Goal: Transaction & Acquisition: Purchase product/service

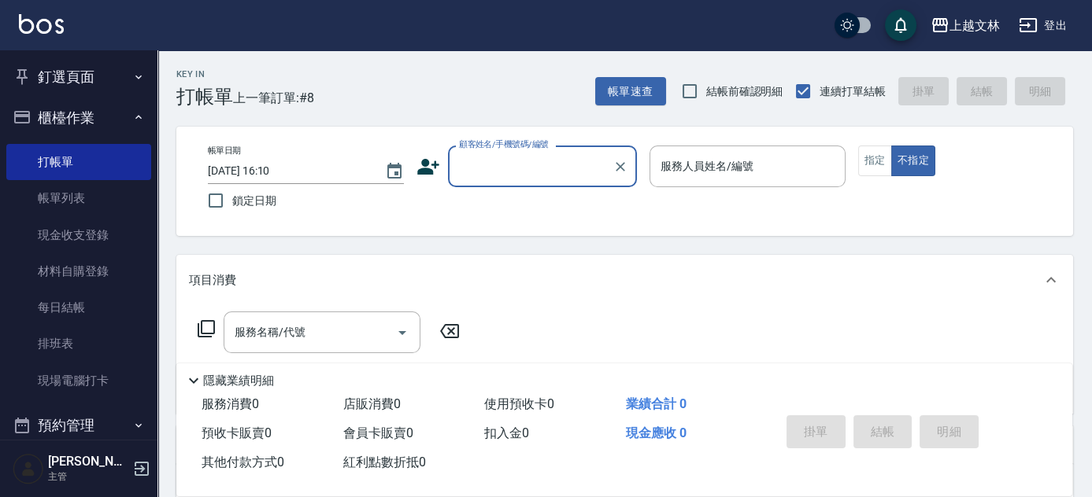
drag, startPoint x: 504, startPoint y: 159, endPoint x: 512, endPoint y: 172, distance: 15.5
click at [505, 162] on input "顧客姓名/手機號碼/編號" at bounding box center [530, 167] width 151 height 28
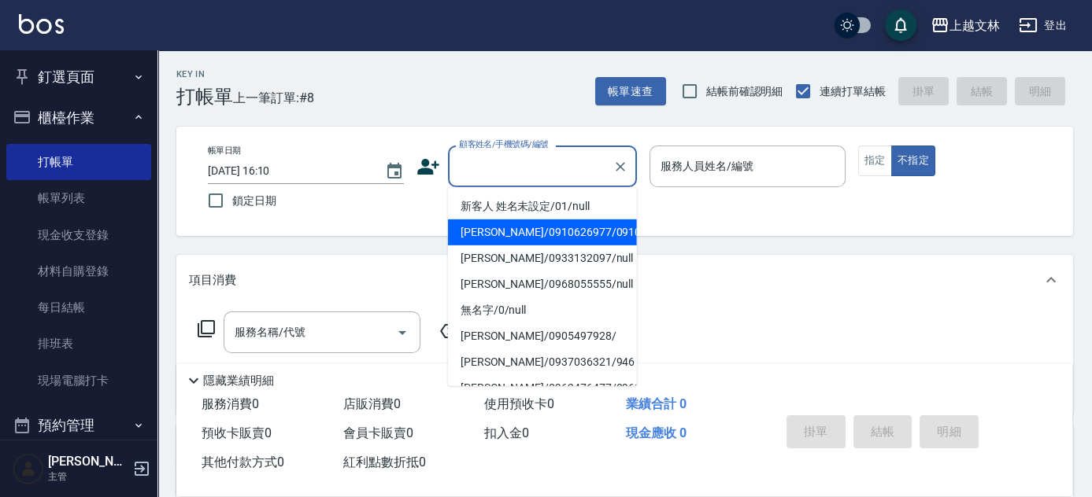
click at [529, 229] on li "[PERSON_NAME]/0910626977/0910626977" at bounding box center [542, 233] width 189 height 26
type input "[PERSON_NAME]/0910626977/0910626977"
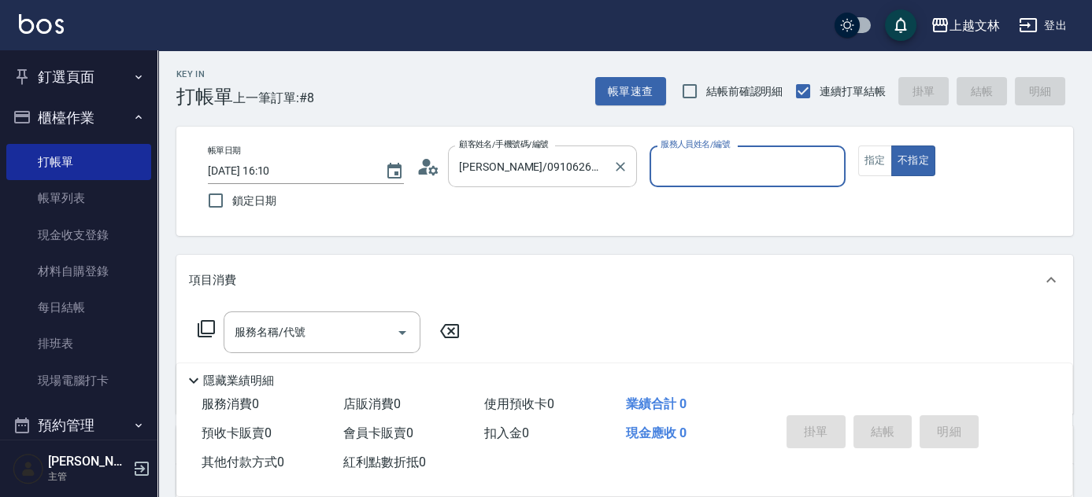
click at [558, 169] on input "[PERSON_NAME]/0910626977/0910626977" at bounding box center [530, 167] width 151 height 28
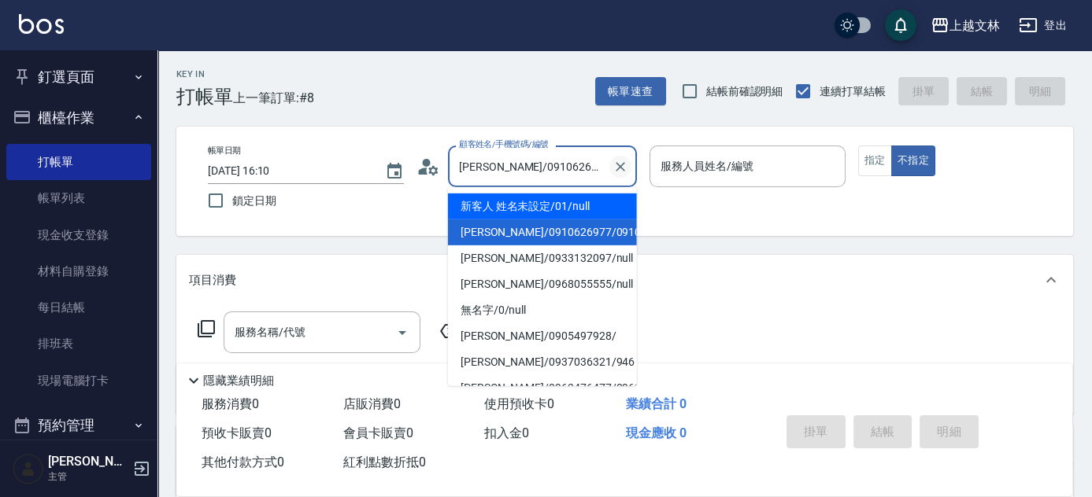
click at [620, 171] on icon "Clear" at bounding box center [620, 167] width 16 height 16
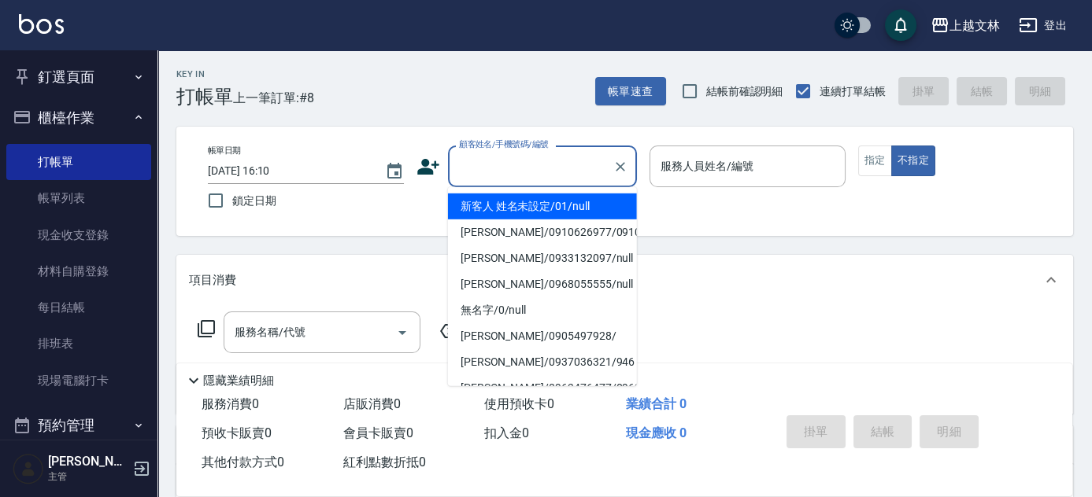
click at [576, 209] on li "新客人 姓名未設定/01/null" at bounding box center [542, 207] width 189 height 26
type input "新客人 姓名未設定/01/null"
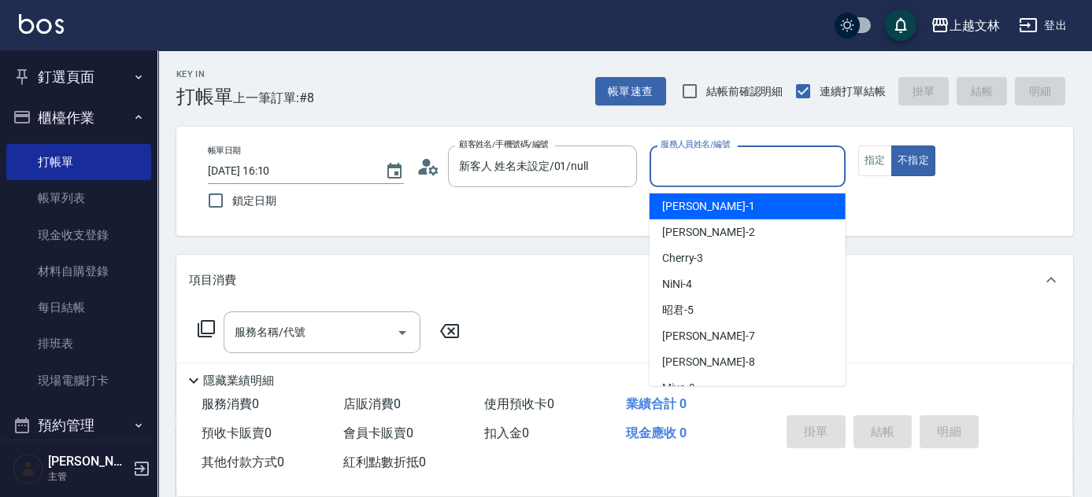
click at [680, 178] on input "服務人員姓名/編號" at bounding box center [747, 167] width 182 height 28
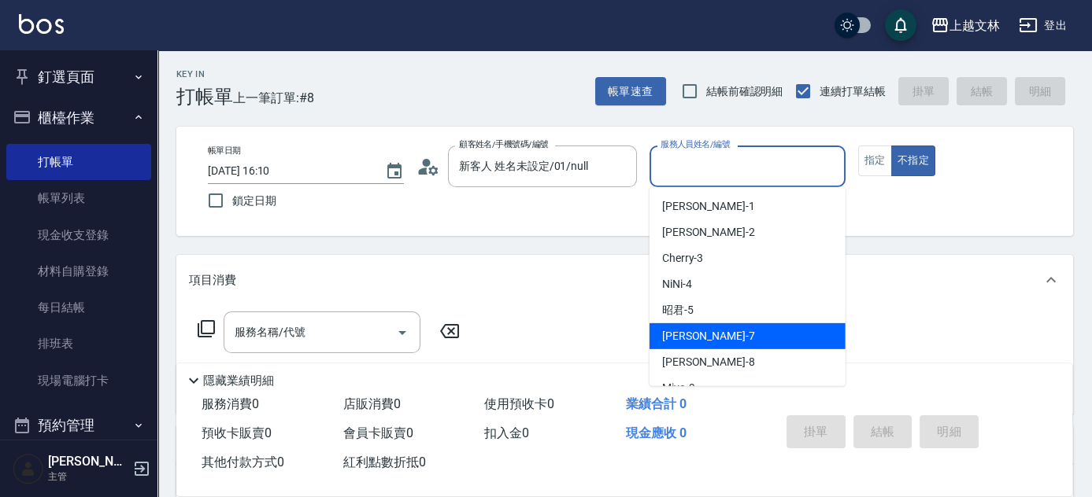
click at [697, 342] on span "Tiffany -7" at bounding box center [708, 336] width 93 height 17
type input "Tiffany-7"
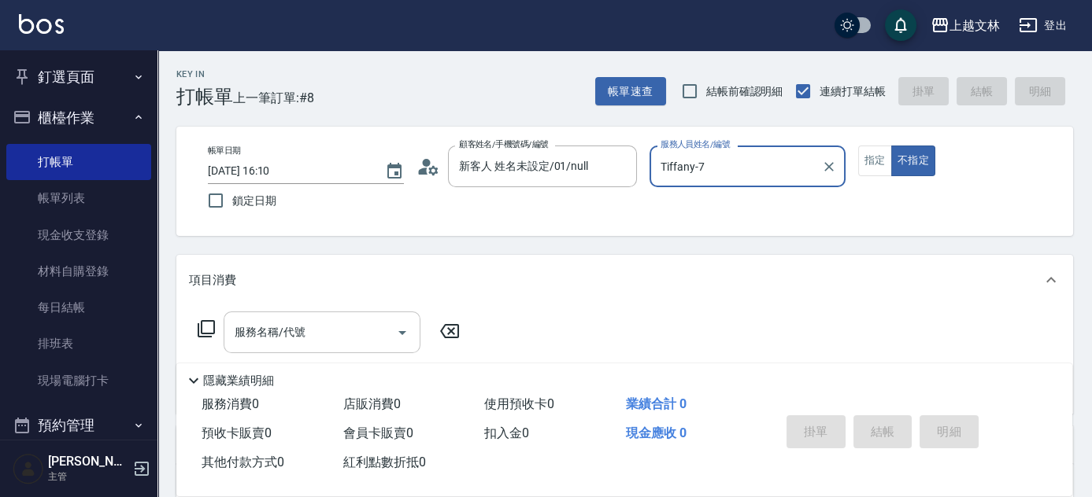
click at [309, 332] on input "服務名稱/代號" at bounding box center [310, 333] width 159 height 28
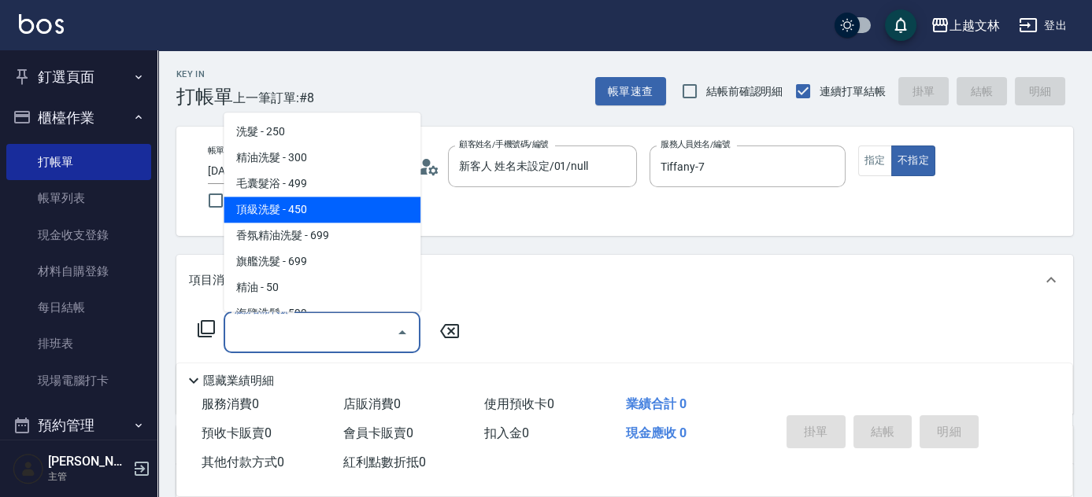
click at [398, 212] on span "頂級洗髮 - 450" at bounding box center [322, 211] width 197 height 26
type input "頂級洗髮(104)"
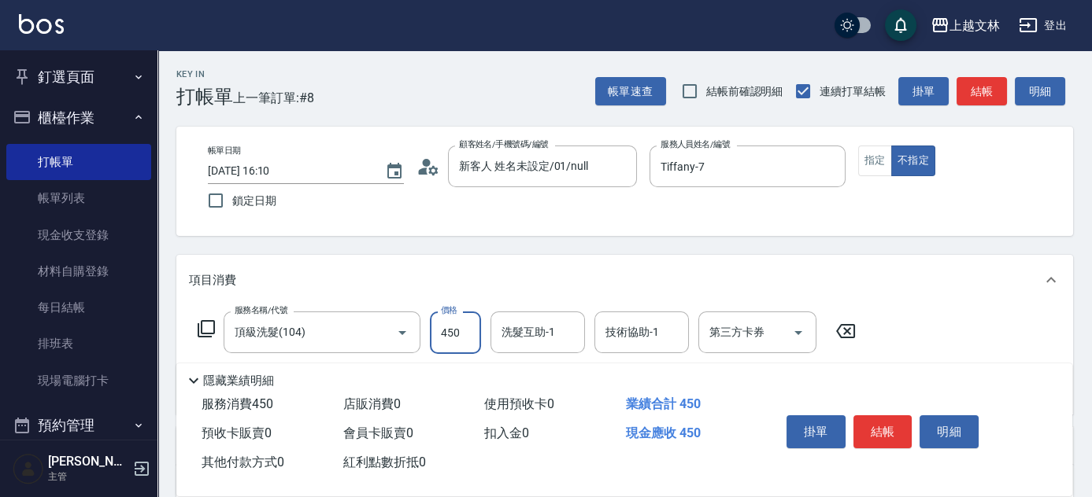
drag, startPoint x: 461, startPoint y: 334, endPoint x: 479, endPoint y: 334, distance: 17.3
click at [461, 334] on input "450" at bounding box center [455, 333] width 51 height 42
type input "550"
click at [526, 341] on input "洗髮互助-1" at bounding box center [537, 333] width 80 height 28
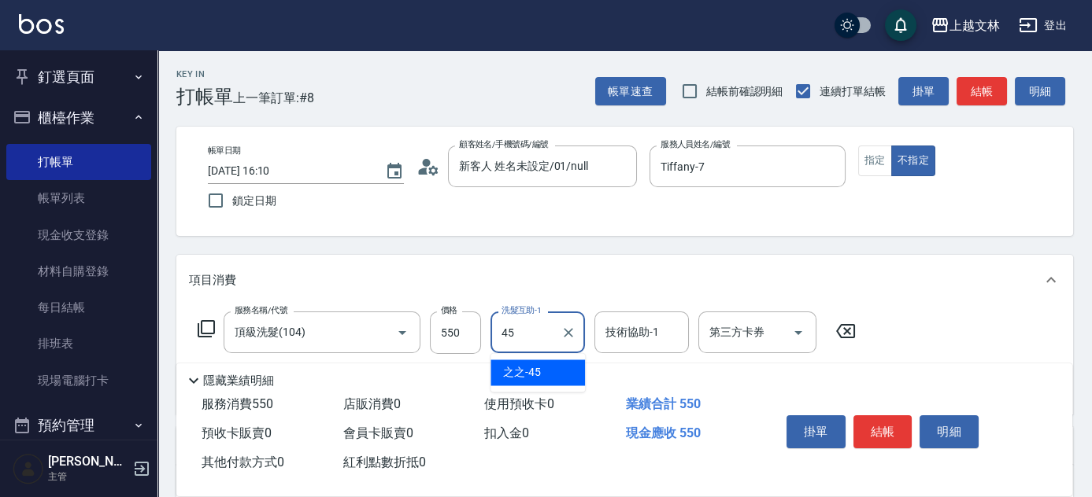
click at [530, 372] on span "之之 -45" at bounding box center [522, 372] width 38 height 17
type input "之之-45"
click at [874, 430] on button "結帳" at bounding box center [882, 432] width 59 height 33
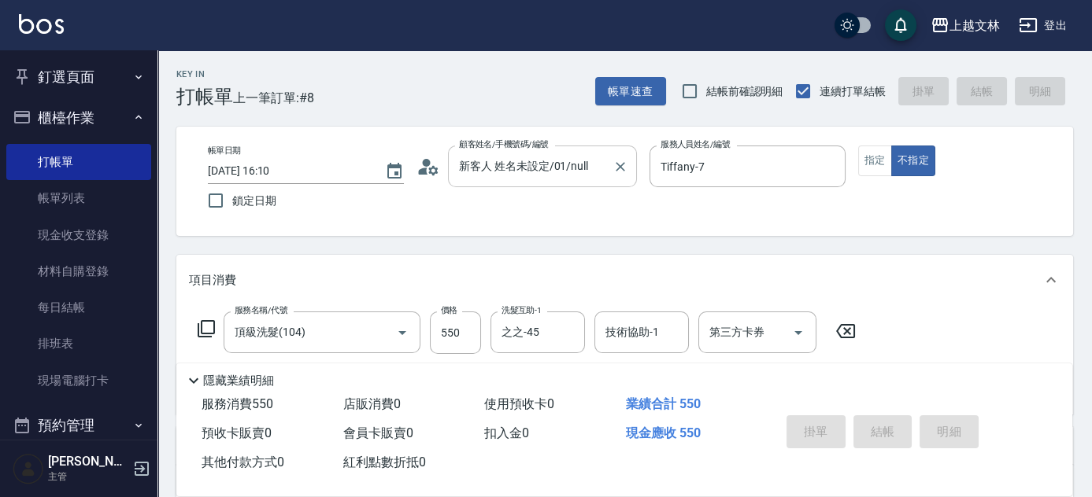
type input "[DATE] 17:06"
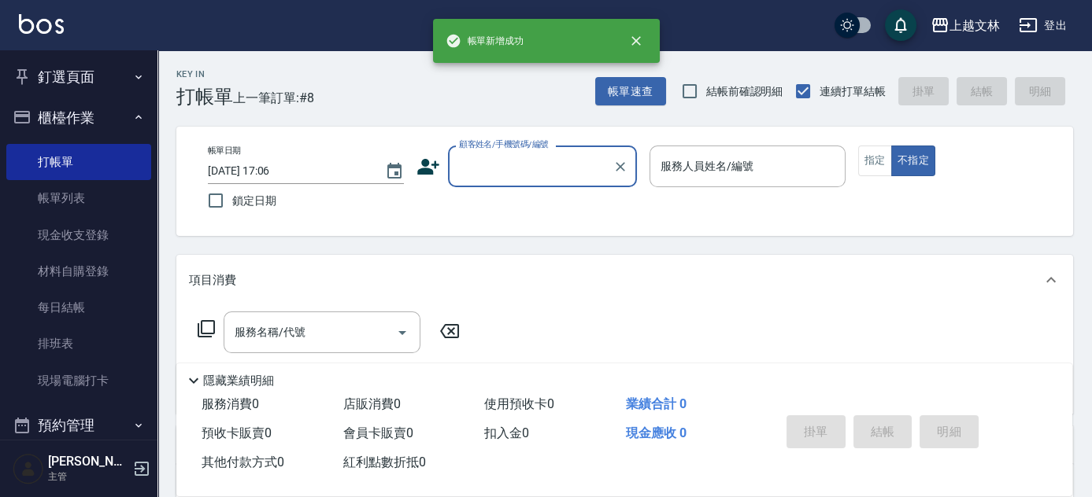
click at [611, 169] on button "Clear" at bounding box center [620, 167] width 22 height 22
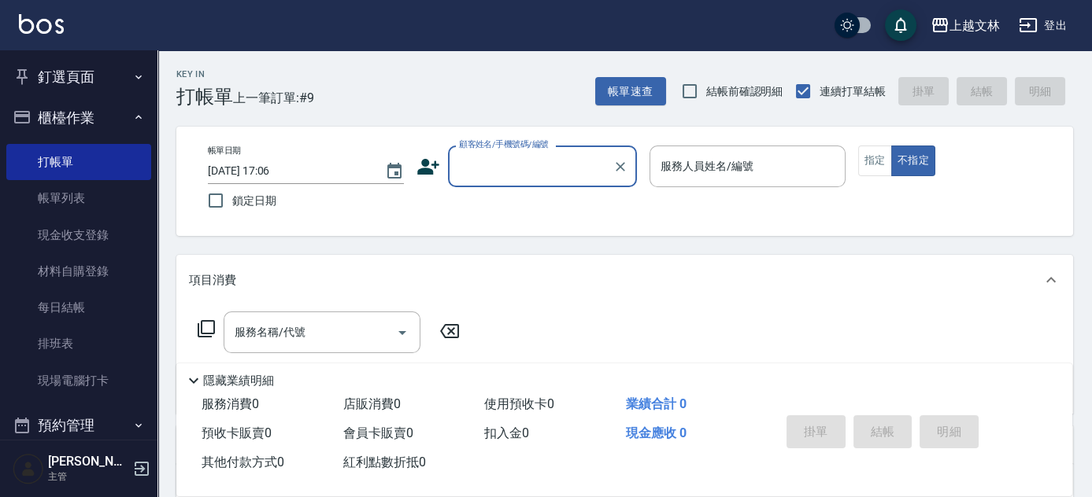
click at [583, 174] on input "顧客姓名/手機號碼/編號" at bounding box center [530, 167] width 151 height 28
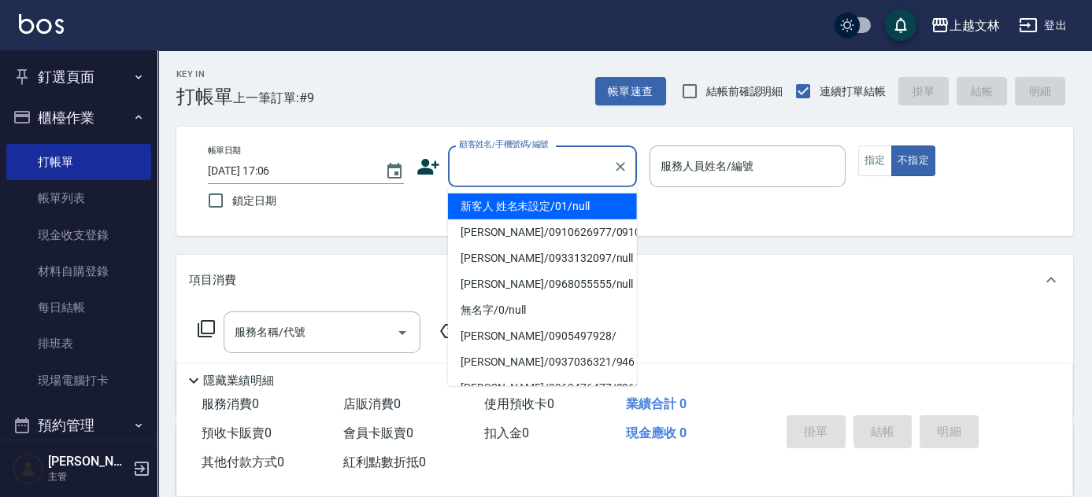
click at [575, 216] on li "新客人 姓名未設定/01/null" at bounding box center [542, 207] width 189 height 26
type input "新客人 姓名未設定/01/null"
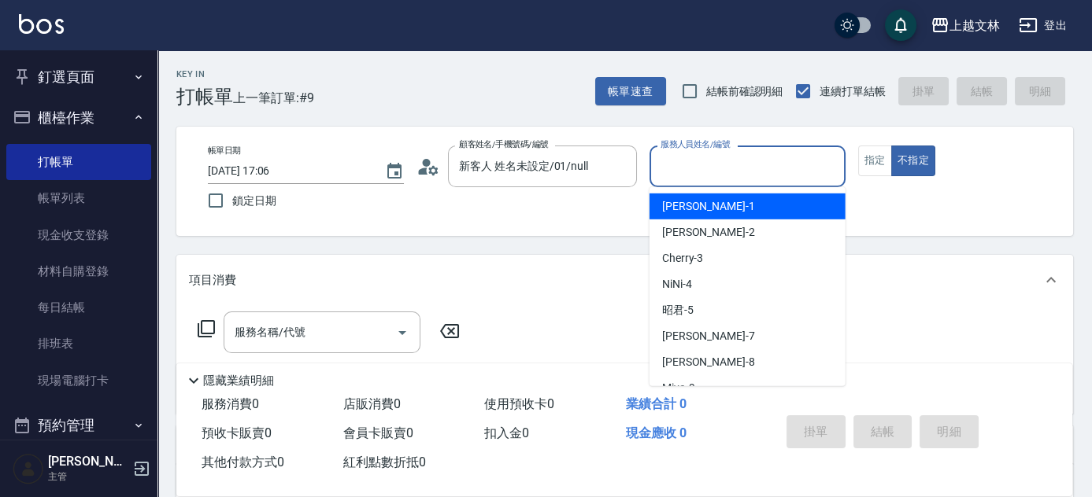
click at [739, 172] on input "服務人員姓名/編號" at bounding box center [747, 167] width 182 height 28
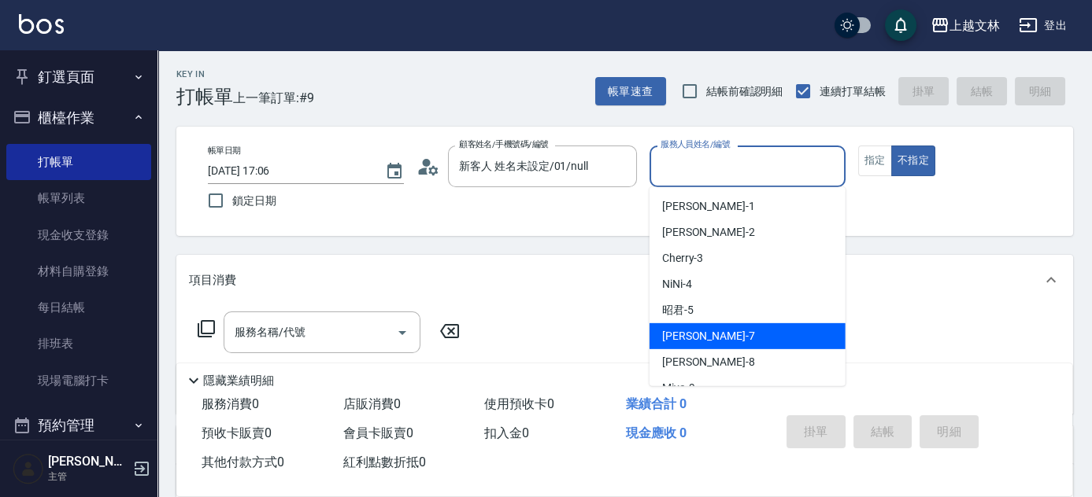
click at [724, 339] on div "Tiffany -7" at bounding box center [747, 336] width 196 height 26
type input "Tiffany-7"
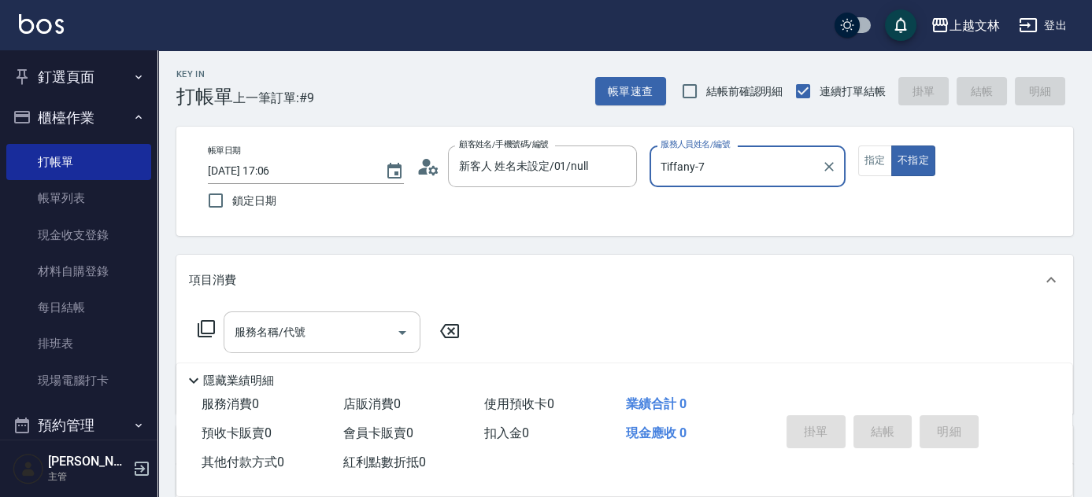
click at [384, 325] on input "服務名稱/代號" at bounding box center [310, 333] width 159 height 28
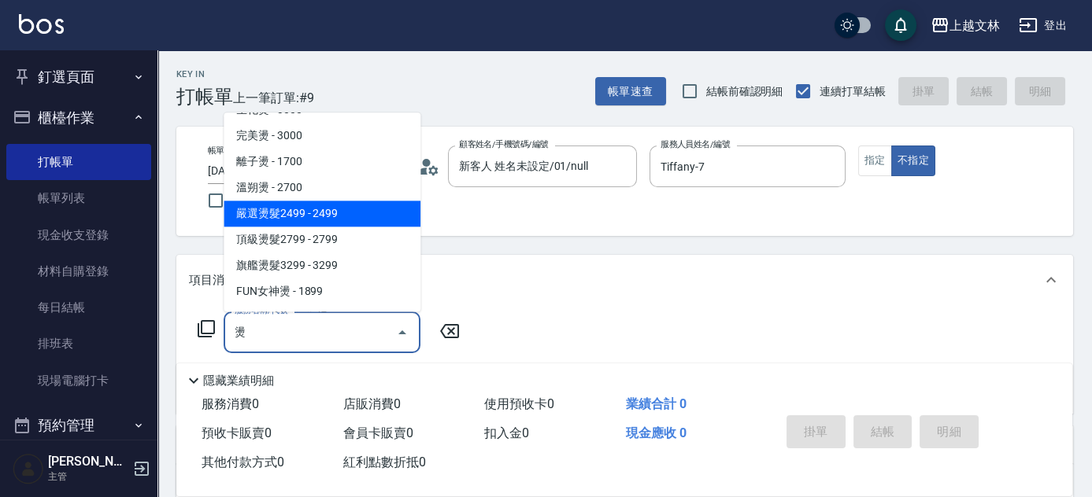
scroll to position [71, 0]
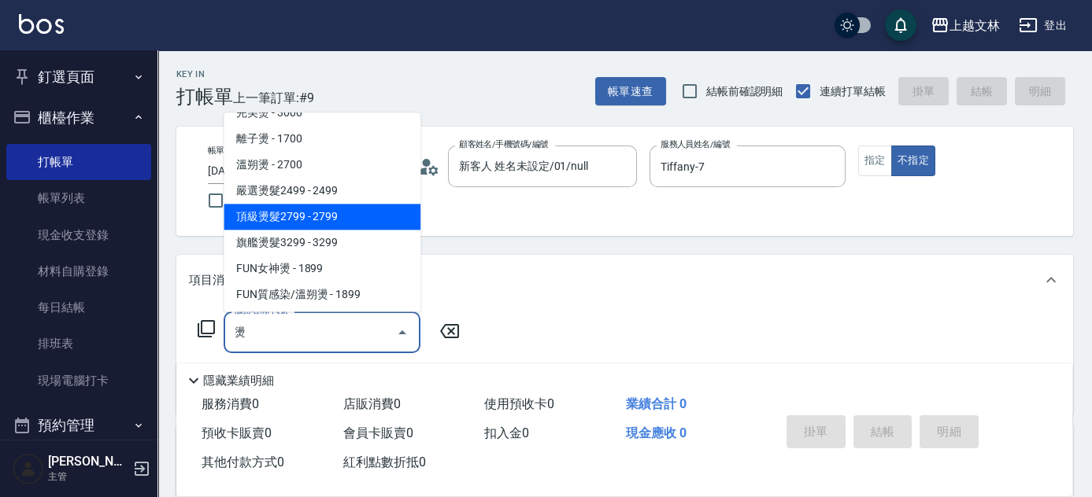
click at [342, 179] on span "溫朔燙 - 2700" at bounding box center [322, 166] width 197 height 26
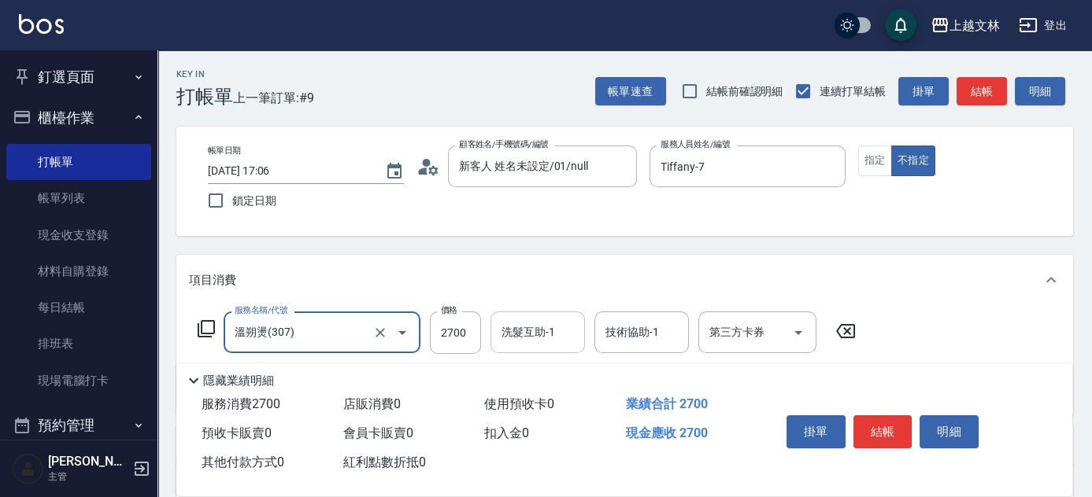
click at [545, 348] on div "洗髮互助-1" at bounding box center [537, 333] width 94 height 42
type input "溫朔燙(307)"
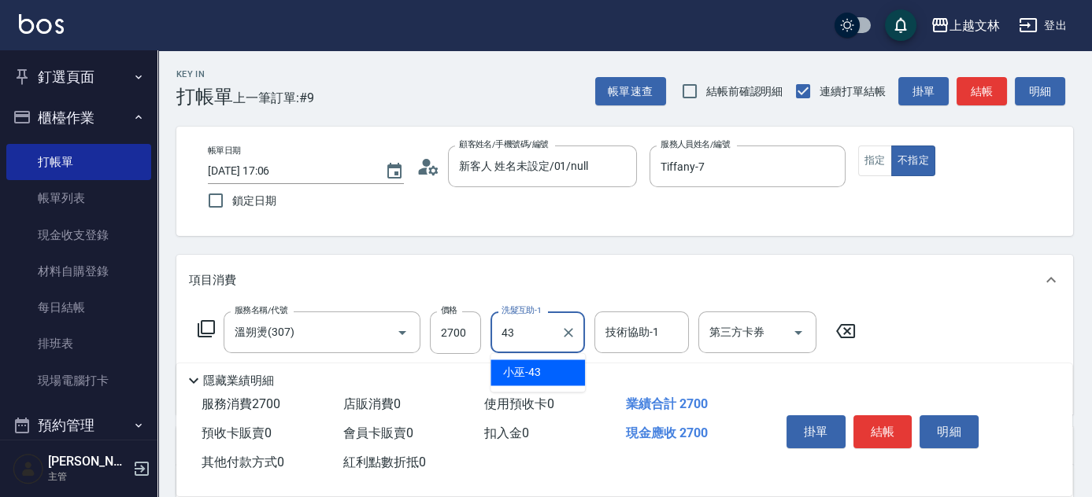
click at [535, 376] on span "小巫 -43" at bounding box center [522, 372] width 38 height 17
type input "小巫-43"
click at [467, 333] on input "2700" at bounding box center [455, 333] width 51 height 42
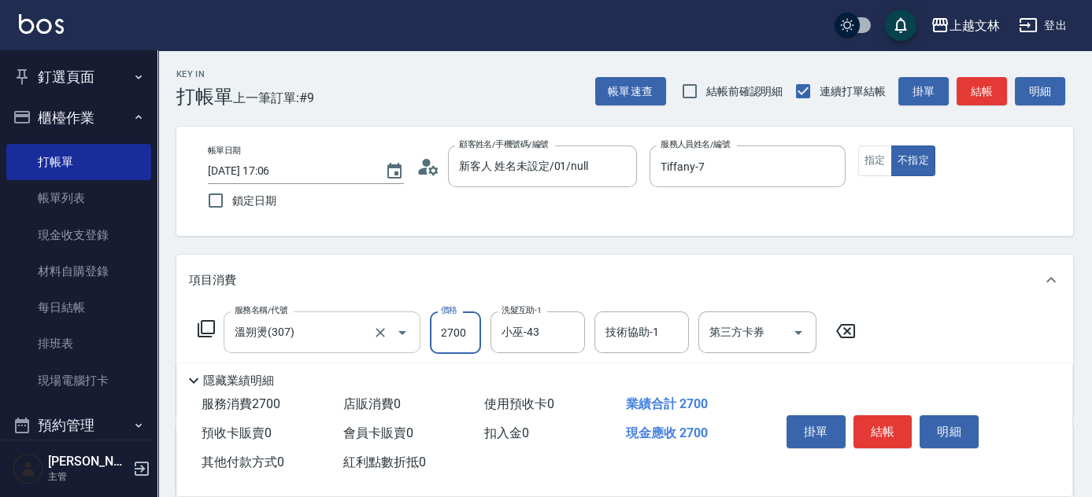
click at [353, 323] on input "溫朔燙(307)" at bounding box center [300, 333] width 139 height 28
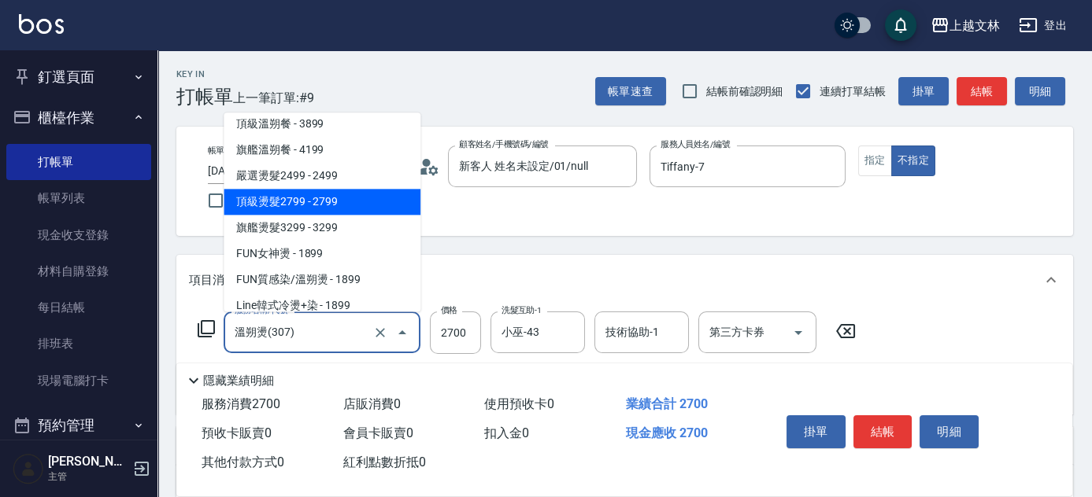
scroll to position [889, 0]
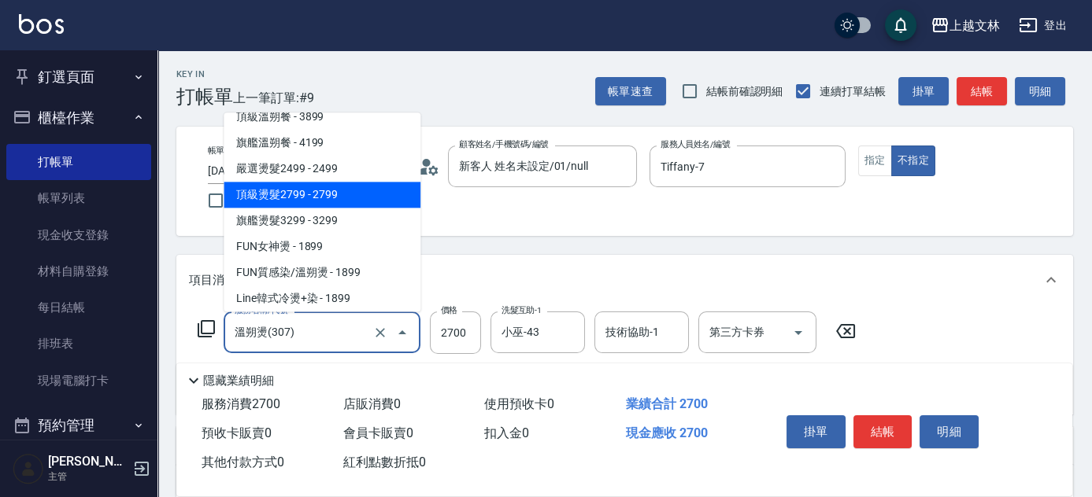
click at [314, 195] on span "頂級燙髮2799 - 2799" at bounding box center [322, 196] width 197 height 26
type input "頂級燙髮2799(314)"
type input "2799"
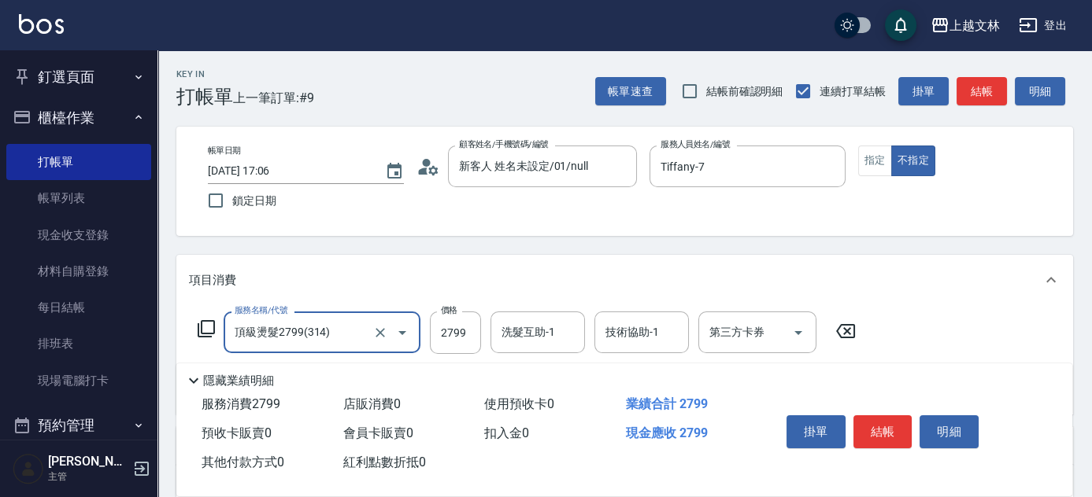
click at [548, 329] on div "洗髮互助-1 洗髮互助-1" at bounding box center [537, 333] width 94 height 42
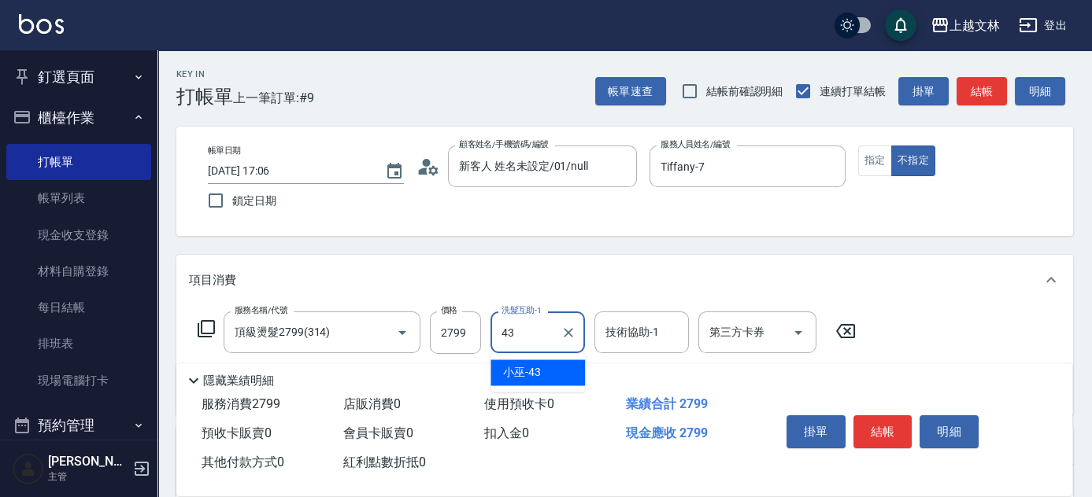
click at [552, 371] on div "小巫 -43" at bounding box center [537, 373] width 94 height 26
type input "小巫-43"
click at [894, 416] on button "結帳" at bounding box center [882, 432] width 59 height 33
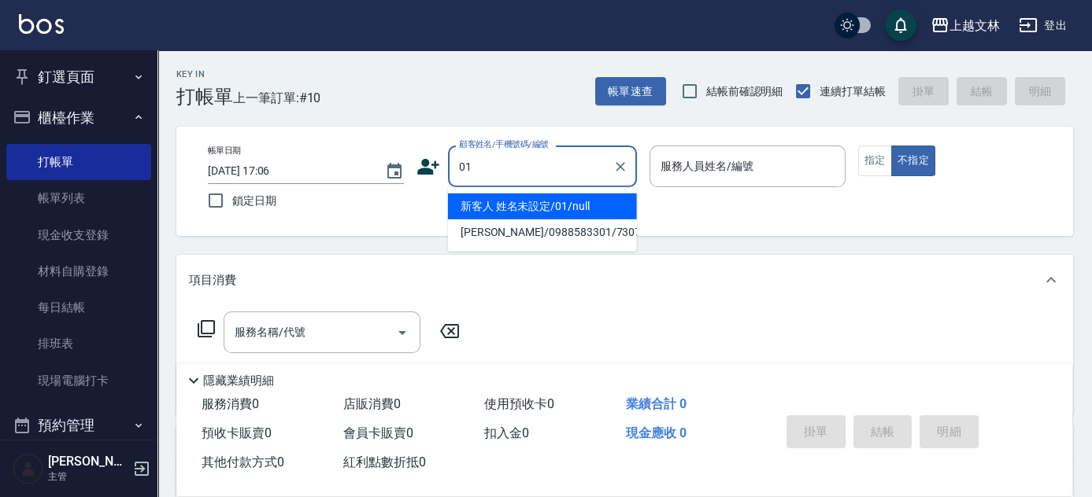
type input "新客人 姓名未設定/01/null"
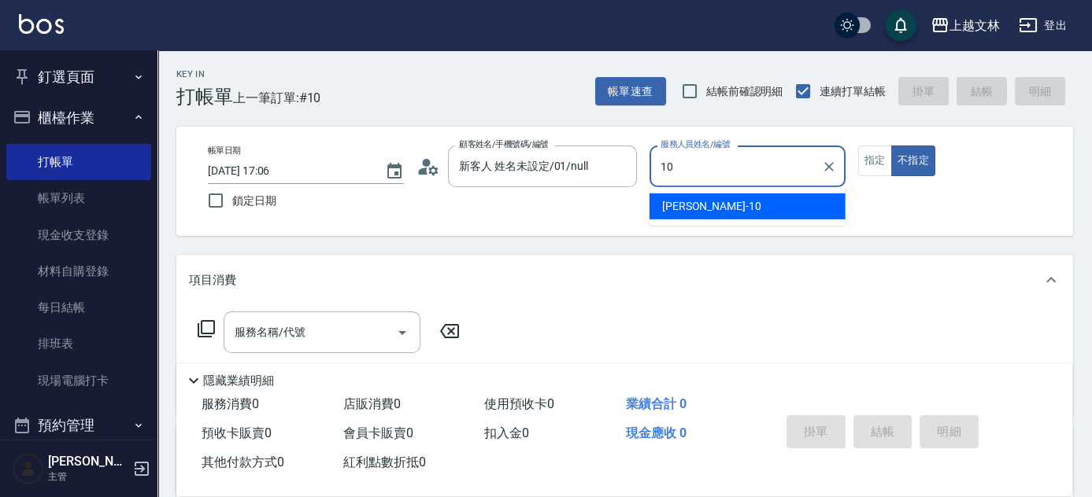
type input "[PERSON_NAME]-10"
type button "false"
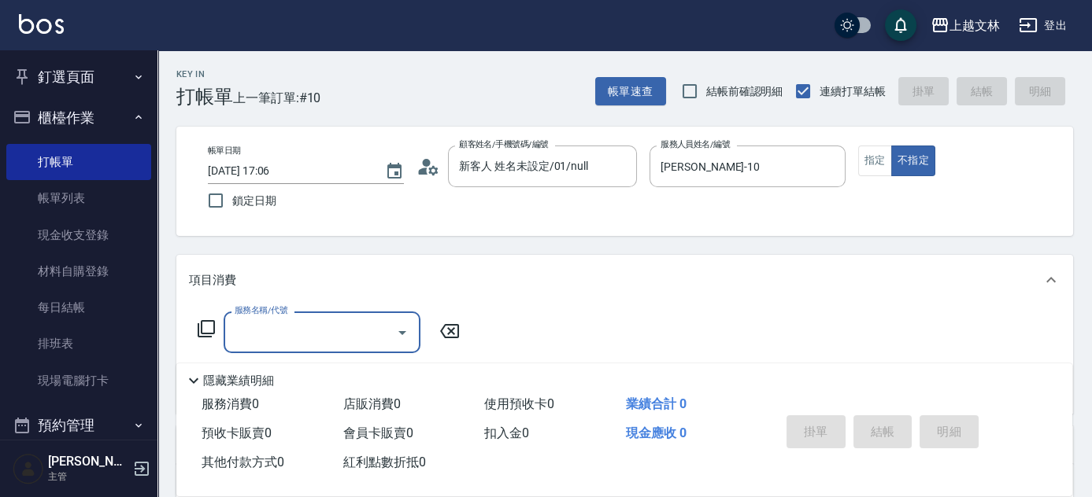
click at [209, 324] on icon at bounding box center [206, 329] width 19 height 19
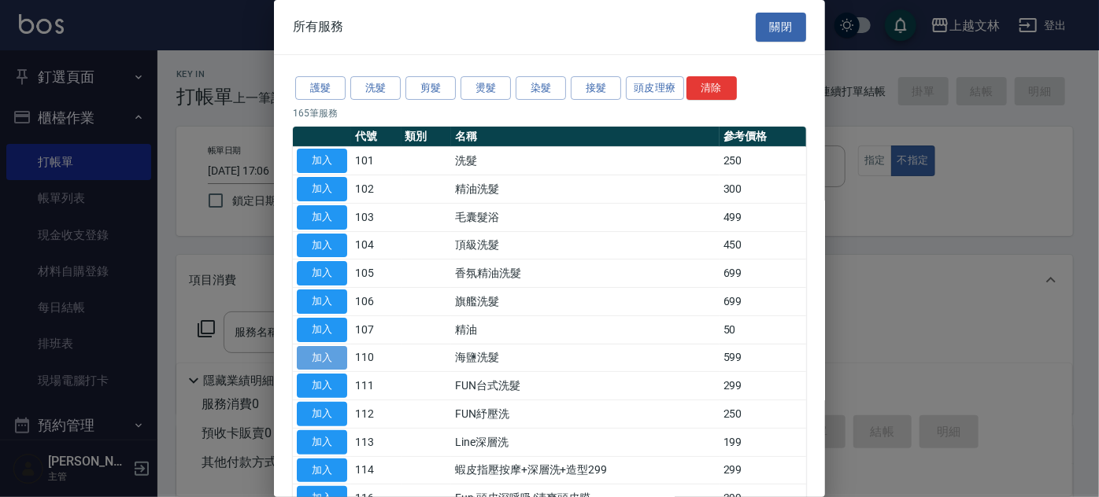
click at [346, 348] on button "加入" at bounding box center [322, 358] width 50 height 24
type input "海鹽洗髮(110)"
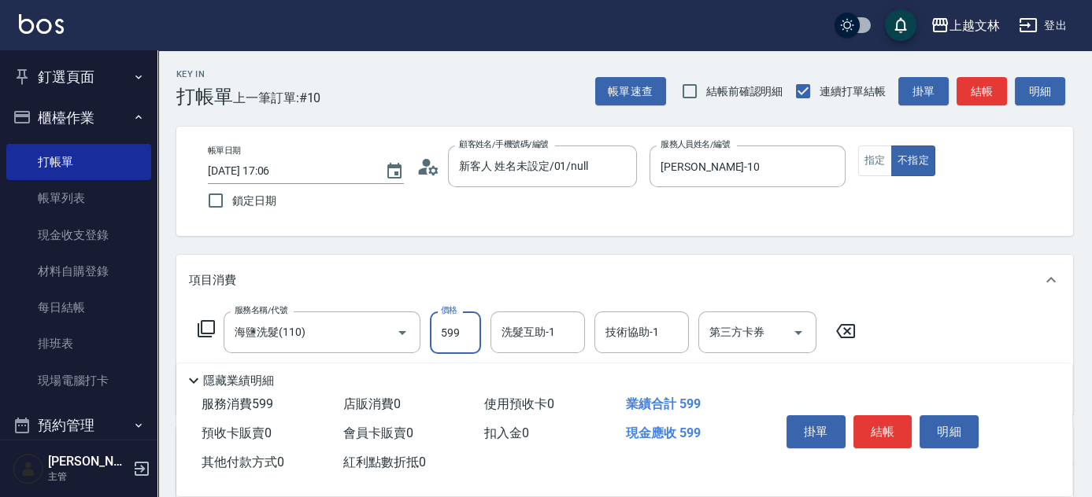
click at [455, 345] on input "599" at bounding box center [455, 333] width 51 height 42
type input "450"
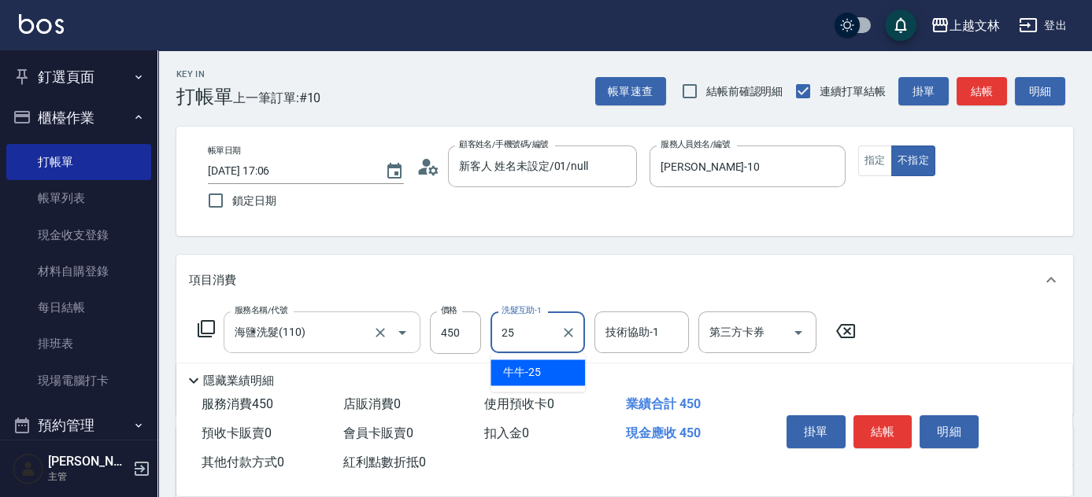
type input "牛牛-25"
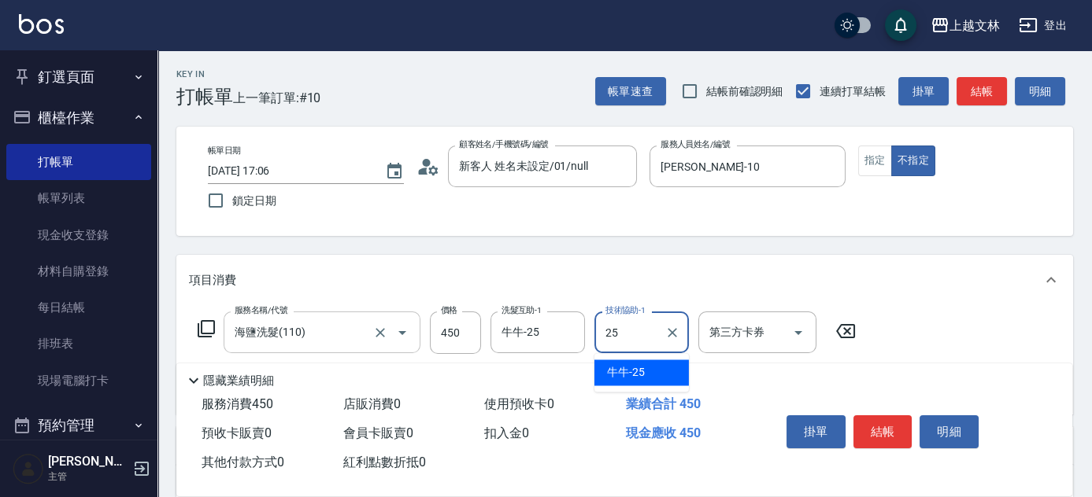
type input "2"
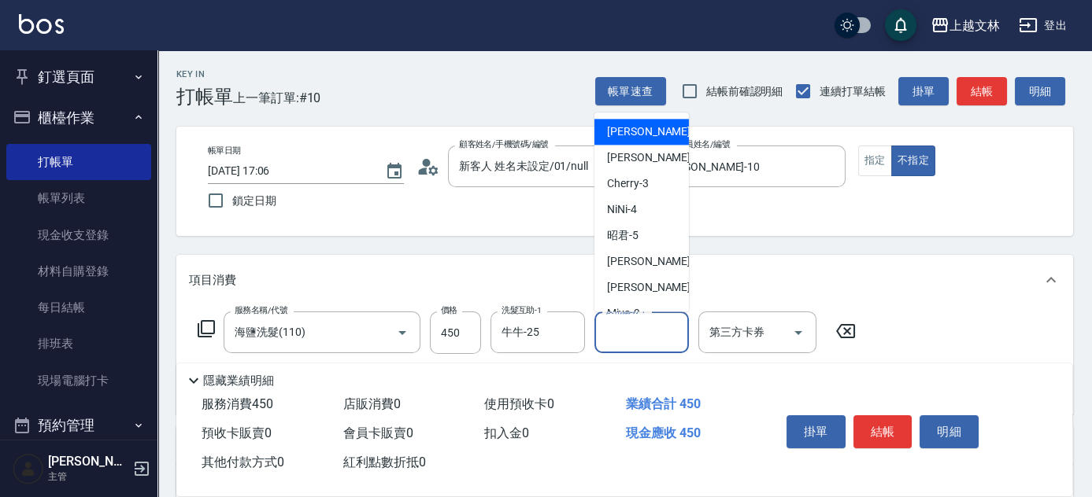
drag, startPoint x: 885, startPoint y: 427, endPoint x: 903, endPoint y: 436, distance: 20.8
click at [886, 428] on button "結帳" at bounding box center [882, 432] width 59 height 33
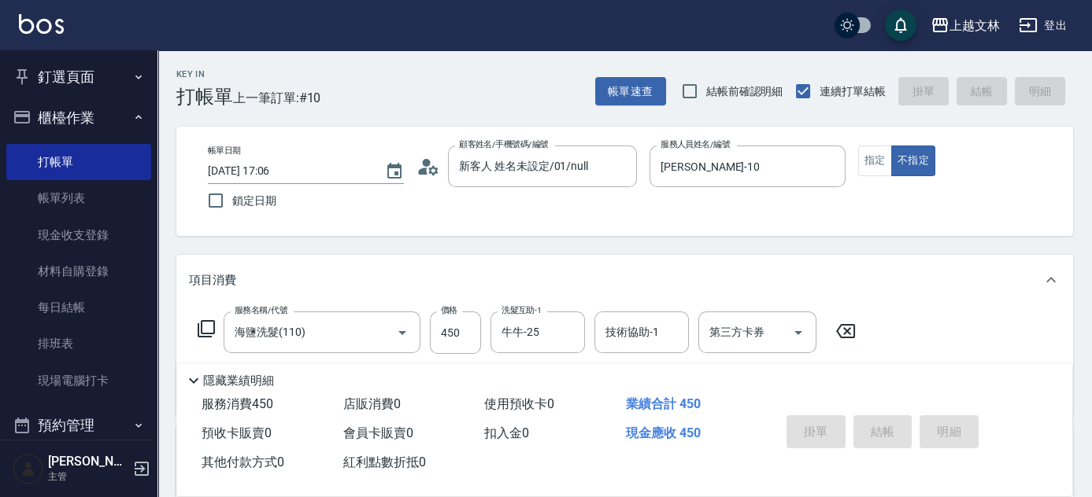
type input "[DATE] 17:14"
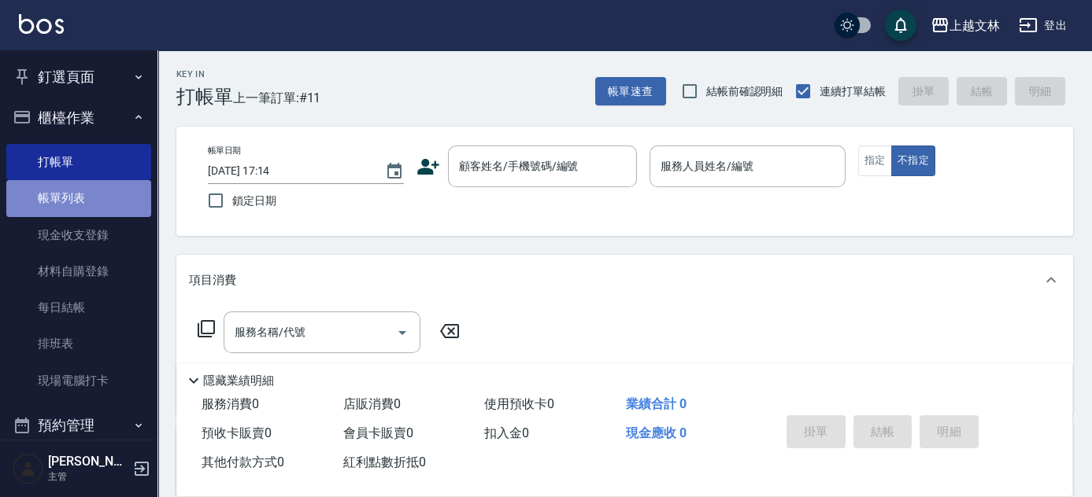
click at [81, 204] on link "帳單列表" at bounding box center [78, 198] width 145 height 36
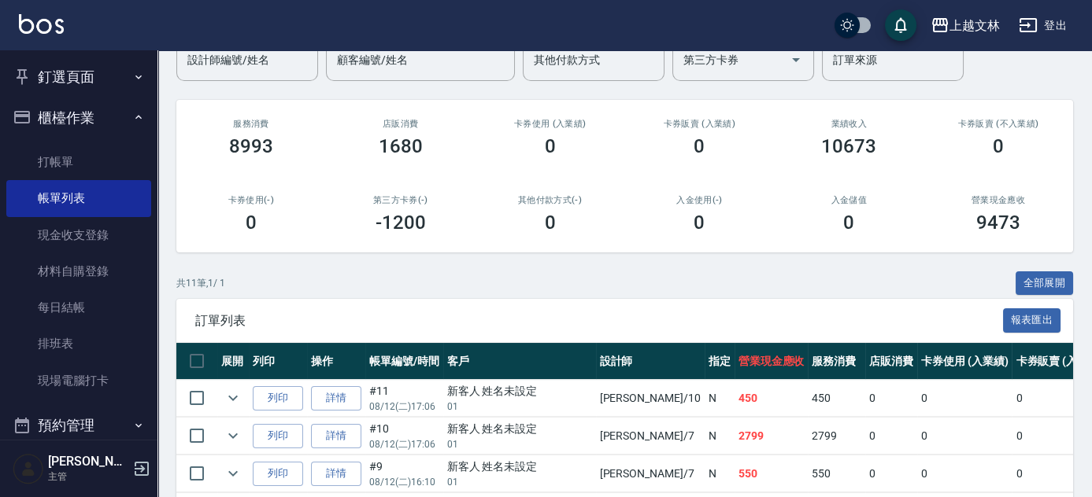
scroll to position [157, 0]
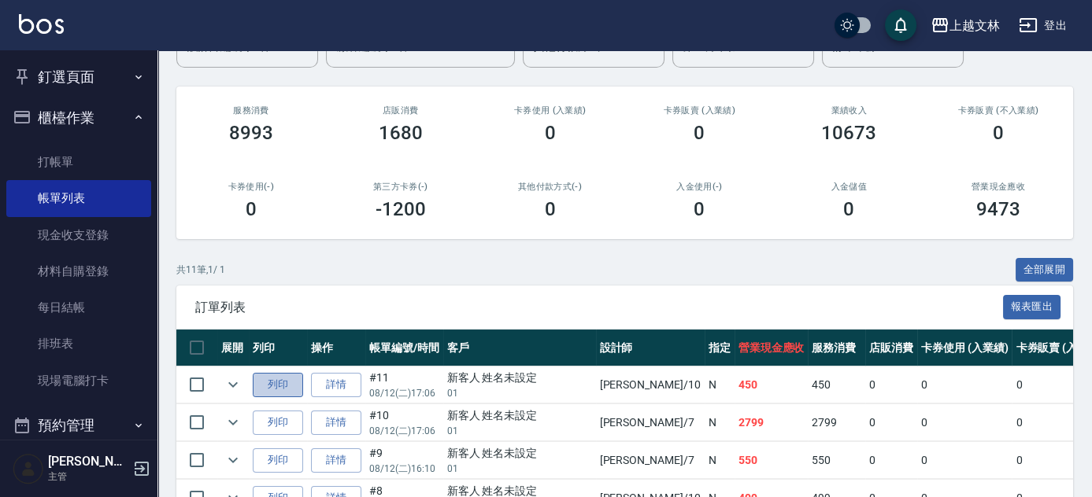
click at [271, 382] on button "列印" at bounding box center [278, 385] width 50 height 24
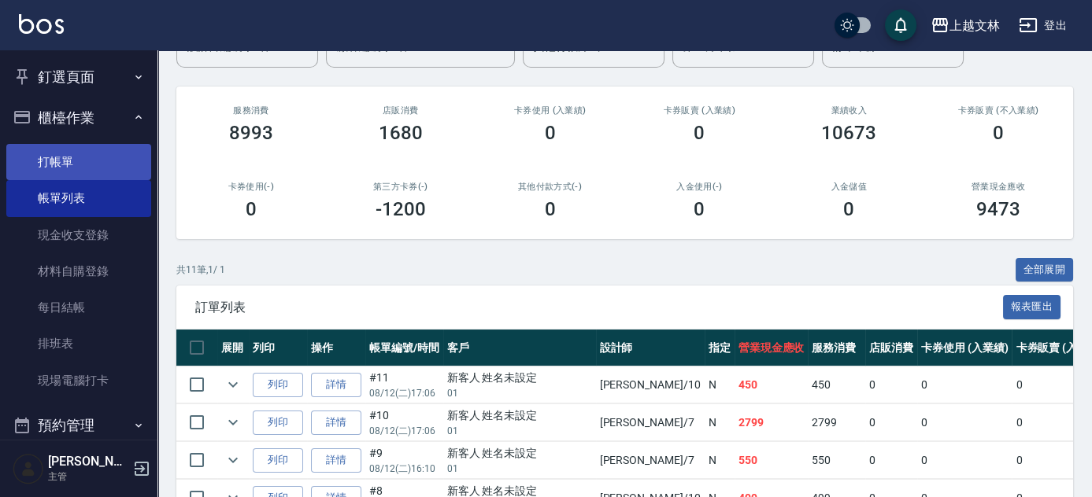
click at [60, 163] on link "打帳單" at bounding box center [78, 162] width 145 height 36
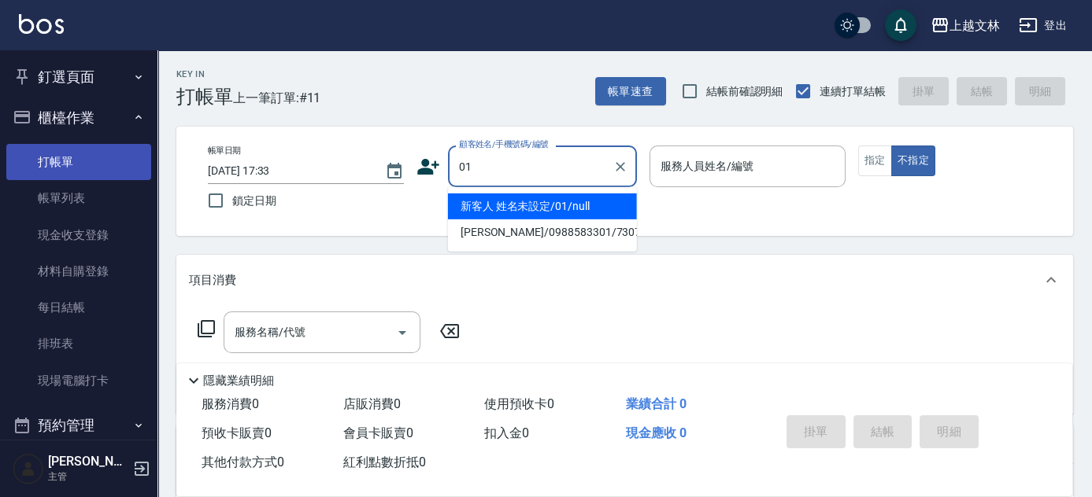
type input "新客人 姓名未設定/01/null"
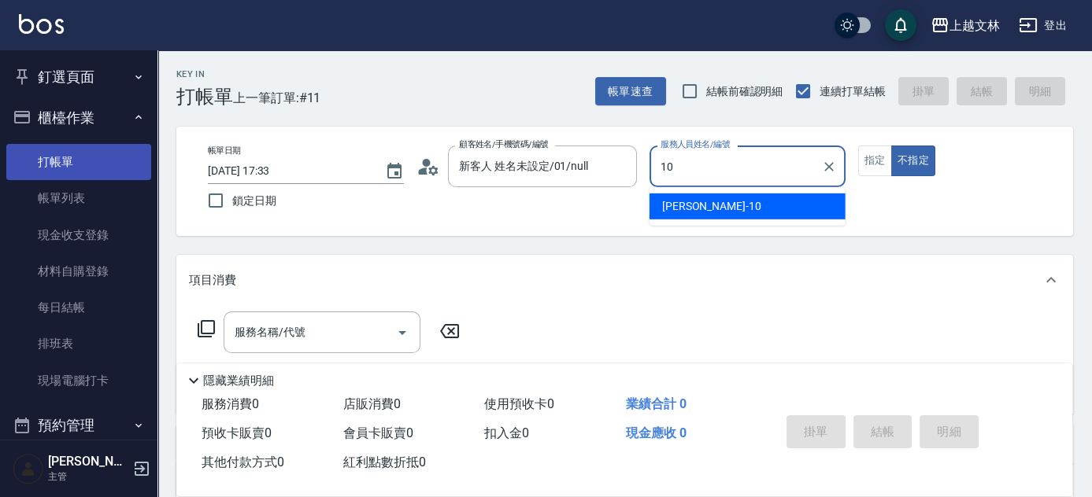
type input "[PERSON_NAME]-10"
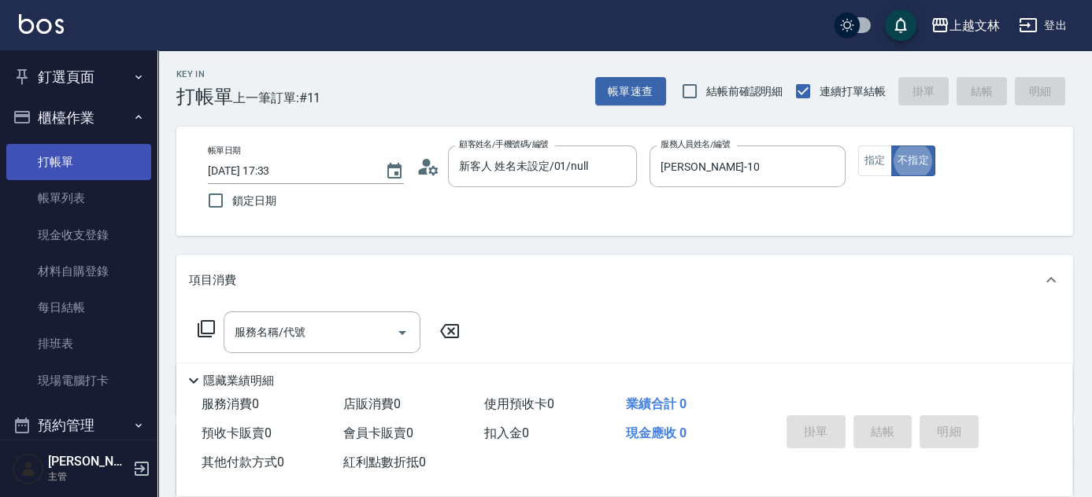
type button "false"
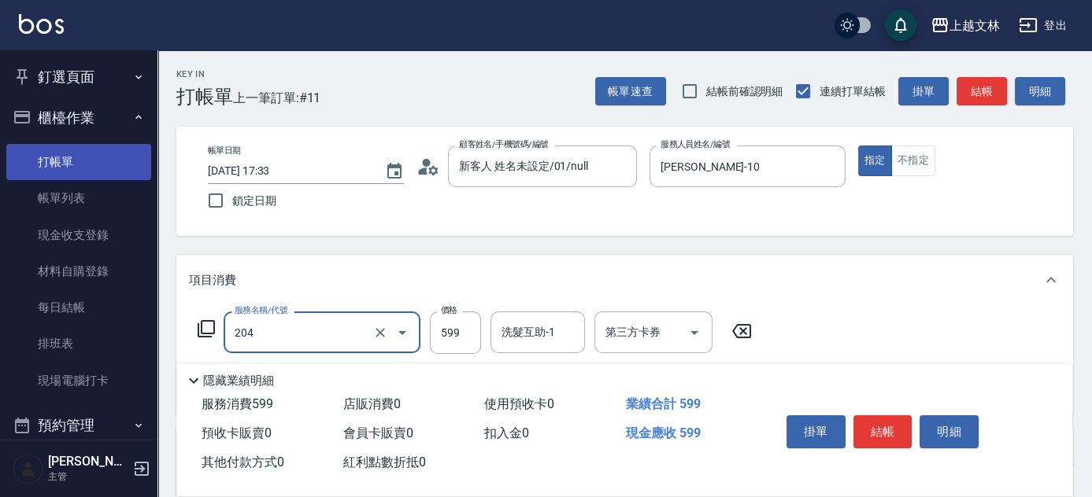
type input "A級洗+剪(204)"
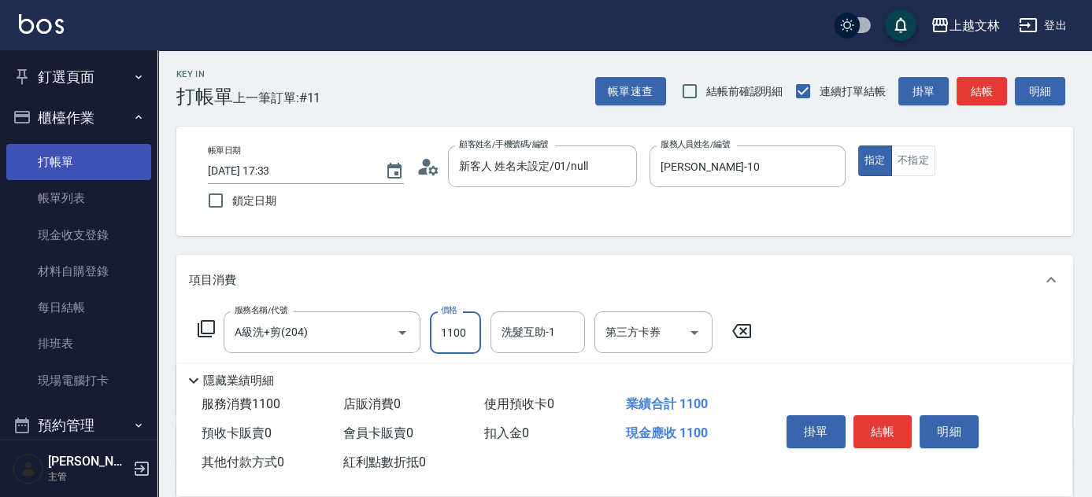
type input "1100"
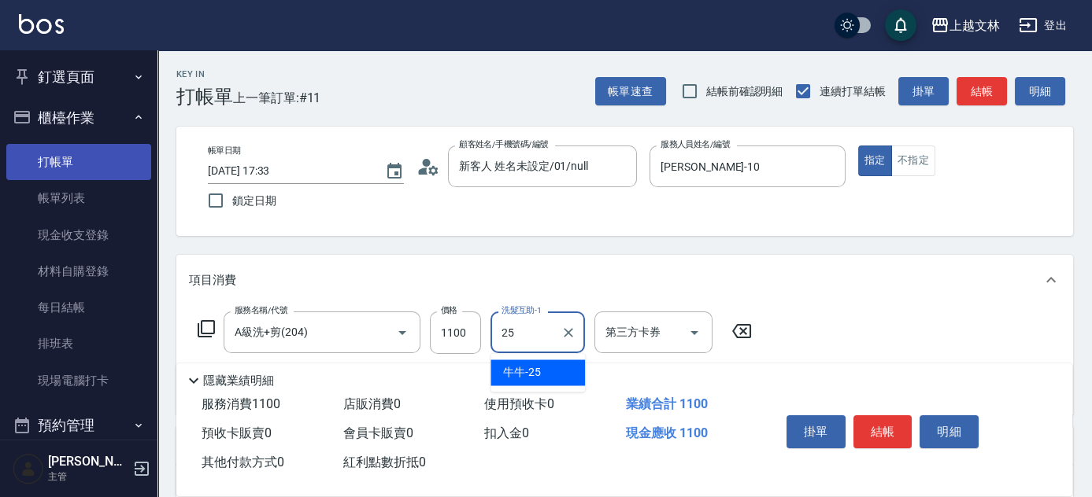
type input "牛牛-25"
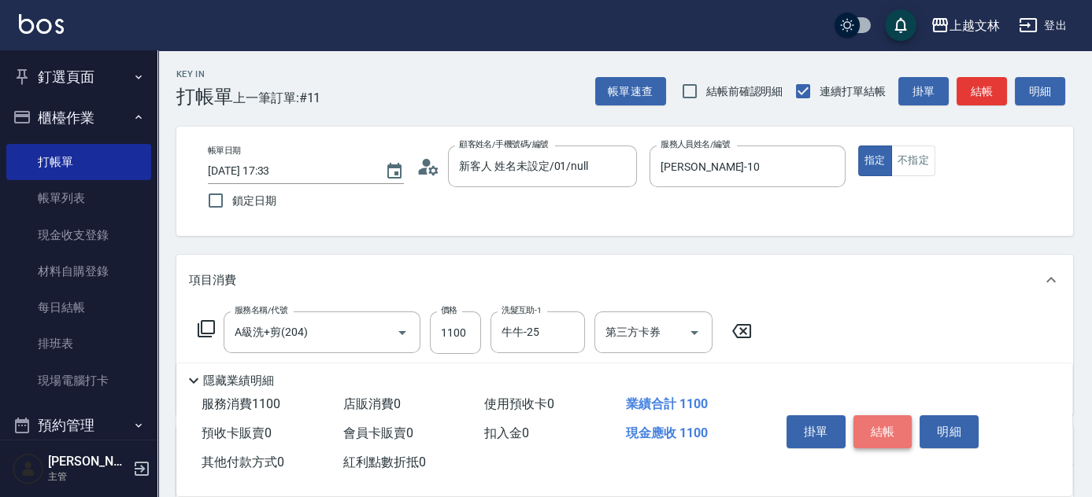
click at [896, 434] on button "結帳" at bounding box center [882, 432] width 59 height 33
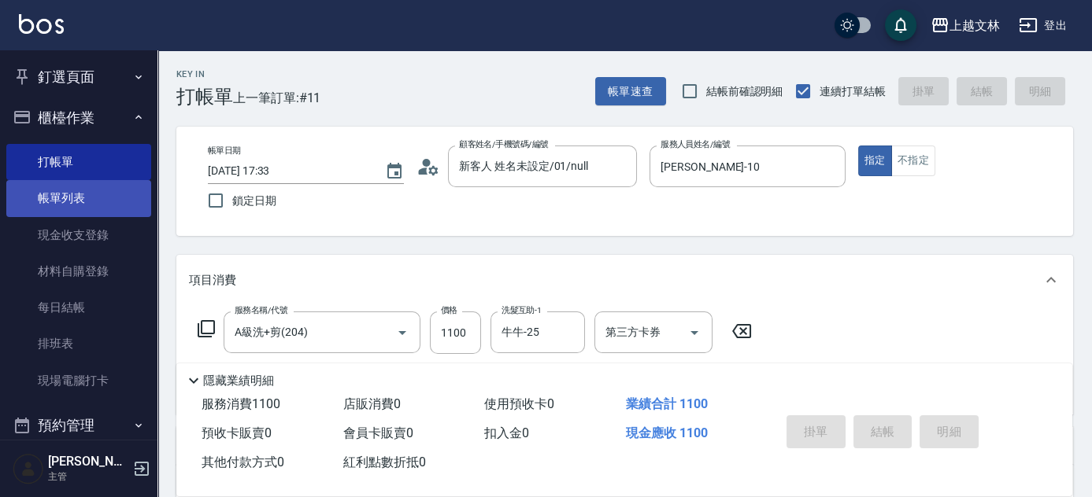
type input "[DATE] 17:38"
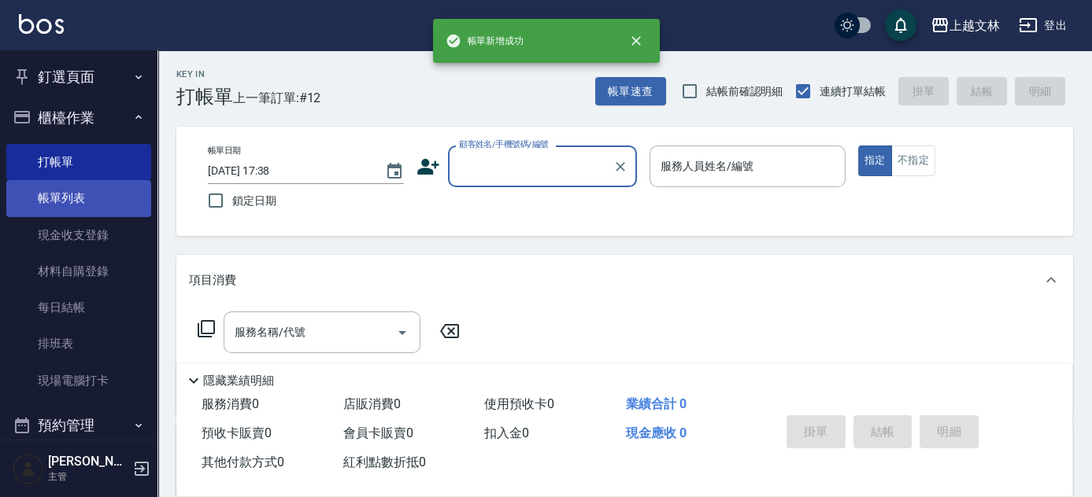
click at [66, 201] on link "帳單列表" at bounding box center [78, 198] width 145 height 36
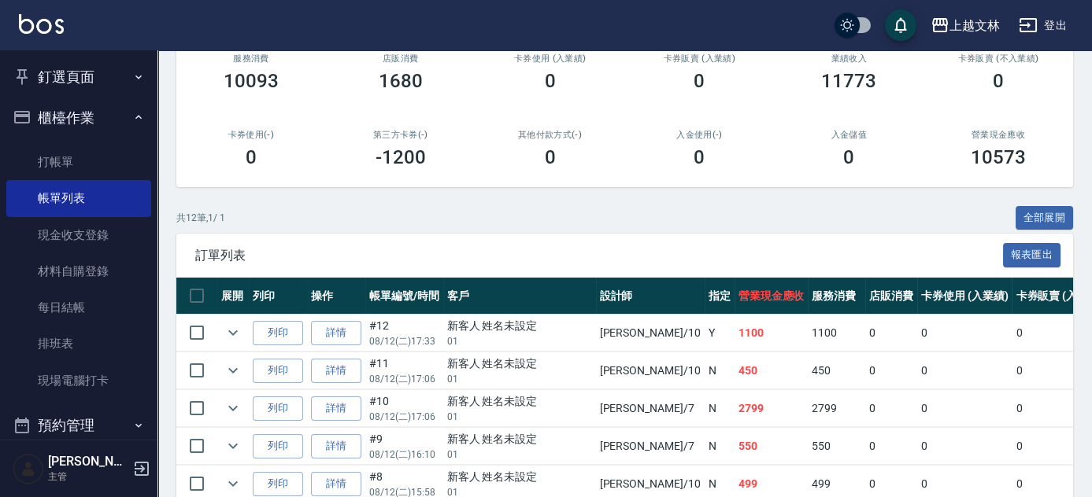
scroll to position [212, 0]
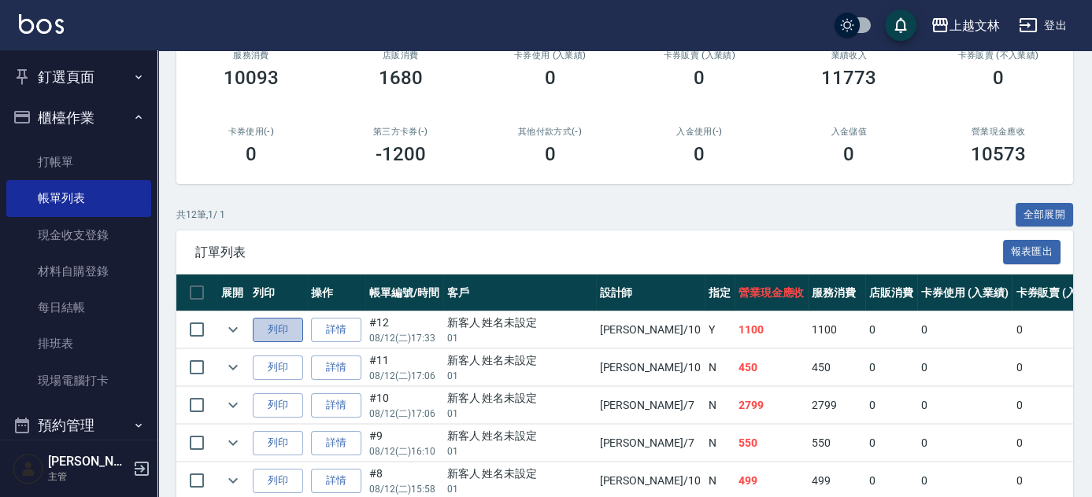
click at [275, 320] on button "列印" at bounding box center [278, 330] width 50 height 24
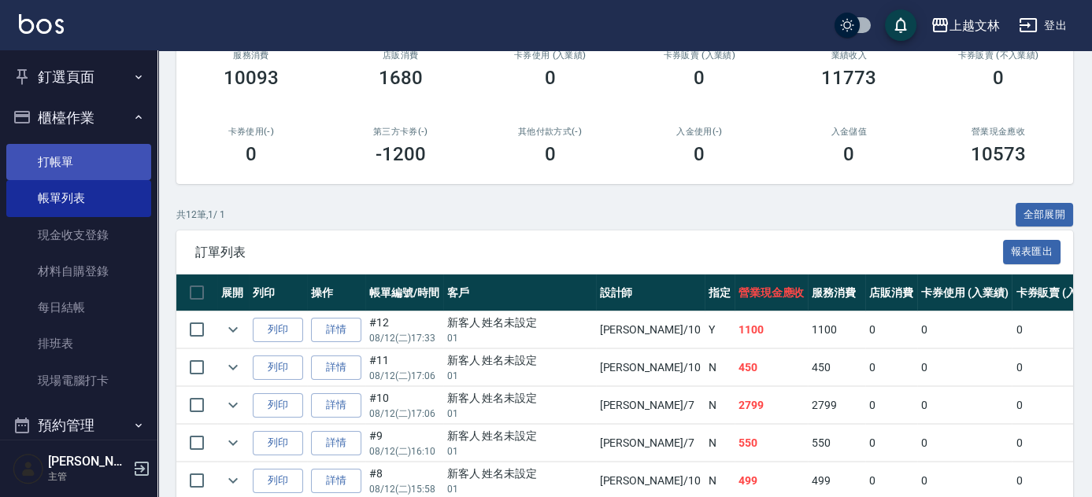
click at [59, 162] on link "打帳單" at bounding box center [78, 162] width 145 height 36
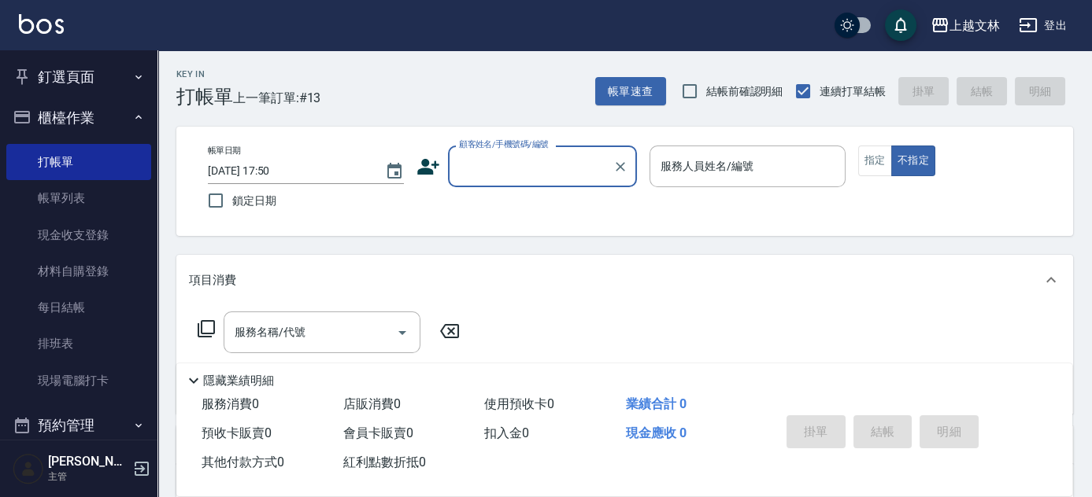
click at [553, 178] on input "顧客姓名/手機號碼/編號" at bounding box center [530, 167] width 151 height 28
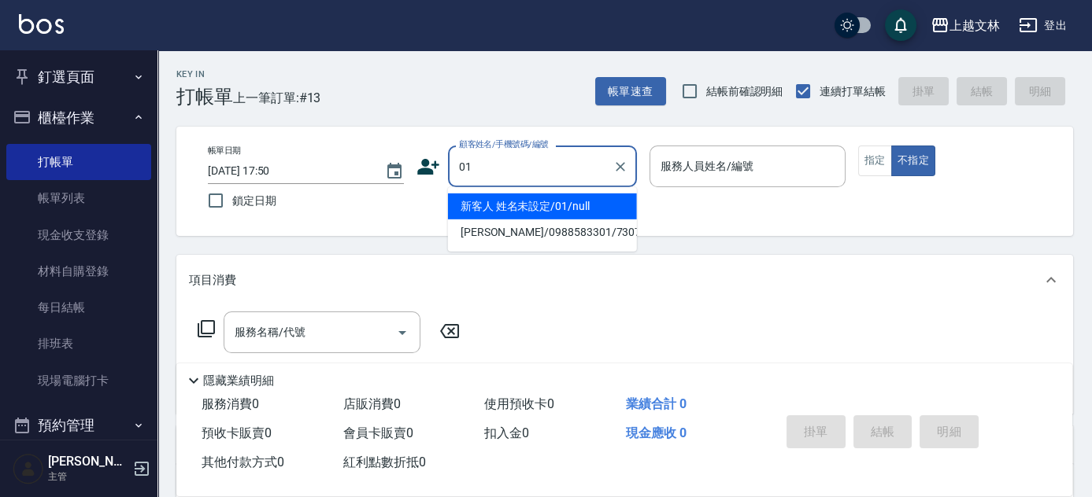
type input "新客人 姓名未設定/01/null"
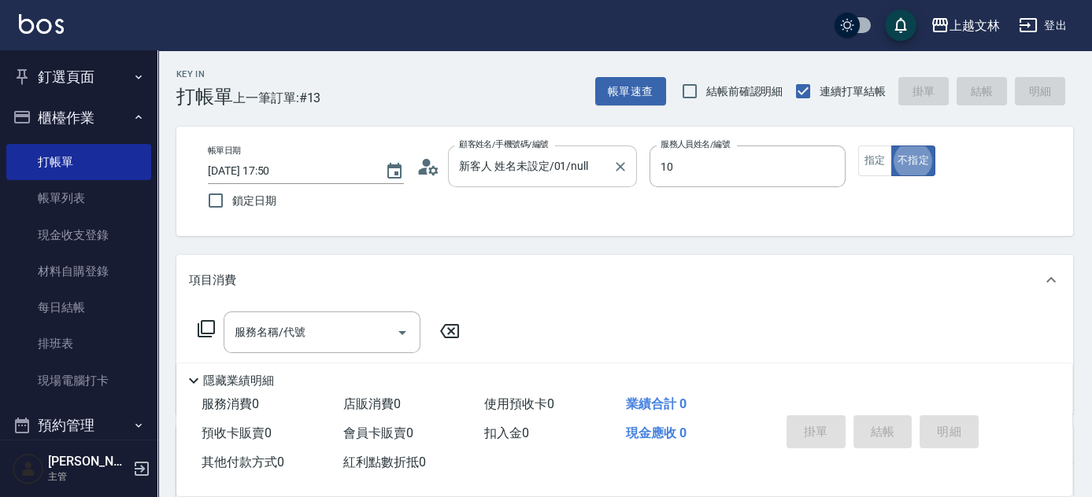
type input "[PERSON_NAME]-10"
type button "false"
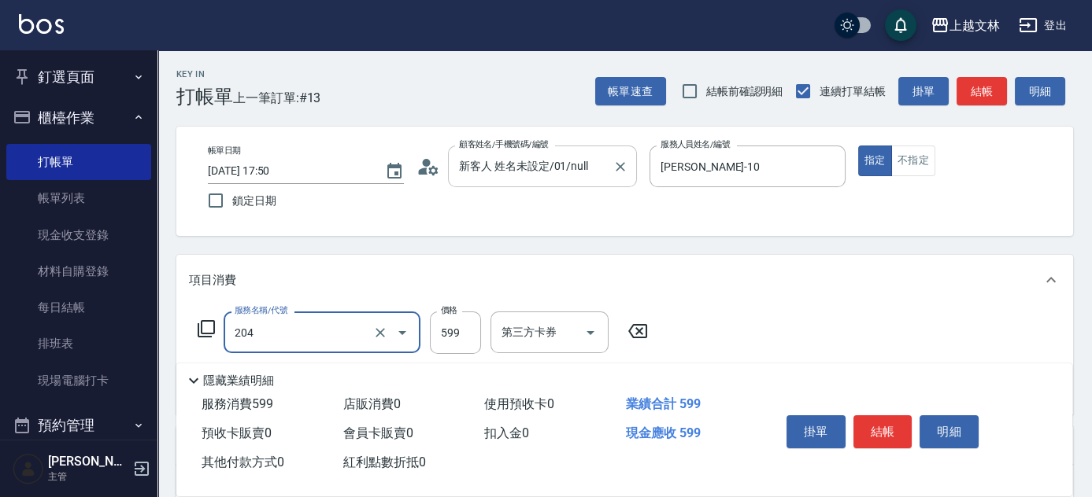
type input "A級洗+剪(204)"
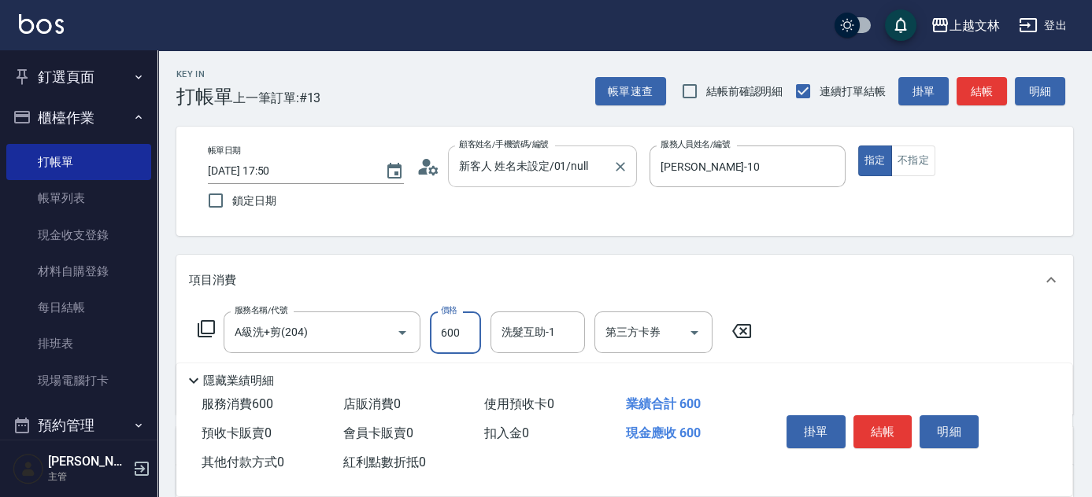
type input "600"
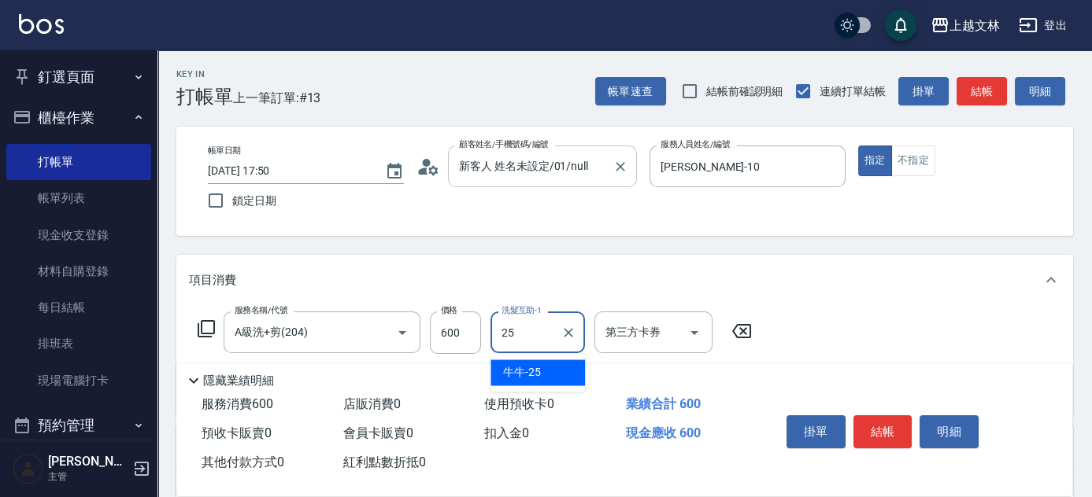
type input "牛牛-25"
type input "精油(107)"
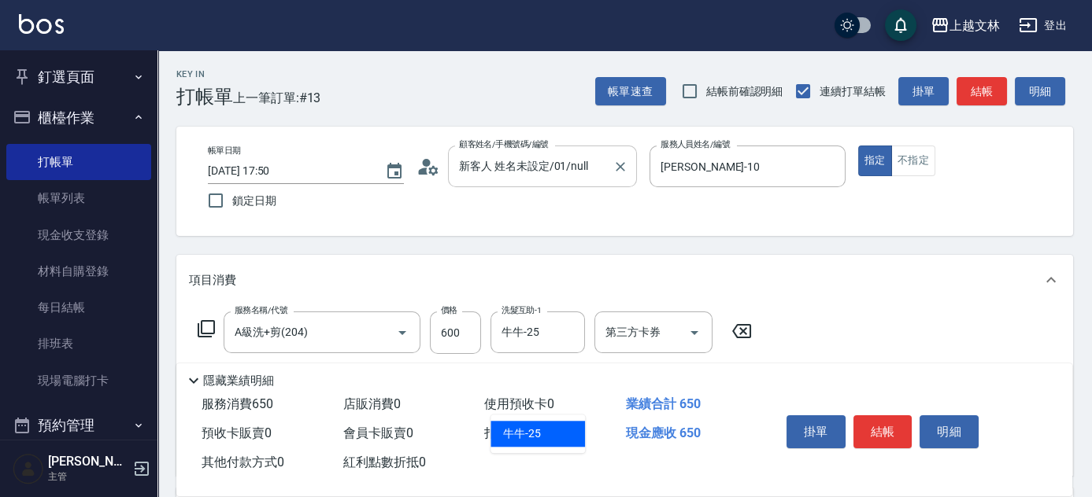
type input "牛牛-25"
click at [873, 426] on button "結帳" at bounding box center [882, 432] width 59 height 33
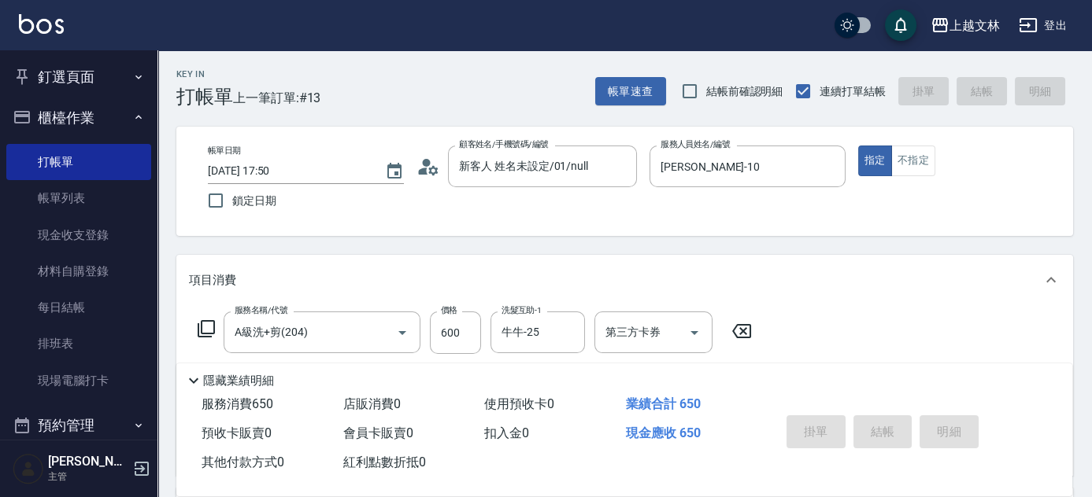
type input "[DATE] 17:51"
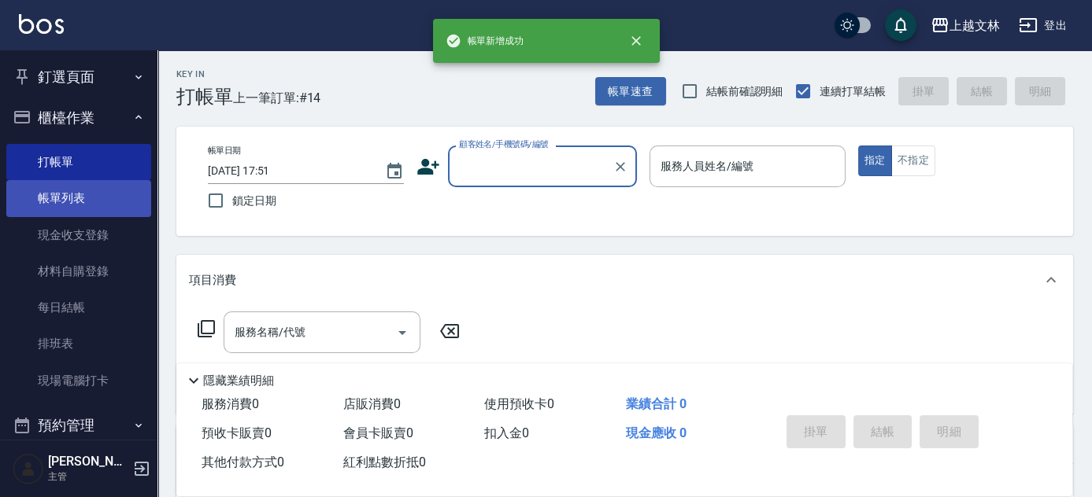
click at [58, 198] on link "帳單列表" at bounding box center [78, 198] width 145 height 36
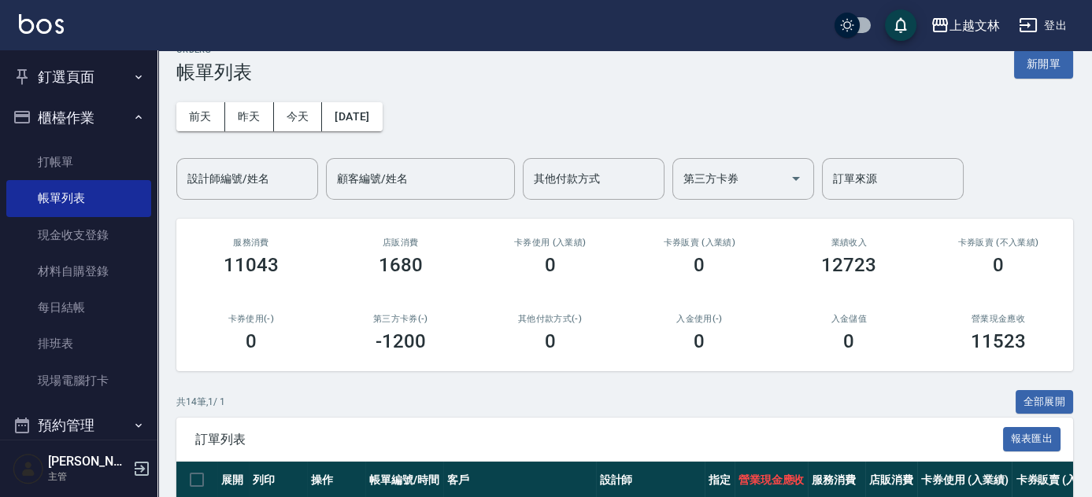
scroll to position [434, 0]
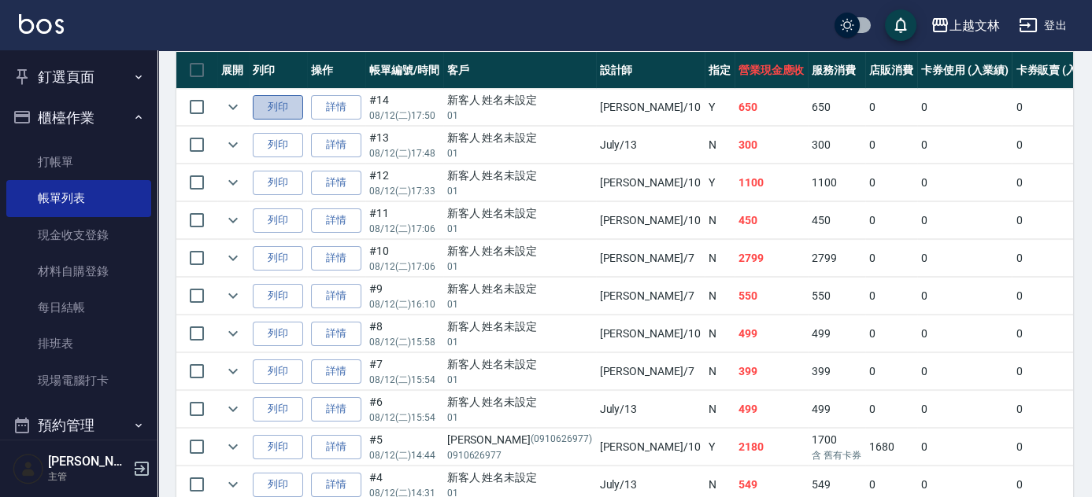
click at [264, 110] on button "列印" at bounding box center [278, 107] width 50 height 24
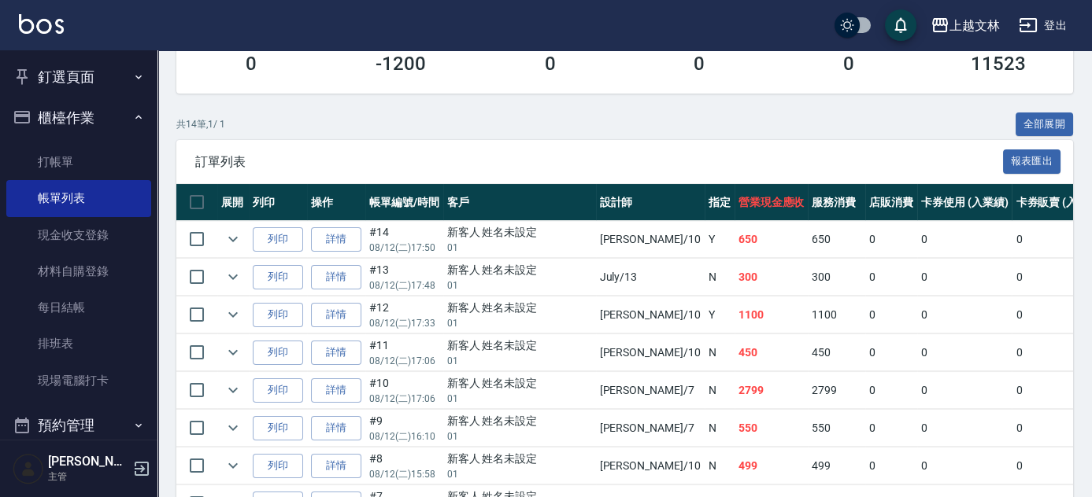
scroll to position [299, 0]
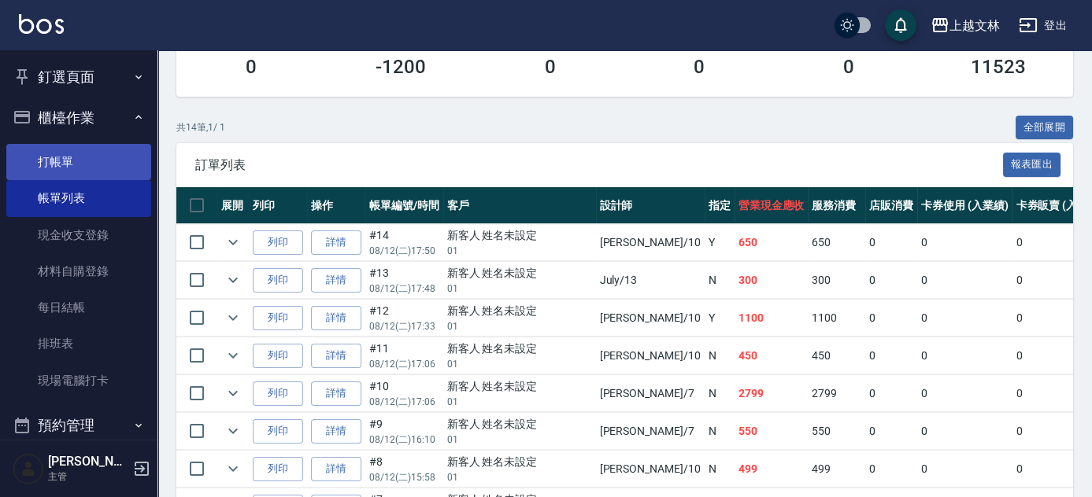
click at [70, 159] on link "打帳單" at bounding box center [78, 162] width 145 height 36
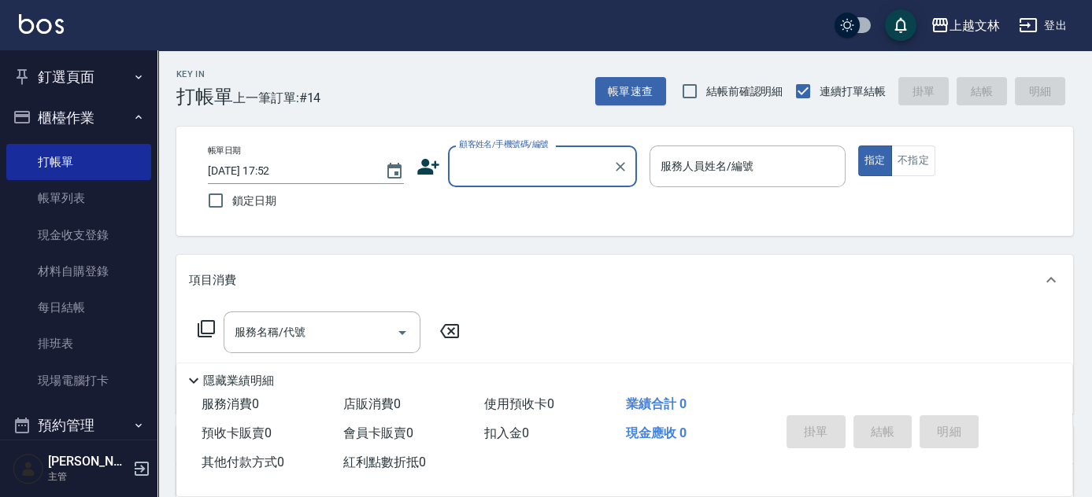
click at [566, 167] on input "顧客姓名/手機號碼/編號" at bounding box center [530, 167] width 151 height 28
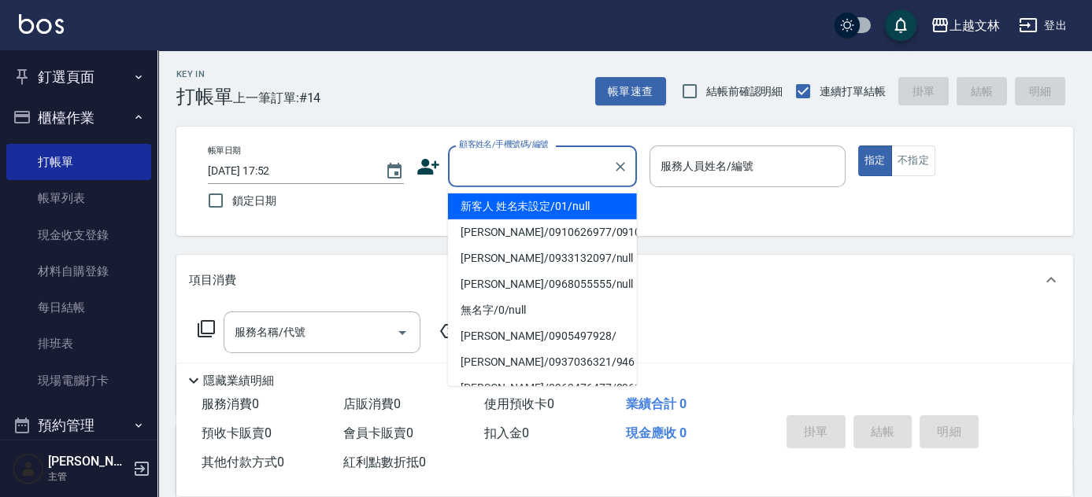
click at [573, 226] on li "[PERSON_NAME]/0910626977/0910626977" at bounding box center [542, 233] width 189 height 26
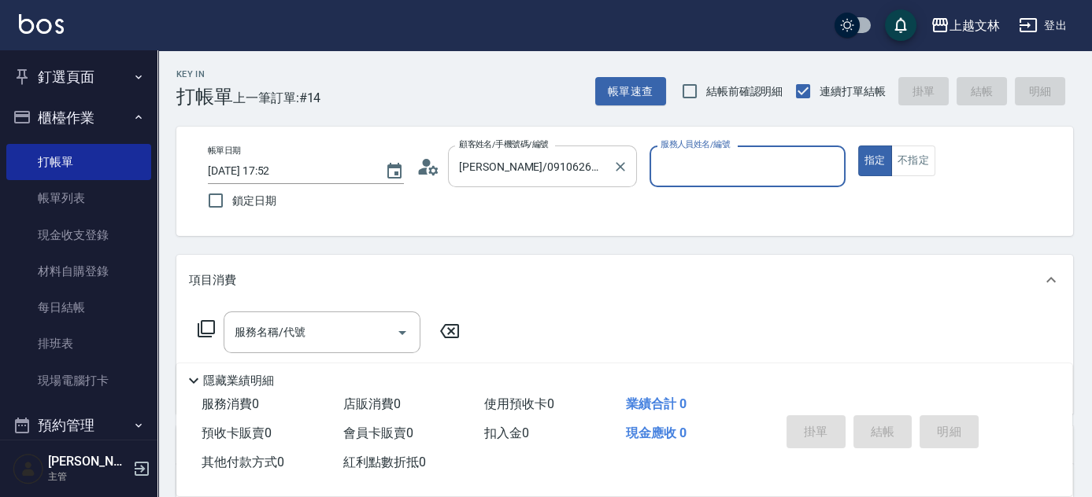
type input "[PERSON_NAME]/0910626977/0910626977"
click at [618, 167] on icon "Clear" at bounding box center [620, 167] width 16 height 16
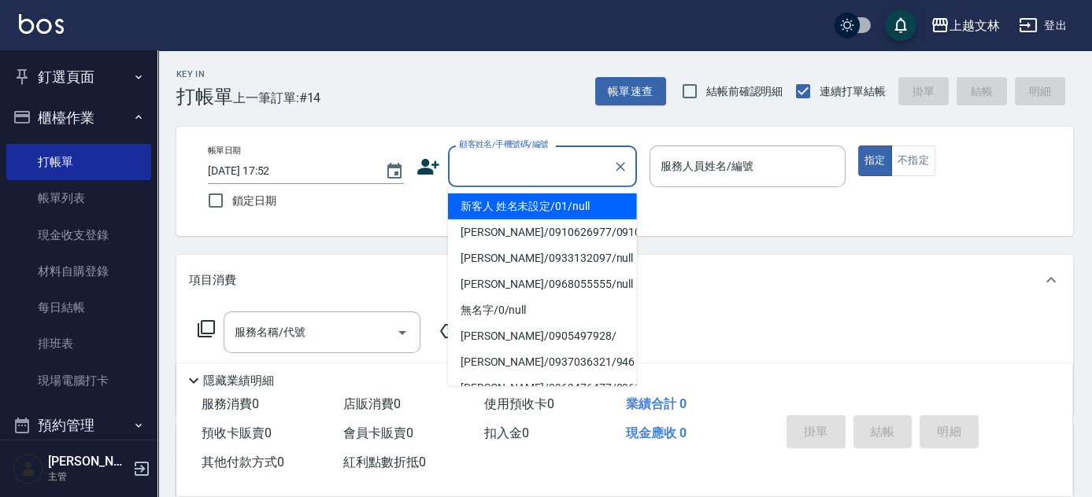
click at [589, 178] on input "顧客姓名/手機號碼/編號" at bounding box center [530, 167] width 151 height 28
click at [589, 207] on li "新客人 姓名未設定/01/null" at bounding box center [542, 207] width 189 height 26
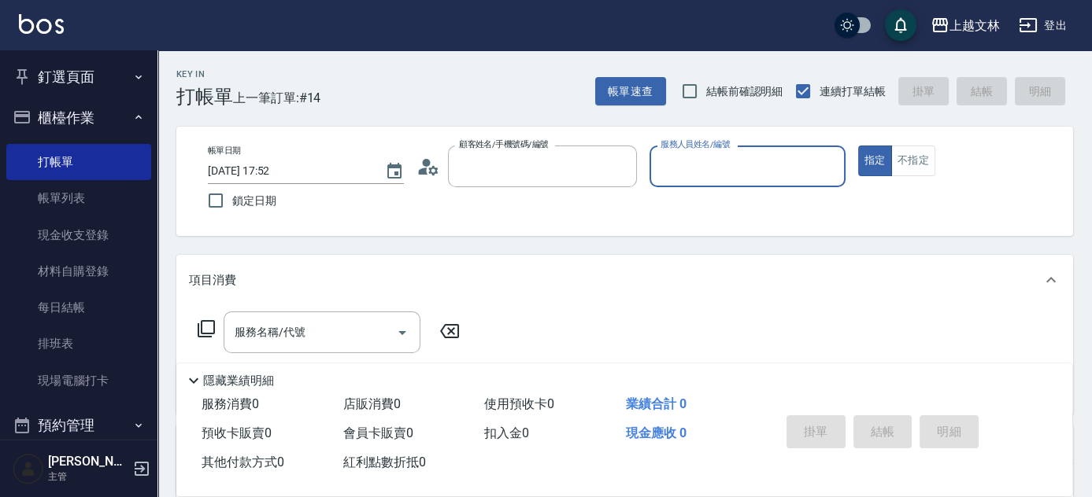
type input "新客人 姓名未設定/01/null"
click at [708, 165] on input "服務人員姓名/編號" at bounding box center [747, 167] width 182 height 28
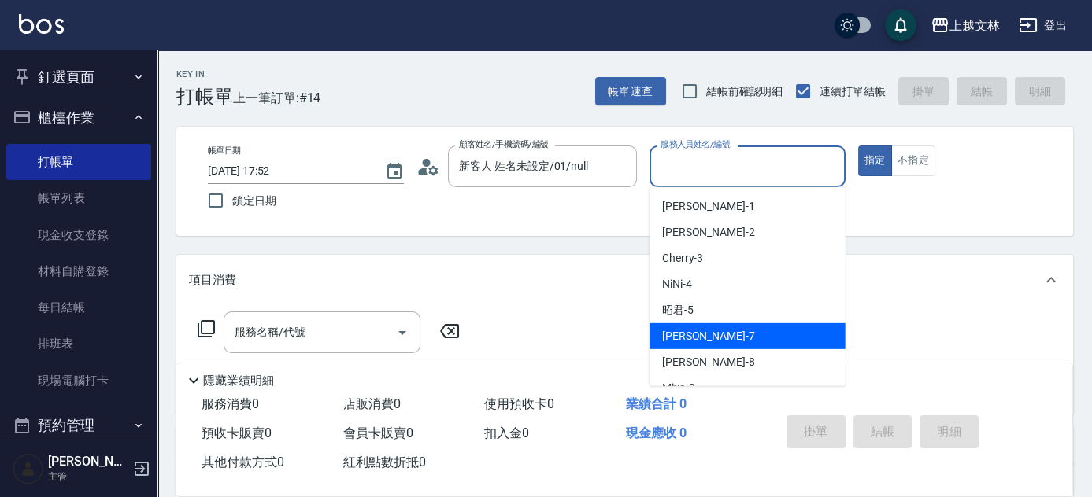
click at [731, 346] on div "Tiffany -7" at bounding box center [747, 336] width 196 height 26
type input "Tiffany-7"
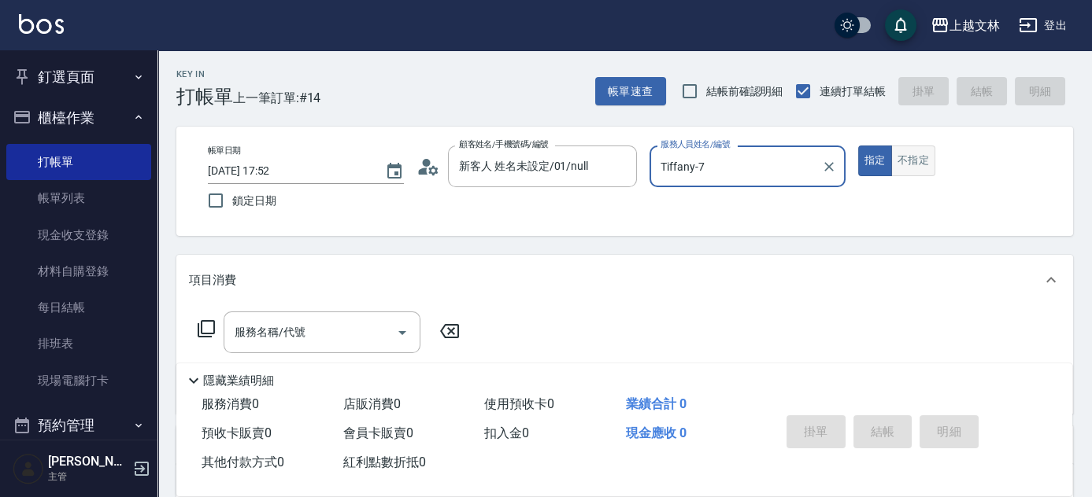
click at [918, 161] on button "不指定" at bounding box center [913, 161] width 44 height 31
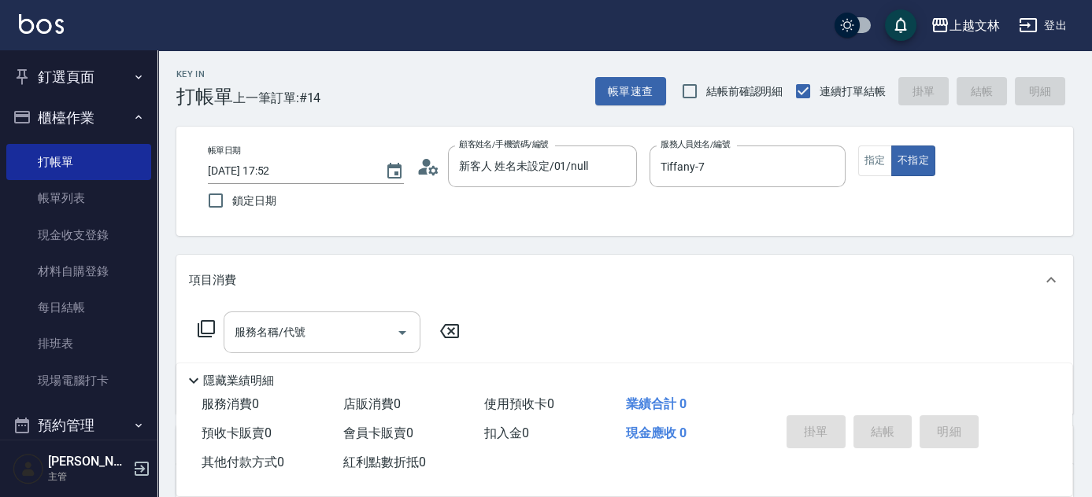
click at [337, 323] on input "服務名稱/代號" at bounding box center [310, 333] width 159 height 28
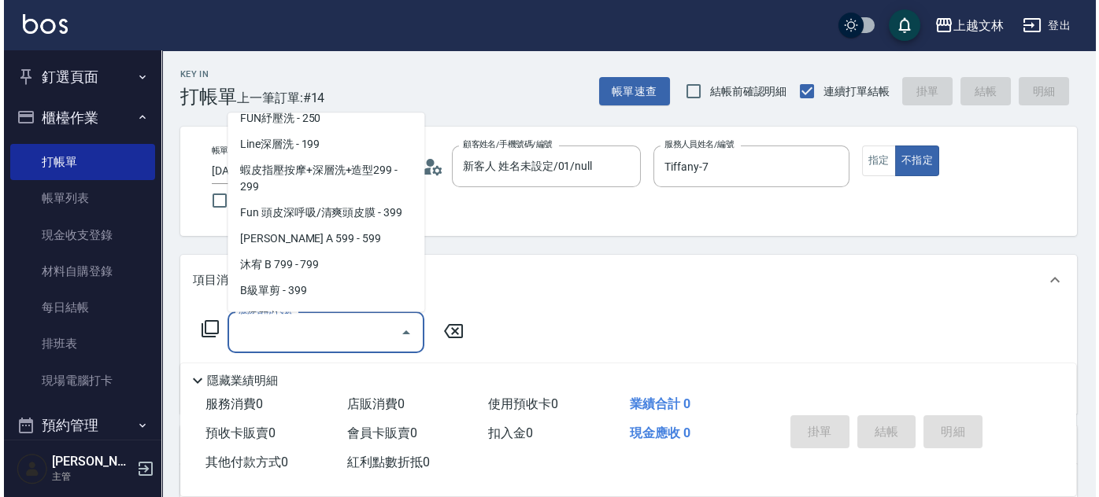
scroll to position [348, 0]
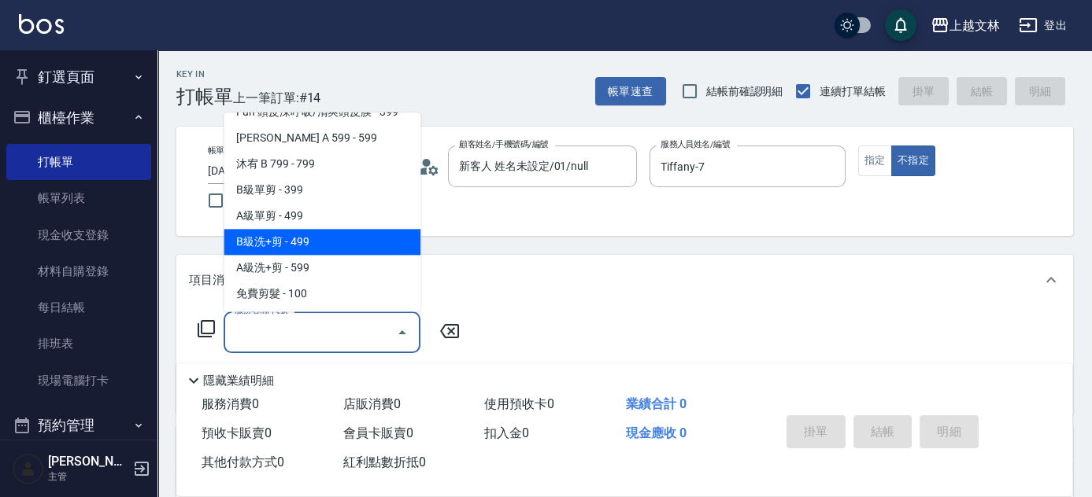
click at [367, 238] on span "B級洗+剪 - 499" at bounding box center [322, 243] width 197 height 26
type input "B級洗+剪(203)"
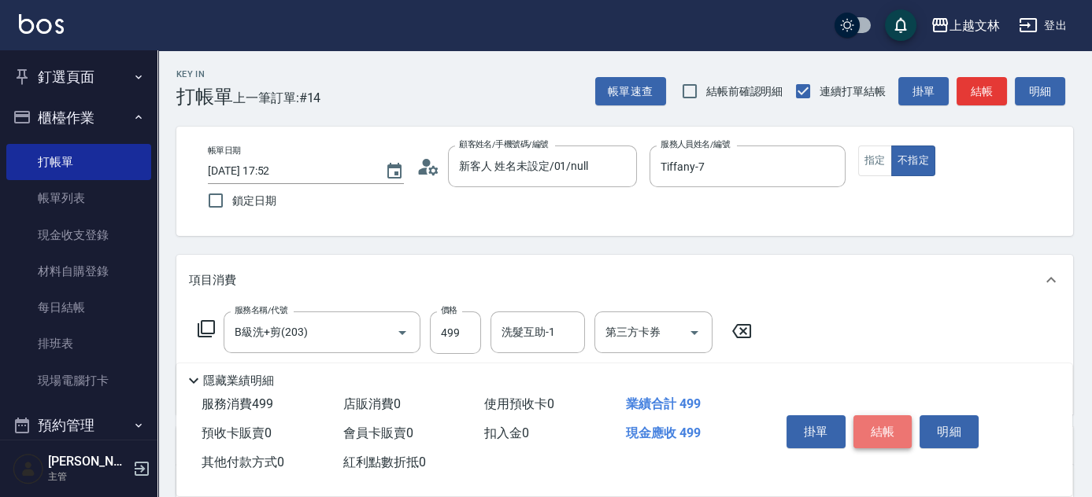
click at [870, 420] on button "結帳" at bounding box center [882, 432] width 59 height 33
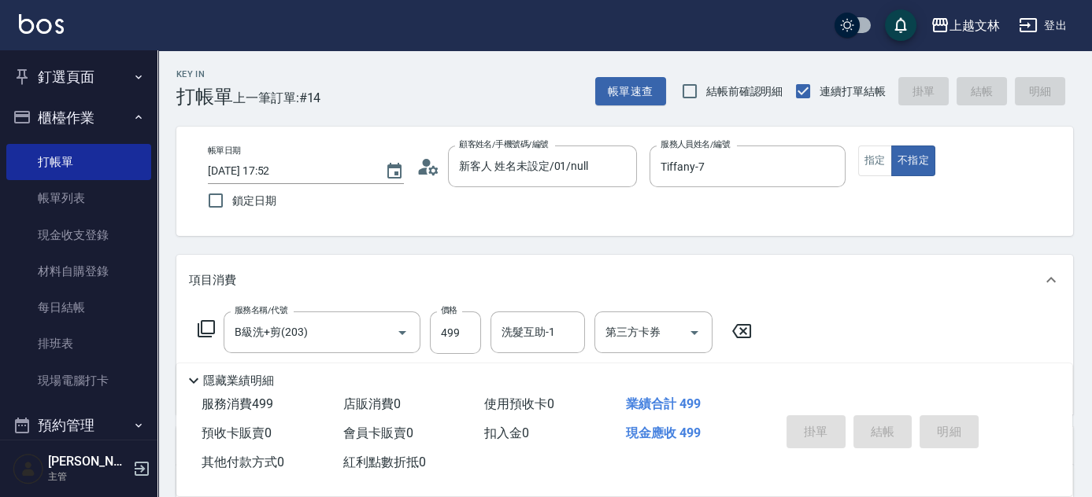
type input "[DATE] 18:09"
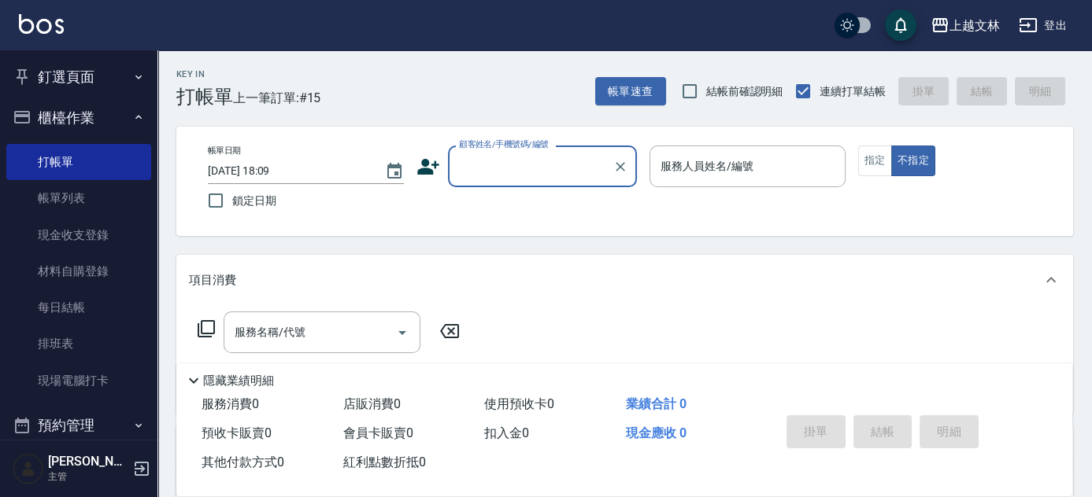
click at [662, 384] on div "隱藏業績明細 服務消費 0 店販消費 0 使用預收卡 0 業績合計 0 預收卡販賣 0 會員卡販賣 0 扣入金 0 現金應收 0 其他付款方式 0 紅利點數折…" at bounding box center [624, 430] width 896 height 133
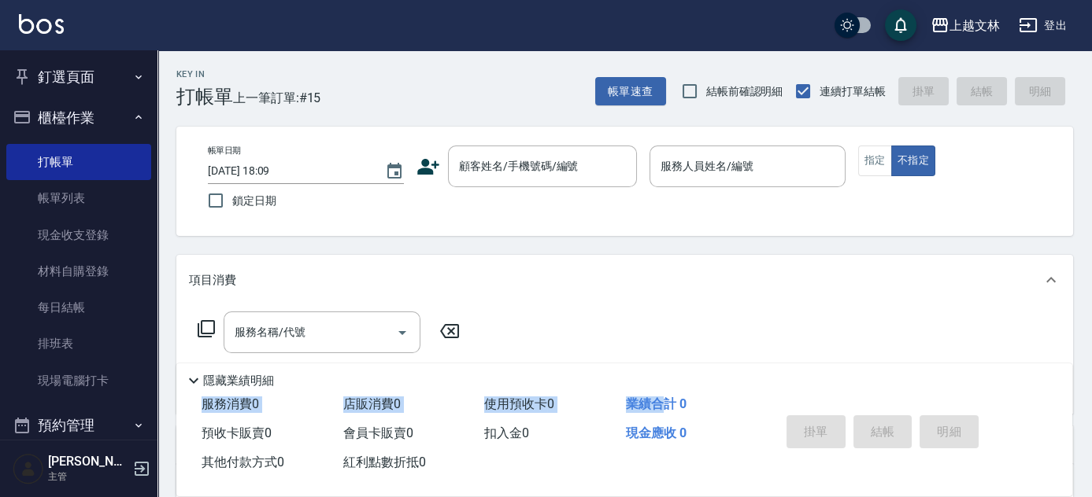
click at [428, 165] on icon at bounding box center [428, 167] width 24 height 24
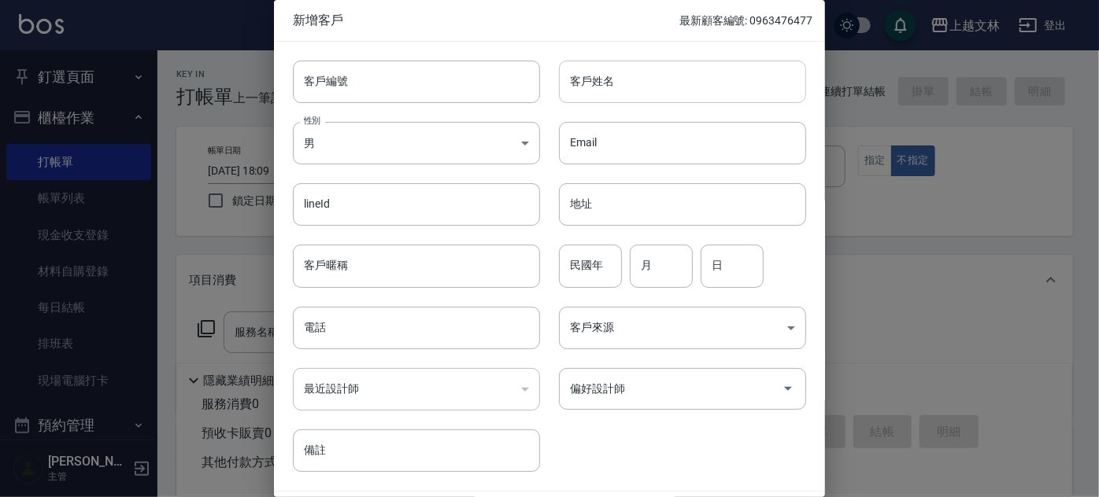
click at [659, 77] on input "客戶姓名" at bounding box center [682, 82] width 247 height 42
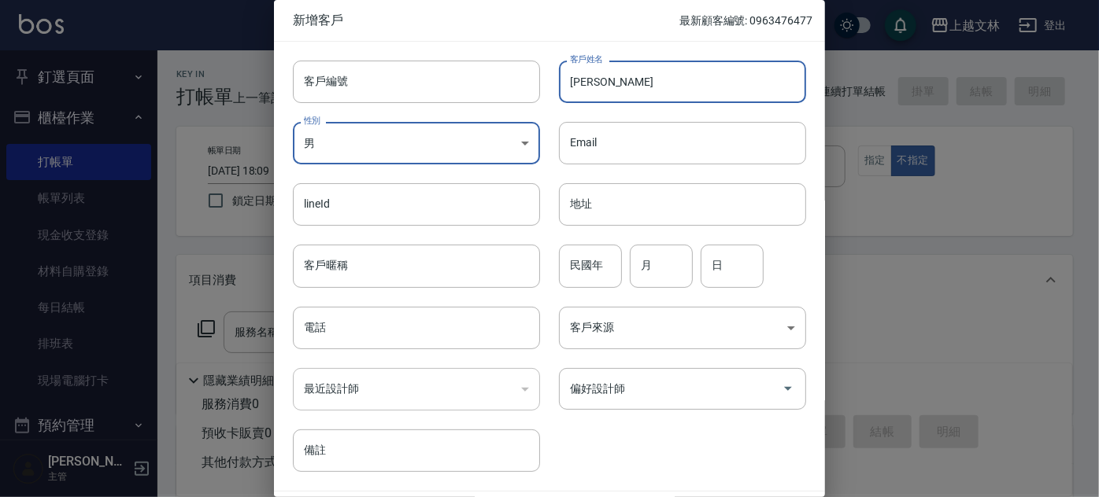
click at [607, 74] on input "[PERSON_NAME]" at bounding box center [682, 82] width 247 height 42
type input "[PERSON_NAME]"
click at [405, 150] on body "上越文[PERSON_NAME]出 釘選頁面 店家日報表 設計師排行榜 每日結帳 櫃檯作業 打帳單 帳單列表 現金收支登錄 材料自購登錄 每日結帳 排班表 現…" at bounding box center [549, 382] width 1099 height 765
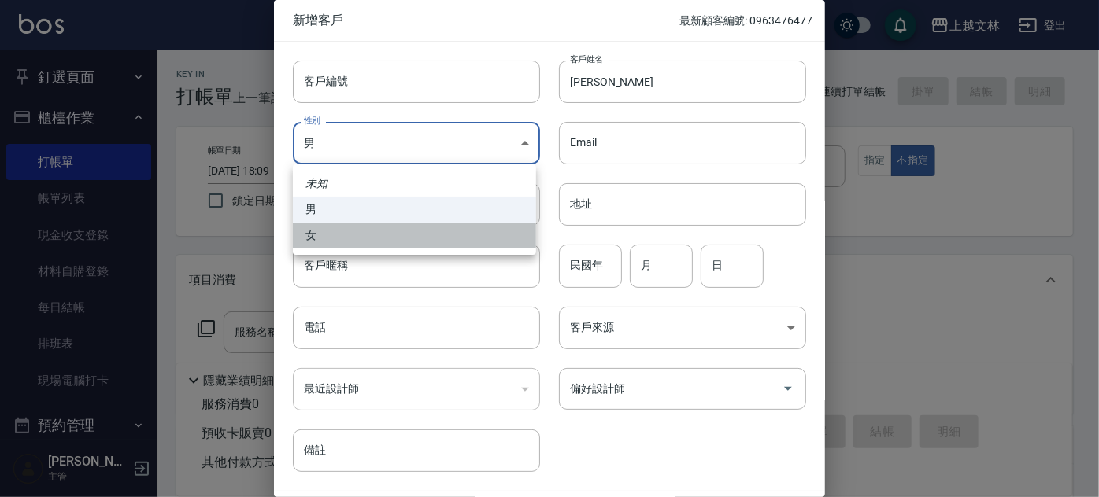
click at [379, 227] on li "女" at bounding box center [414, 236] width 243 height 26
type input "[DEMOGRAPHIC_DATA]"
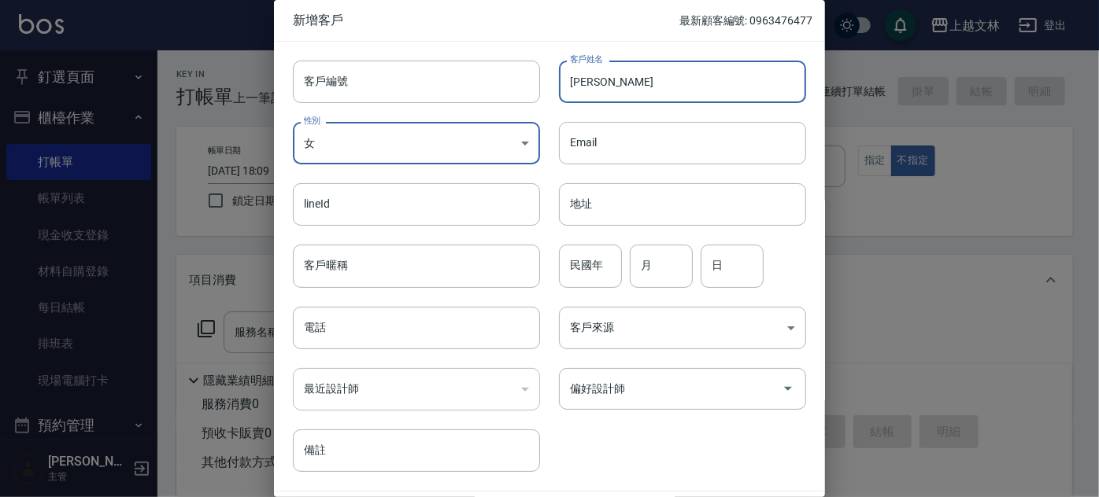
click at [612, 83] on input "[PERSON_NAME]" at bounding box center [682, 82] width 247 height 42
click at [630, 80] on input "[PERSON_NAME]" at bounding box center [682, 82] width 247 height 42
type input "[PERSON_NAME]"
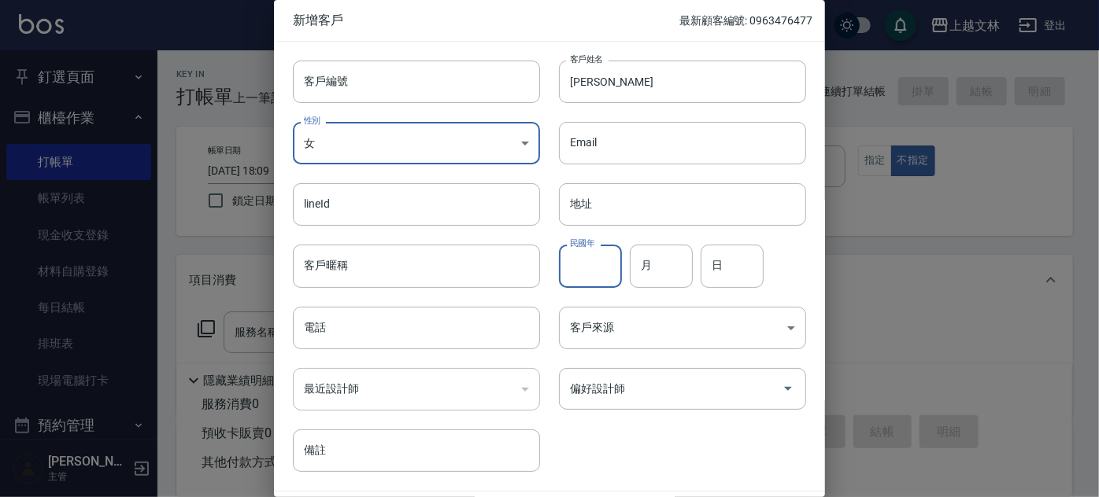
click at [598, 274] on input "民國年" at bounding box center [590, 266] width 63 height 42
type input "69"
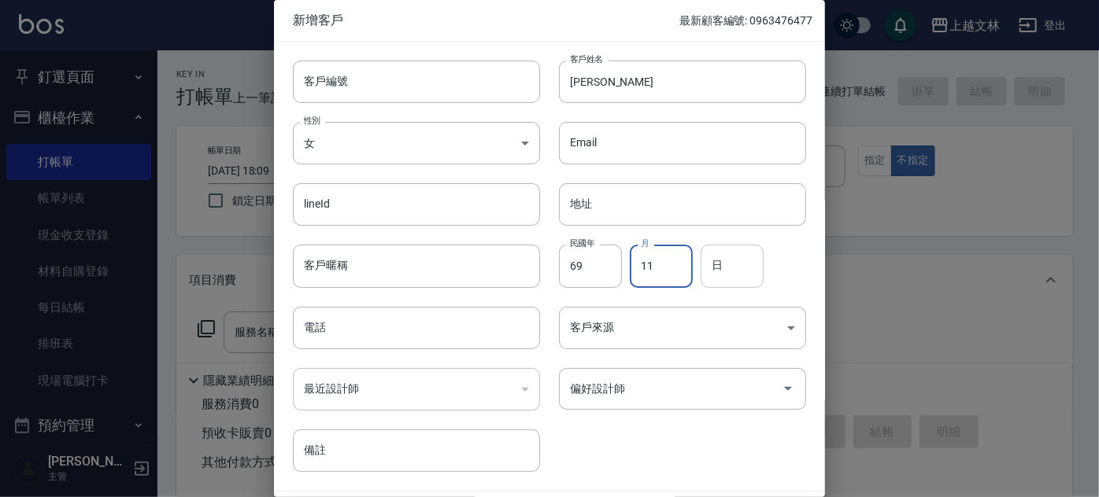
type input "11"
click at [729, 253] on input "日" at bounding box center [731, 266] width 63 height 42
type input "9"
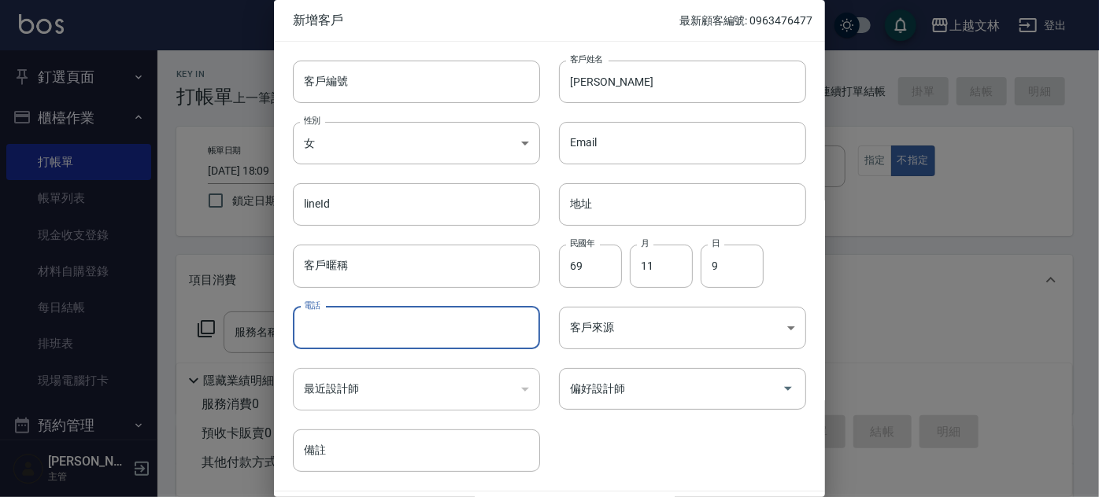
click at [364, 334] on input "電話" at bounding box center [416, 328] width 247 height 42
type input "0922958872"
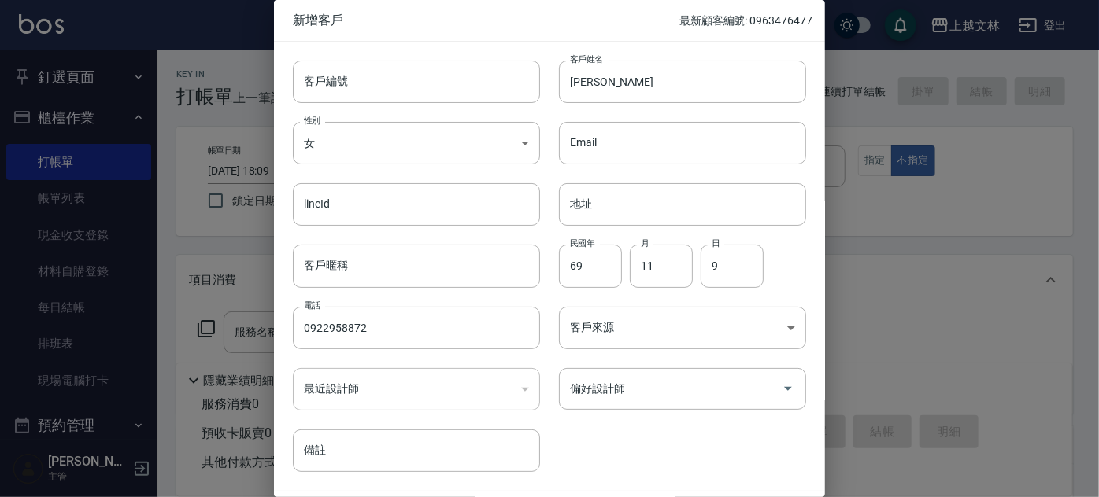
click at [450, 387] on div "​" at bounding box center [416, 389] width 247 height 42
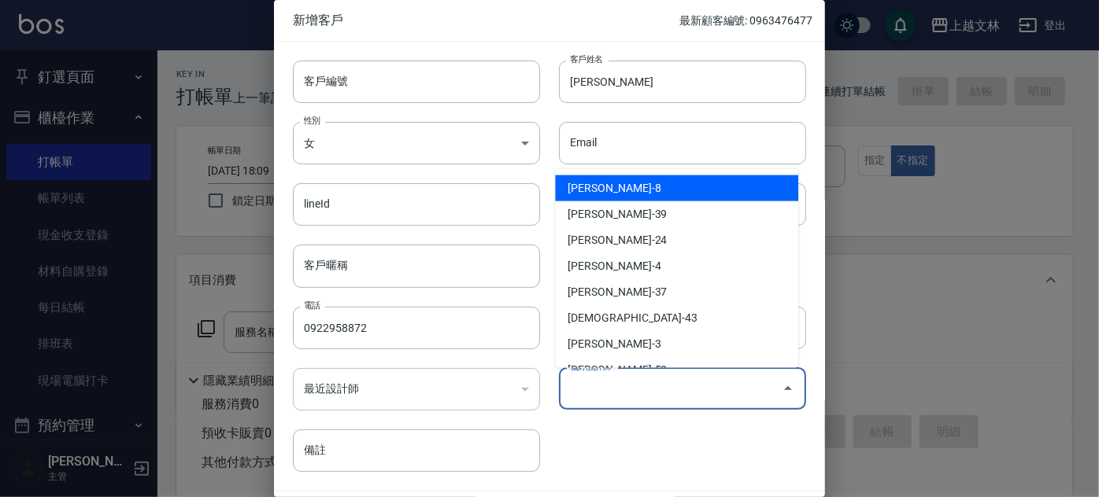
click at [608, 395] on input "偏好設計師" at bounding box center [670, 389] width 209 height 28
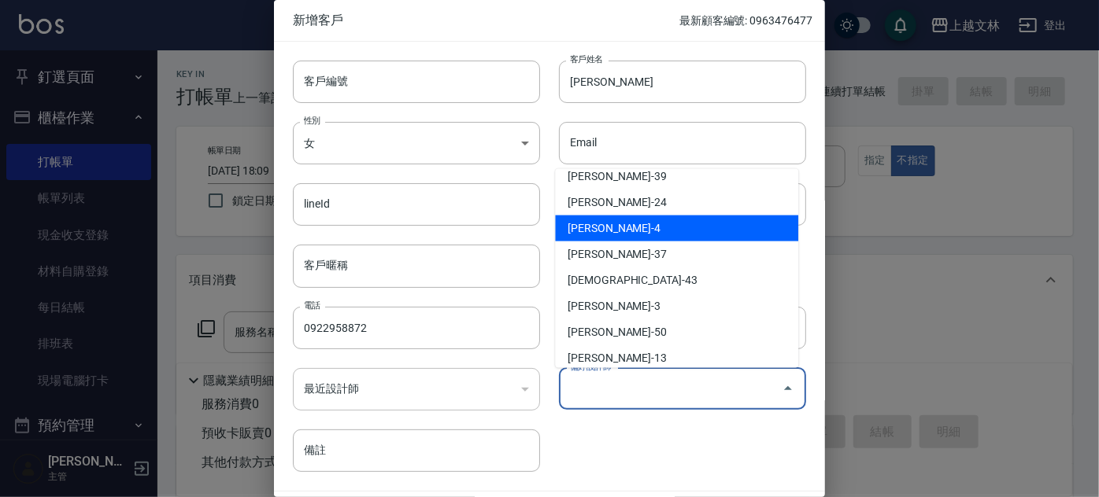
scroll to position [0, 0]
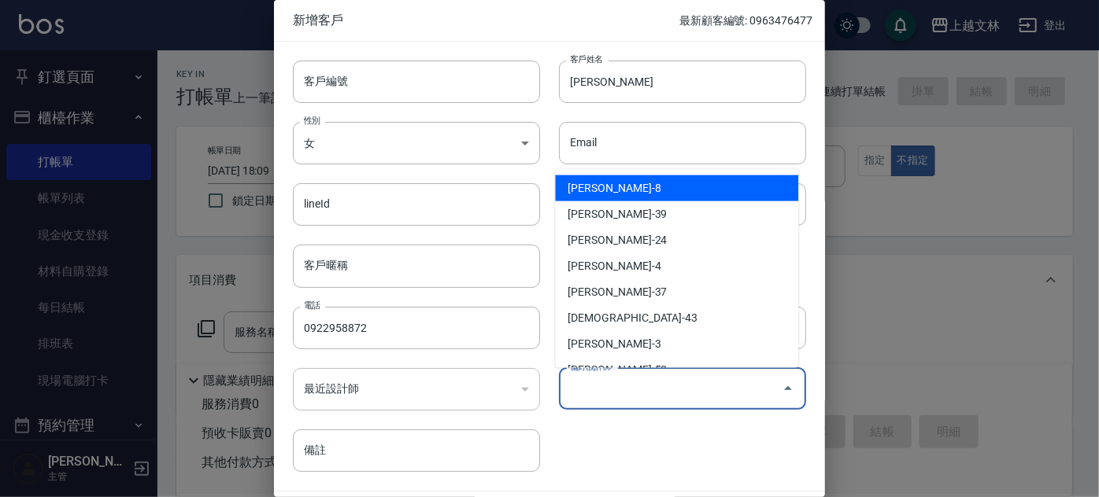
click at [610, 187] on li "[PERSON_NAME]-8" at bounding box center [676, 189] width 243 height 26
type input "[PERSON_NAME]"
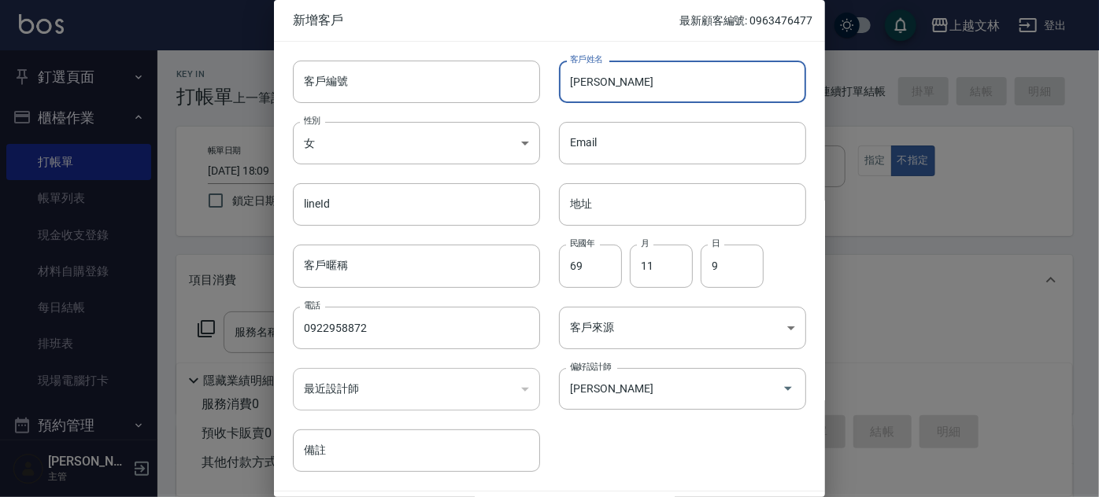
click at [600, 90] on input "[PERSON_NAME]" at bounding box center [682, 82] width 247 height 42
type input "[PERSON_NAME]"
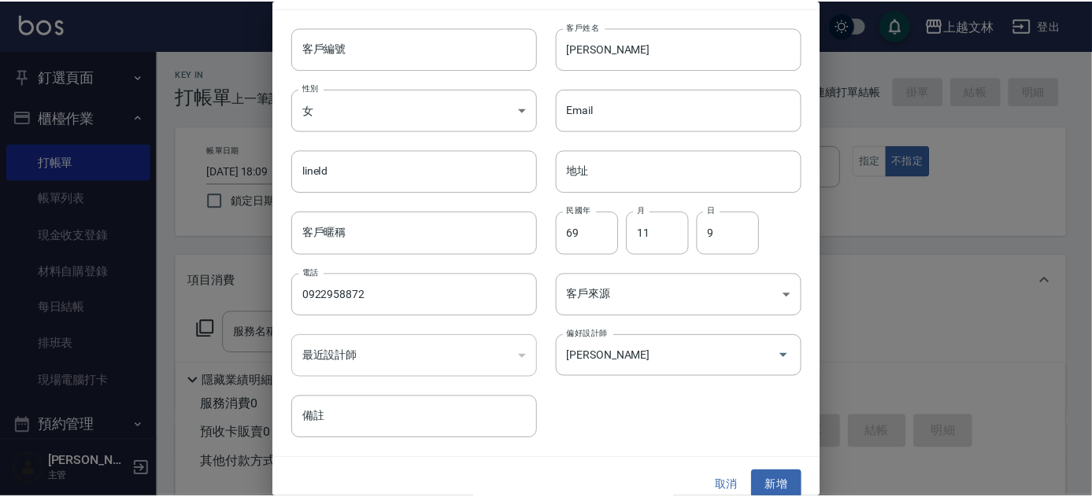
scroll to position [47, 0]
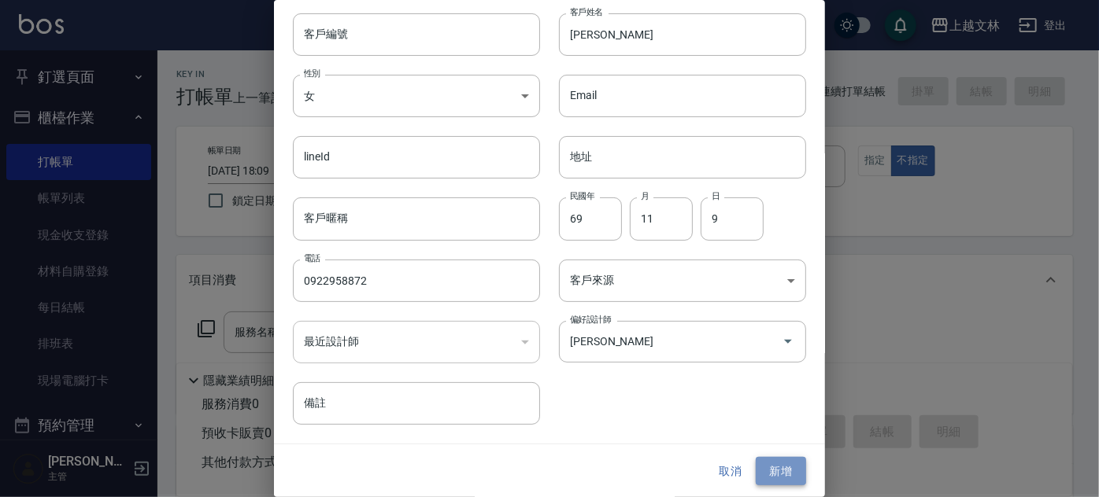
click at [776, 474] on button "新增" at bounding box center [781, 471] width 50 height 29
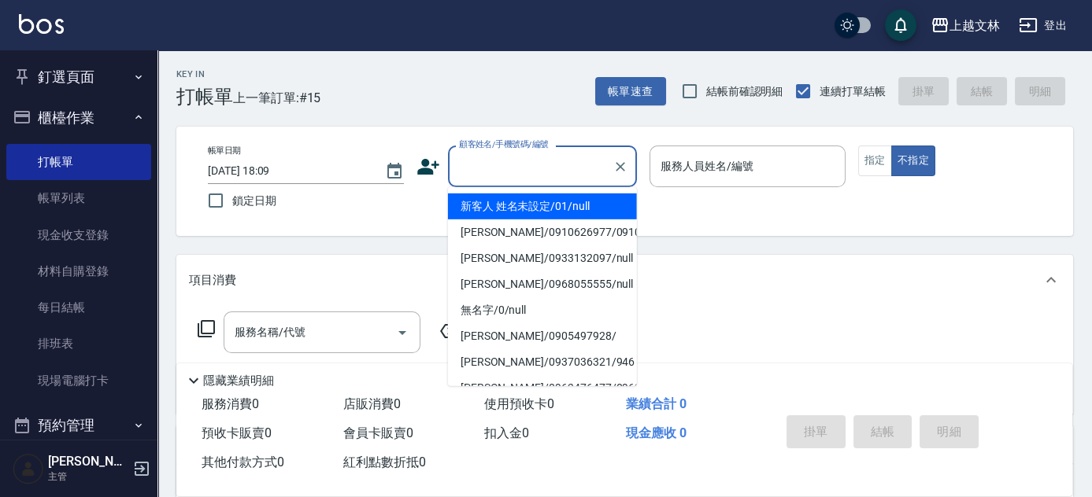
click at [526, 164] on input "顧客姓名/手機號碼/編號" at bounding box center [530, 167] width 151 height 28
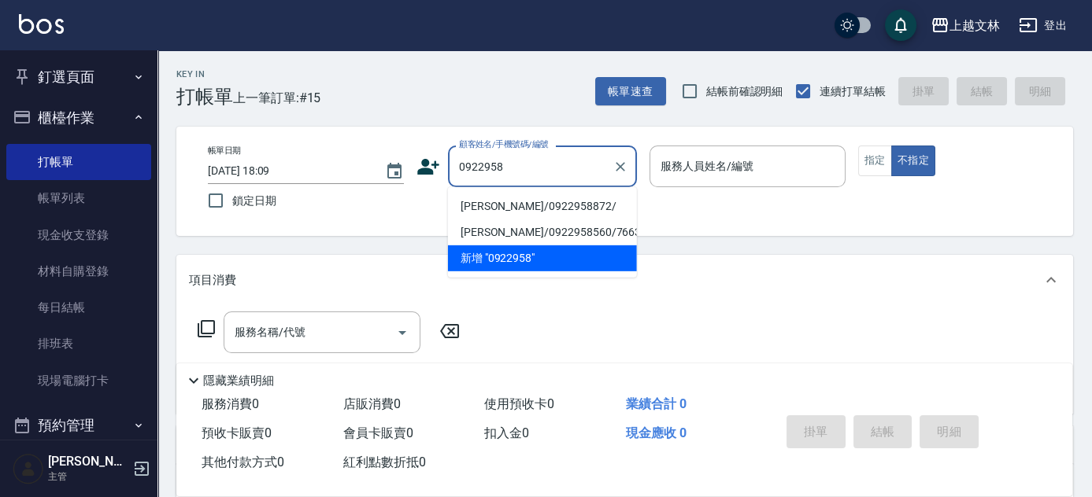
click at [530, 207] on li "[PERSON_NAME]/0922958872/" at bounding box center [542, 207] width 189 height 26
type input "[PERSON_NAME]/0922958872/"
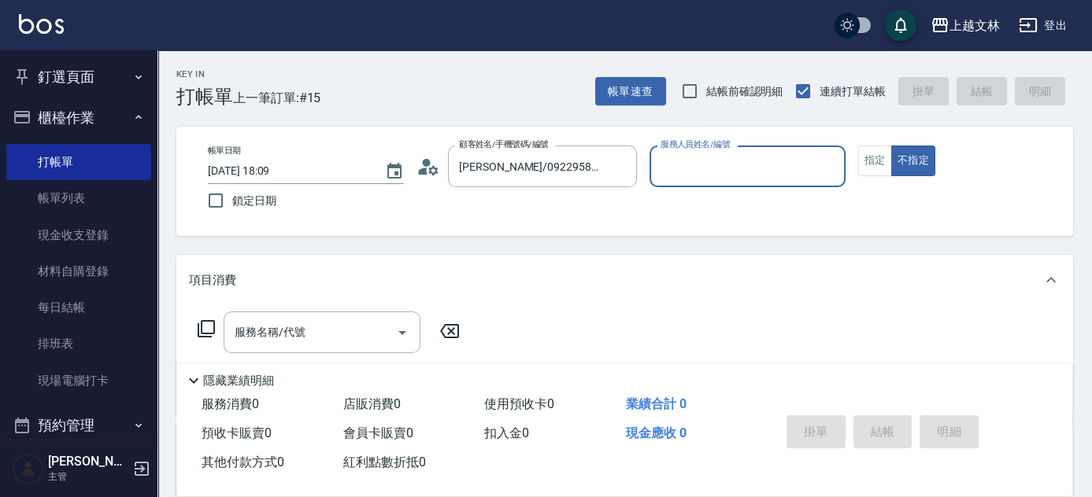
type input "Ella-8"
click at [201, 324] on icon at bounding box center [206, 328] width 17 height 17
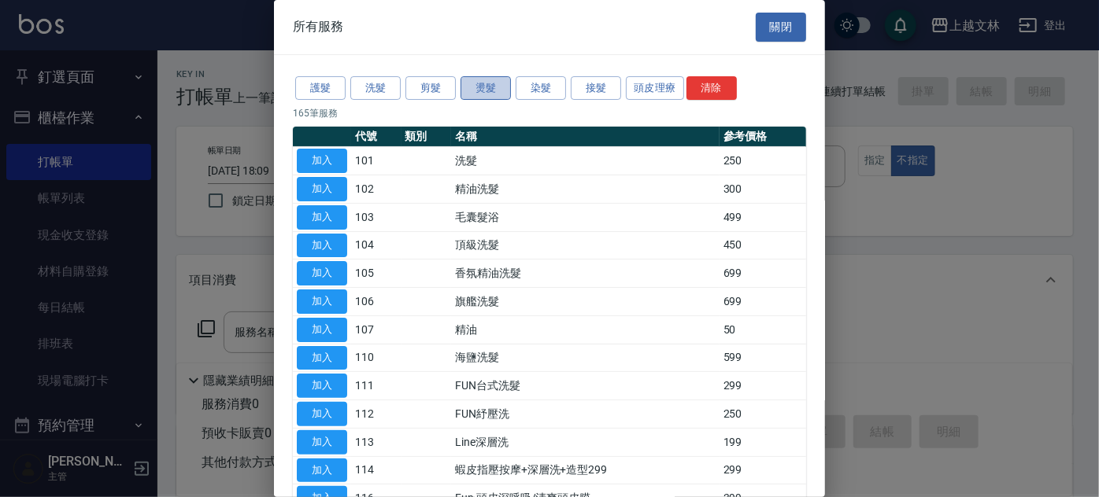
click at [482, 85] on button "燙髮" at bounding box center [485, 88] width 50 height 24
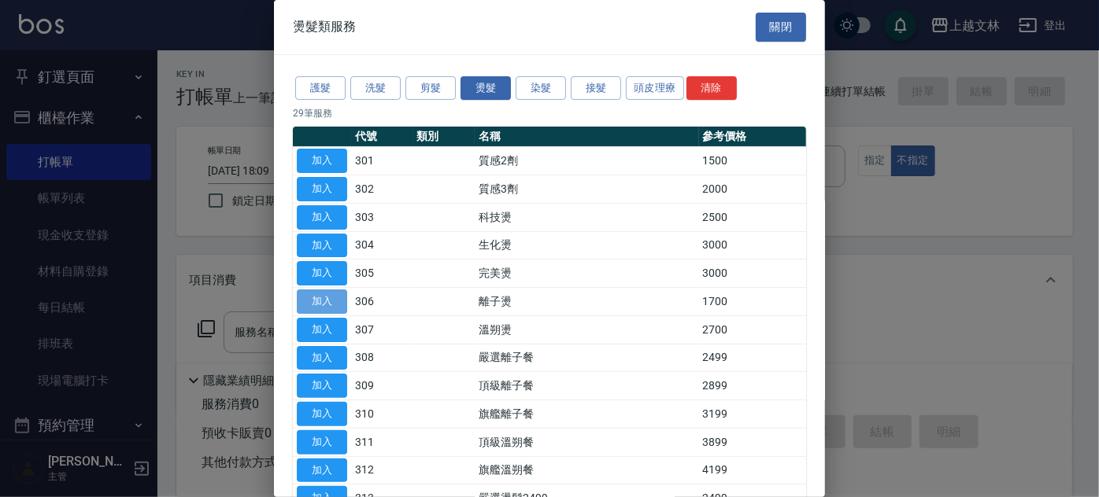
click at [329, 297] on button "加入" at bounding box center [322, 302] width 50 height 24
type input "離子燙(306)"
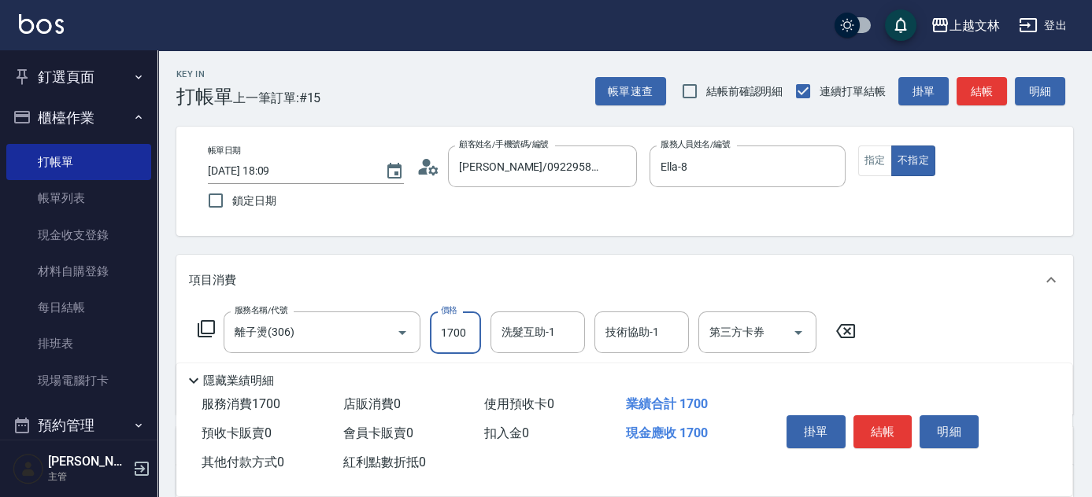
click at [474, 343] on input "1700" at bounding box center [455, 333] width 51 height 42
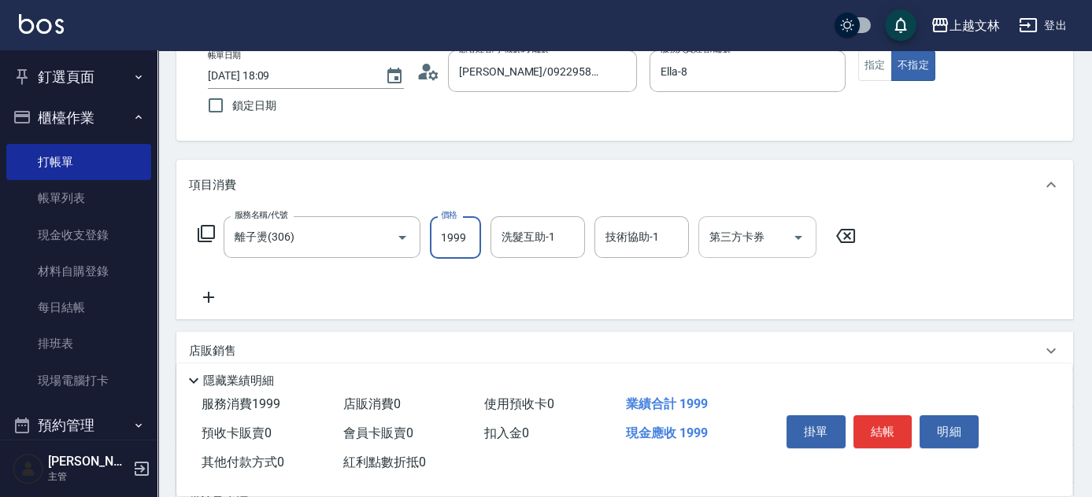
scroll to position [107, 0]
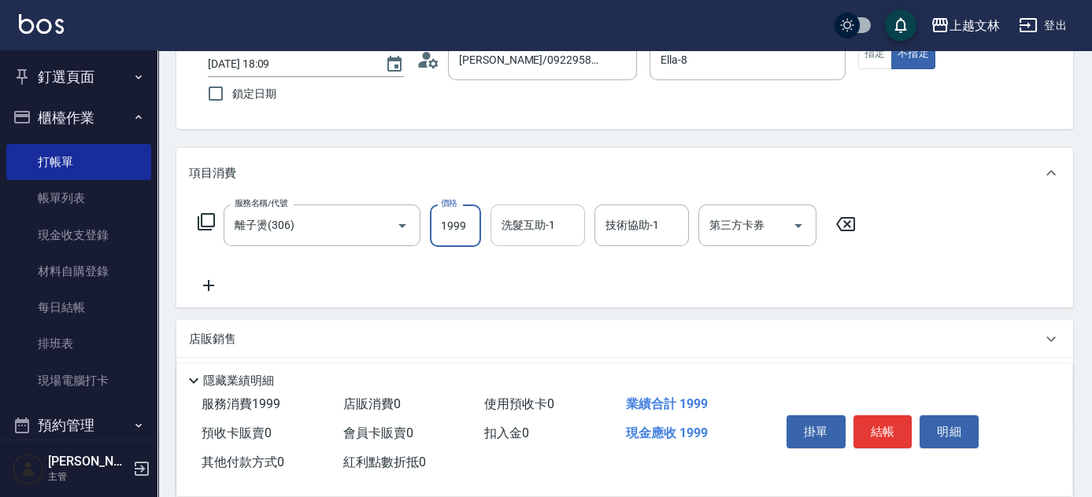
type input "1999"
click at [533, 223] on div "洗髮互助-1 洗髮互助-1" at bounding box center [537, 226] width 94 height 42
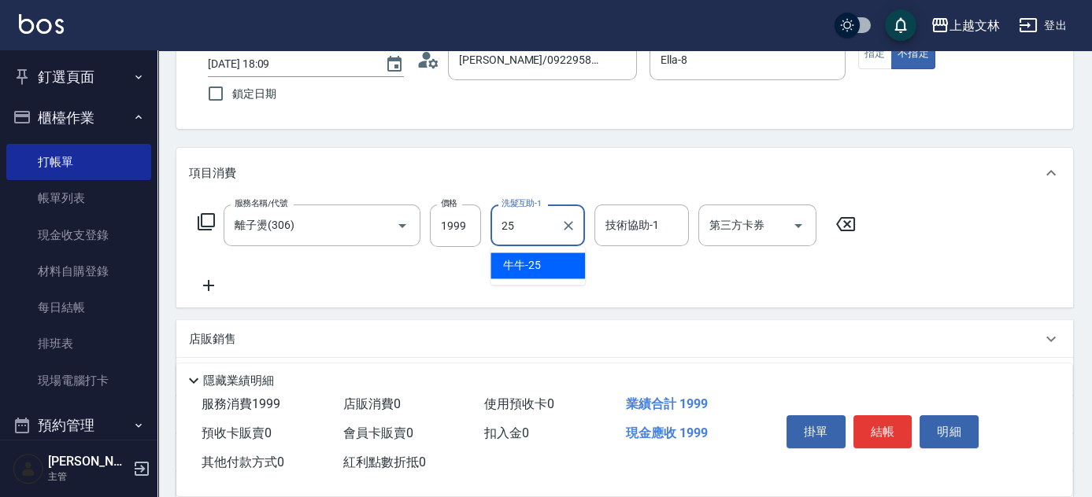
type input "牛牛-25"
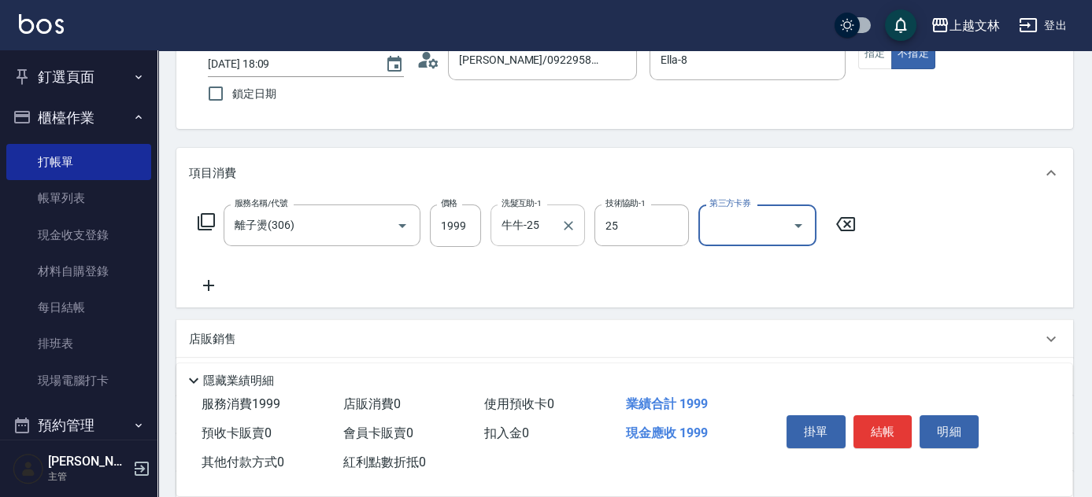
type input "牛牛-25"
click at [205, 279] on icon at bounding box center [208, 285] width 39 height 19
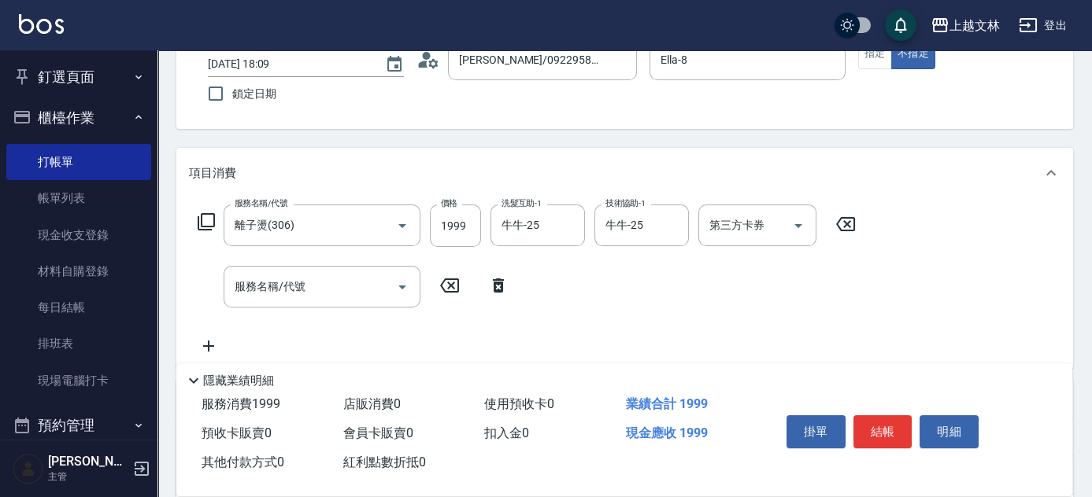
click at [204, 222] on icon at bounding box center [206, 221] width 19 height 19
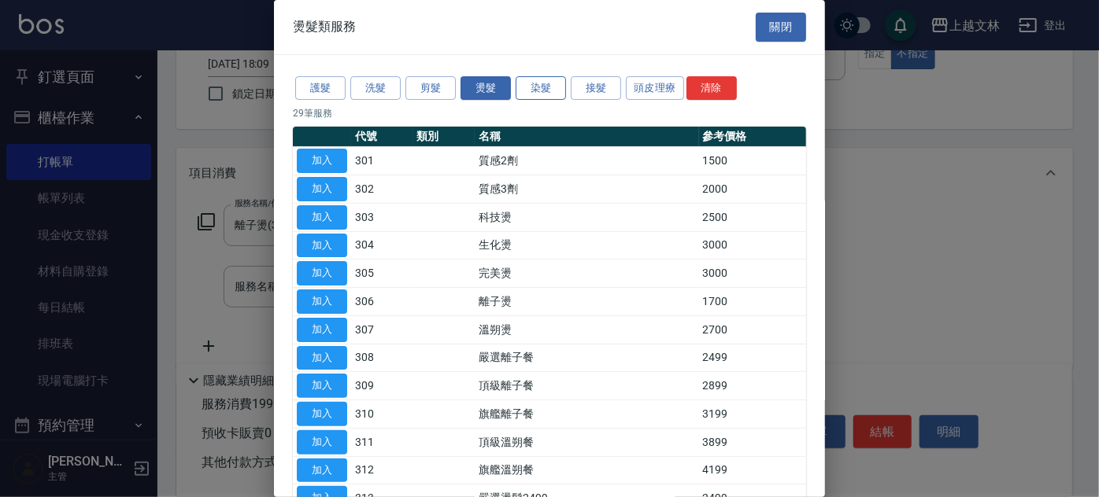
click at [543, 87] on button "染髮" at bounding box center [540, 88] width 50 height 24
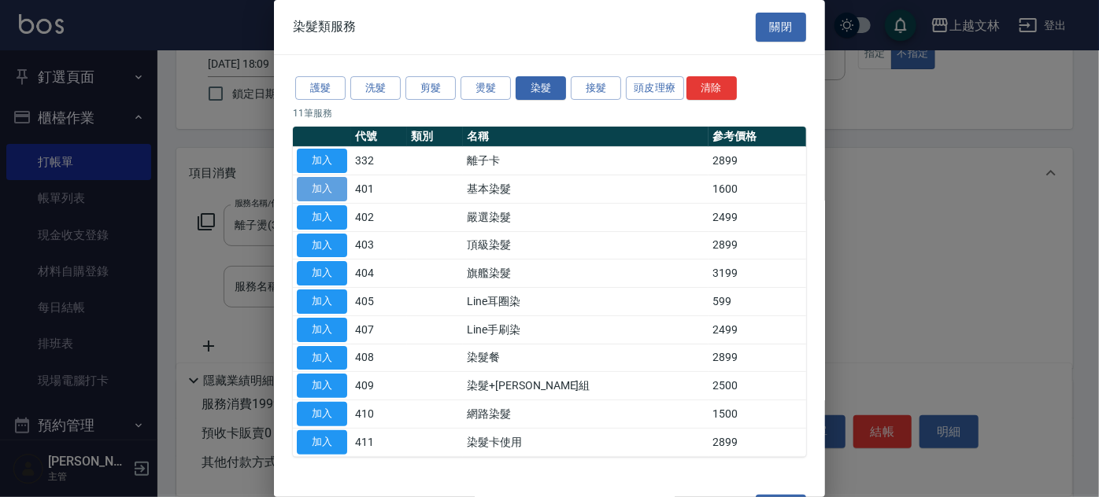
click at [334, 187] on button "加入" at bounding box center [322, 189] width 50 height 24
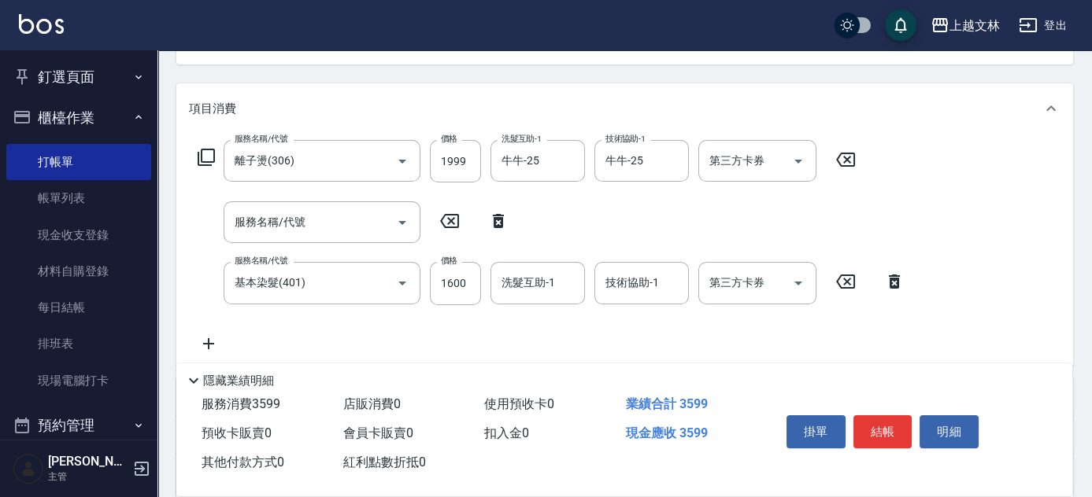
scroll to position [212, 0]
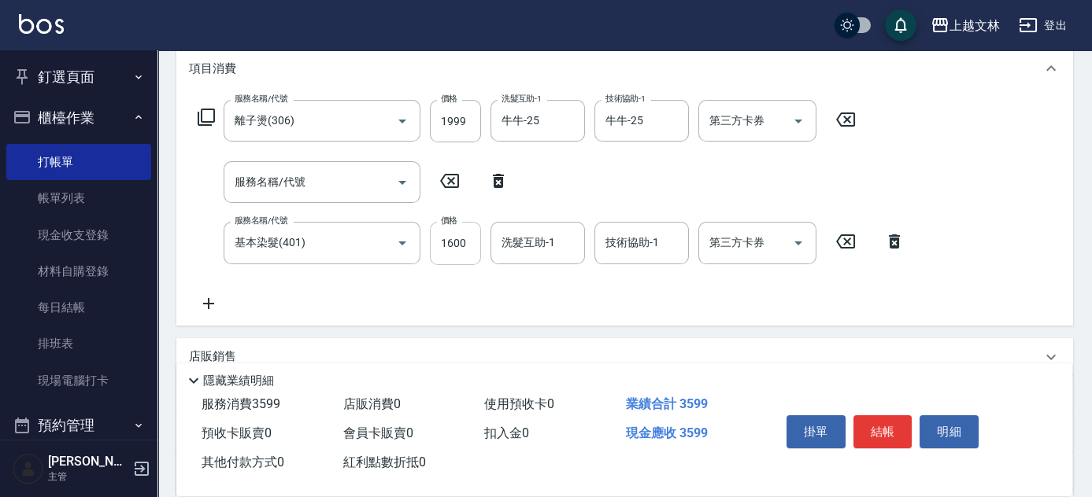
click at [470, 241] on input "1600" at bounding box center [455, 243] width 51 height 42
type input "3099"
click at [615, 230] on input "技術協助-1" at bounding box center [641, 243] width 80 height 28
type input "牛牛-25"
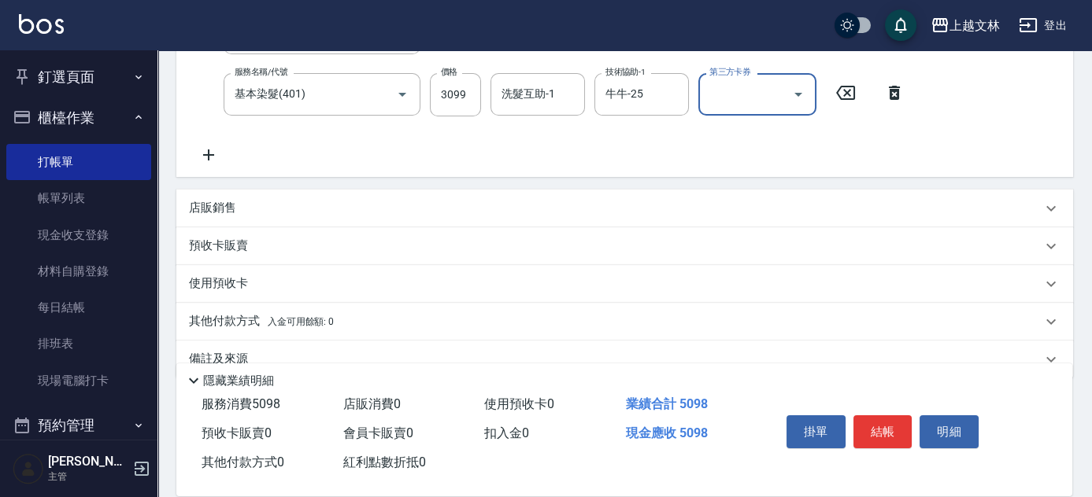
scroll to position [390, 0]
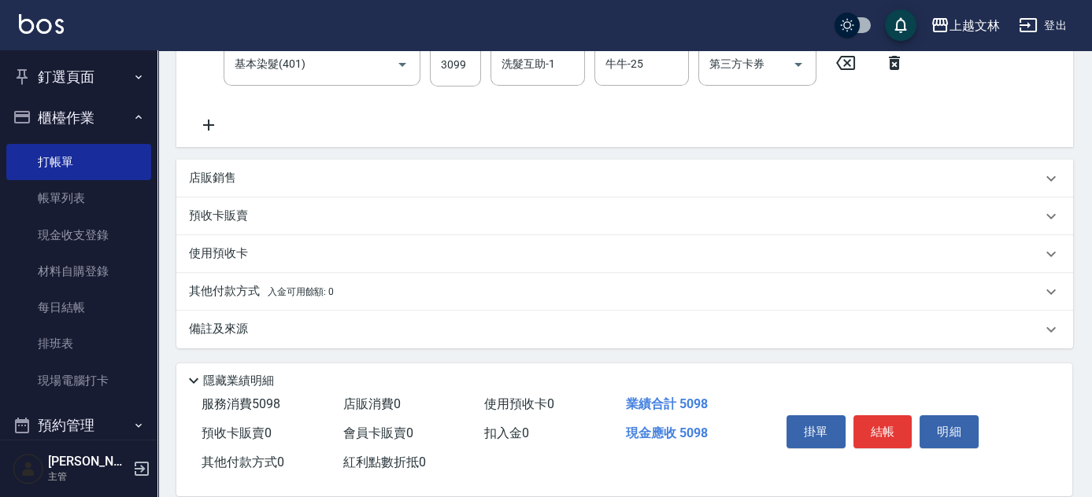
click at [247, 290] on p "其他付款方式 入金可用餘額: 0" at bounding box center [261, 291] width 145 height 17
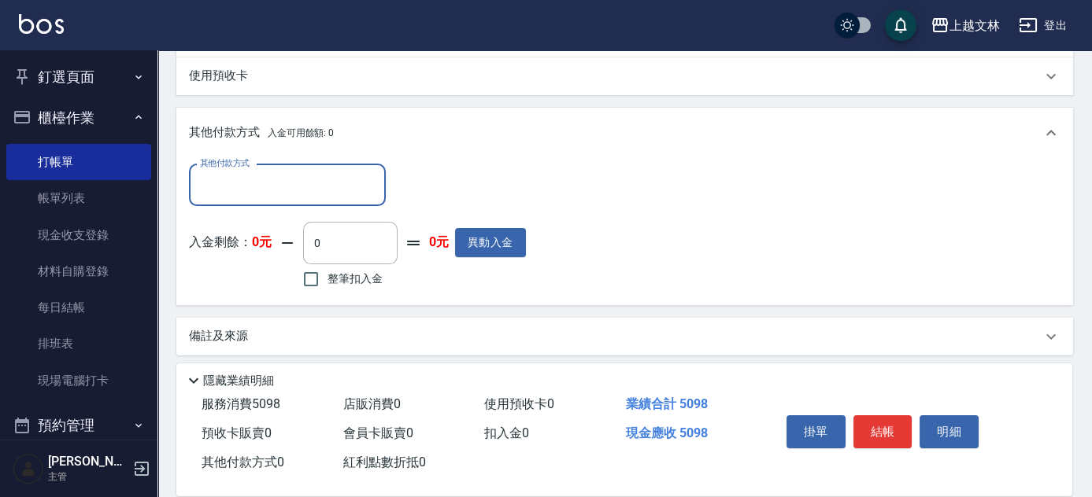
scroll to position [570, 0]
click at [258, 188] on input "其他付款方式" at bounding box center [287, 184] width 183 height 28
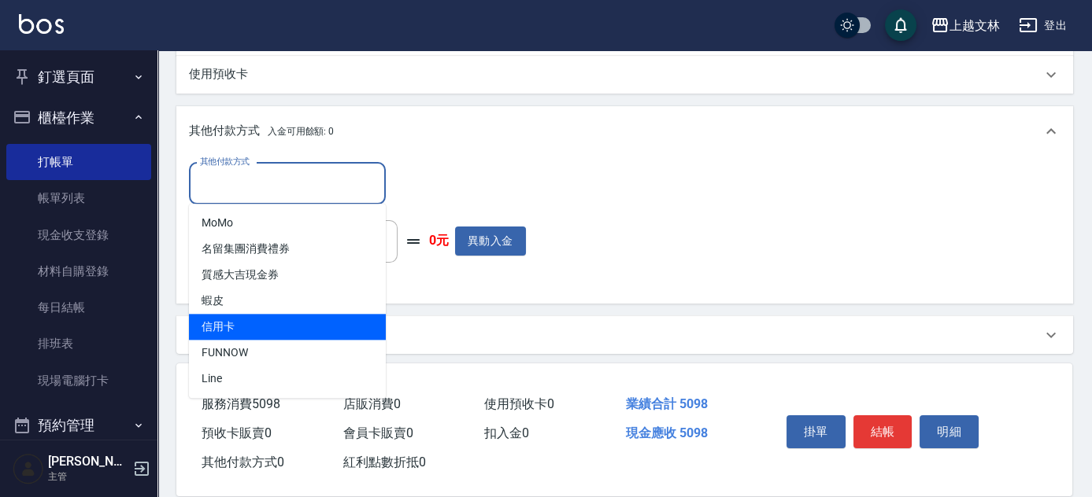
click at [224, 321] on span "信用卡" at bounding box center [287, 327] width 197 height 26
type input "信用卡"
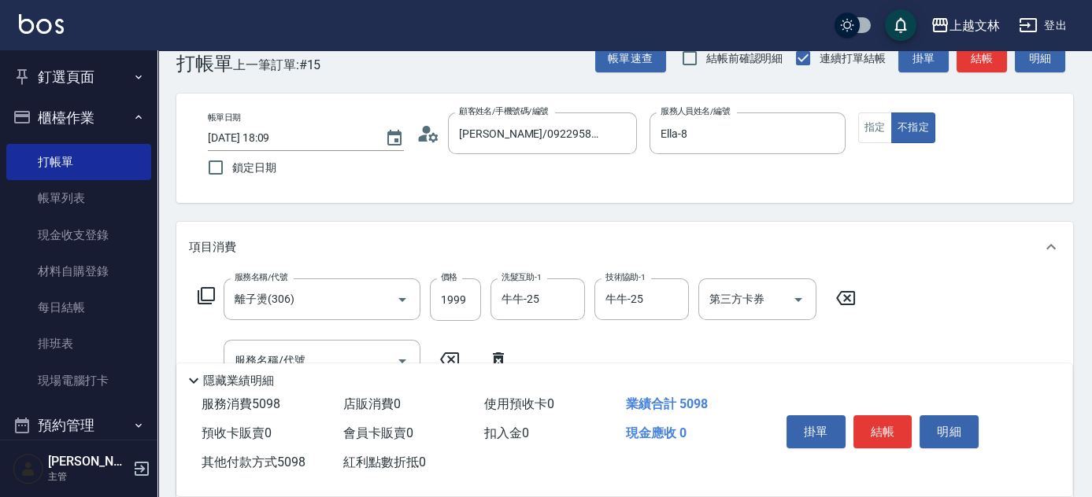
scroll to position [0, 0]
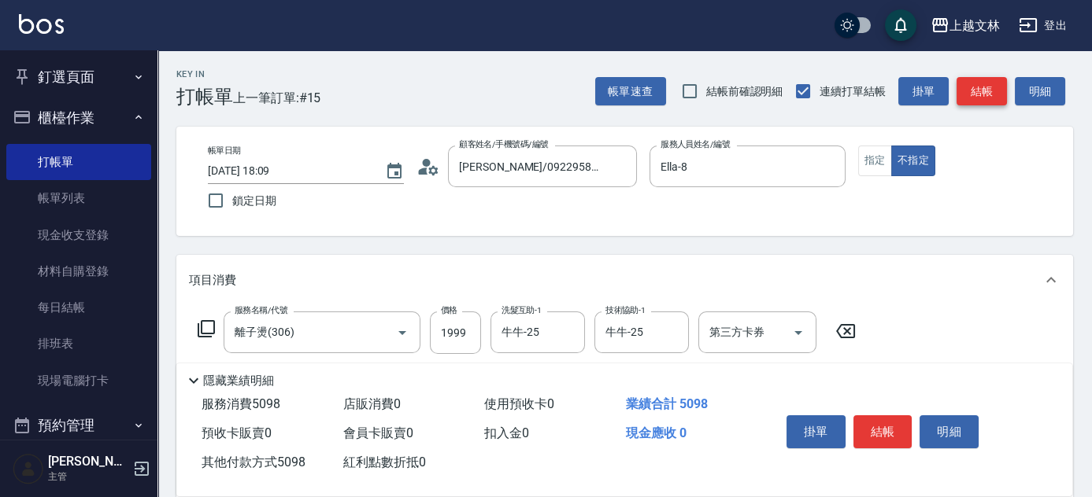
type input "5098"
click at [988, 94] on button "結帳" at bounding box center [981, 91] width 50 height 29
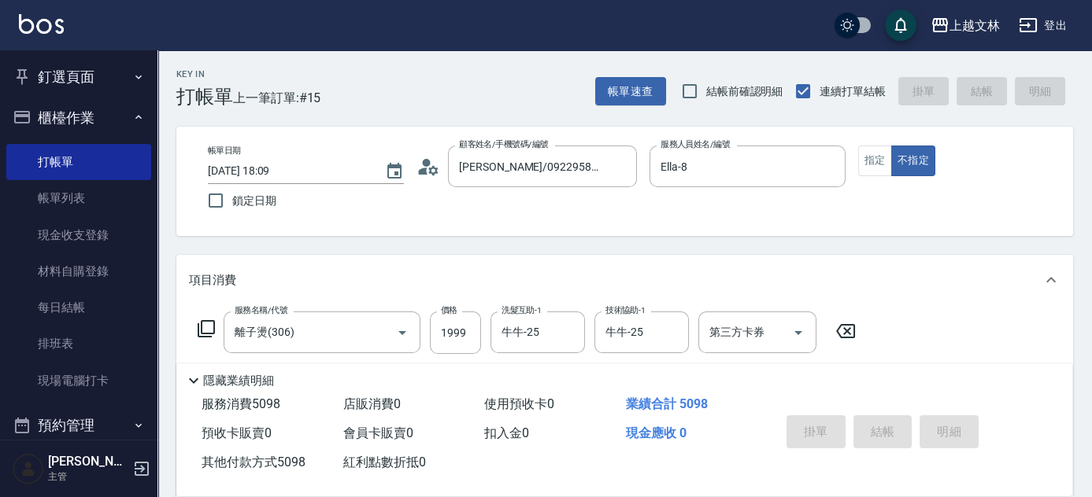
type input "[DATE] 18:39"
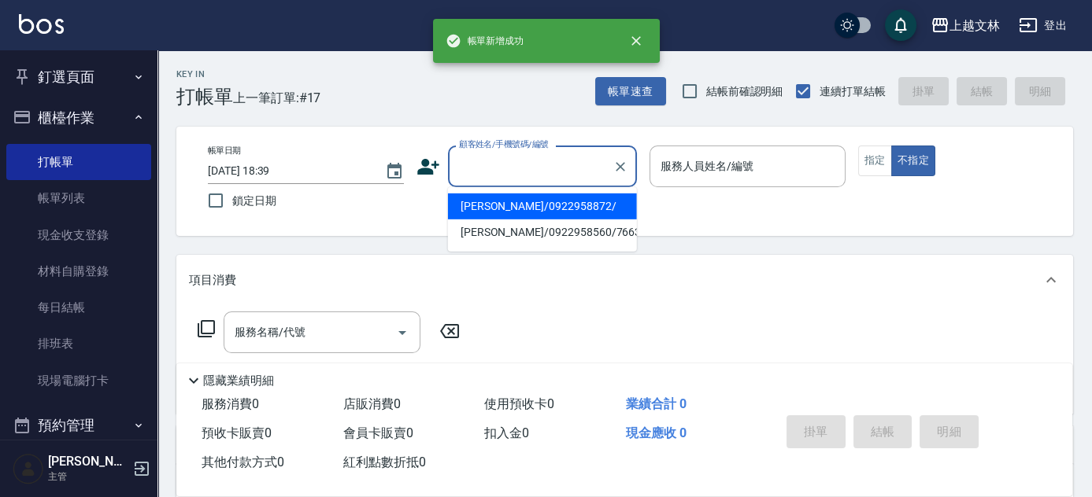
click at [535, 161] on input "顧客姓名/手機號碼/編號" at bounding box center [530, 167] width 151 height 28
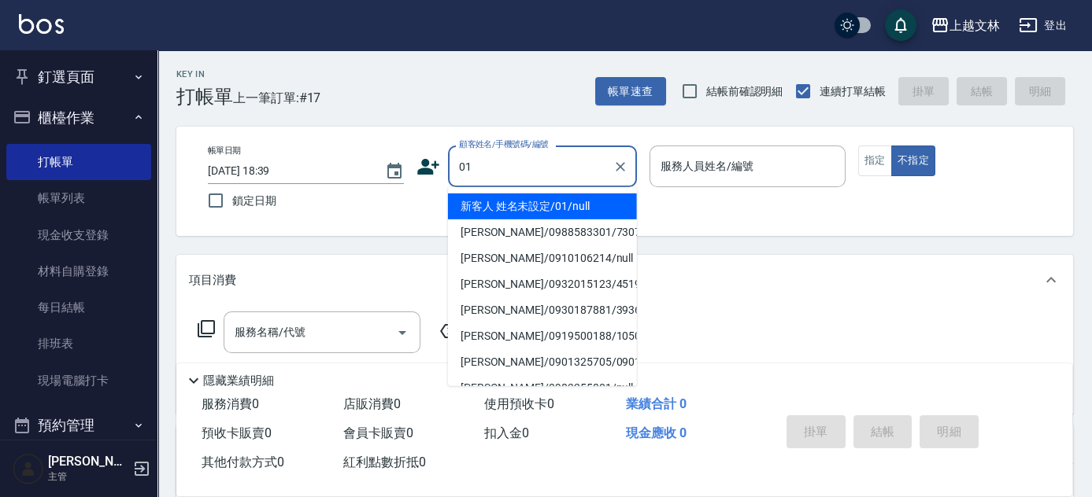
click at [505, 210] on li "新客人 姓名未設定/01/null" at bounding box center [542, 207] width 189 height 26
type input "新客人 姓名未設定/01/null"
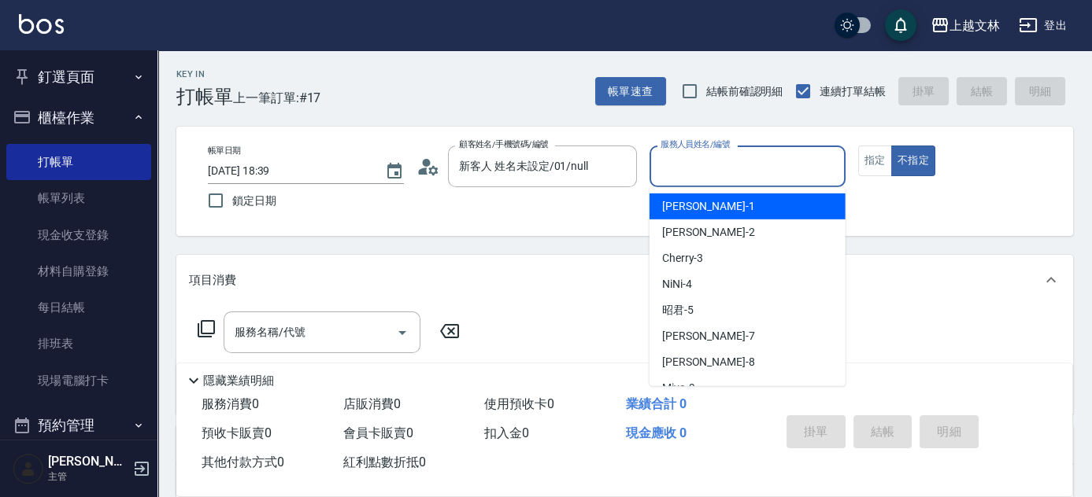
click at [713, 165] on input "服務人員姓名/編號" at bounding box center [747, 167] width 182 height 28
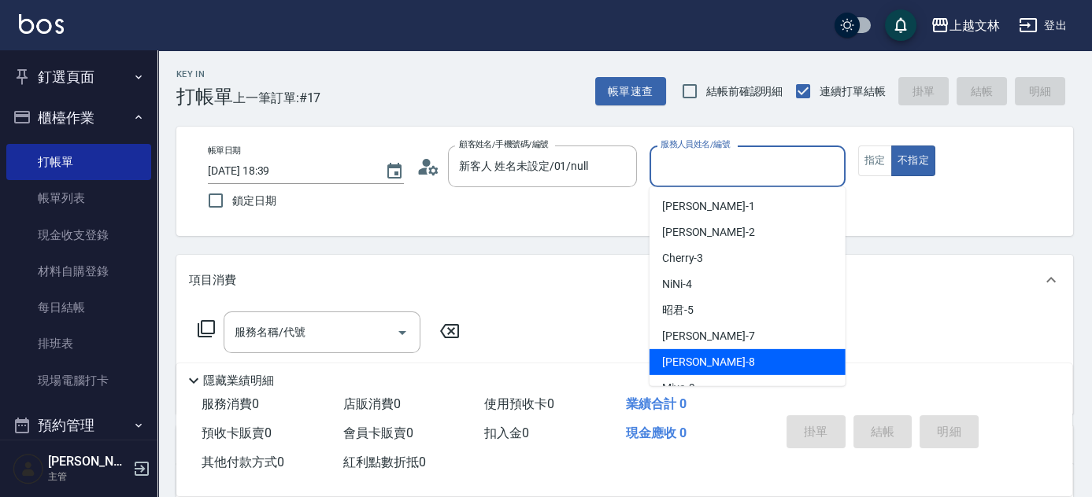
click at [689, 357] on div "Ella -8" at bounding box center [747, 362] width 196 height 26
type input "Ella-8"
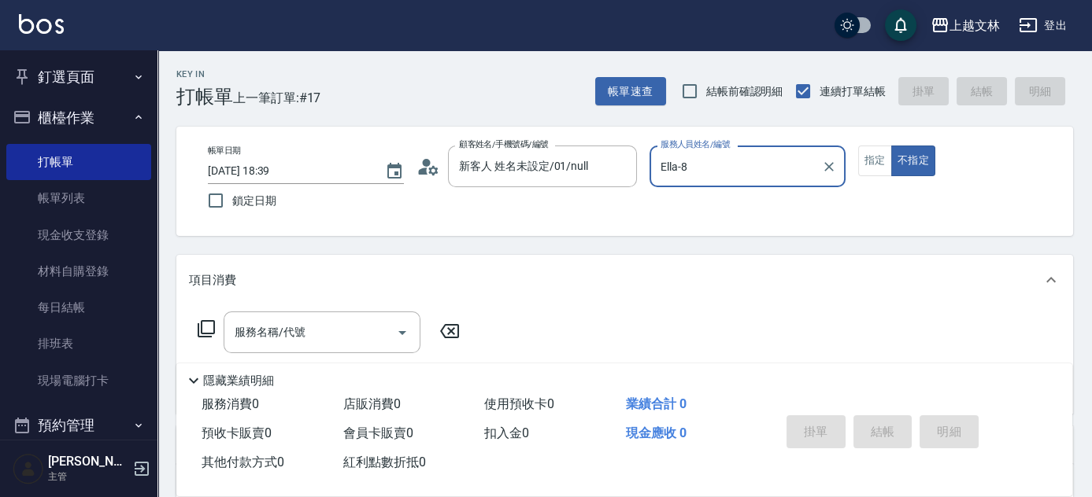
click at [201, 327] on icon at bounding box center [206, 328] width 17 height 17
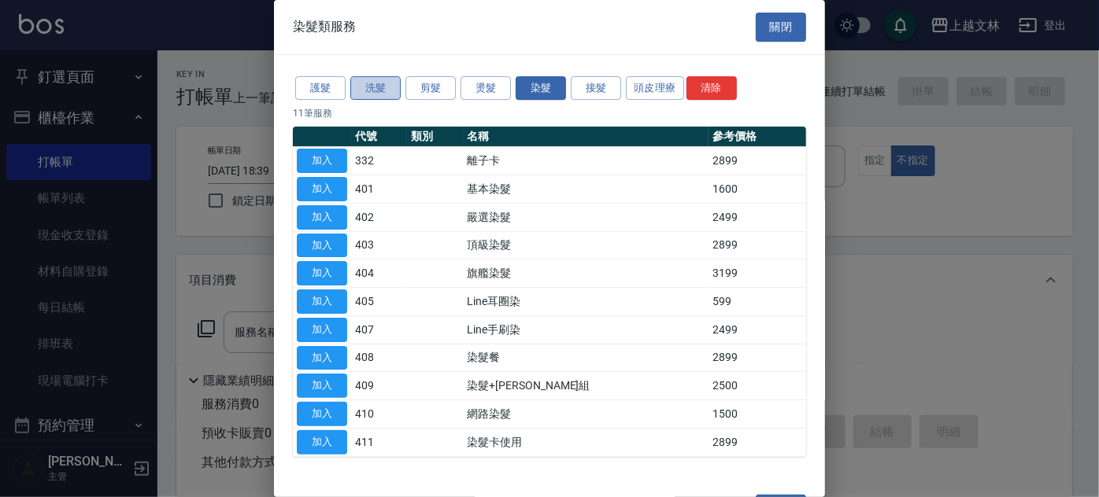
click at [371, 90] on button "洗髮" at bounding box center [375, 88] width 50 height 24
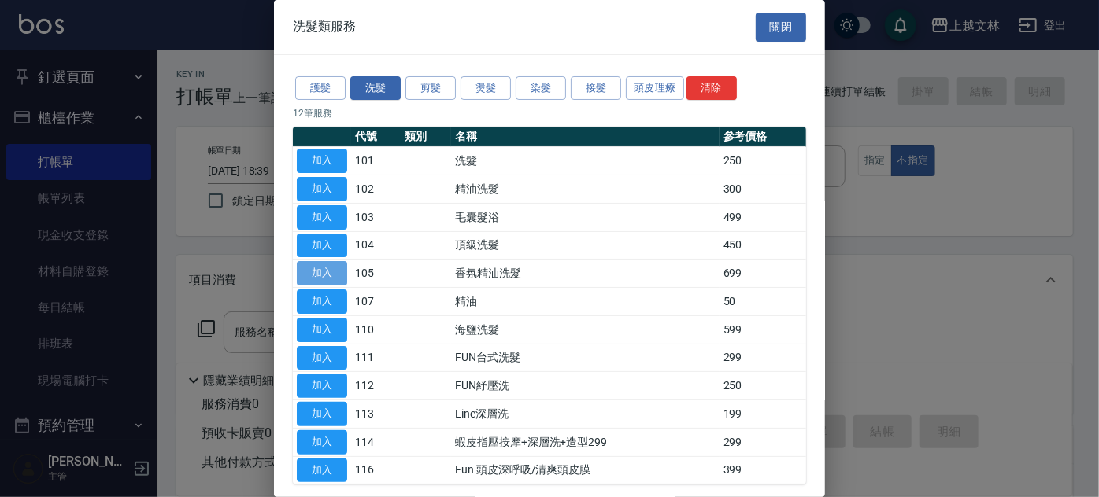
click at [319, 262] on button "加入" at bounding box center [322, 273] width 50 height 24
type input "香氛精油洗髮(105)"
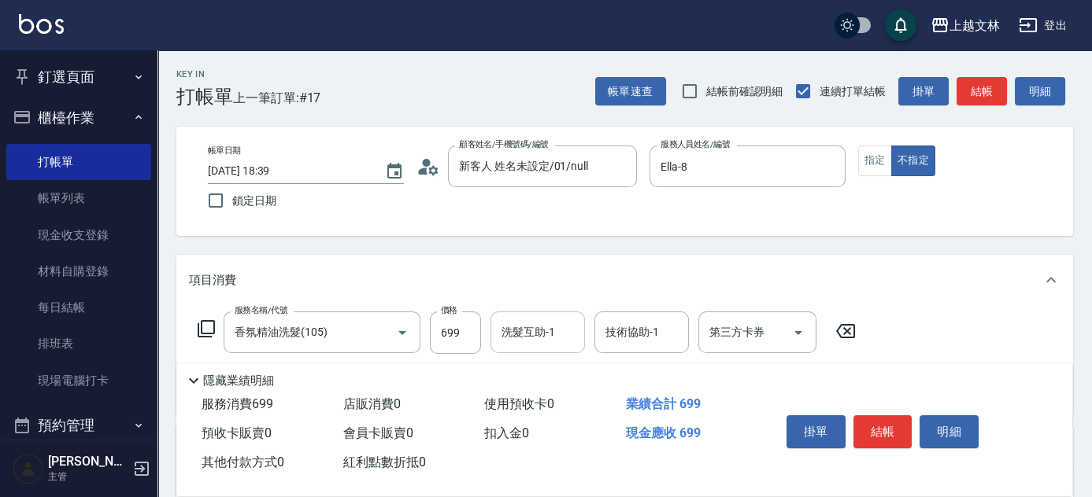
click at [537, 339] on div "洗髮互助-1 洗髮互助-1" at bounding box center [537, 333] width 94 height 42
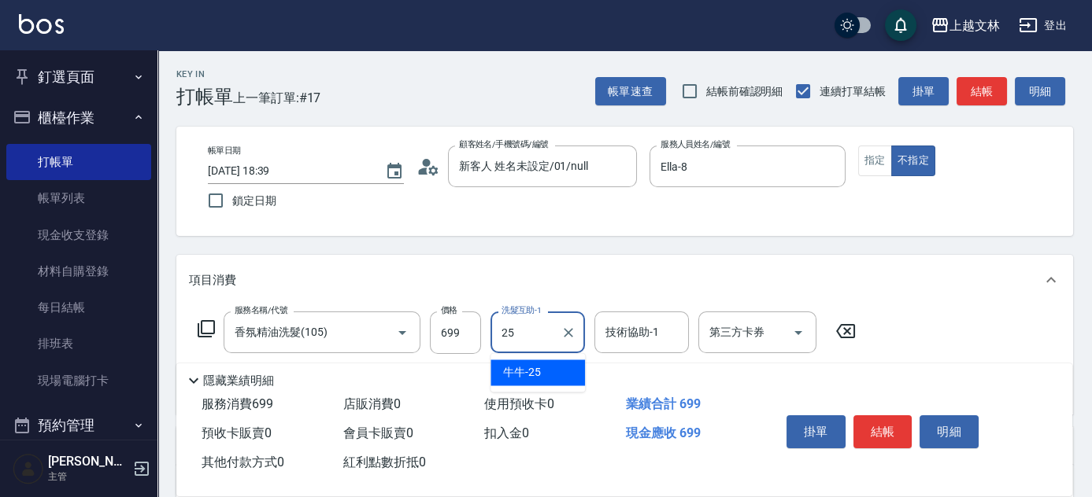
type input "牛牛-25"
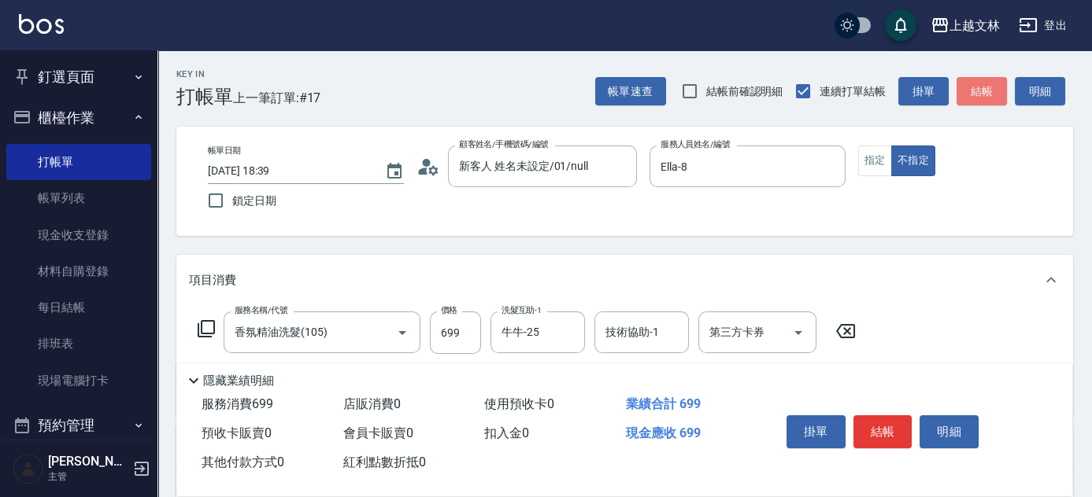
click at [988, 94] on button "結帳" at bounding box center [981, 91] width 50 height 29
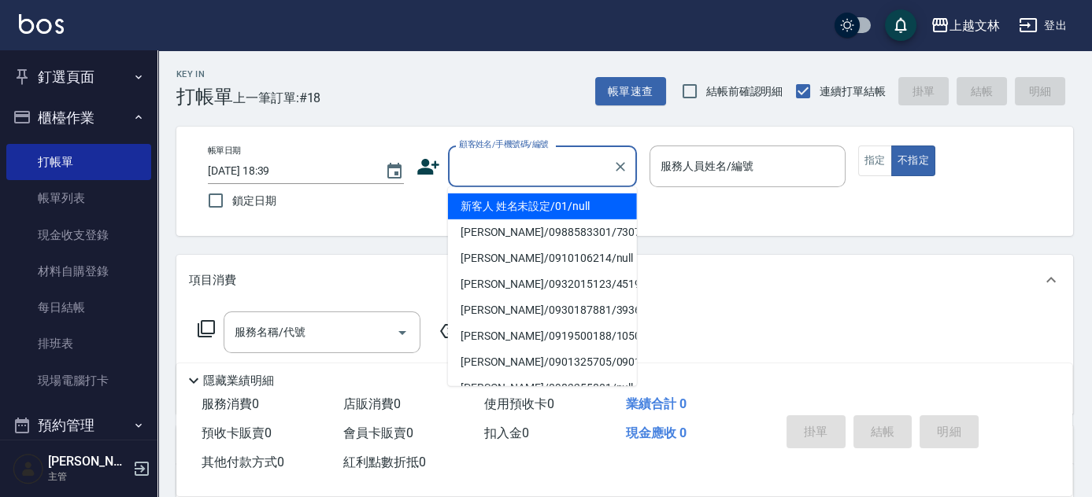
click at [482, 167] on input "顧客姓名/手機號碼/編號" at bounding box center [530, 167] width 151 height 28
click at [489, 212] on li "新客人 姓名未設定/01/null" at bounding box center [542, 207] width 189 height 26
type input "新客人 姓名未設定/01/null"
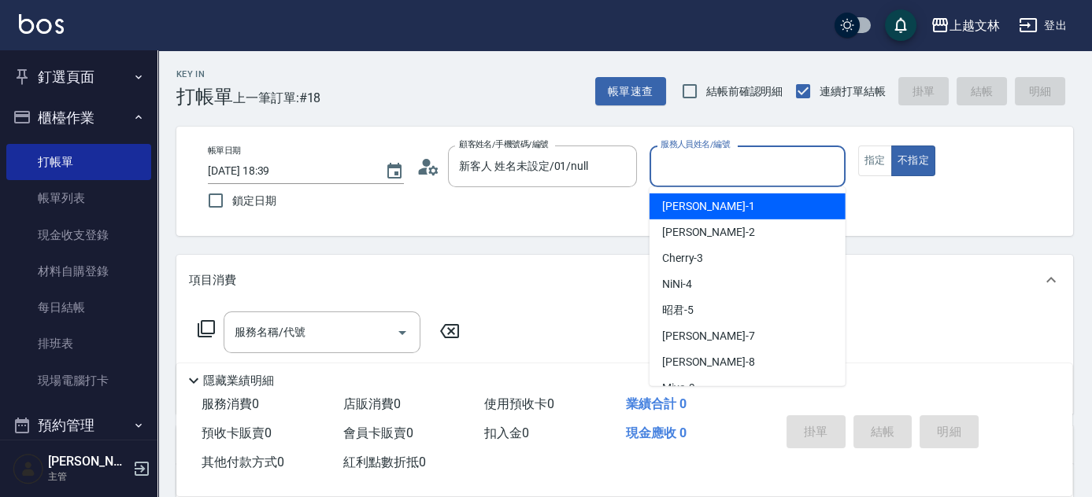
click at [726, 171] on input "服務人員姓名/編號" at bounding box center [747, 167] width 182 height 28
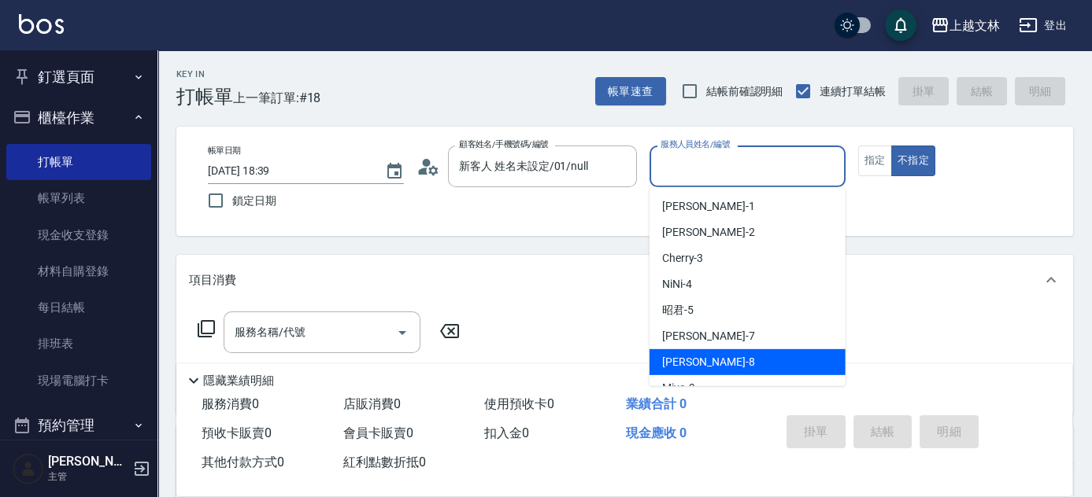
click at [705, 354] on div "Ella -8" at bounding box center [747, 362] width 196 height 26
type input "Ella-8"
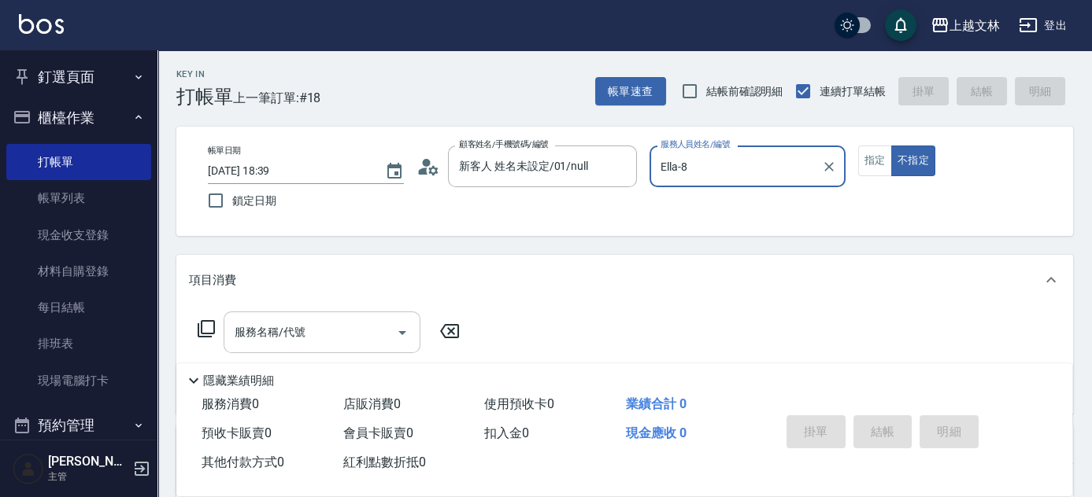
click at [307, 331] on input "服務名稱/代號" at bounding box center [310, 333] width 159 height 28
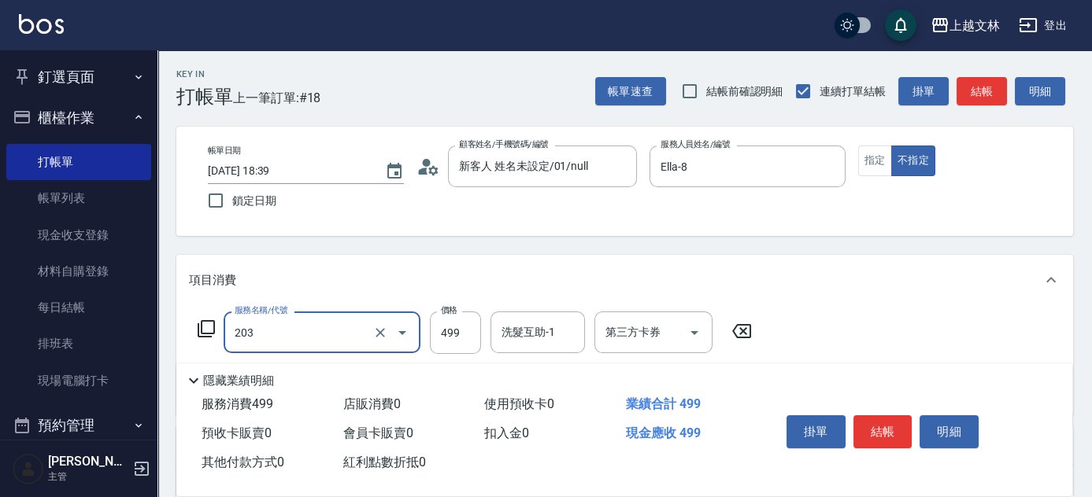
type input "B級洗+剪(203)"
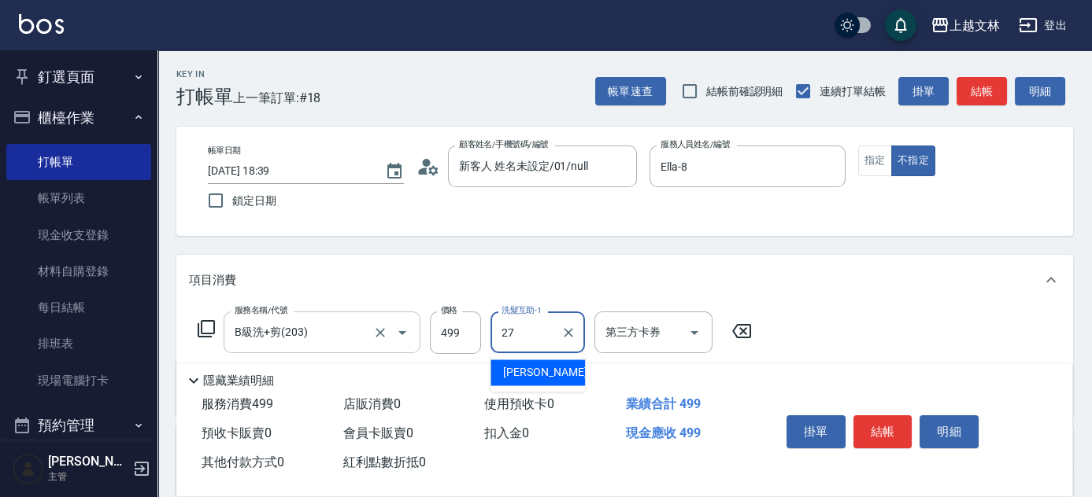
type input "[PERSON_NAME]-27"
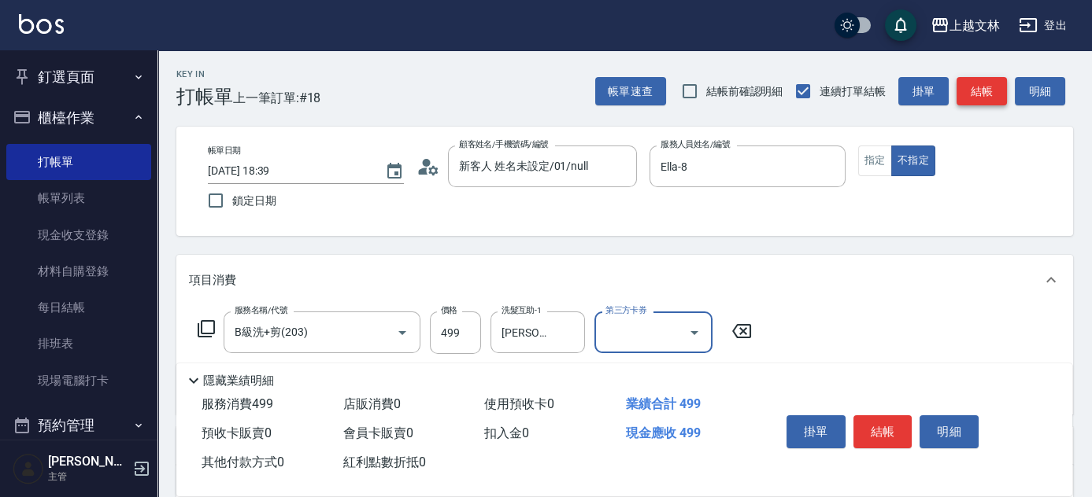
click at [999, 89] on button "結帳" at bounding box center [981, 91] width 50 height 29
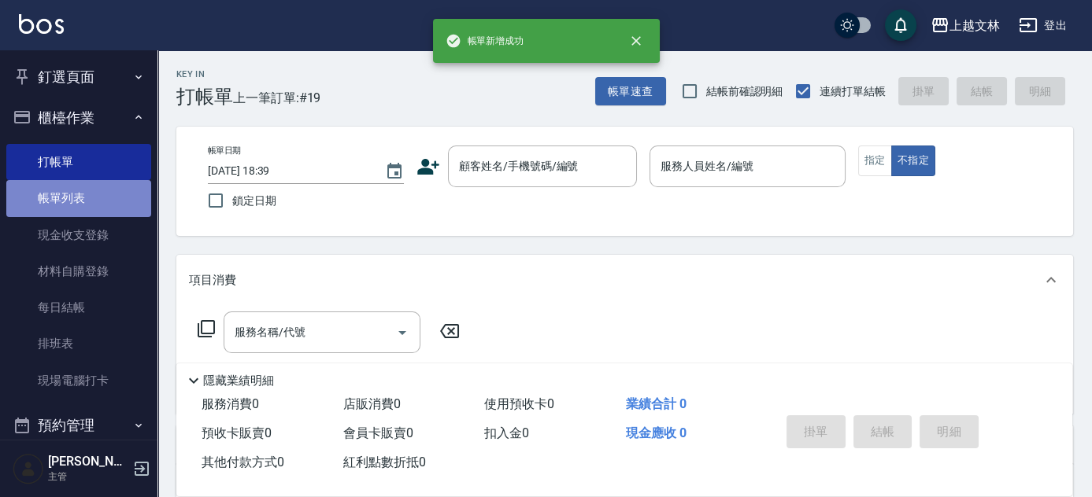
click at [92, 191] on link "帳單列表" at bounding box center [78, 198] width 145 height 36
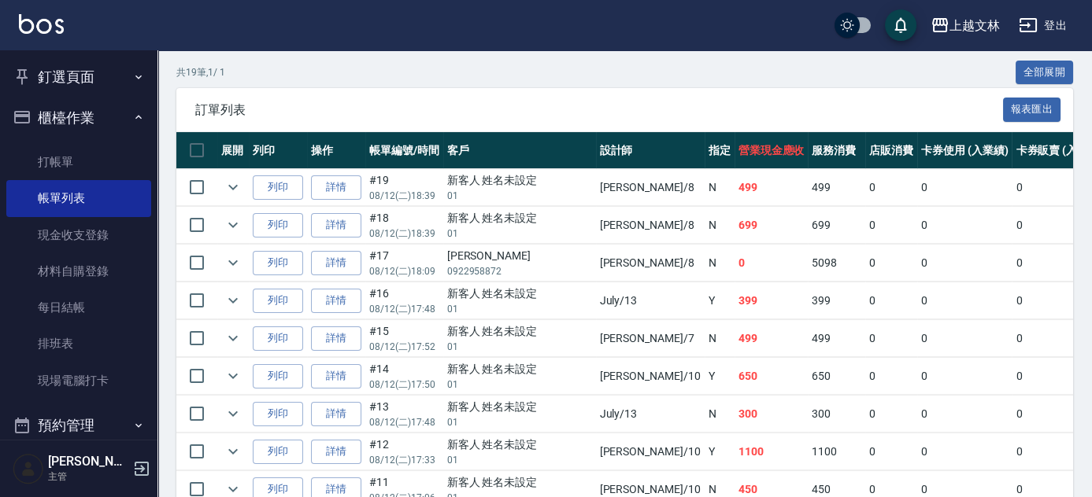
scroll to position [353, 0]
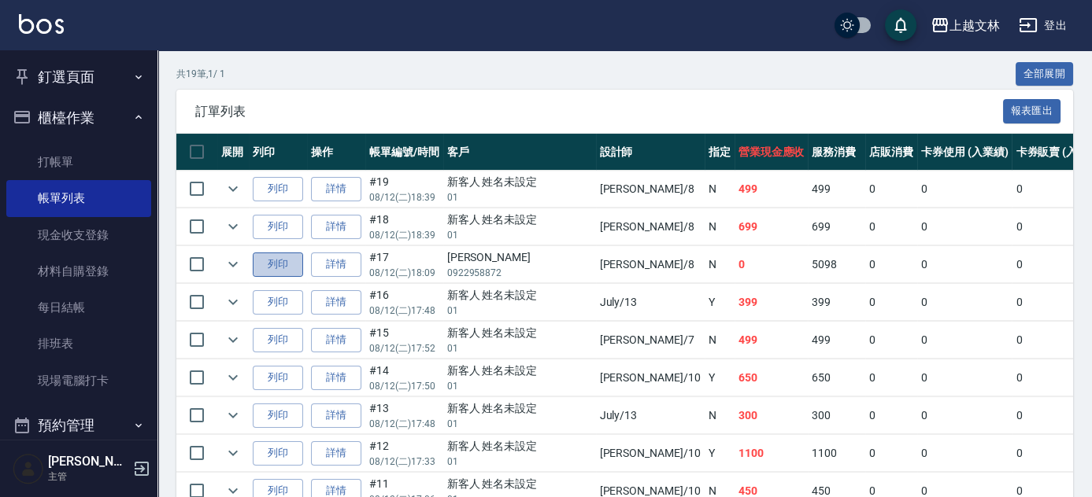
click at [290, 260] on button "列印" at bounding box center [278, 265] width 50 height 24
click at [268, 230] on button "列印" at bounding box center [278, 227] width 50 height 24
drag, startPoint x: 292, startPoint y: 182, endPoint x: 357, endPoint y: 186, distance: 64.7
click at [293, 182] on button "列印" at bounding box center [278, 189] width 50 height 24
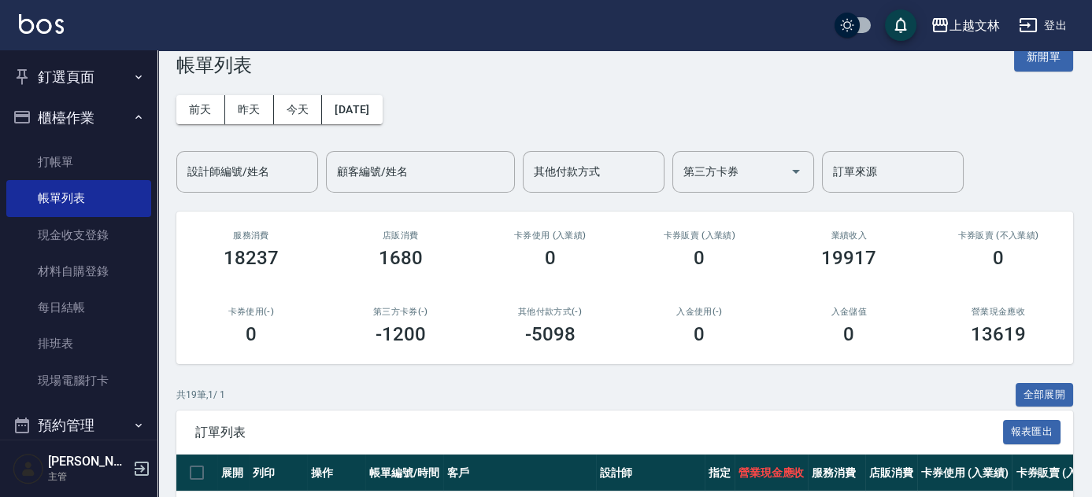
scroll to position [28, 0]
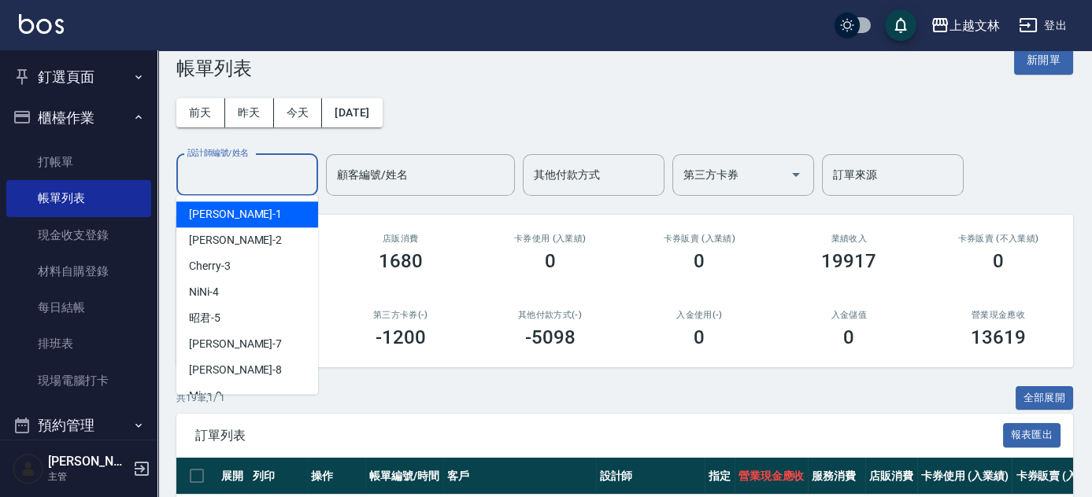
click at [244, 180] on input "設計師編號/姓名" at bounding box center [246, 175] width 127 height 28
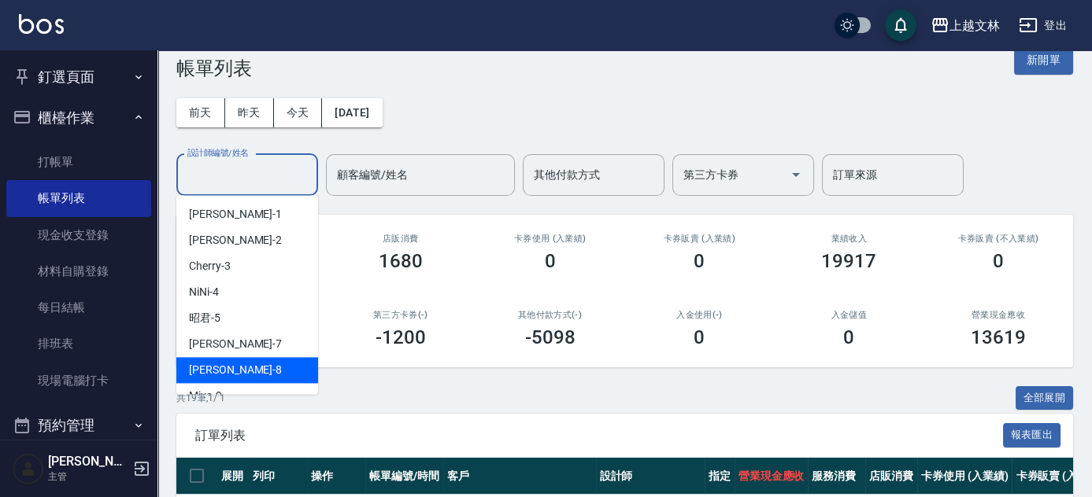
click at [190, 368] on span "Ella -8" at bounding box center [235, 370] width 93 height 17
type input "Ella-8"
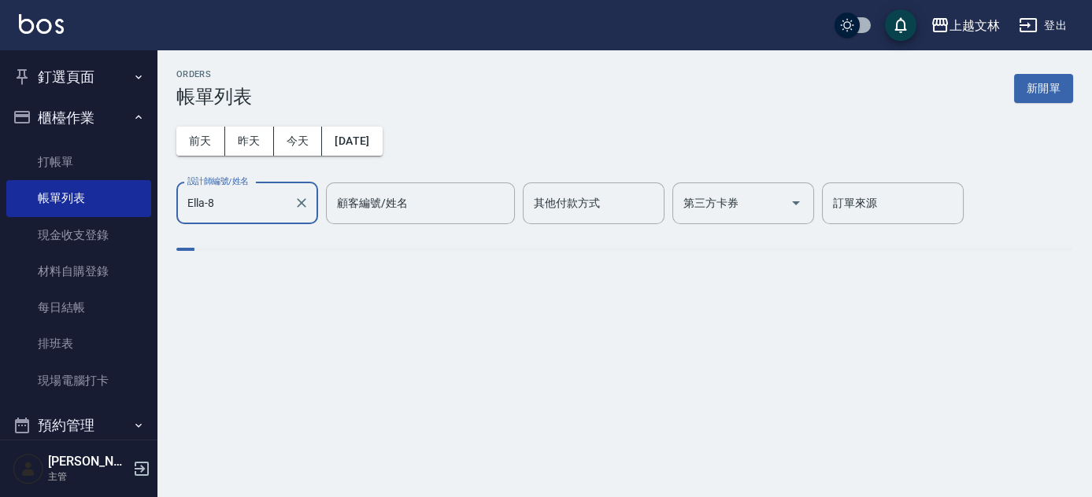
scroll to position [0, 0]
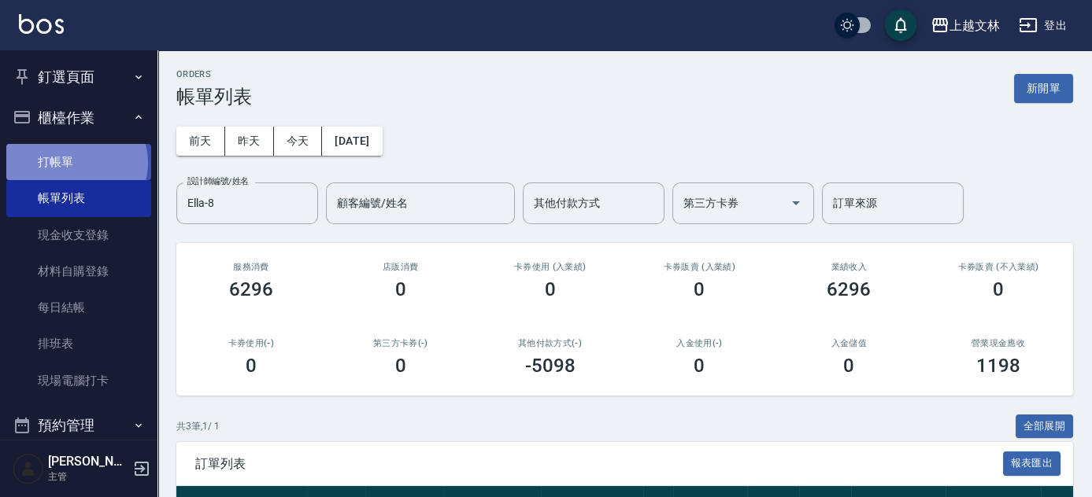
drag, startPoint x: 76, startPoint y: 163, endPoint x: 48, endPoint y: 167, distance: 27.8
click at [75, 163] on link "打帳單" at bounding box center [78, 162] width 145 height 36
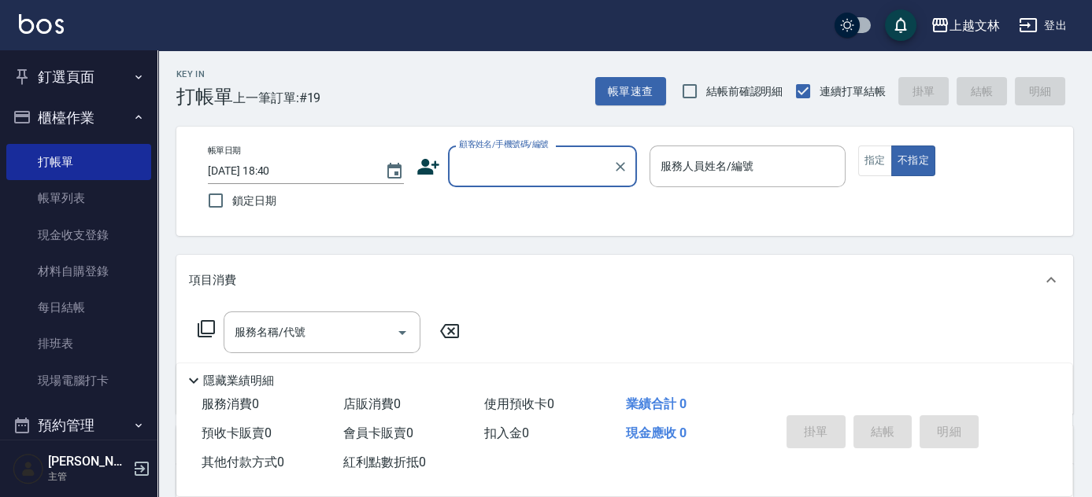
click at [523, 163] on input "顧客姓名/手機號碼/編號" at bounding box center [530, 167] width 151 height 28
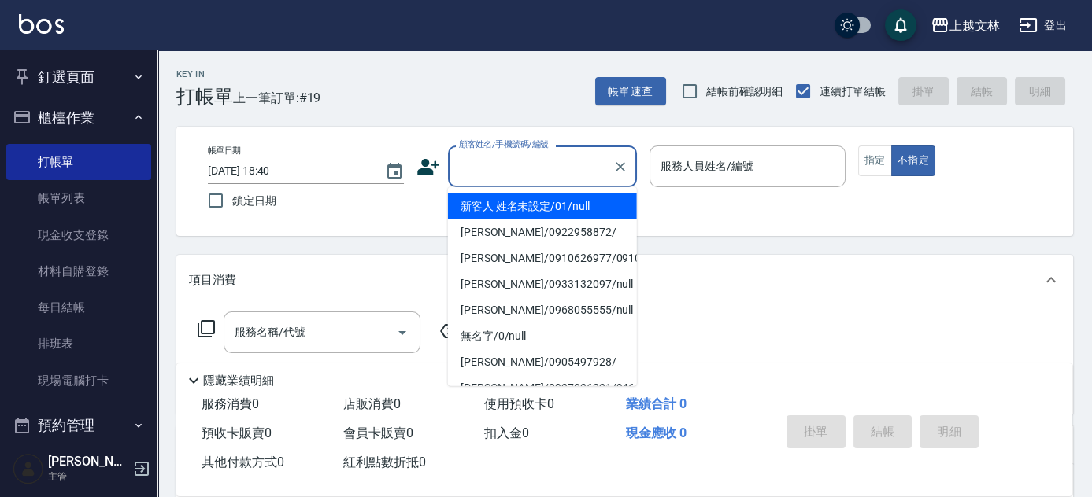
drag, startPoint x: 527, startPoint y: 197, endPoint x: 580, endPoint y: 202, distance: 53.0
click at [527, 199] on li "新客人 姓名未設定/01/null" at bounding box center [542, 207] width 189 height 26
type input "新客人 姓名未設定/01/null"
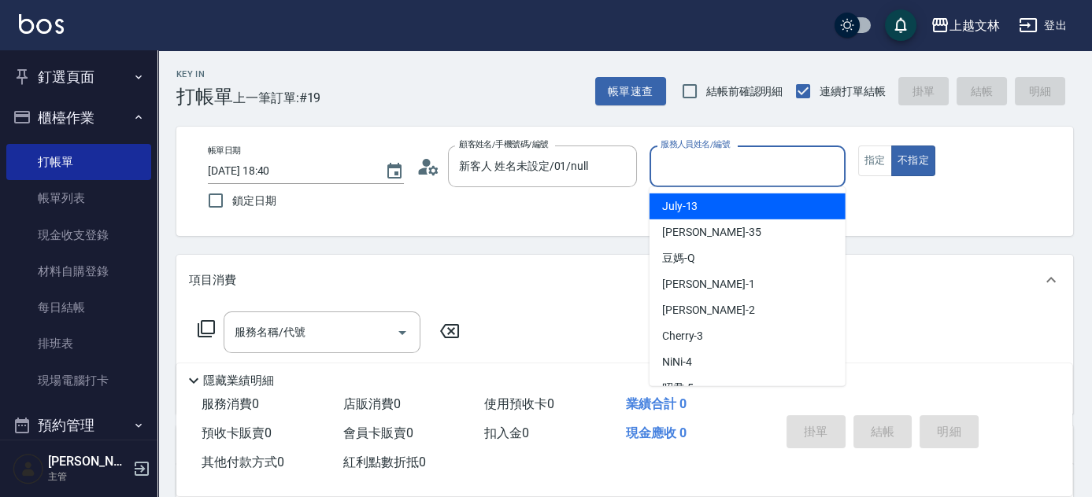
click at [723, 173] on input "服務人員姓名/編號" at bounding box center [747, 167] width 182 height 28
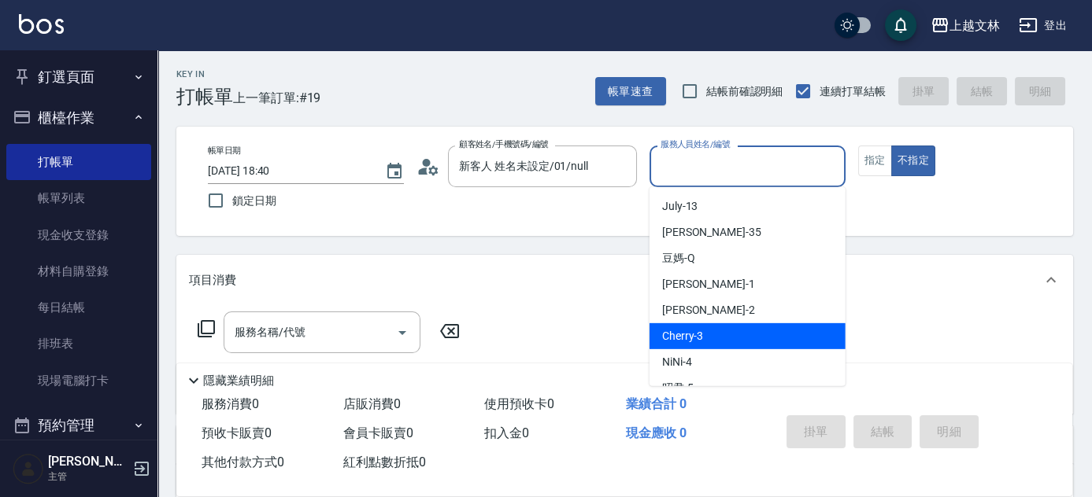
click at [746, 333] on div "Cherry -3" at bounding box center [747, 336] width 196 height 26
type input "Cherry-3"
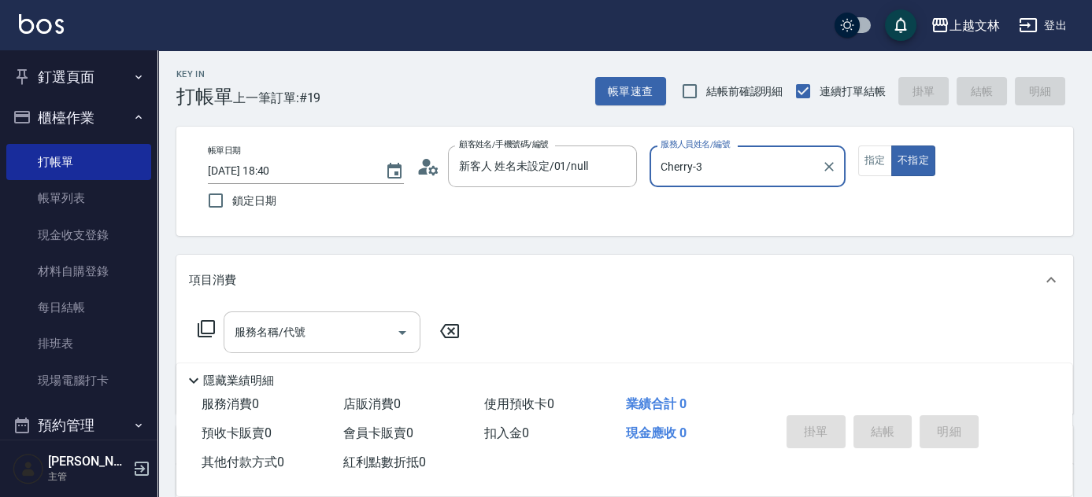
click at [359, 340] on input "服務名稱/代號" at bounding box center [310, 333] width 159 height 28
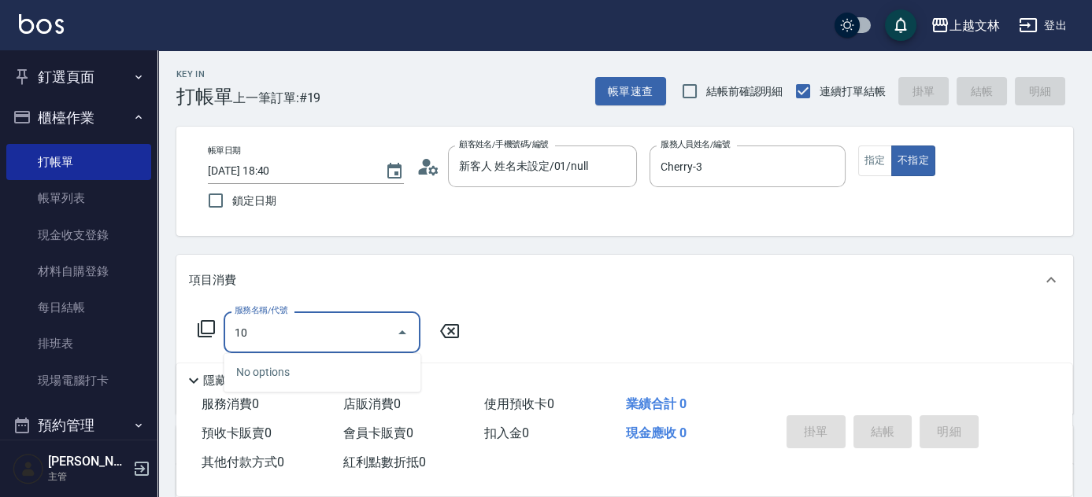
type input "1"
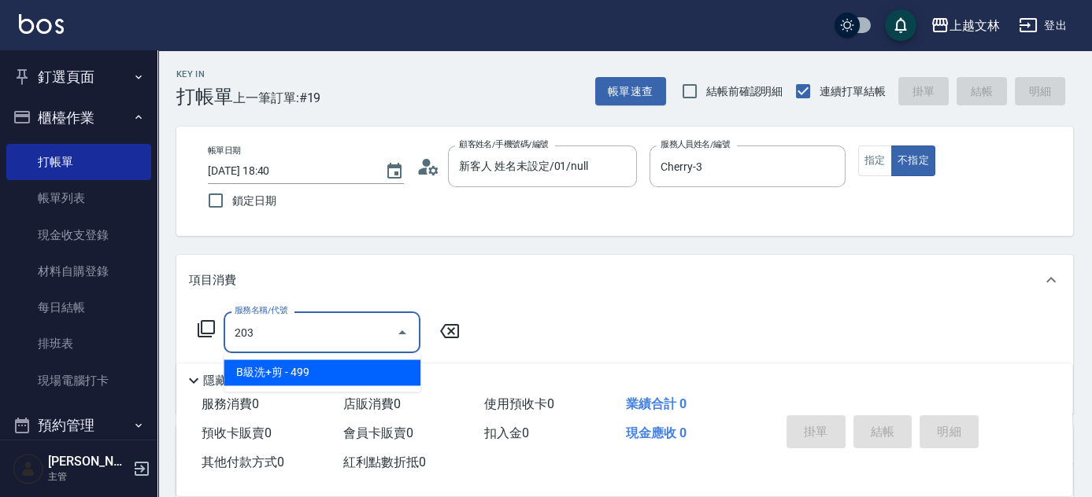
type input "B級洗+剪(203)"
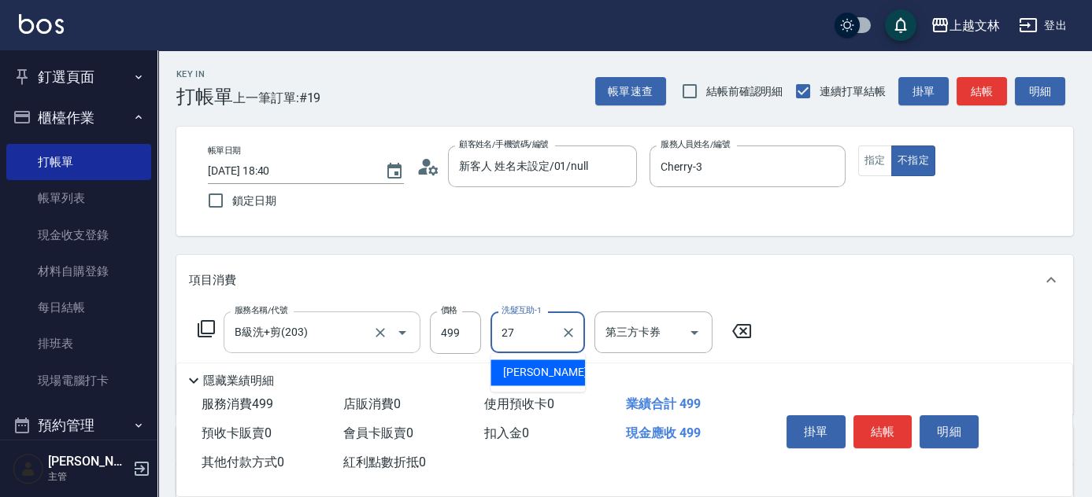
type input "[PERSON_NAME]-27"
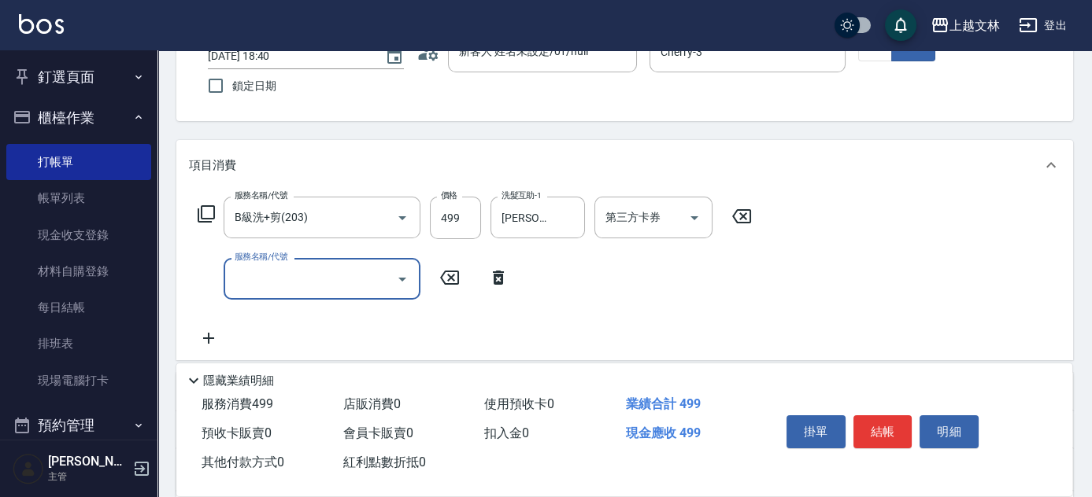
scroll to position [127, 0]
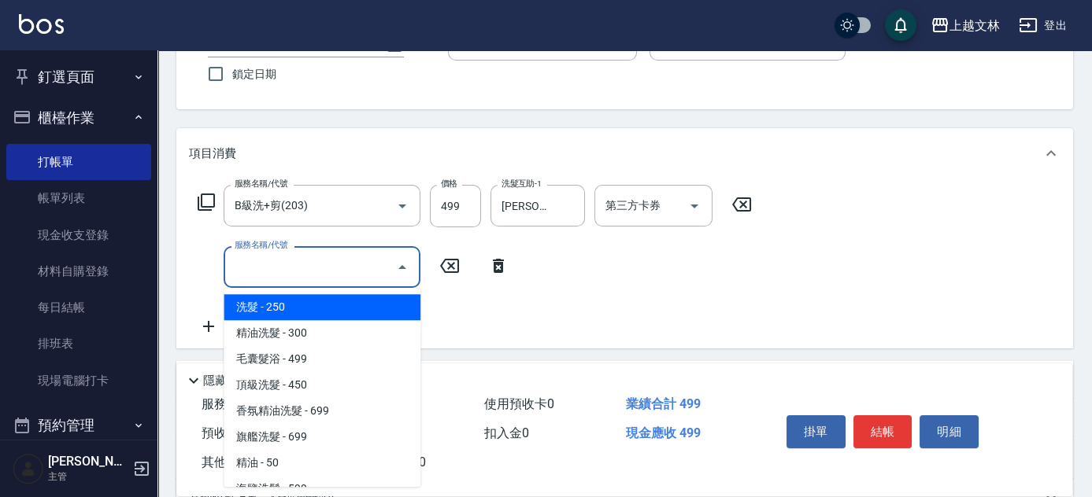
click at [272, 264] on input "服務名稱/代號" at bounding box center [310, 267] width 159 height 28
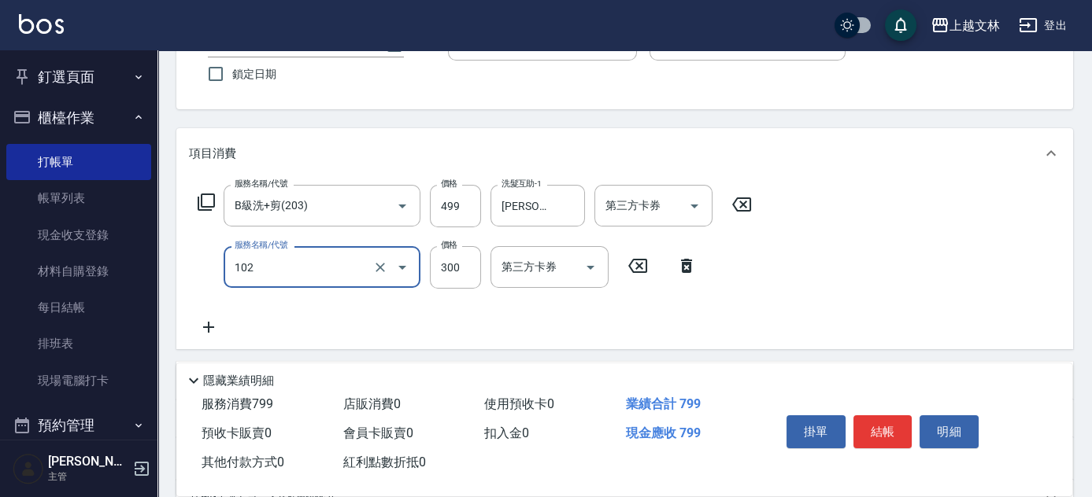
type input "精油洗髮(102)"
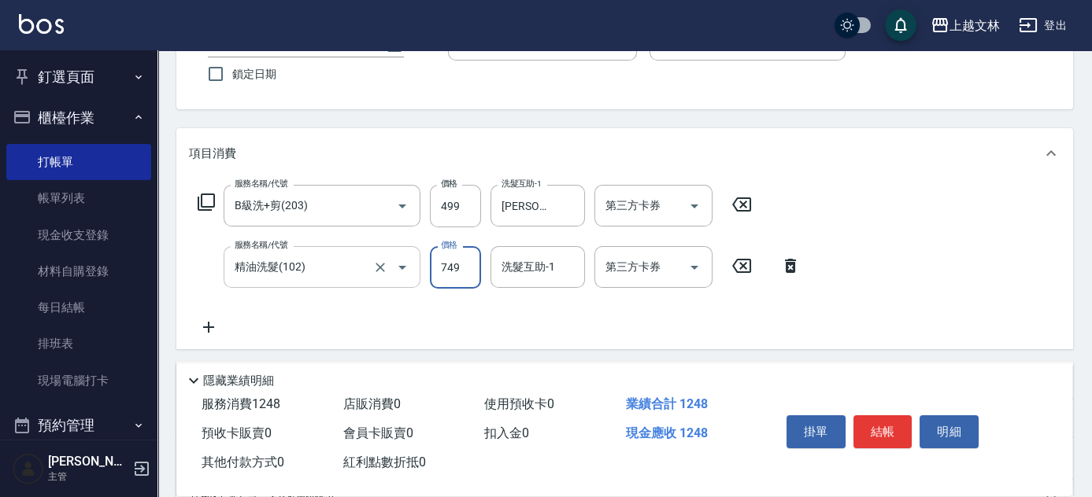
type input "749"
click at [888, 427] on button "結帳" at bounding box center [882, 432] width 59 height 33
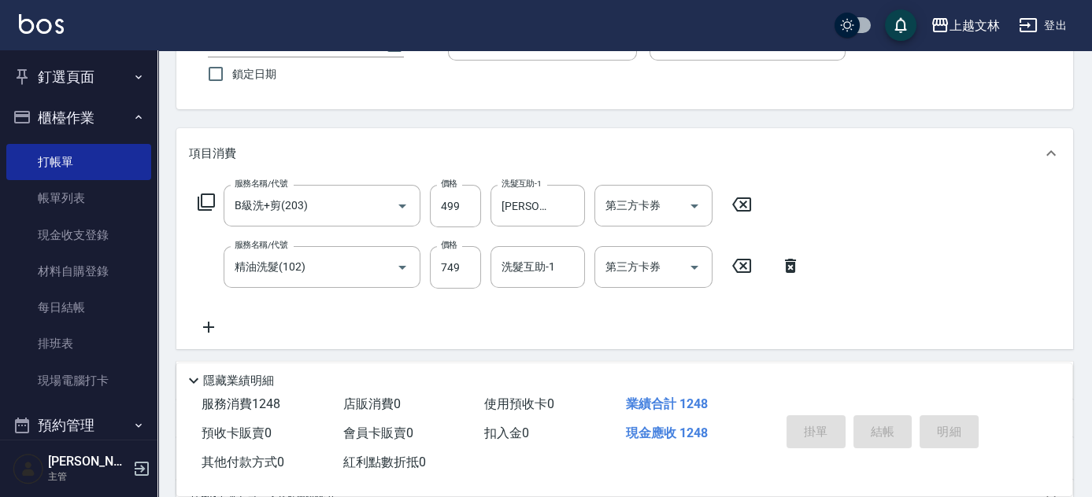
type input "[DATE] 18:48"
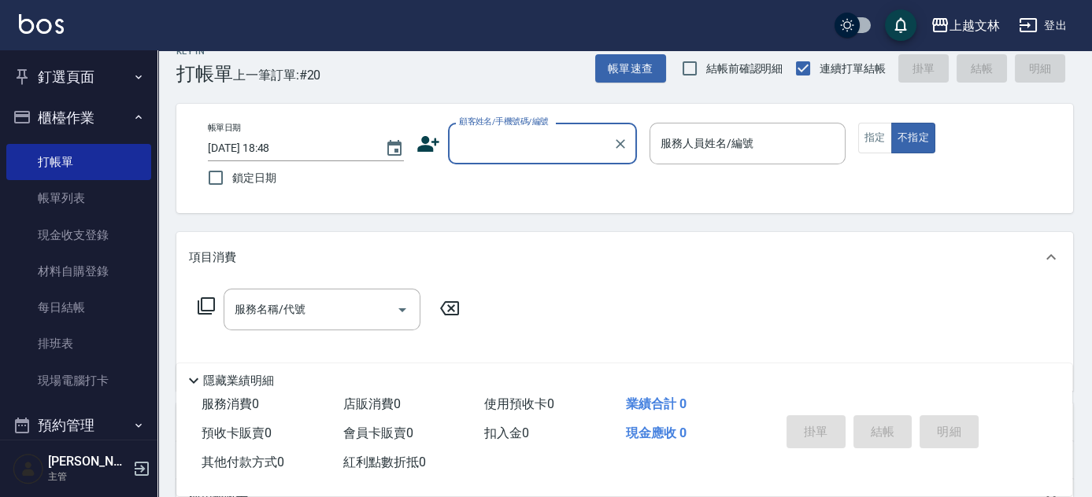
scroll to position [20, 0]
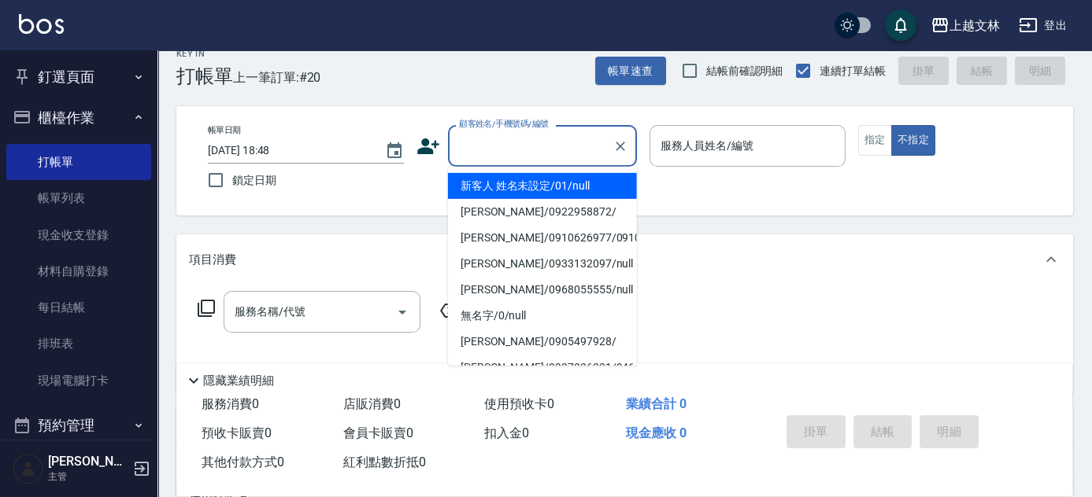
drag, startPoint x: 528, startPoint y: 144, endPoint x: 536, endPoint y: 156, distance: 14.2
click at [530, 144] on input "顧客姓名/手機號碼/編號" at bounding box center [530, 146] width 151 height 28
click at [549, 183] on li "新客人 姓名未設定/01/null" at bounding box center [542, 186] width 189 height 26
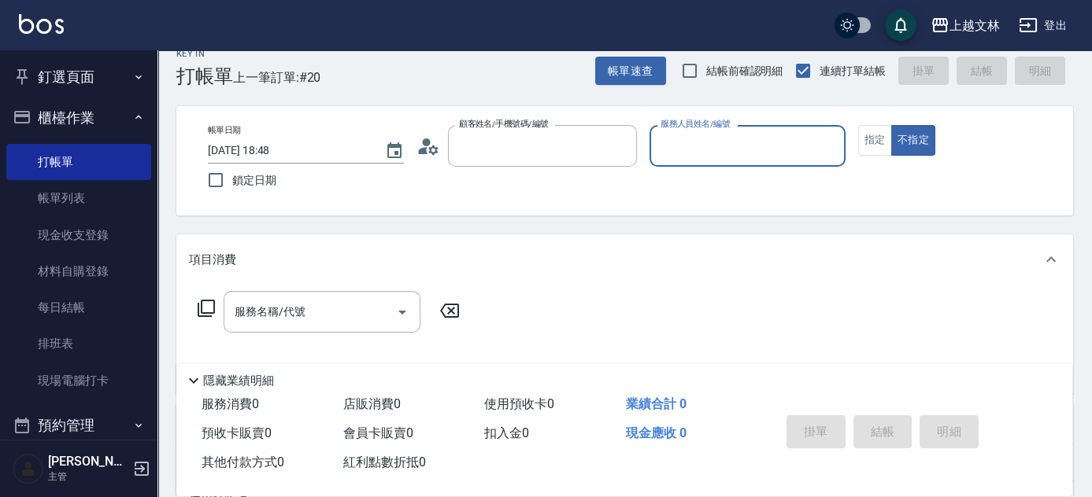
type input "新客人 姓名未設定/01/null"
click at [711, 144] on input "服務人員姓名/編號" at bounding box center [747, 146] width 182 height 28
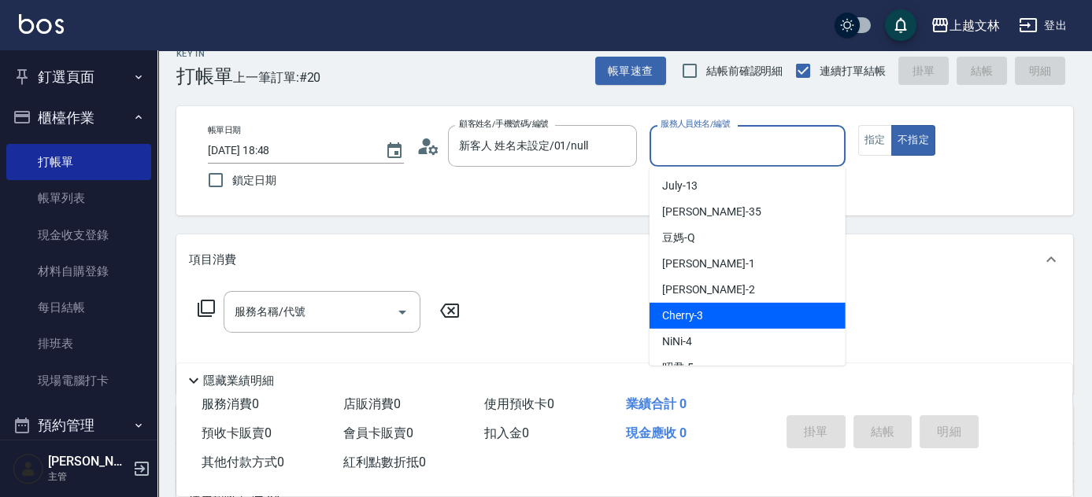
click at [708, 313] on div "Cherry -3" at bounding box center [747, 316] width 196 height 26
type input "Cherry-3"
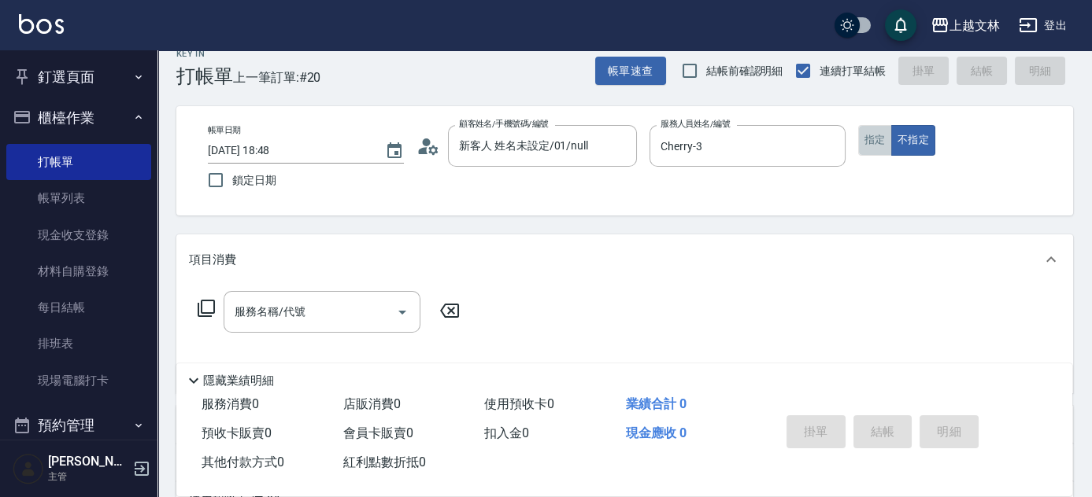
drag, startPoint x: 872, startPoint y: 150, endPoint x: 851, endPoint y: 159, distance: 23.3
click at [870, 149] on button "指定" at bounding box center [875, 140] width 34 height 31
click at [343, 306] on input "服務名稱/代號" at bounding box center [310, 312] width 159 height 28
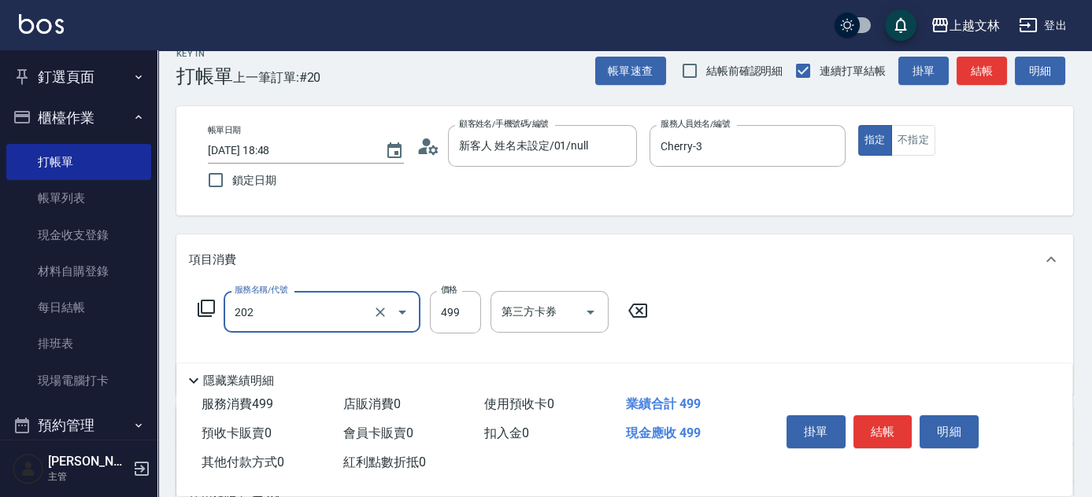
type input "A級單剪(202)"
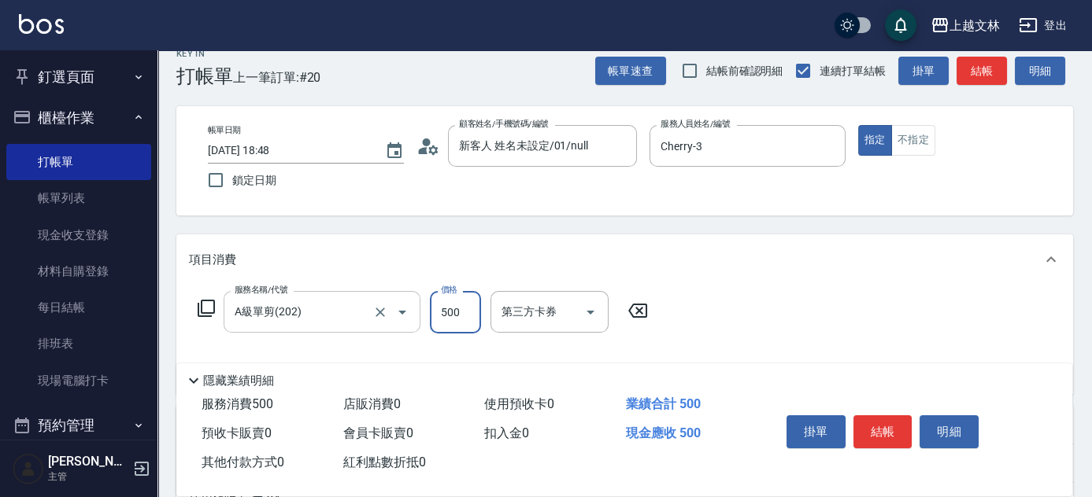
type input "500"
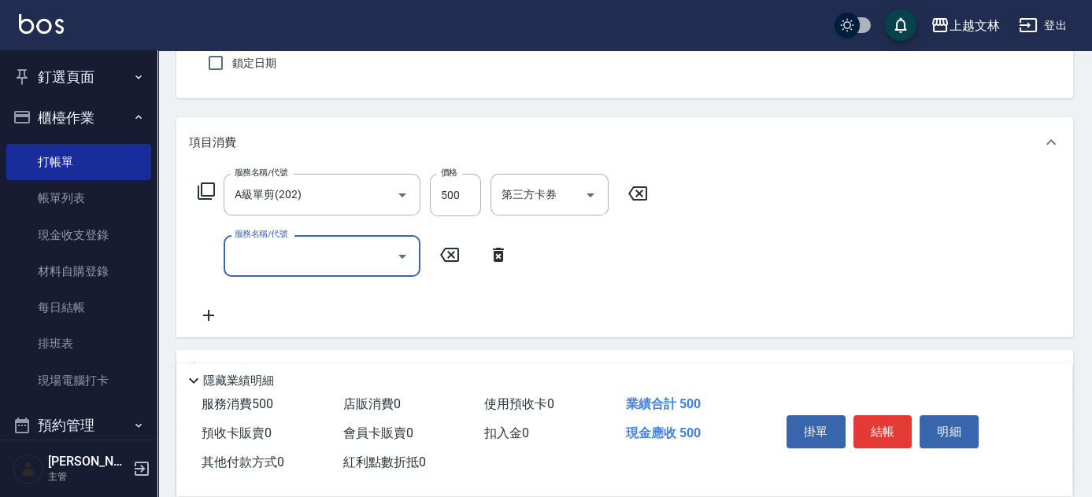
scroll to position [149, 0]
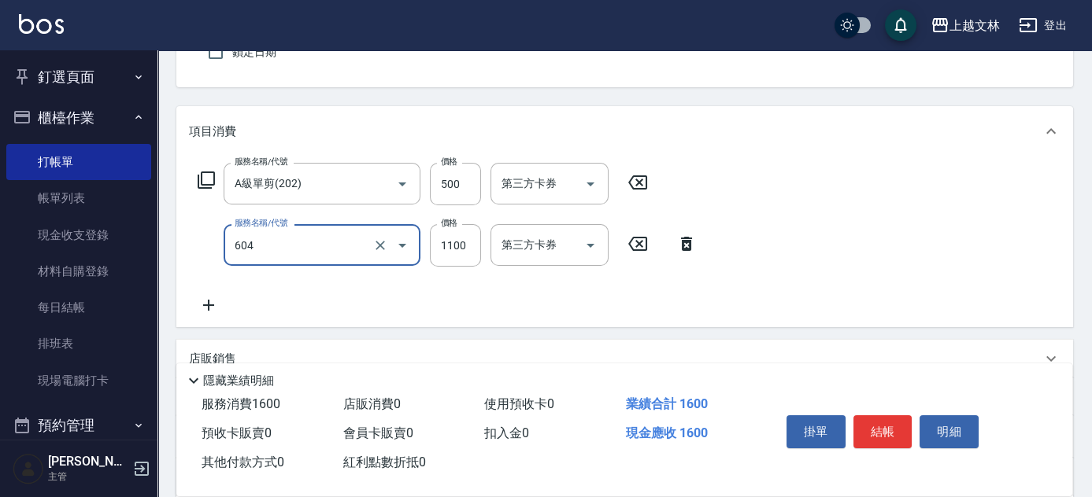
type input "2200淨化卡使用(604)"
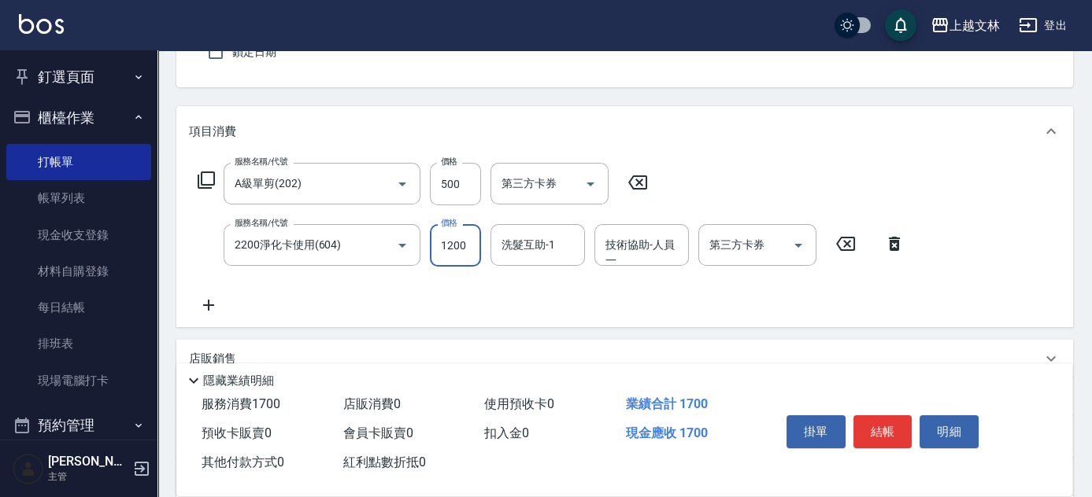
type input "1200"
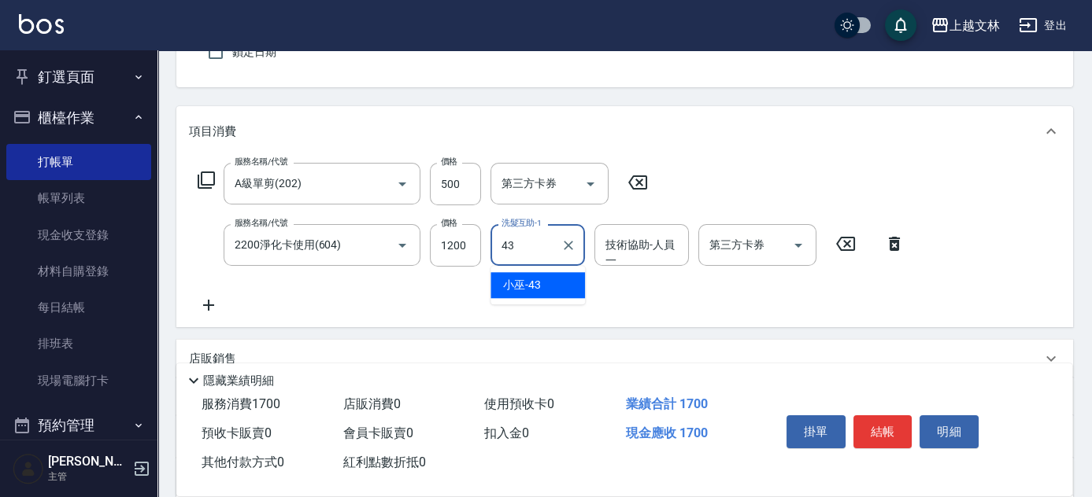
type input "小巫-43"
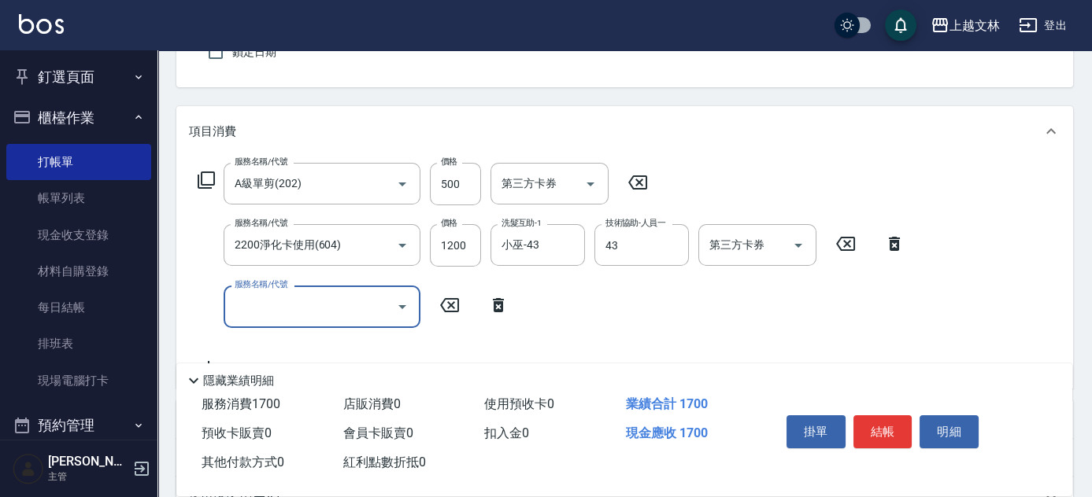
type input "小巫-43"
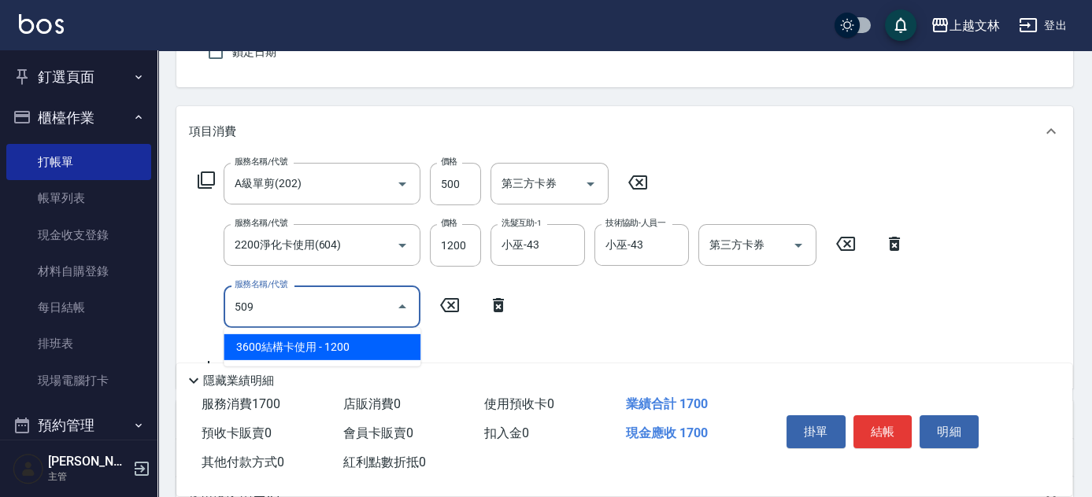
type input "3600結構卡使用(509)"
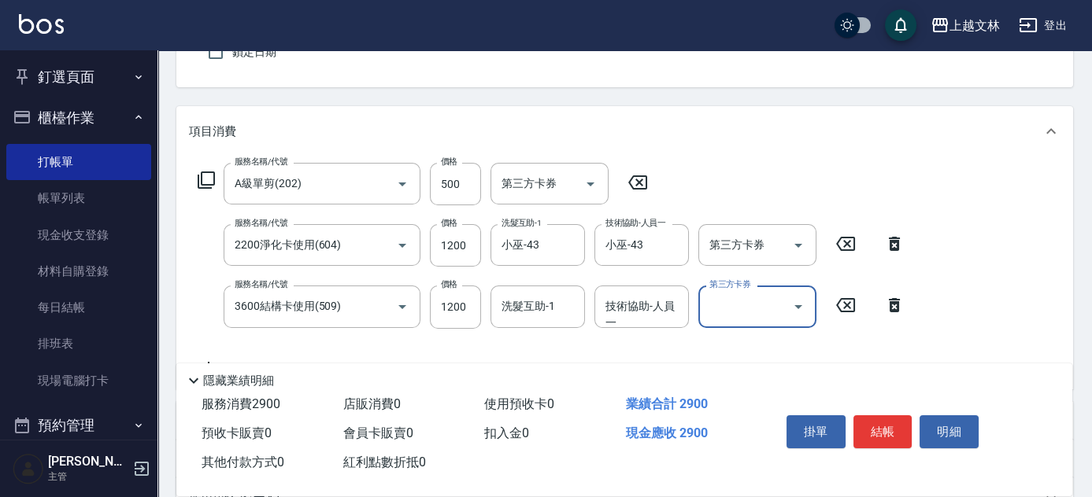
click at [644, 306] on div "技術協助-人員一 技術協助-人員[PERSON_NAME]" at bounding box center [641, 307] width 94 height 42
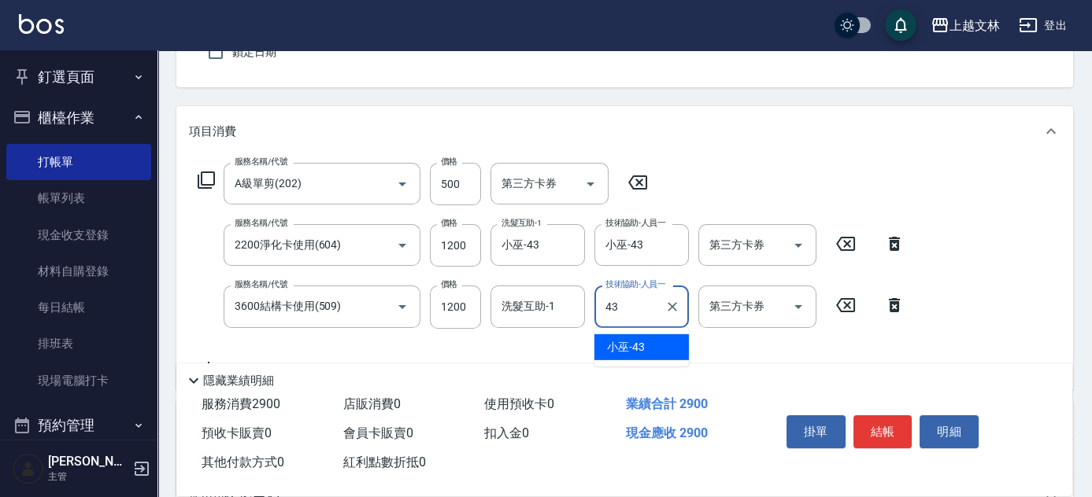
type input "小巫-43"
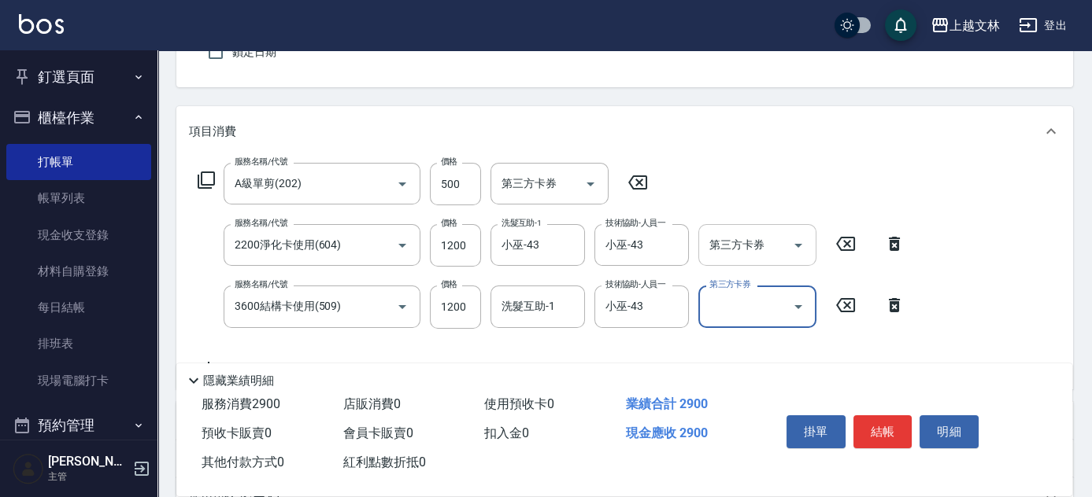
click at [756, 241] on div "第三方卡券 第三方卡券" at bounding box center [757, 245] width 118 height 42
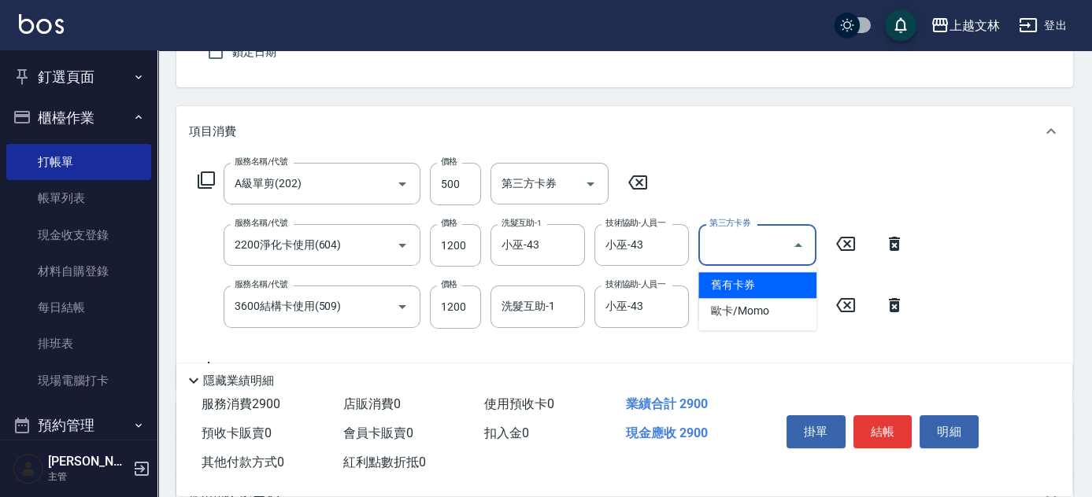
click at [753, 283] on span "舊有卡券" at bounding box center [757, 285] width 118 height 26
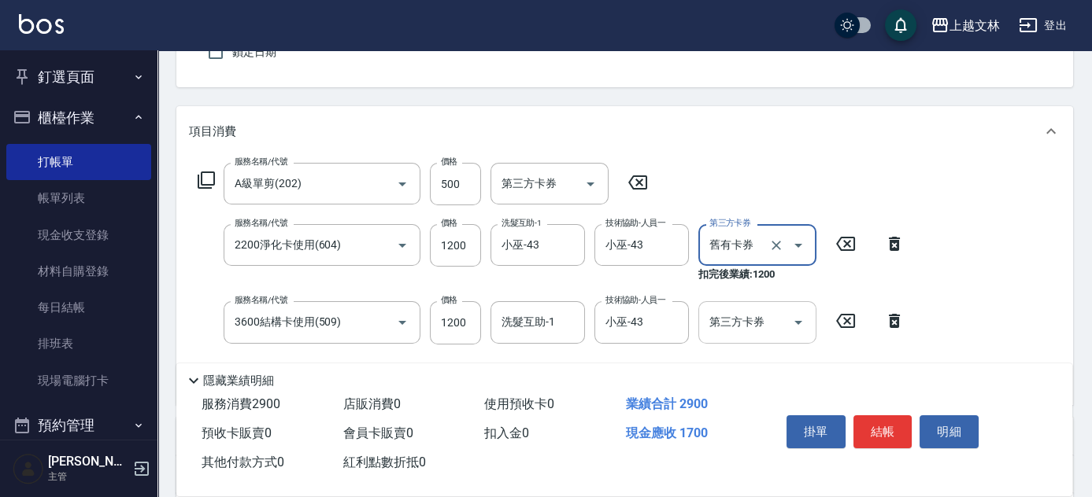
type input "舊有卡券"
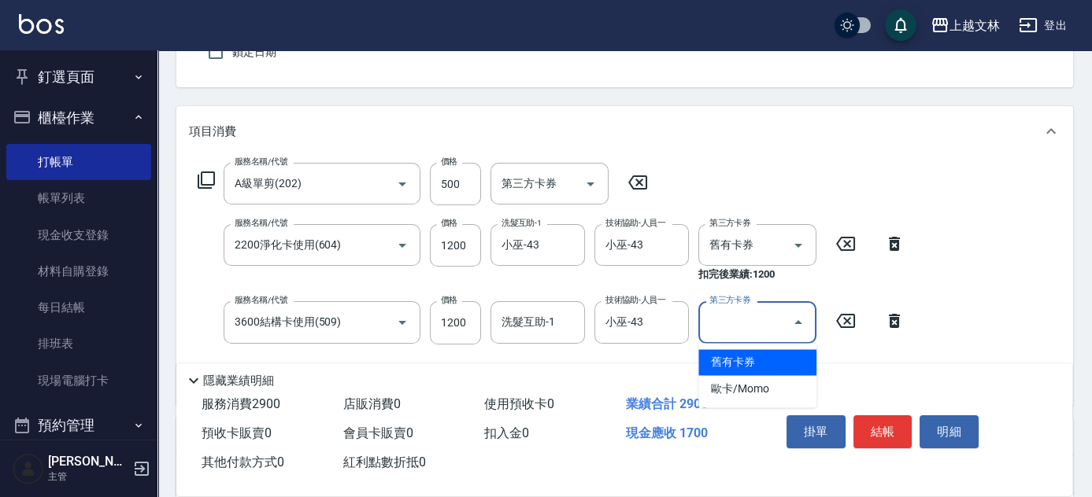
click at [746, 331] on input "第三方卡券" at bounding box center [745, 323] width 80 height 28
click at [748, 351] on span "舊有卡券" at bounding box center [757, 362] width 118 height 26
type input "舊有卡券"
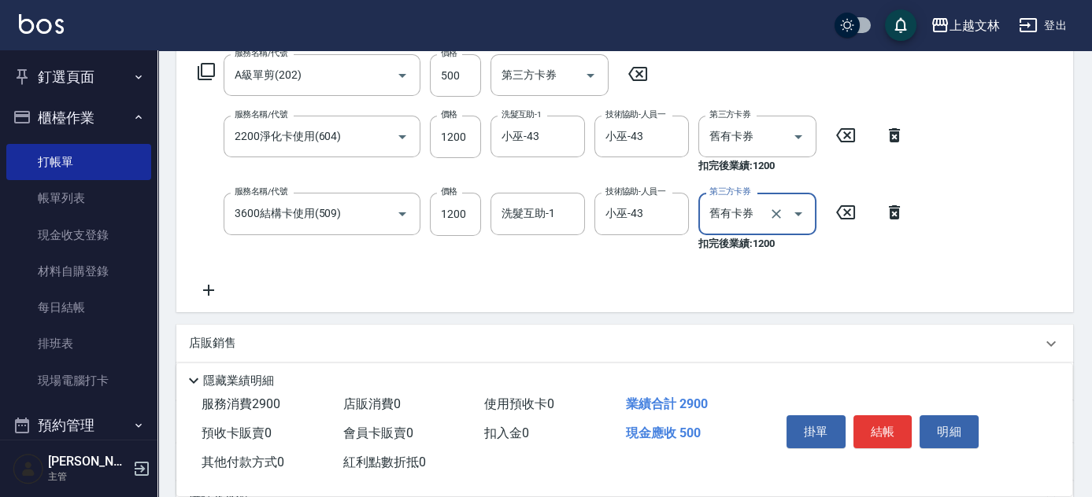
scroll to position [262, 0]
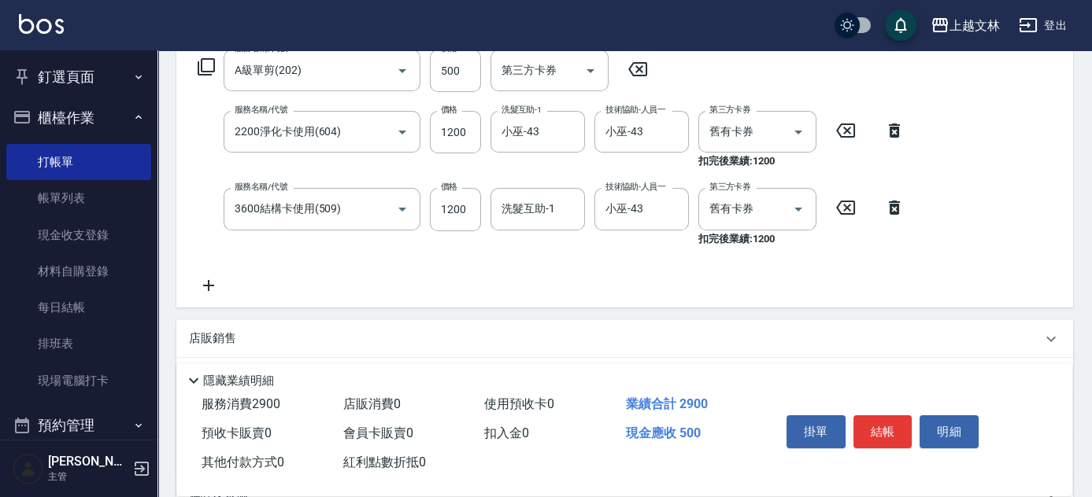
click at [210, 290] on icon at bounding box center [208, 285] width 39 height 19
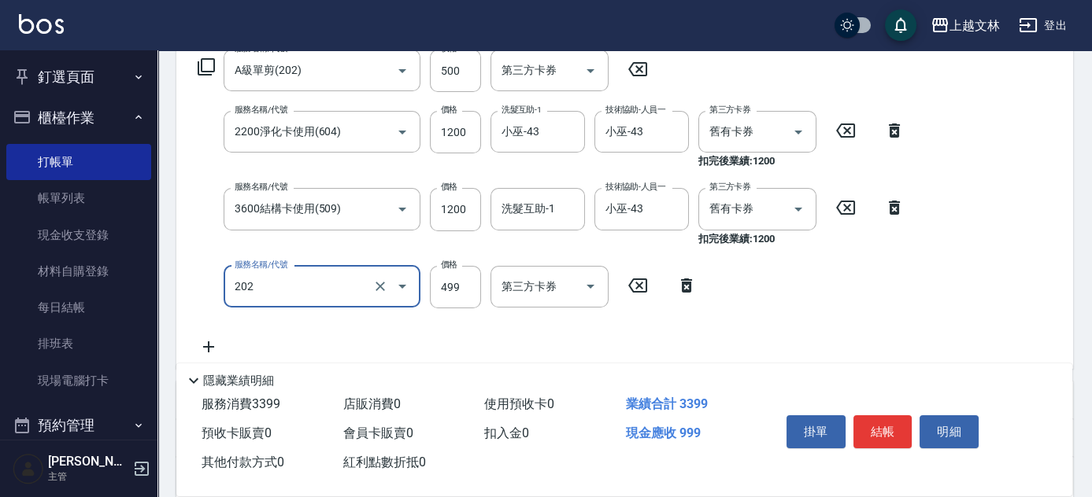
type input "A級單剪(202)"
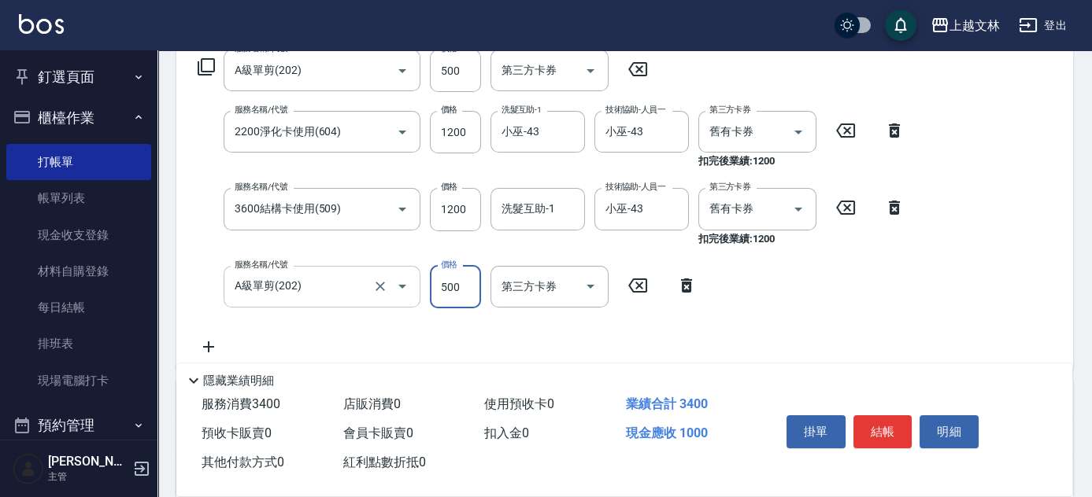
type input "500"
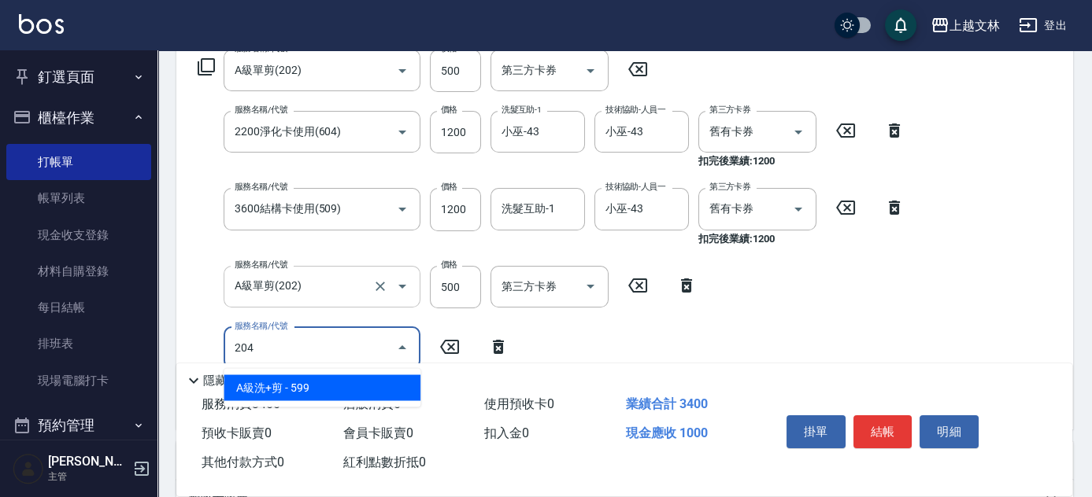
type input "A級洗+剪(204)"
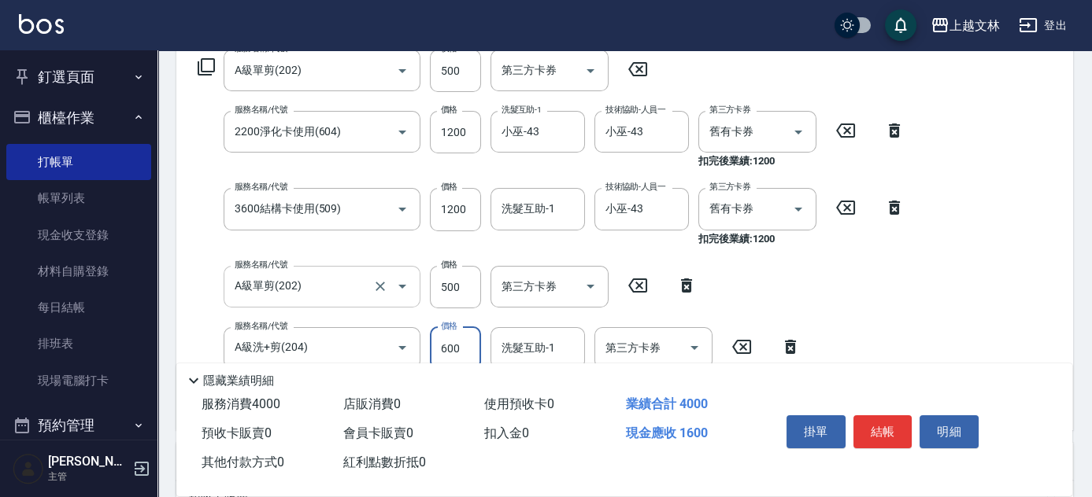
type input "600"
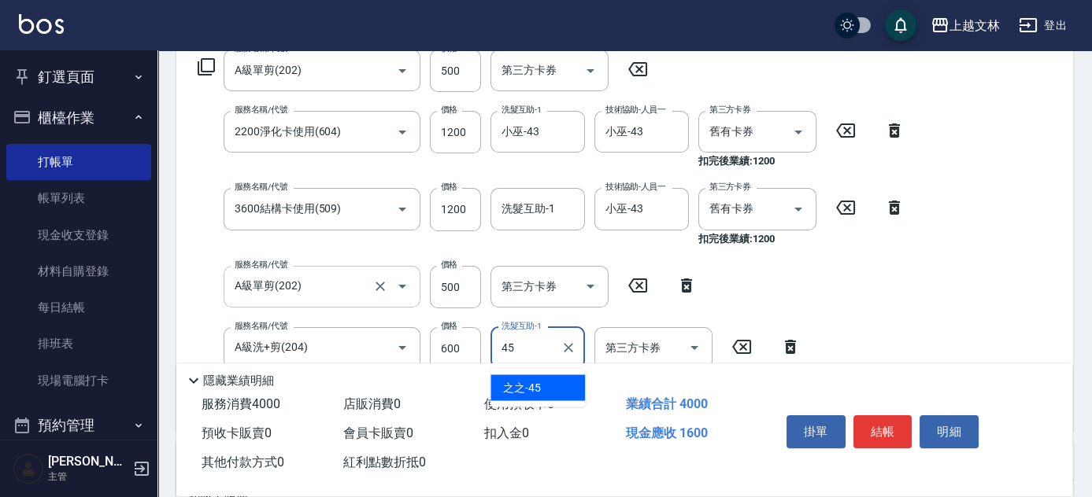
type input "之之-45"
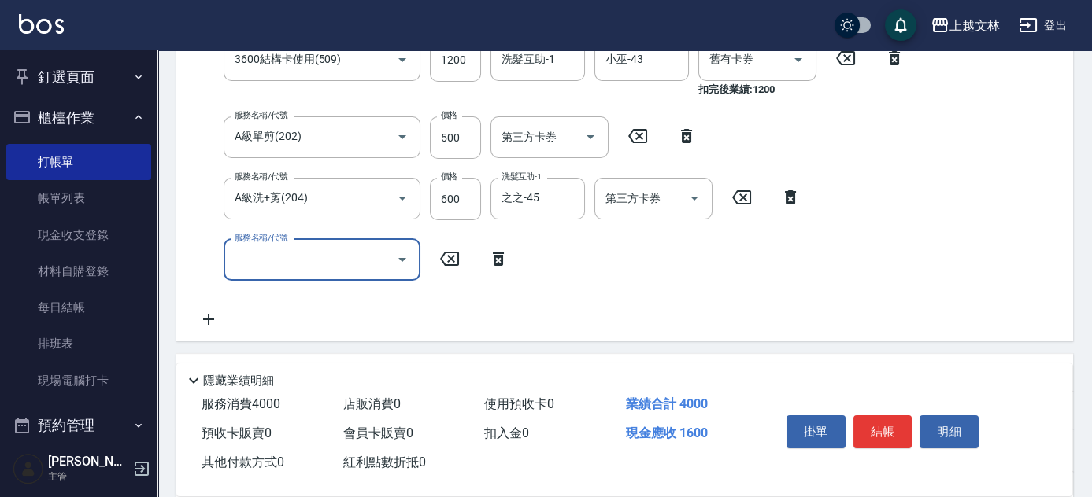
scroll to position [360, 0]
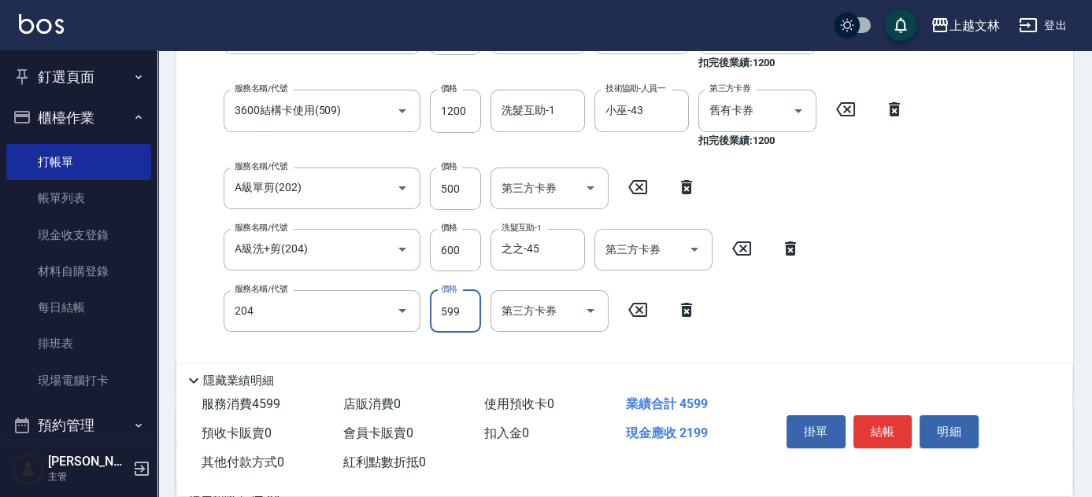
type input "A級洗+剪(204)"
type input "600"
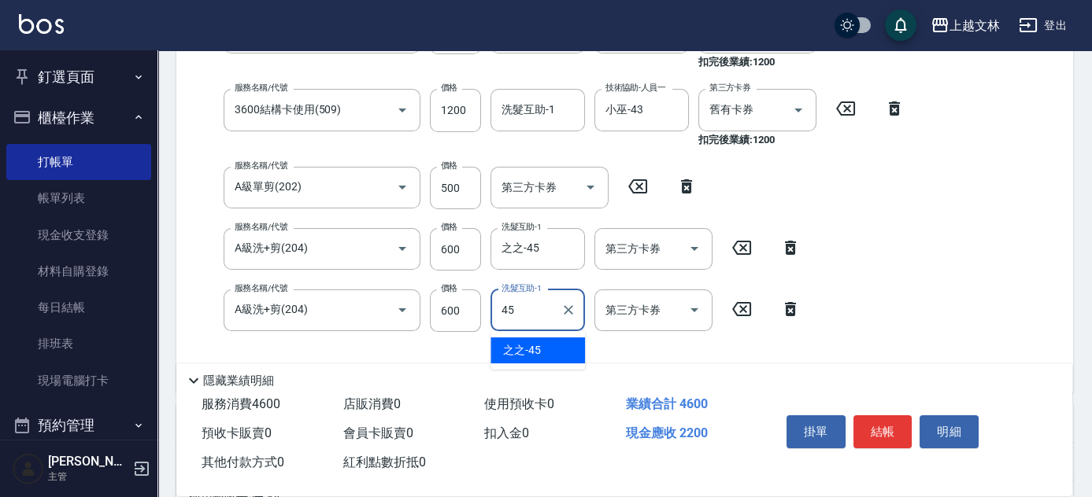
type input "之之-45"
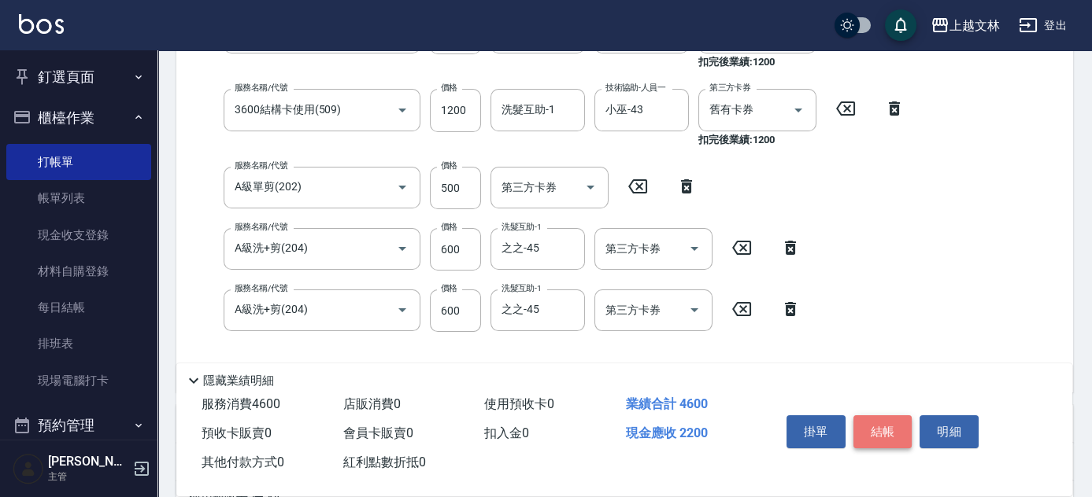
click at [884, 431] on button "結帳" at bounding box center [882, 432] width 59 height 33
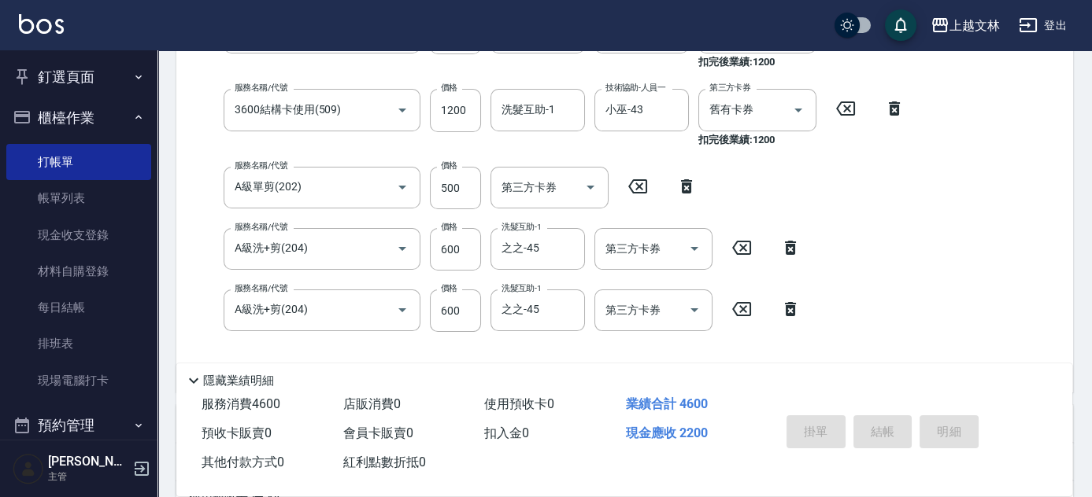
type input "[DATE] 18:49"
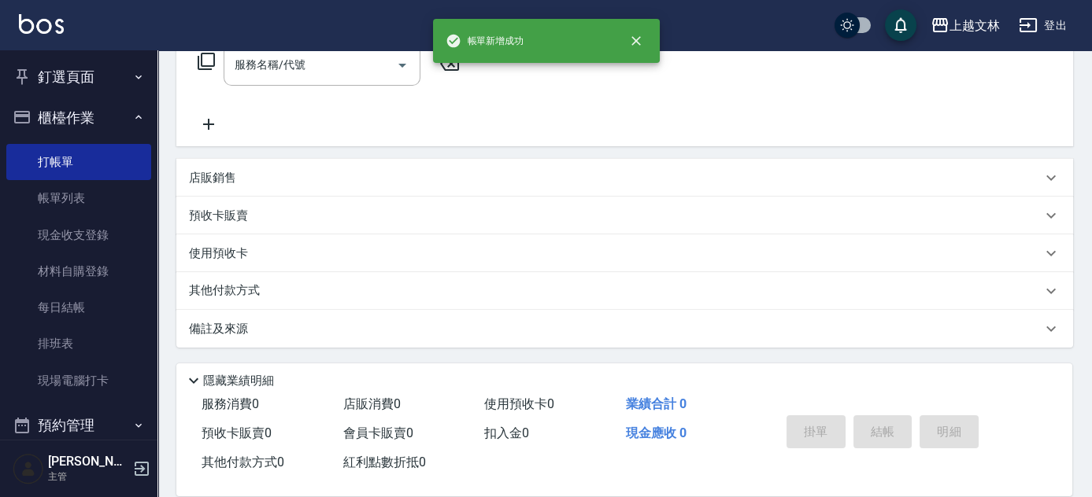
scroll to position [0, 0]
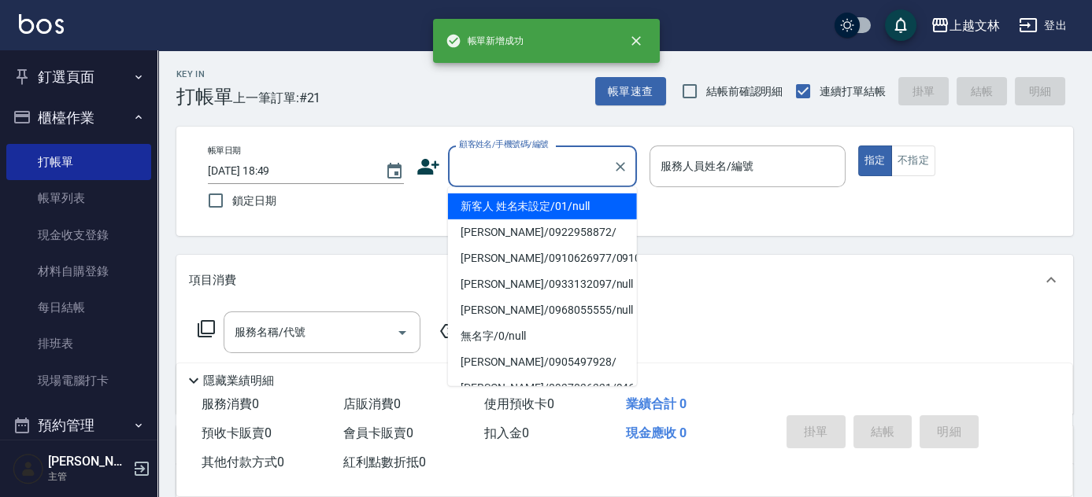
click at [530, 161] on input "顧客姓名/手機號碼/編號" at bounding box center [530, 167] width 151 height 28
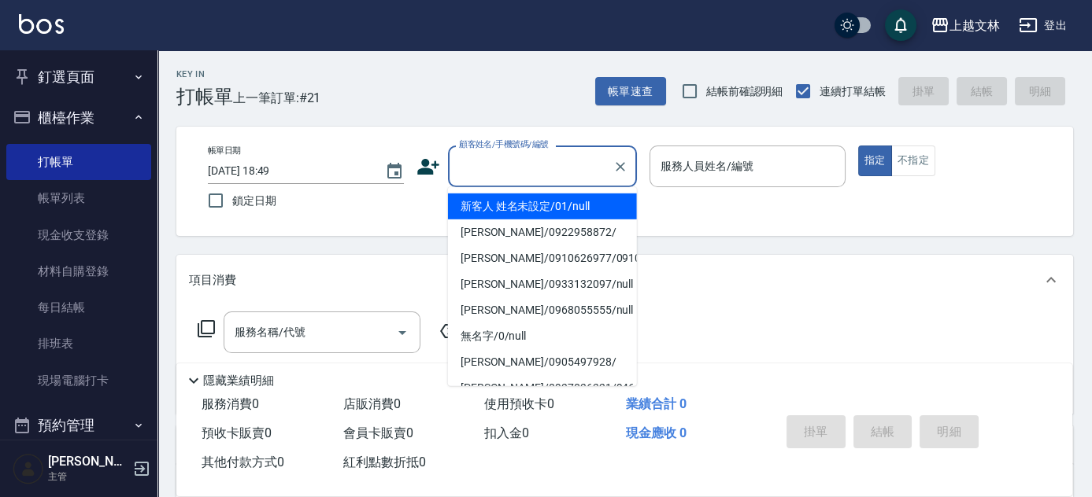
click at [524, 205] on li "新客人 姓名未設定/01/null" at bounding box center [542, 207] width 189 height 26
type input "新客人 姓名未設定/01/null"
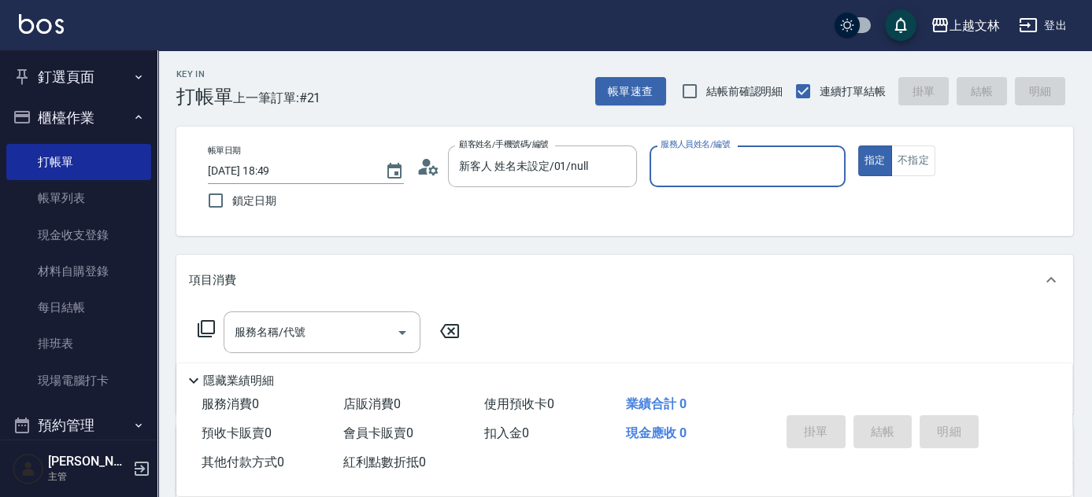
click at [718, 172] on input "服務人員姓名/編號" at bounding box center [747, 167] width 182 height 28
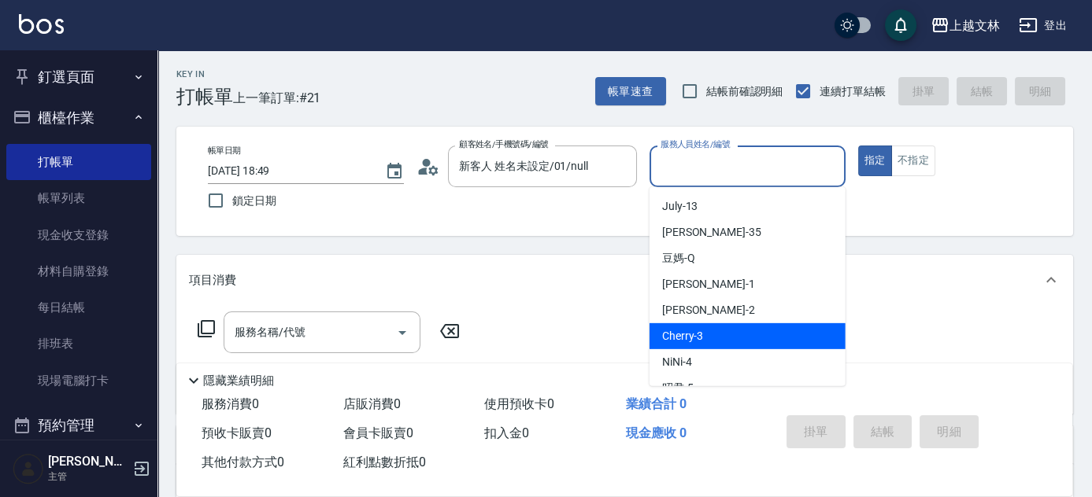
drag, startPoint x: 708, startPoint y: 332, endPoint x: 697, endPoint y: 331, distance: 11.9
click at [709, 332] on div "Cherry -3" at bounding box center [747, 336] width 196 height 26
type input "Cherry-3"
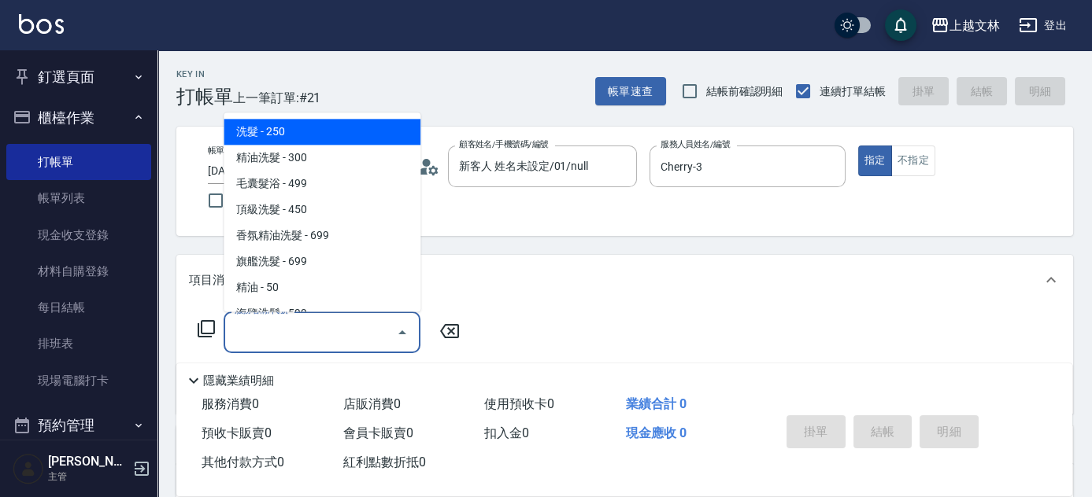
click at [350, 325] on input "服務名稱/代號" at bounding box center [310, 333] width 159 height 28
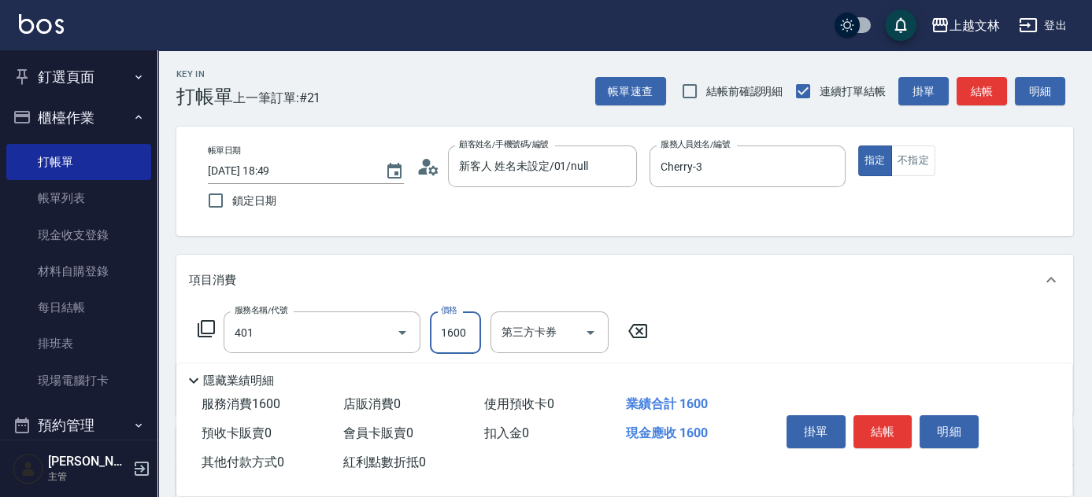
type input "基本染髮(401)"
type input "2499"
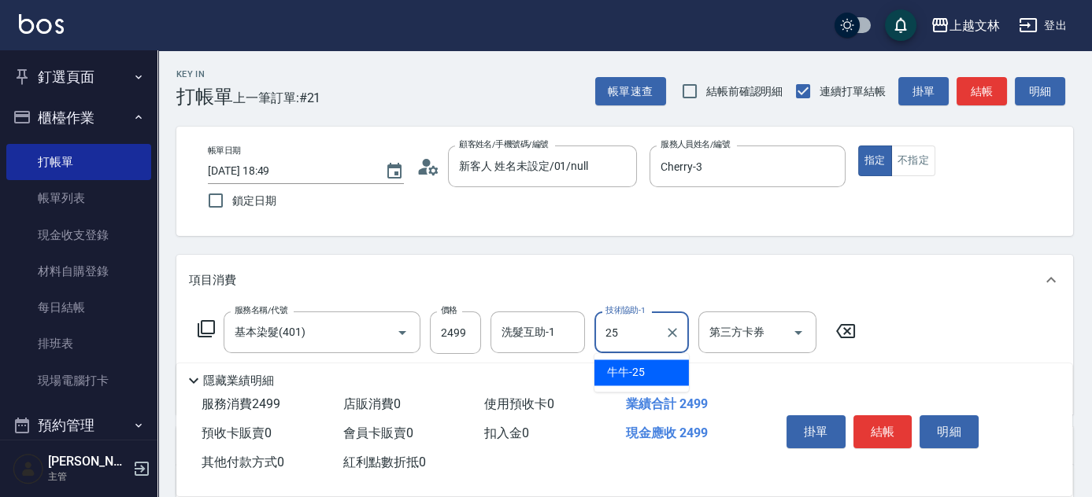
type input "牛牛-25"
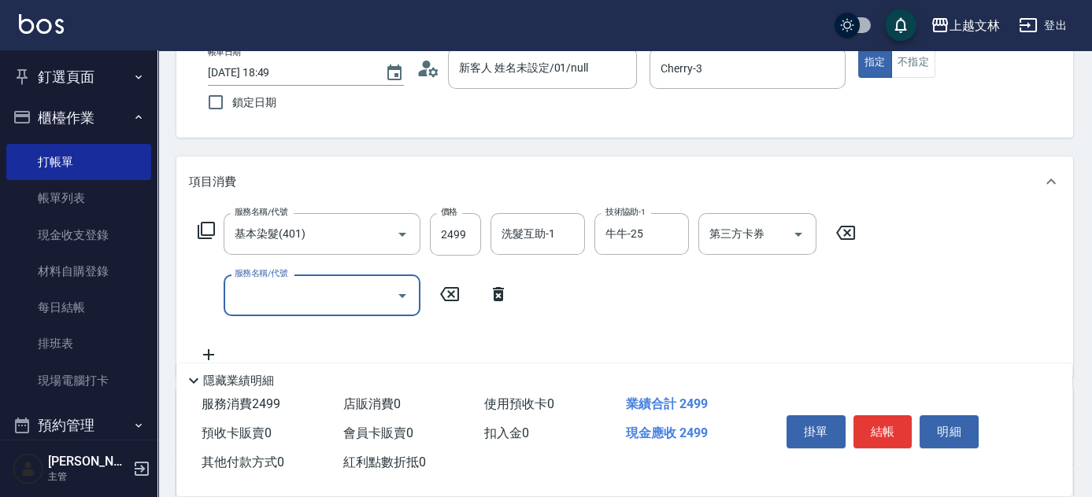
scroll to position [190, 0]
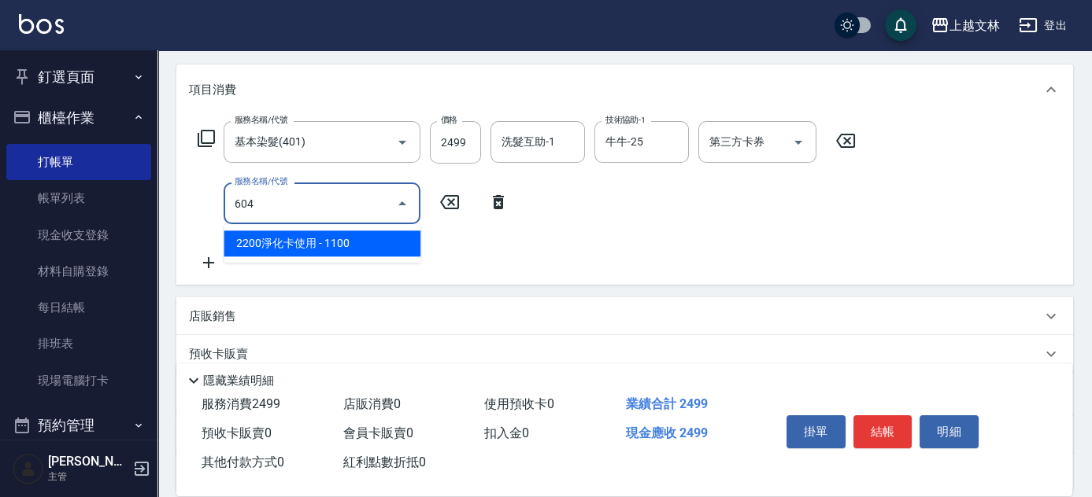
type input "2200淨化卡使用(604)"
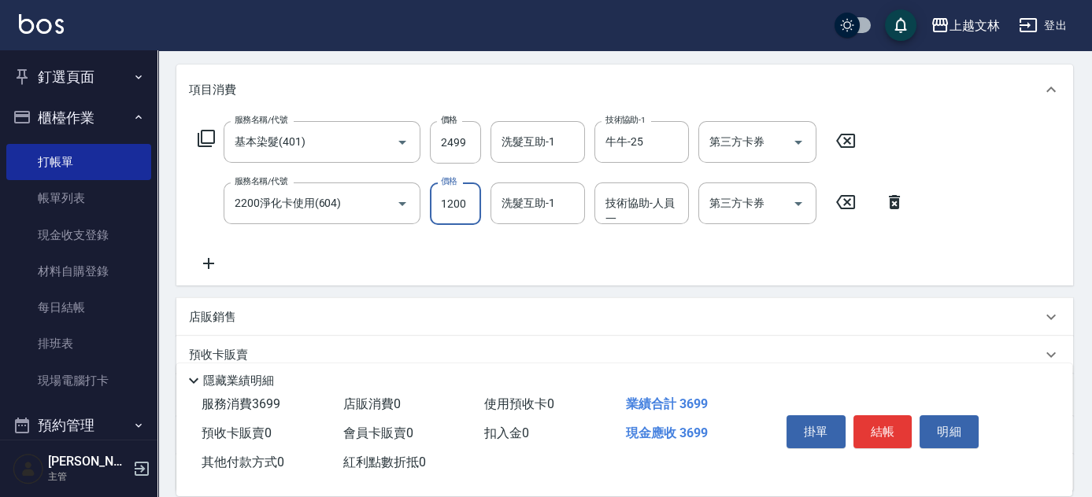
type input "1200"
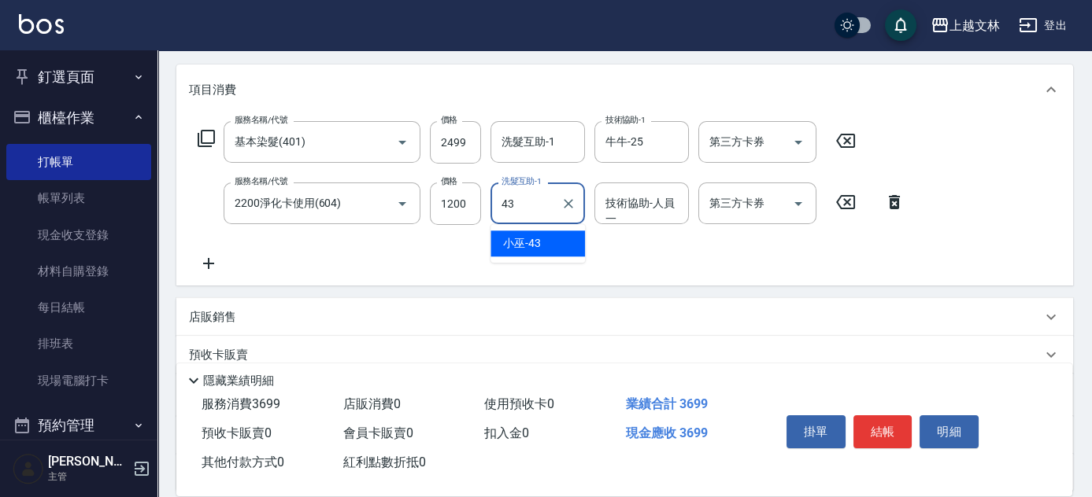
type input "小巫-43"
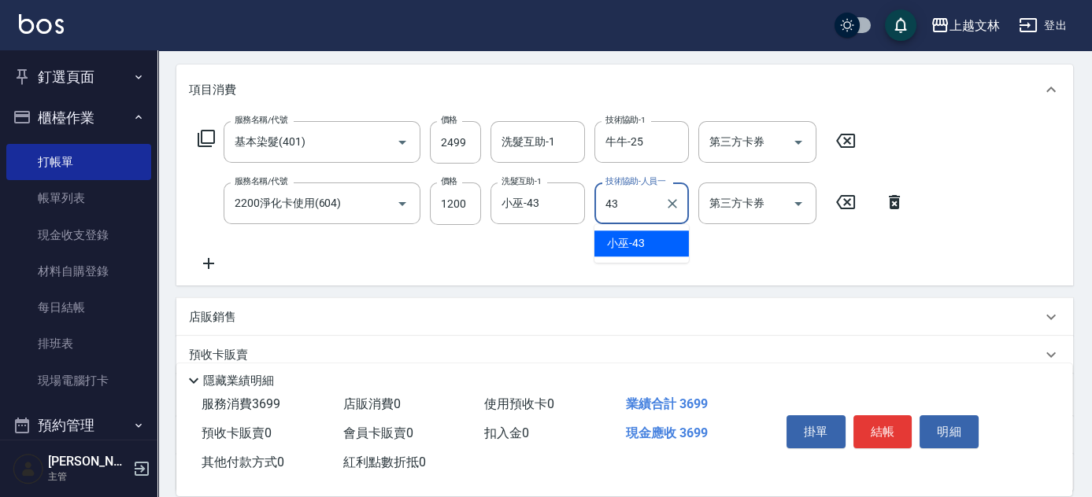
type input "小巫-43"
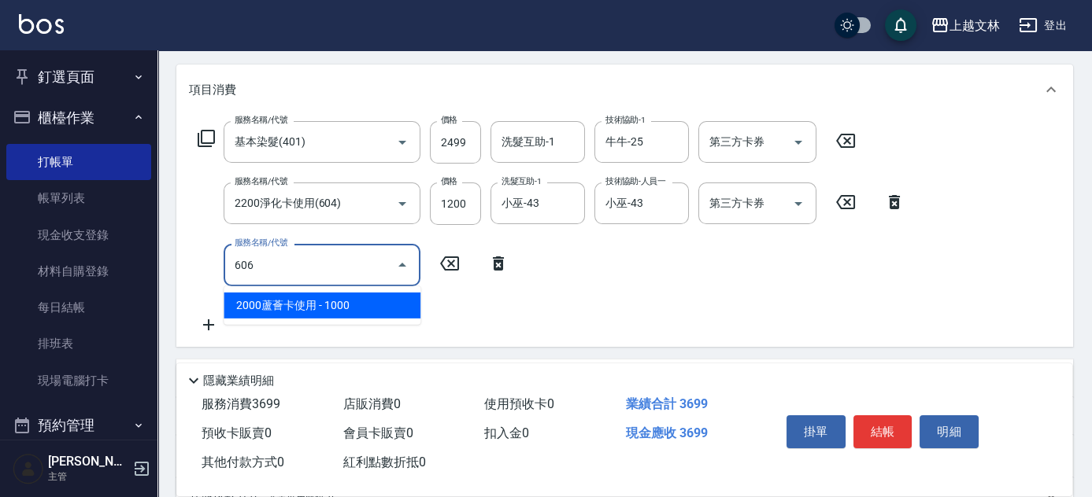
type input "2000蘆薈卡使用(606)"
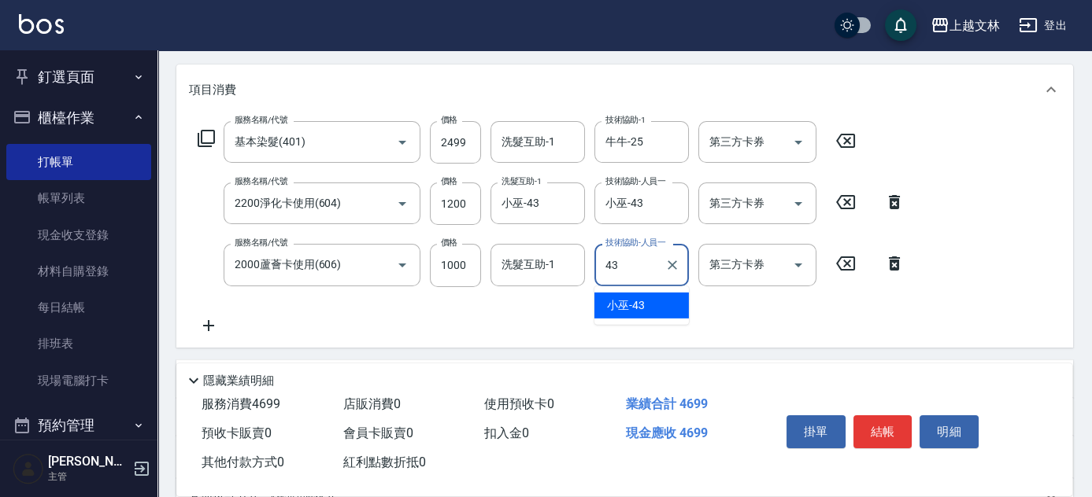
type input "小巫-43"
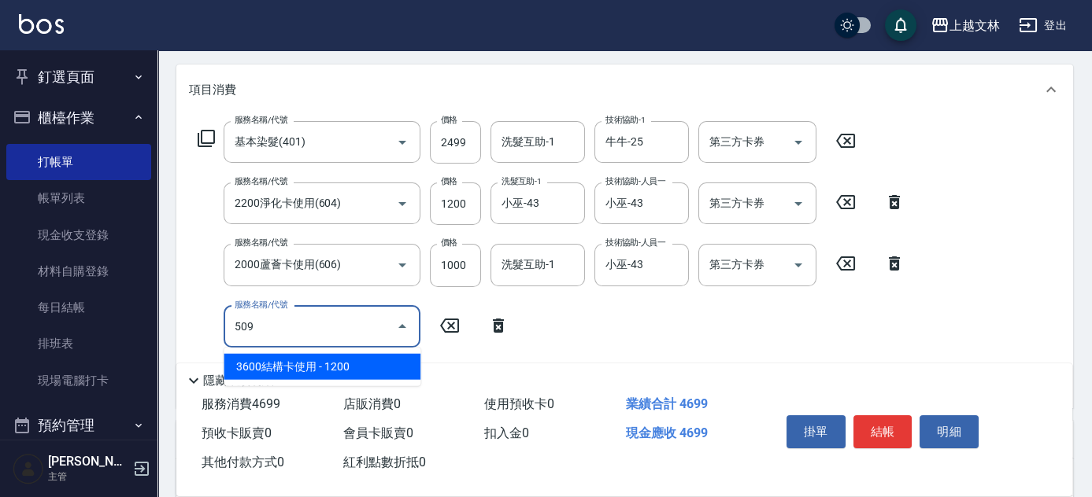
type input "3600結構卡使用(509)"
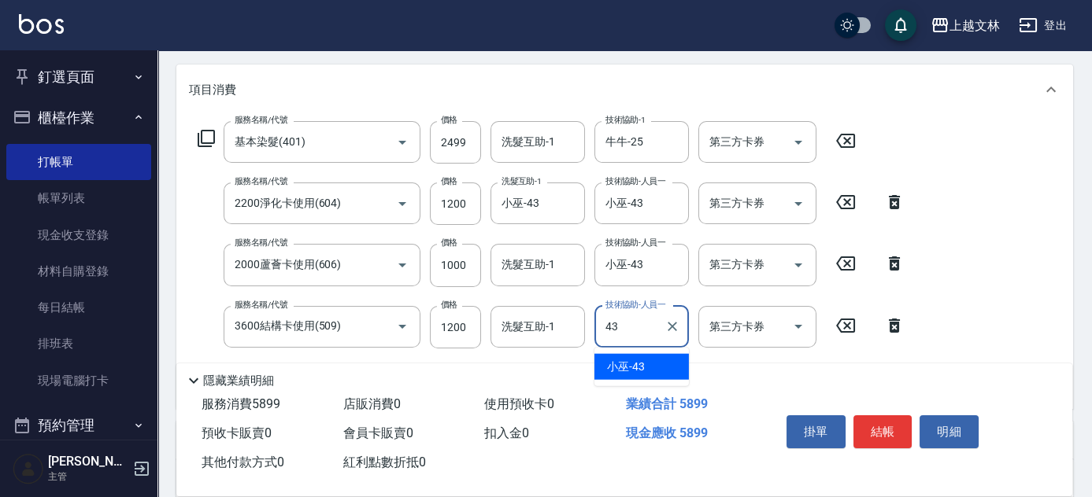
type input "小巫-43"
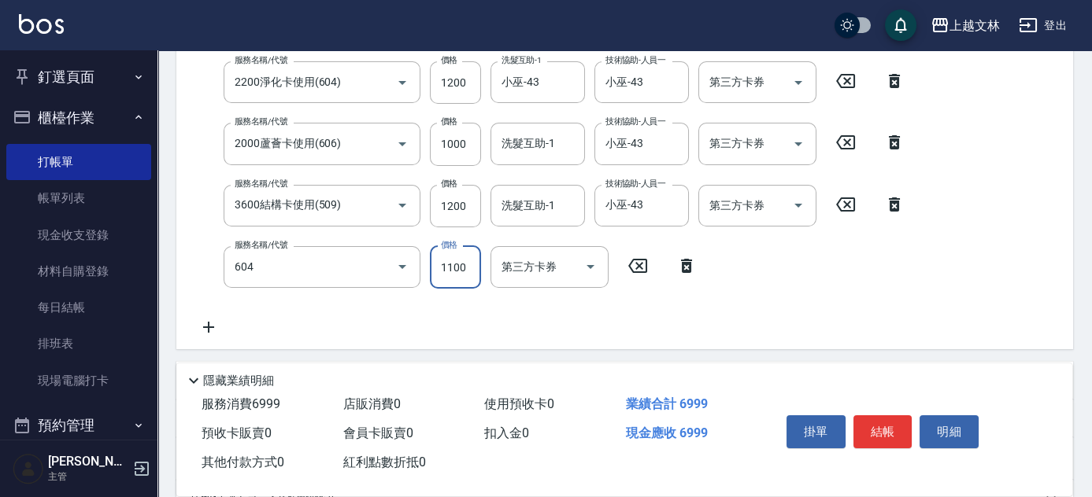
type input "2200淨化卡使用(604)"
type input "1200"
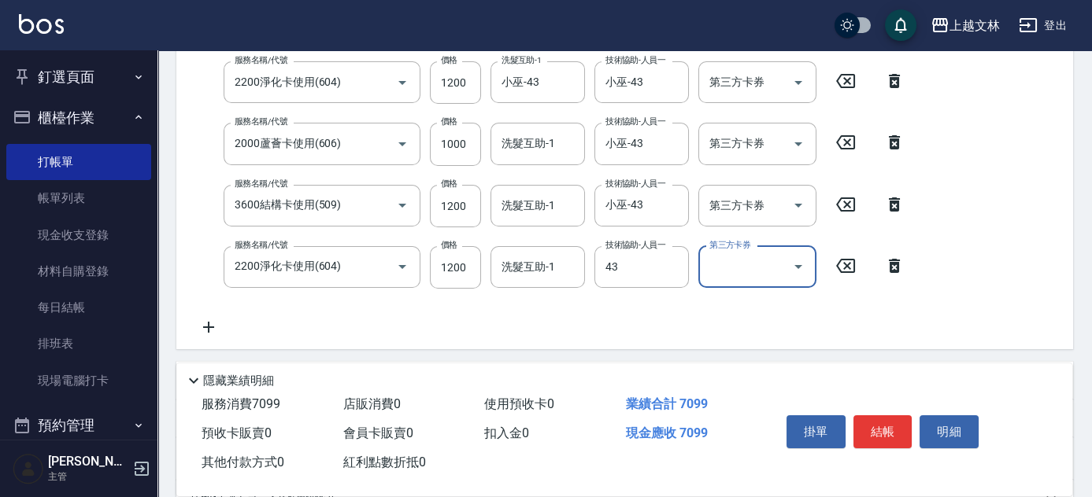
type input "小巫-43"
click at [538, 271] on div "洗髮互助-1 洗髮互助-1" at bounding box center [537, 267] width 94 height 42
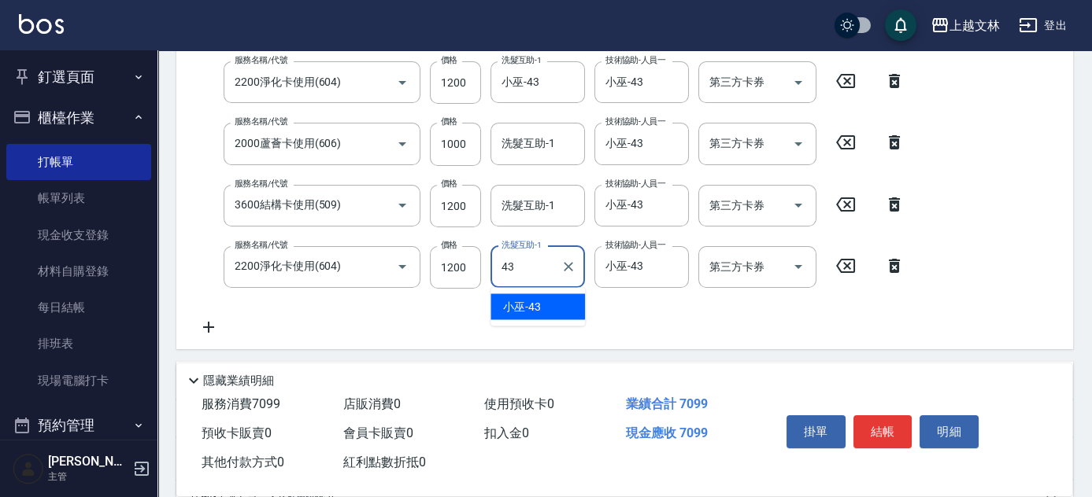
type input "小巫-43"
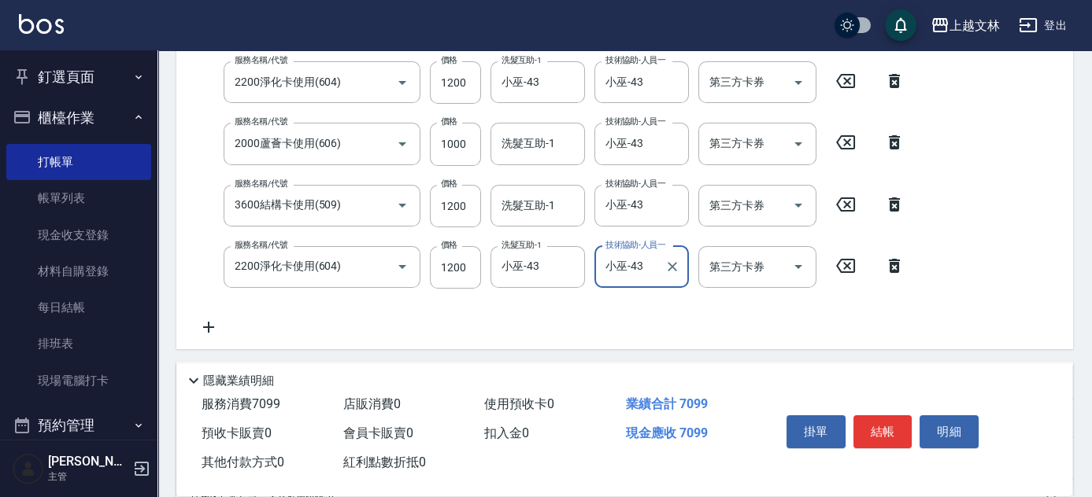
click at [753, 266] on div "第三方卡券 第三方卡券" at bounding box center [757, 267] width 118 height 42
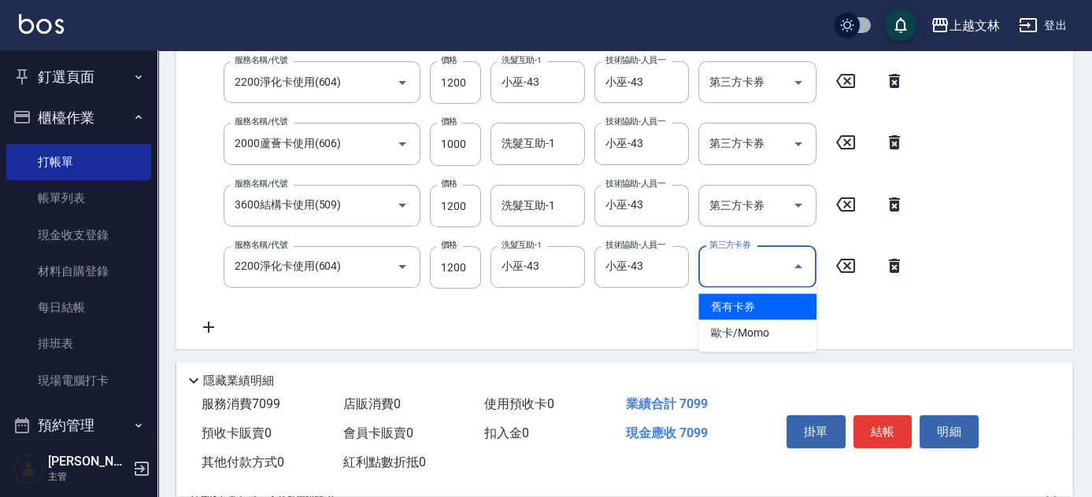
click at [745, 304] on span "舊有卡券" at bounding box center [757, 307] width 118 height 26
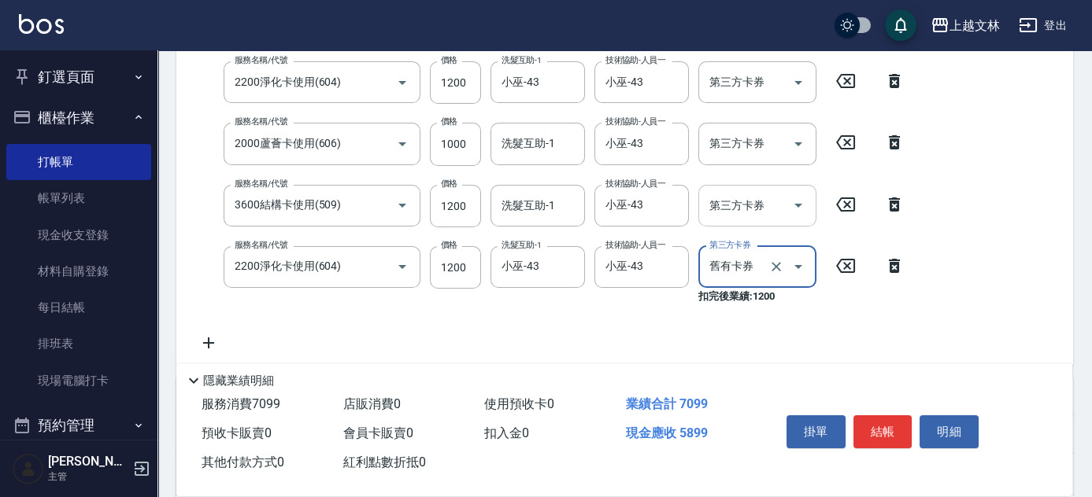
type input "舊有卡券"
click at [734, 198] on div "第三方卡券 第三方卡券" at bounding box center [757, 206] width 118 height 42
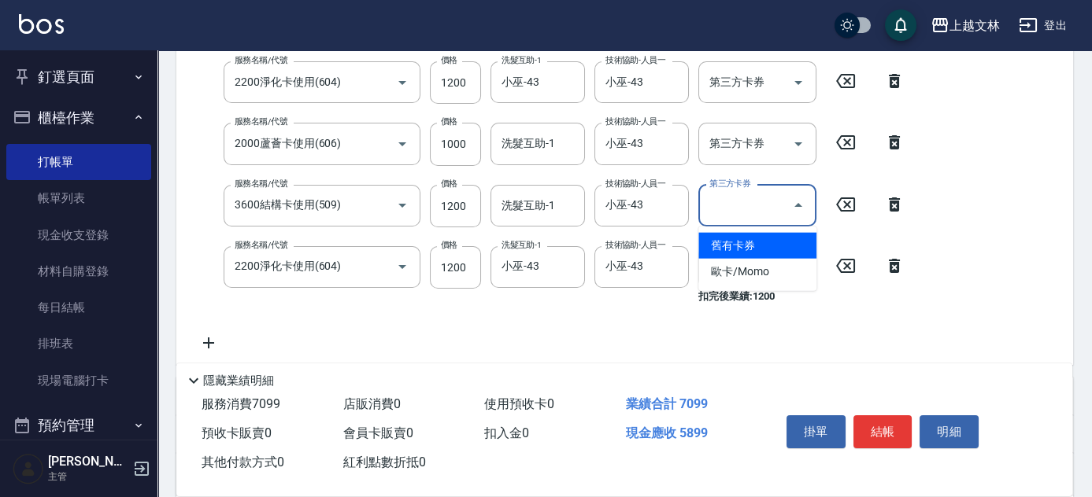
click at [737, 245] on span "舊有卡券" at bounding box center [757, 246] width 118 height 26
type input "舊有卡券"
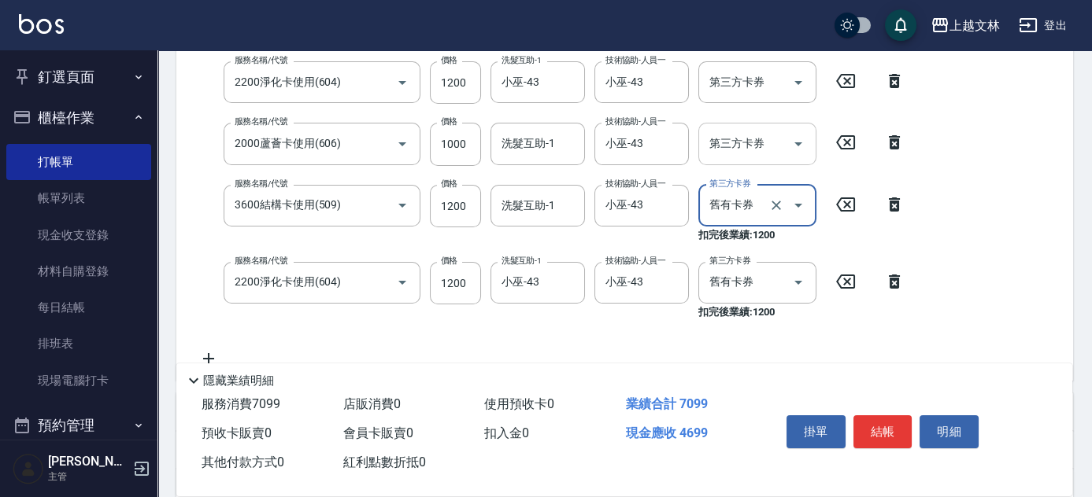
click at [734, 140] on div "第三方卡券 第三方卡券" at bounding box center [757, 144] width 118 height 42
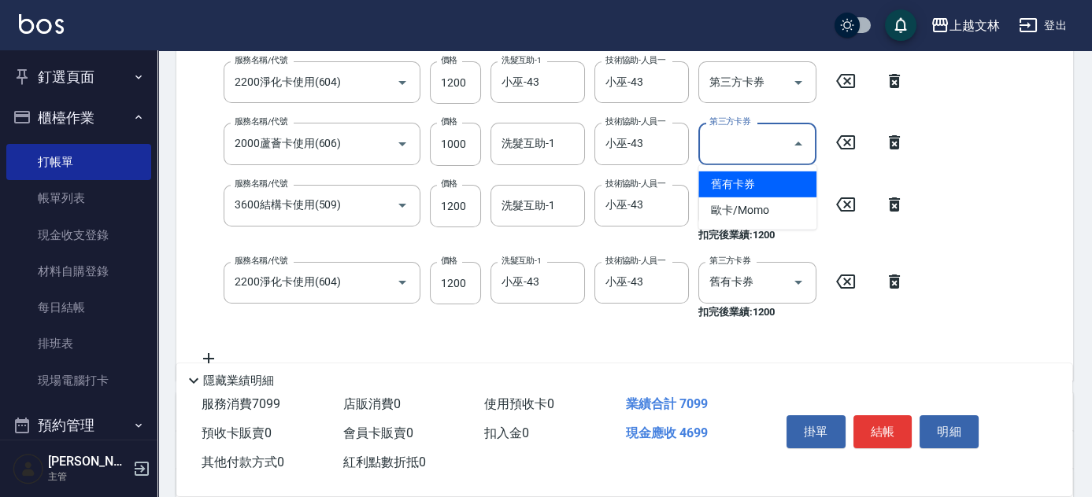
click at [743, 183] on span "舊有卡券" at bounding box center [757, 185] width 118 height 26
type input "舊有卡券"
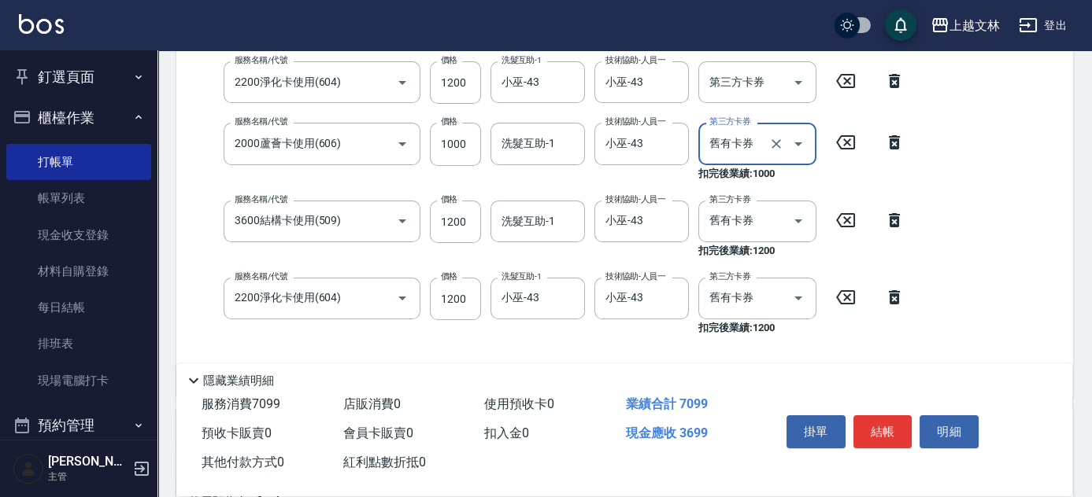
click at [735, 83] on div "第三方卡券 第三方卡券" at bounding box center [757, 82] width 118 height 42
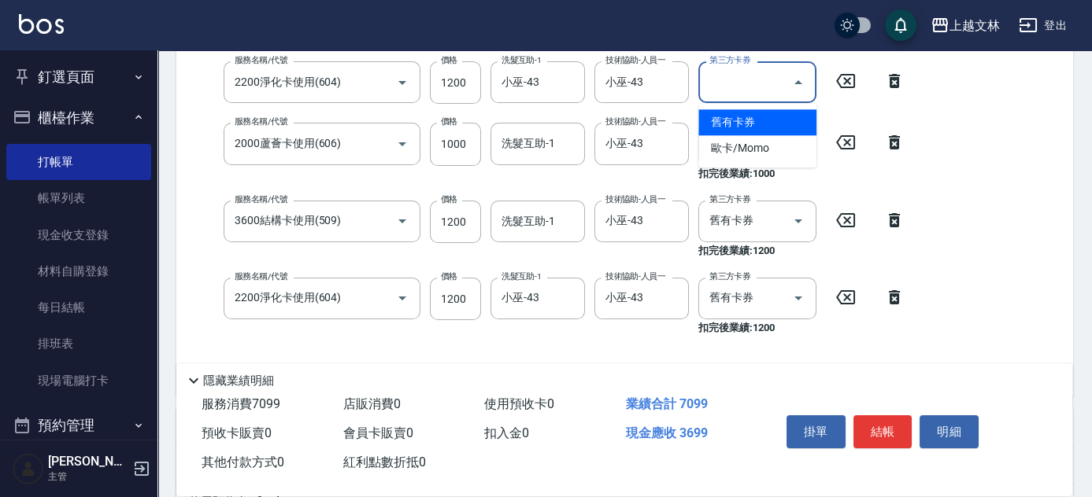
click at [751, 123] on span "舊有卡券" at bounding box center [757, 122] width 118 height 26
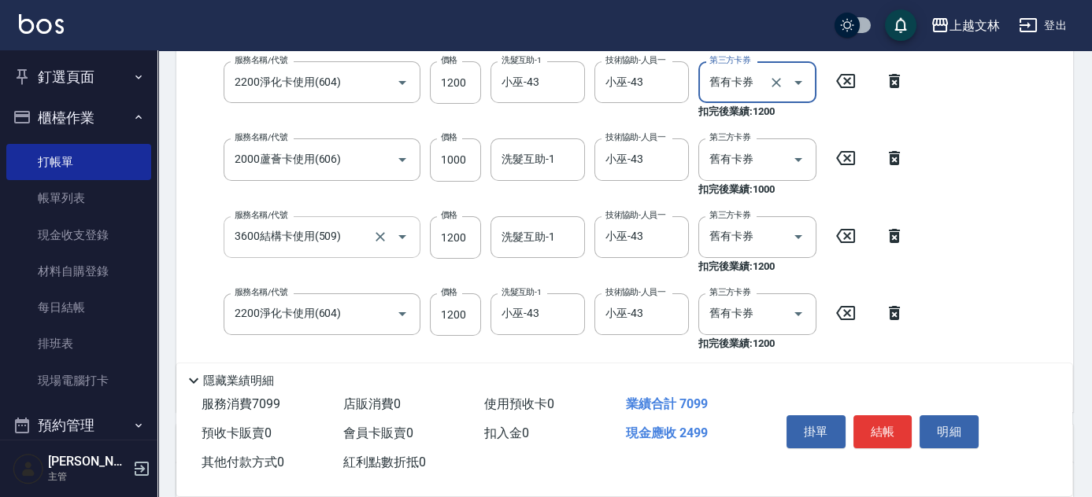
type input "舊有卡券"
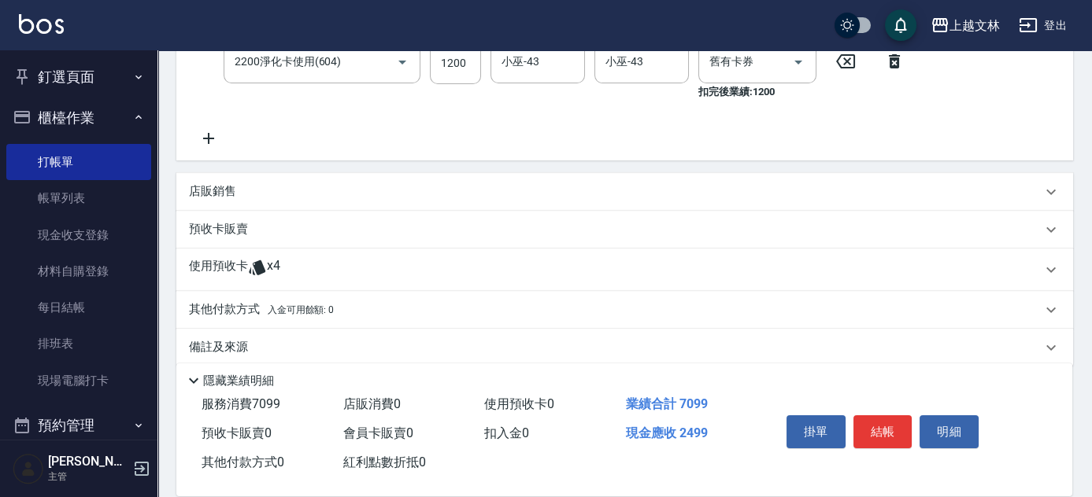
scroll to position [582, 0]
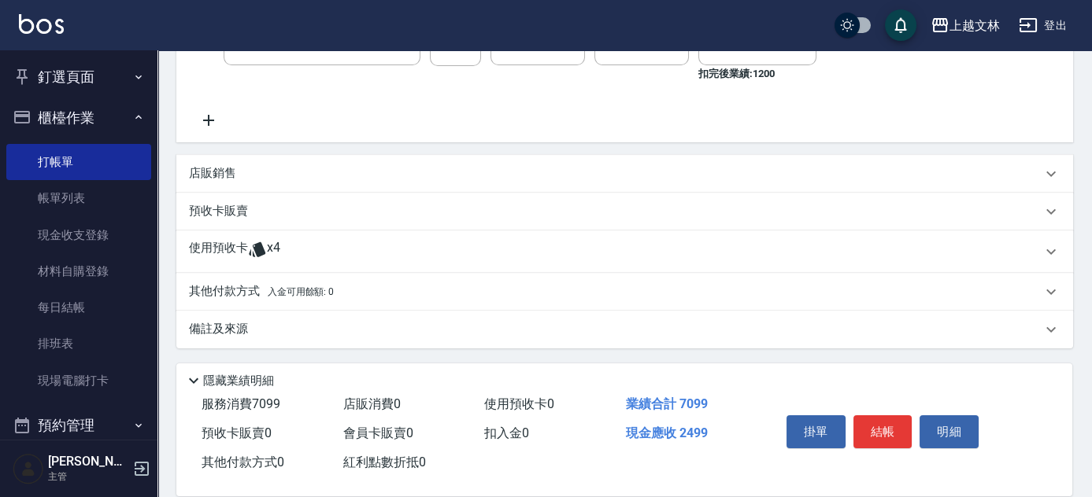
click at [239, 292] on p "其他付款方式 入金可用餘額: 0" at bounding box center [261, 291] width 145 height 17
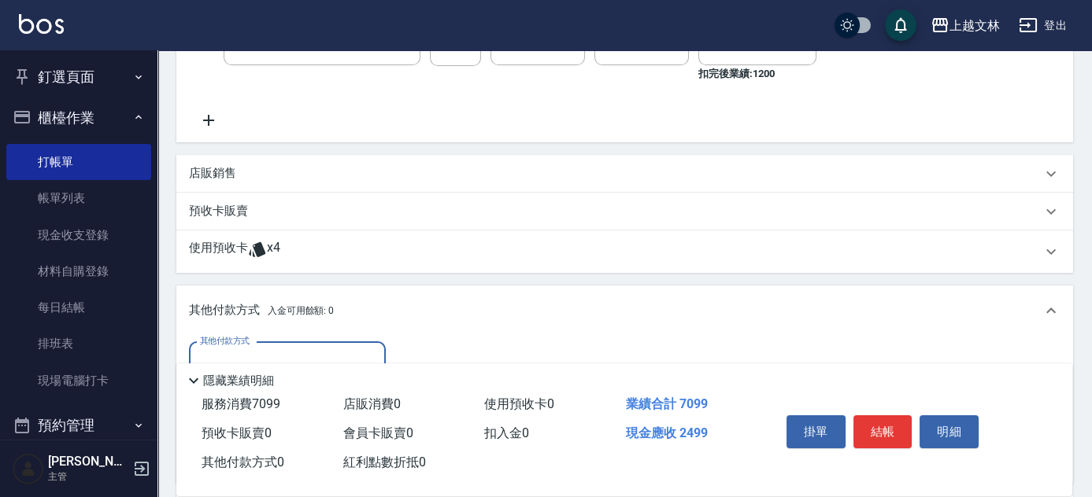
scroll to position [0, 0]
click at [187, 172] on div "店販銷售" at bounding box center [624, 174] width 896 height 38
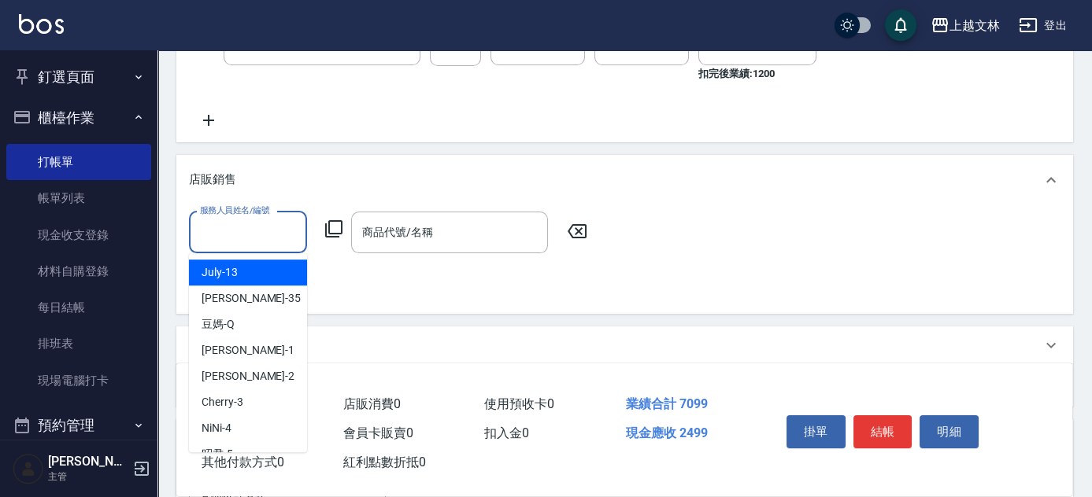
click at [238, 233] on input "服務人員姓名/編號" at bounding box center [248, 233] width 104 height 28
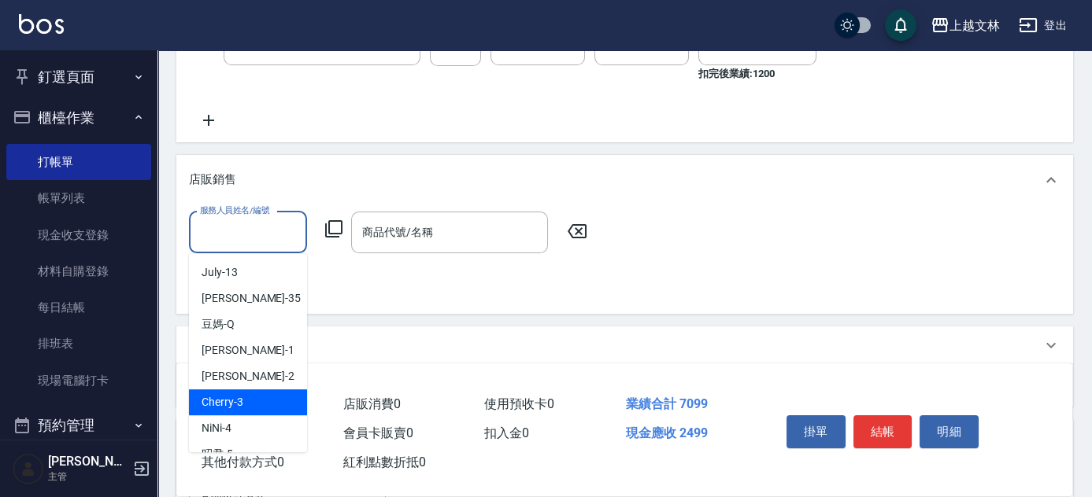
click at [252, 398] on div "Cherry -3" at bounding box center [248, 403] width 118 height 26
type input "Cherry-3"
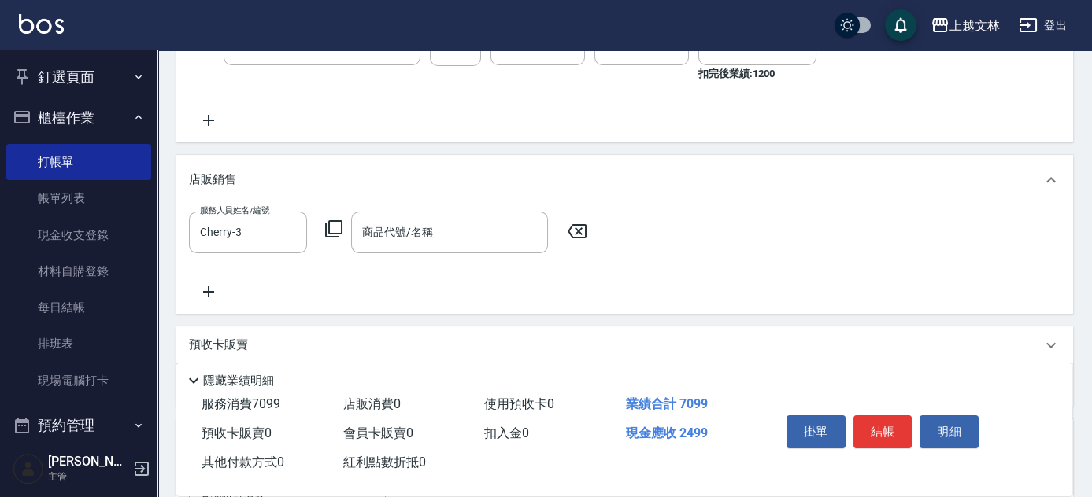
click at [335, 227] on icon at bounding box center [333, 229] width 19 height 19
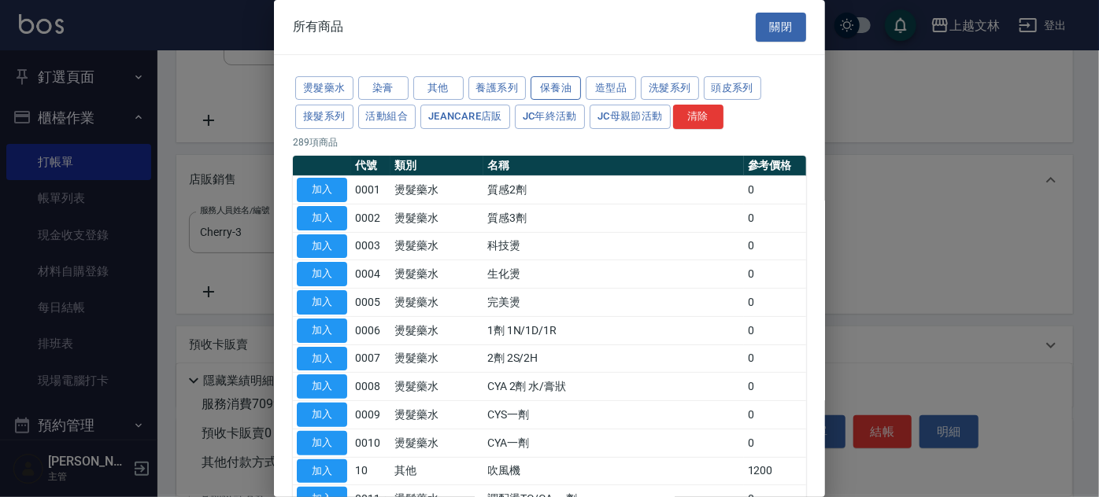
click at [553, 89] on button "保養油" at bounding box center [555, 88] width 50 height 24
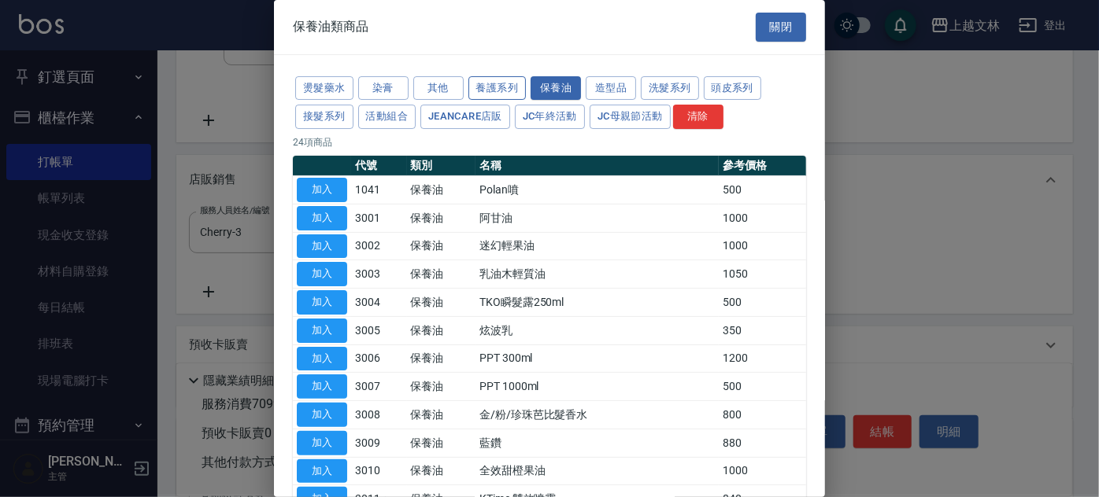
click at [502, 87] on button "養護系列" at bounding box center [497, 88] width 58 height 24
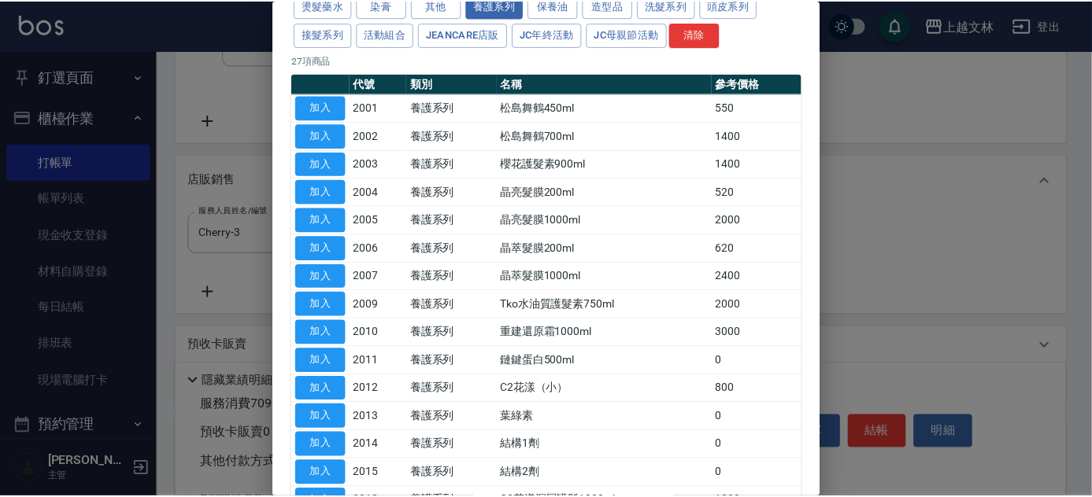
scroll to position [92, 0]
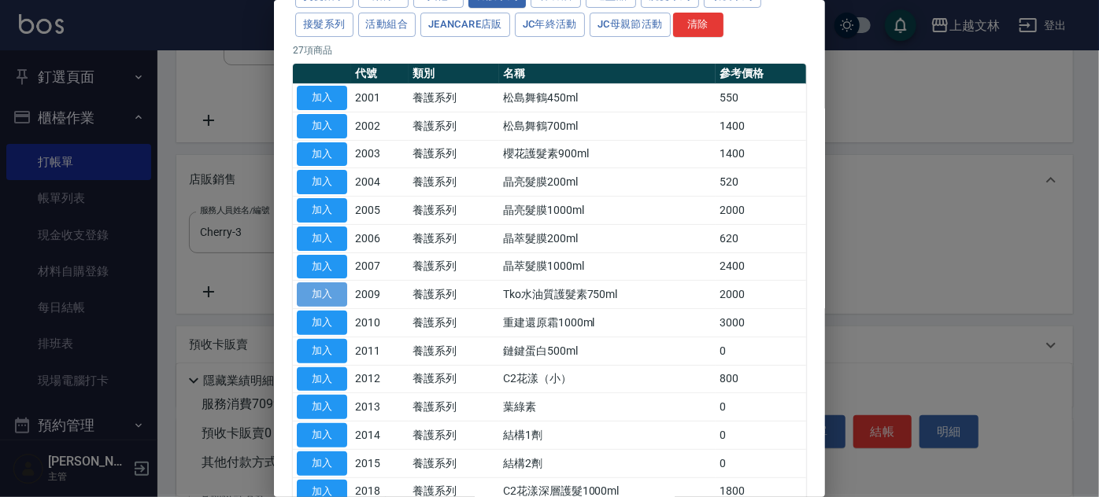
click at [329, 292] on button "加入" at bounding box center [322, 295] width 50 height 24
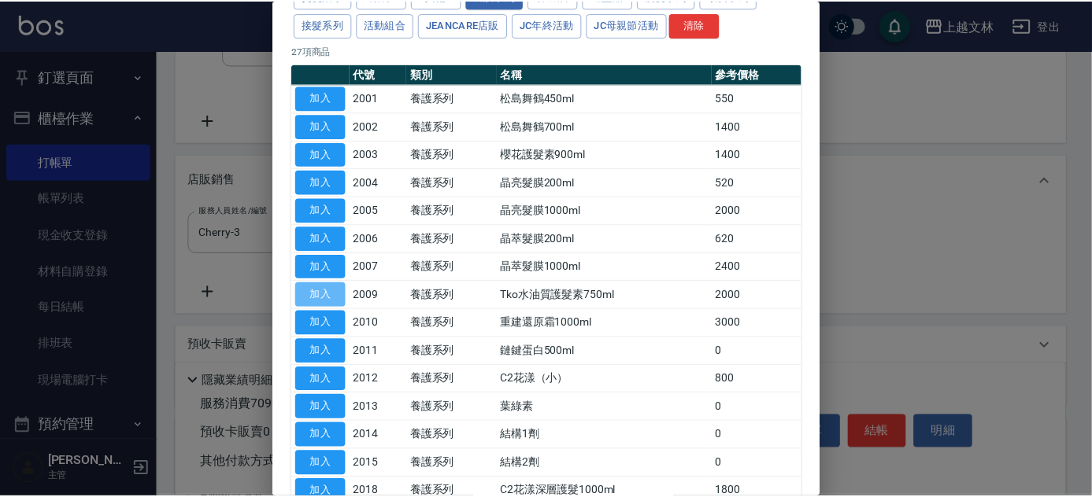
type input "Tko水油質護髮素750ml"
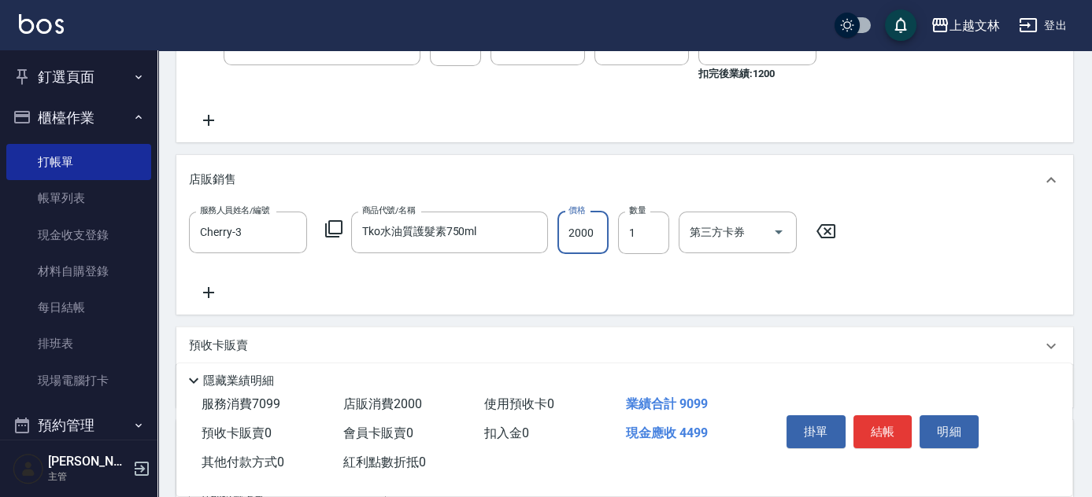
drag, startPoint x: 584, startPoint y: 231, endPoint x: 582, endPoint y: 241, distance: 9.7
click at [584, 232] on input "2000" at bounding box center [582, 233] width 51 height 42
type input "1728"
click at [892, 427] on button "結帳" at bounding box center [882, 432] width 59 height 33
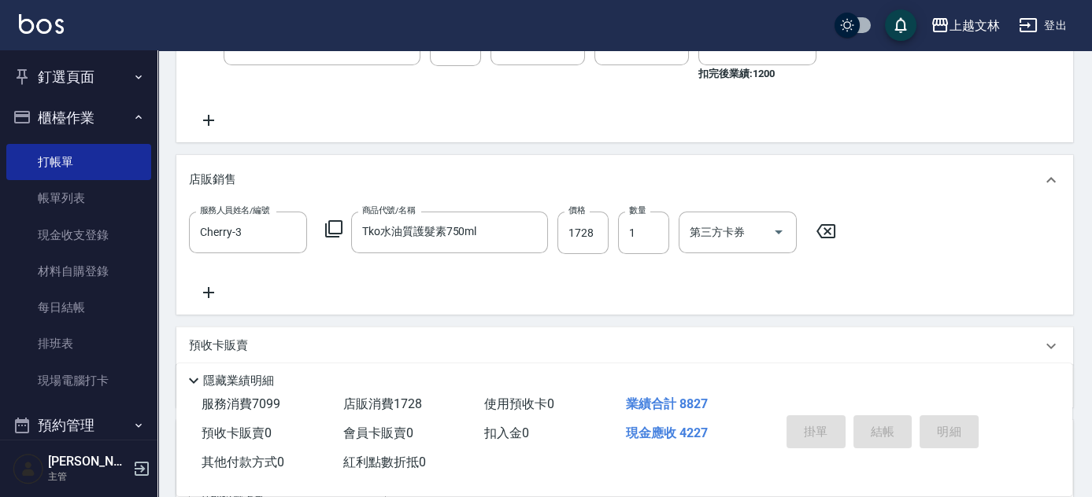
type input "[DATE] 18:51"
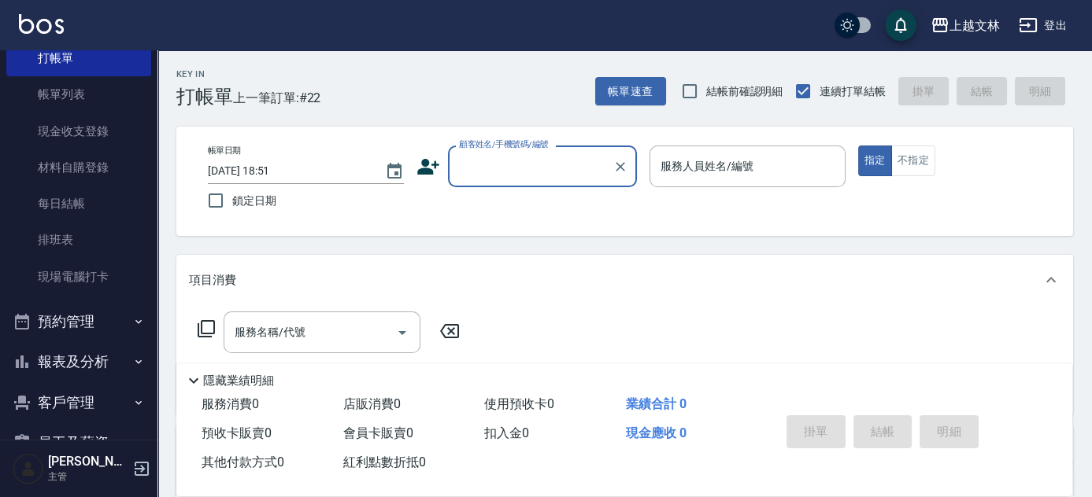
scroll to position [105, 0]
click at [85, 354] on button "報表及分析" at bounding box center [78, 361] width 145 height 41
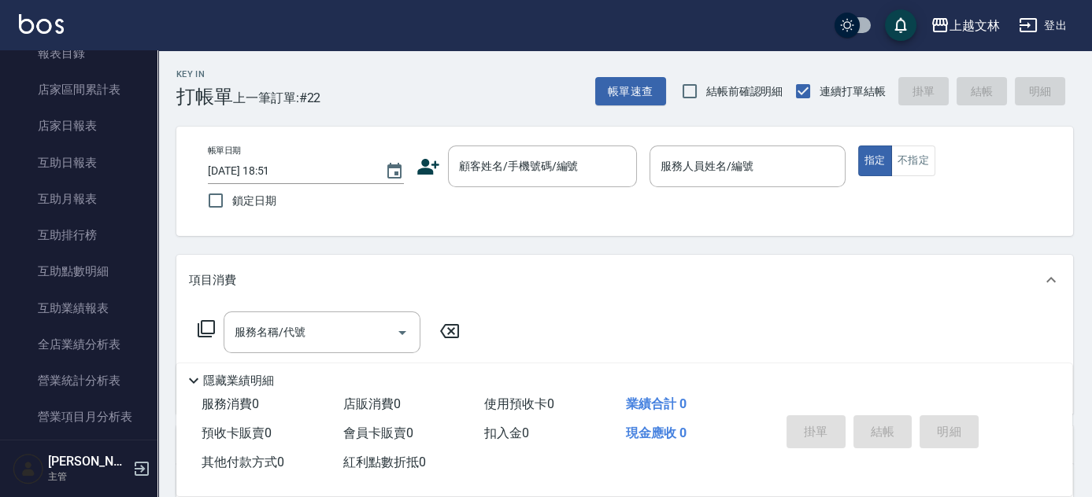
scroll to position [512, 0]
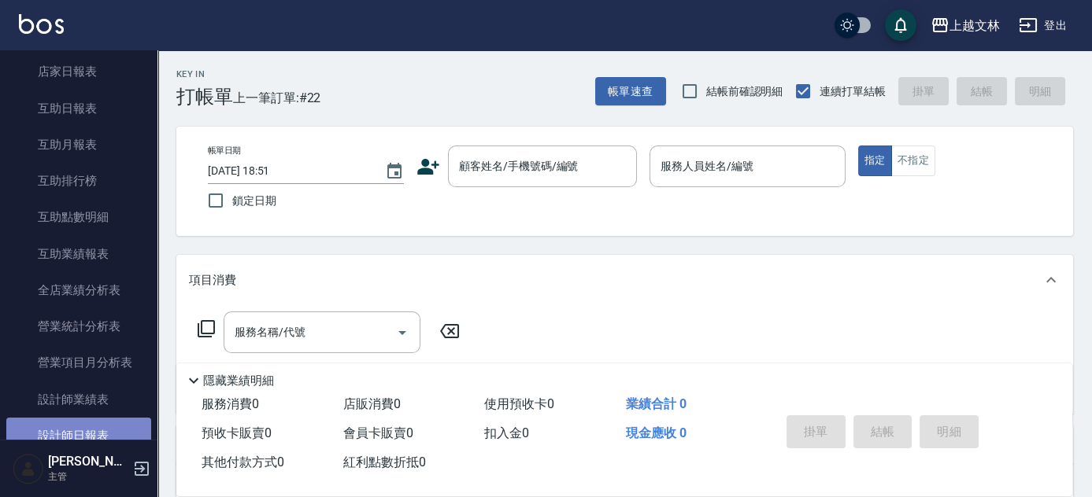
click at [109, 437] on link "設計師日報表" at bounding box center [78, 436] width 145 height 36
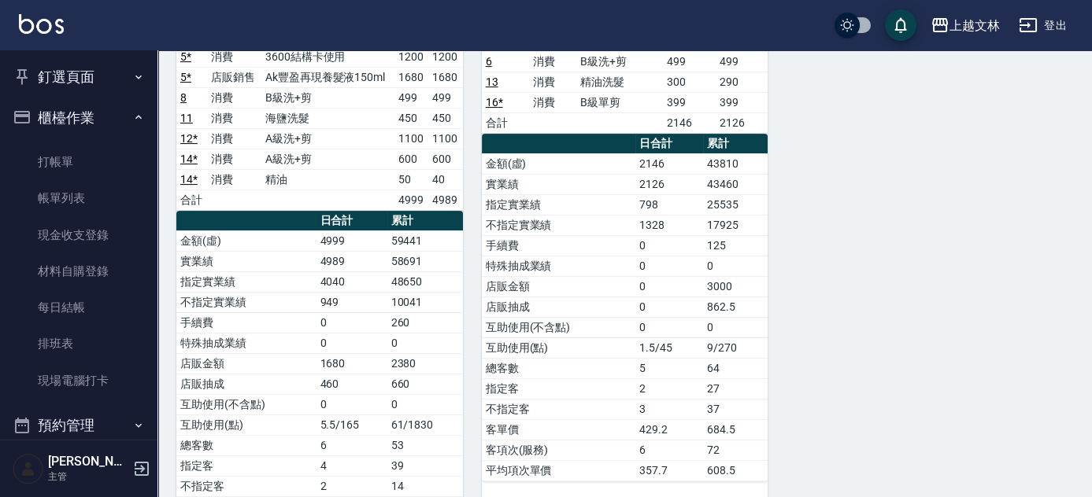
scroll to position [997, 0]
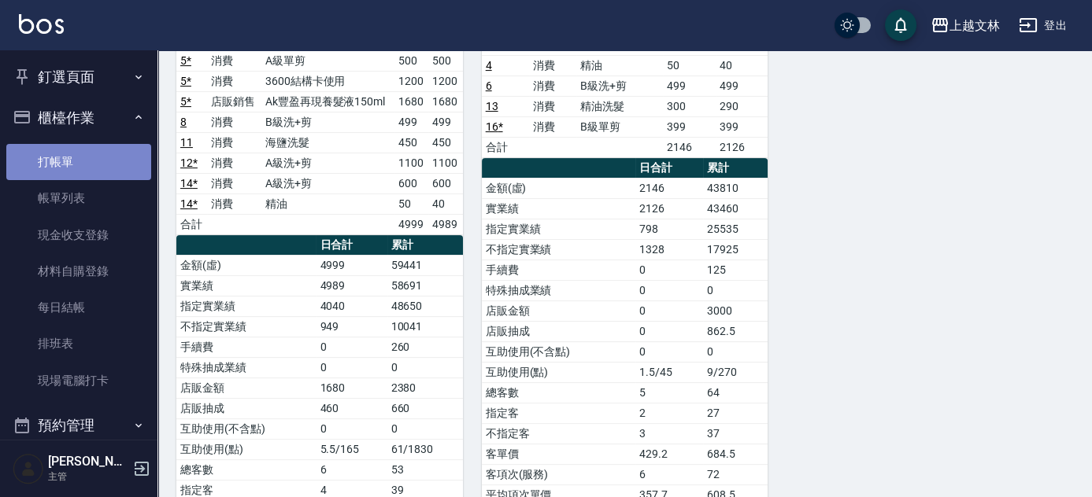
drag, startPoint x: 102, startPoint y: 170, endPoint x: 113, endPoint y: 160, distance: 15.0
click at [104, 169] on link "打帳單" at bounding box center [78, 162] width 145 height 36
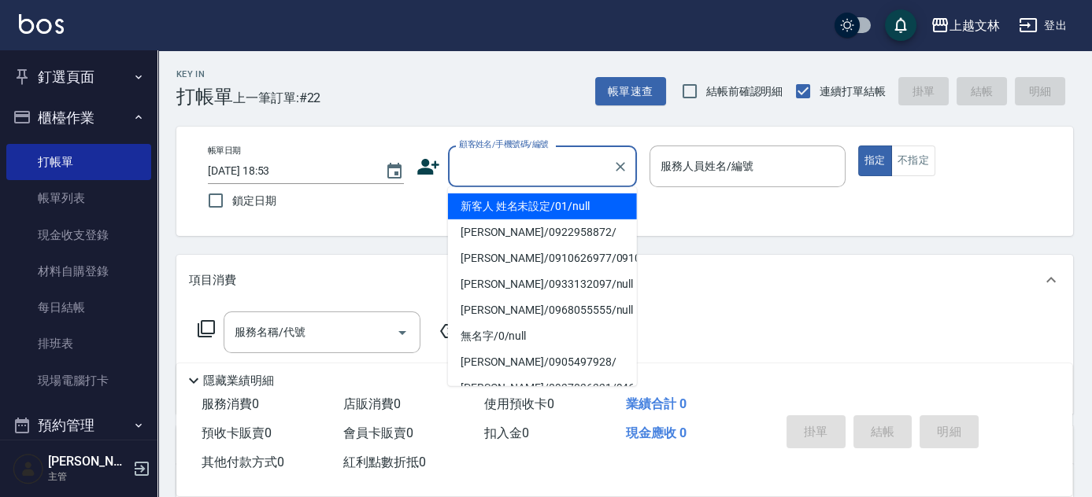
click at [478, 163] on input "顧客姓名/手機號碼/編號" at bounding box center [530, 167] width 151 height 28
click at [492, 208] on li "新客人 姓名未設定/01/null" at bounding box center [542, 207] width 189 height 26
type input "新客人 姓名未設定/01/null"
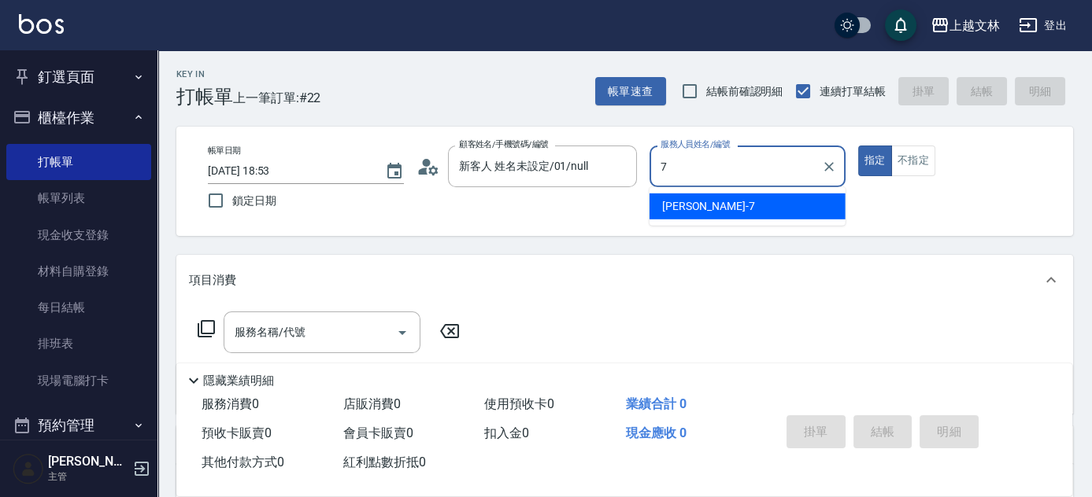
click at [734, 202] on div "Tiffany -7" at bounding box center [747, 207] width 196 height 26
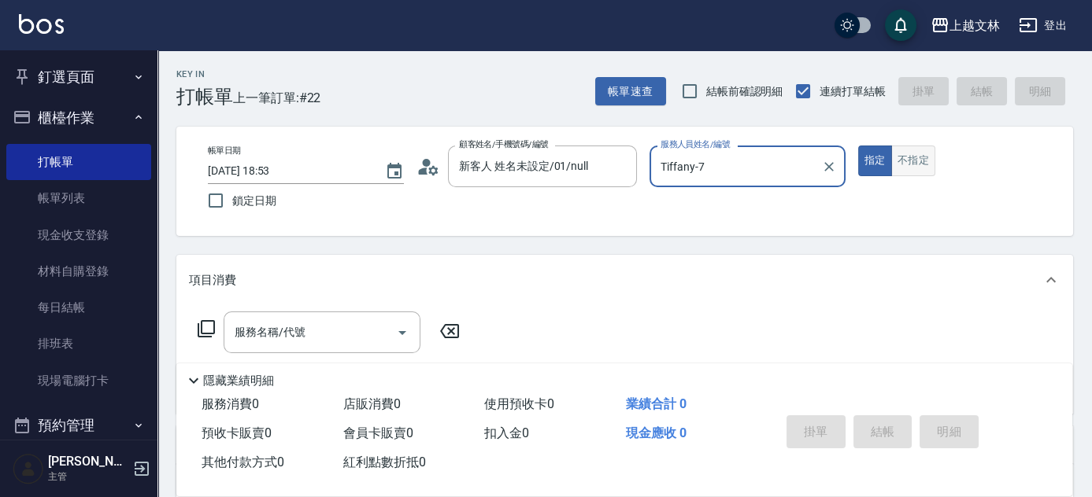
type input "Tiffany-7"
click at [909, 161] on button "不指定" at bounding box center [913, 161] width 44 height 31
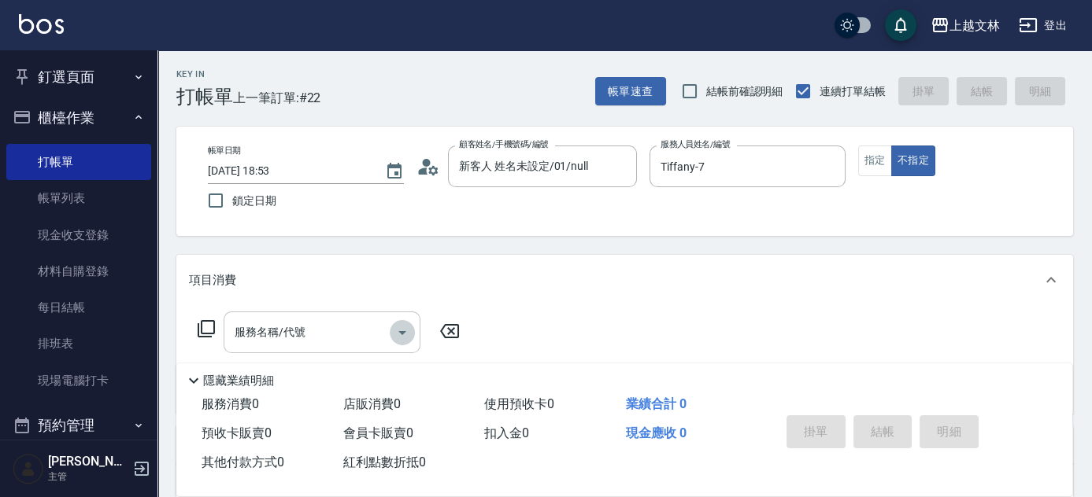
click at [407, 333] on icon "Open" at bounding box center [402, 332] width 19 height 19
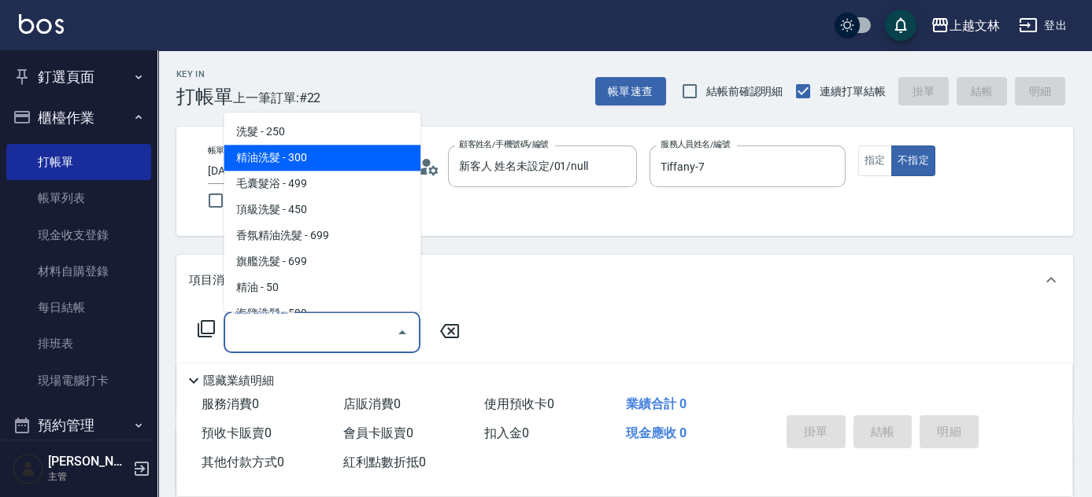
click at [259, 160] on span "精油洗髮 - 300" at bounding box center [322, 159] width 197 height 26
type input "精油洗髮(102)"
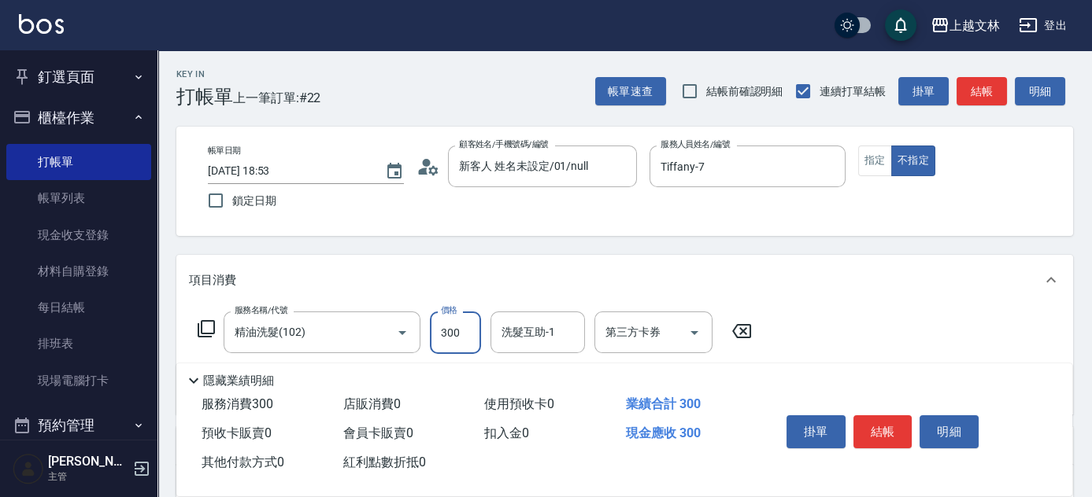
click at [439, 331] on input "300" at bounding box center [455, 333] width 51 height 42
type input "400"
click at [528, 334] on div "洗髮互助-1 洗髮互助-1" at bounding box center [537, 333] width 94 height 42
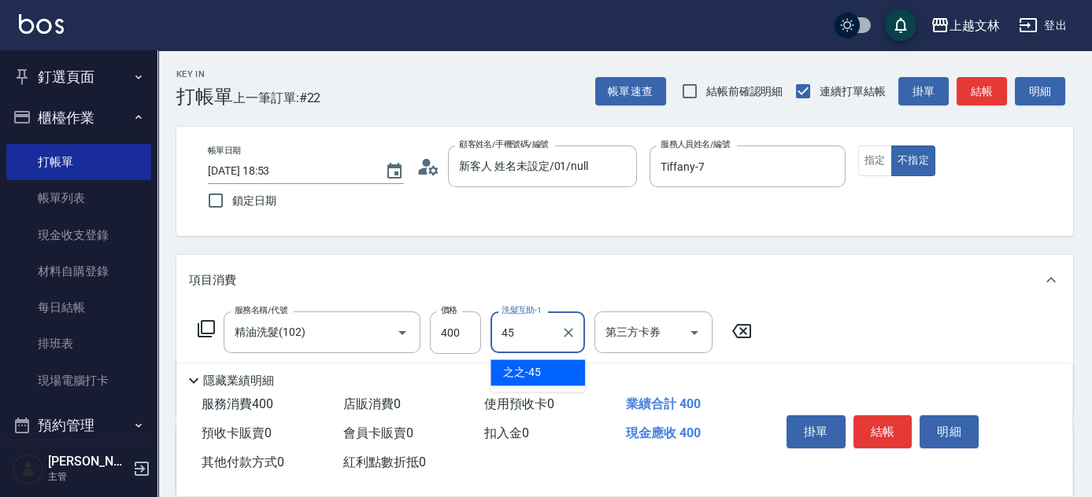
click at [506, 377] on span "之之 -45" at bounding box center [522, 372] width 38 height 17
type input "之之-45"
click at [892, 429] on button "結帳" at bounding box center [882, 432] width 59 height 33
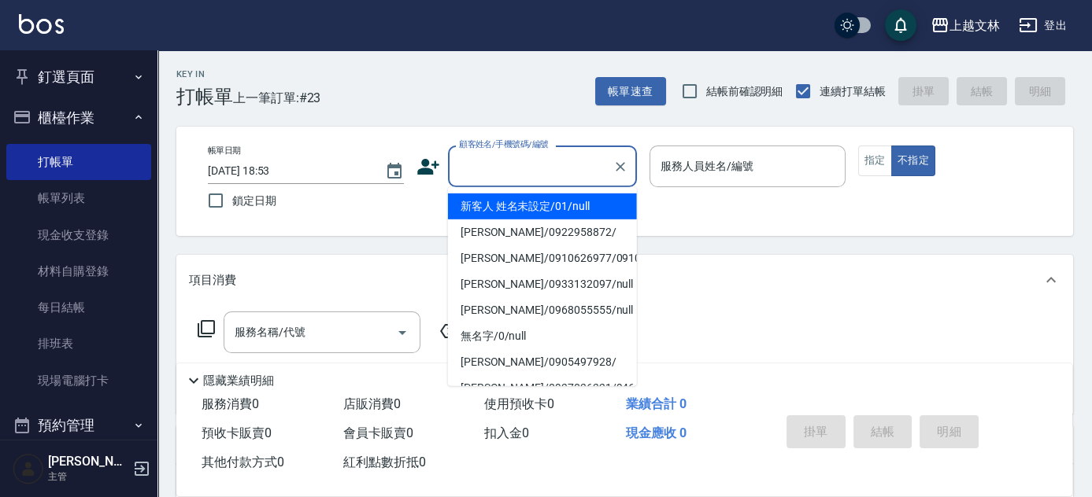
click at [493, 161] on input "顧客姓名/手機號碼/編號" at bounding box center [530, 167] width 151 height 28
click at [527, 190] on ul "新客人 姓名未設定/01/null [PERSON_NAME]/0922958872/ [PERSON_NAME]/0910626977/0910626977…" at bounding box center [542, 286] width 189 height 199
click at [539, 207] on li "新客人 姓名未設定/01/null" at bounding box center [542, 207] width 189 height 26
type input "新客人 姓名未設定/01/null"
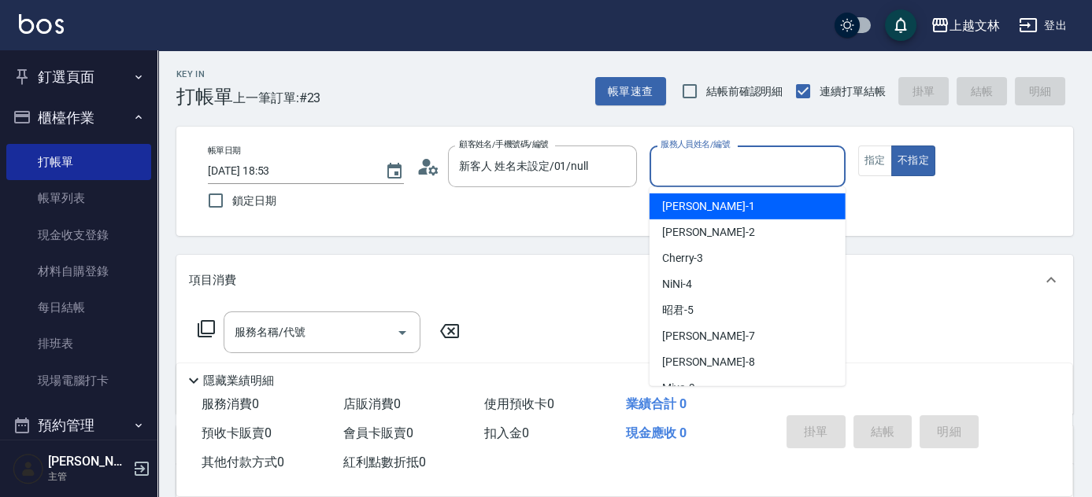
click at [667, 170] on input "服務人員姓名/編號" at bounding box center [747, 167] width 182 height 28
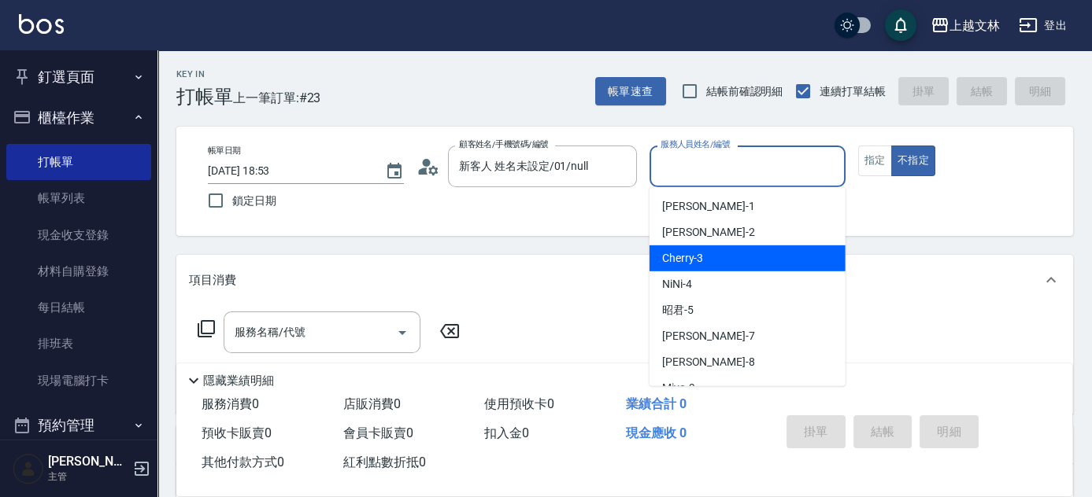
click at [722, 266] on div "Cherry -3" at bounding box center [747, 259] width 196 height 26
type input "Cherry-3"
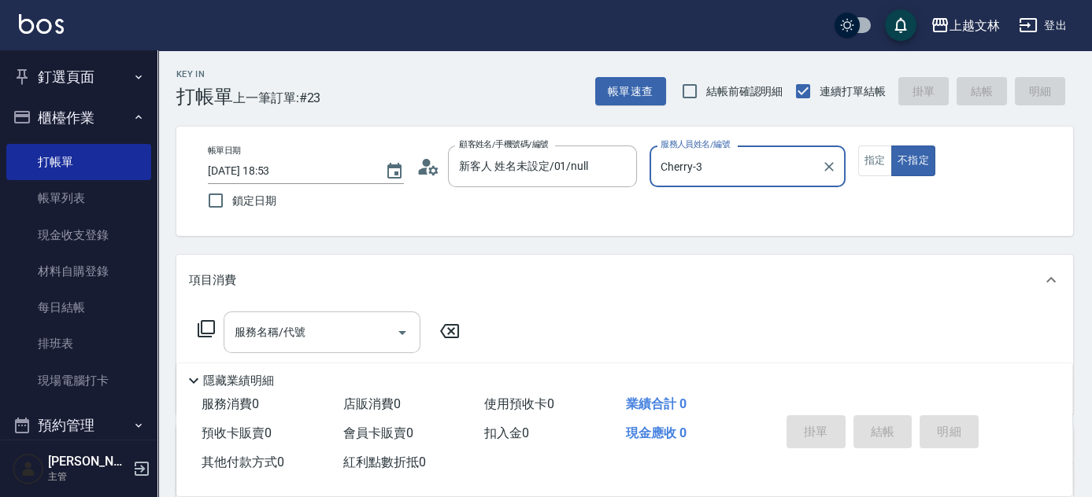
click at [340, 331] on input "服務名稱/代號" at bounding box center [310, 333] width 159 height 28
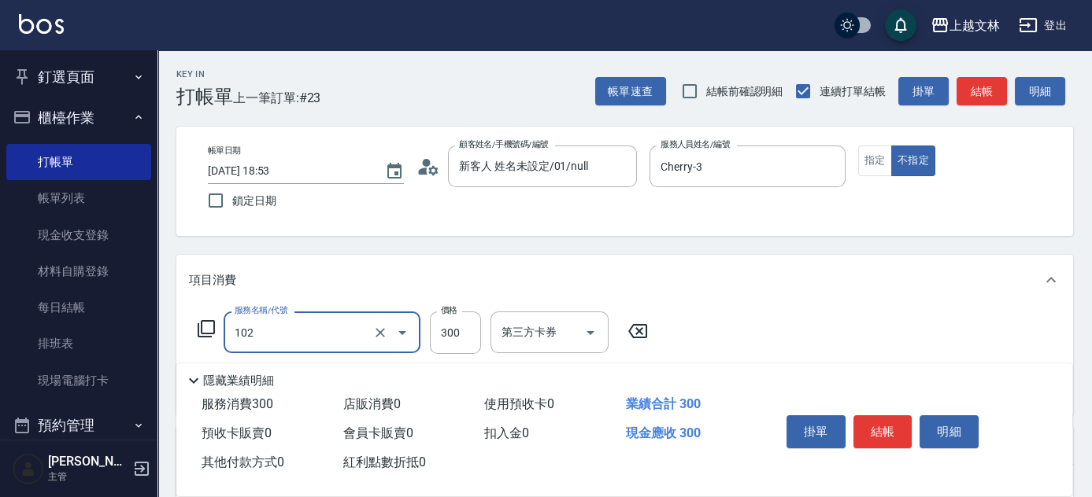
type input "精油洗髮(102)"
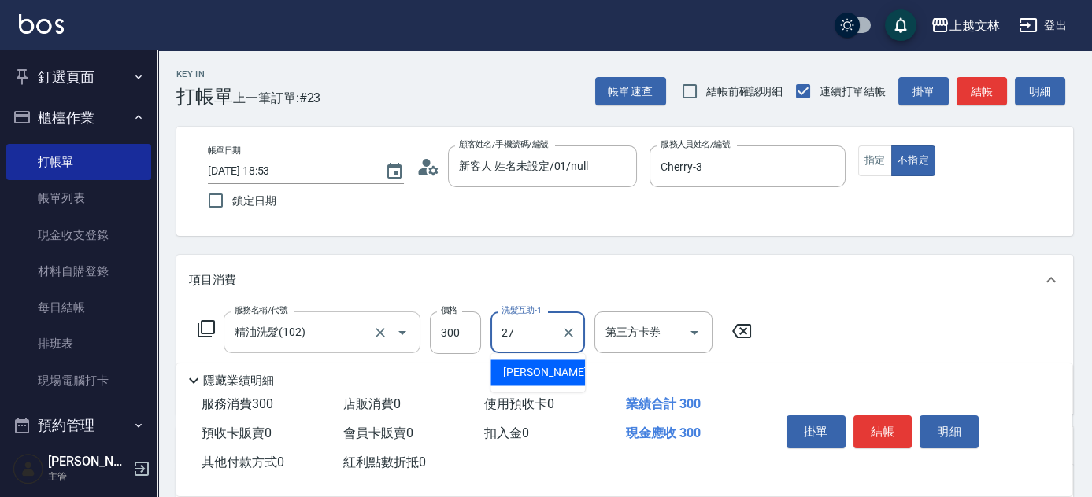
type input "[PERSON_NAME]-27"
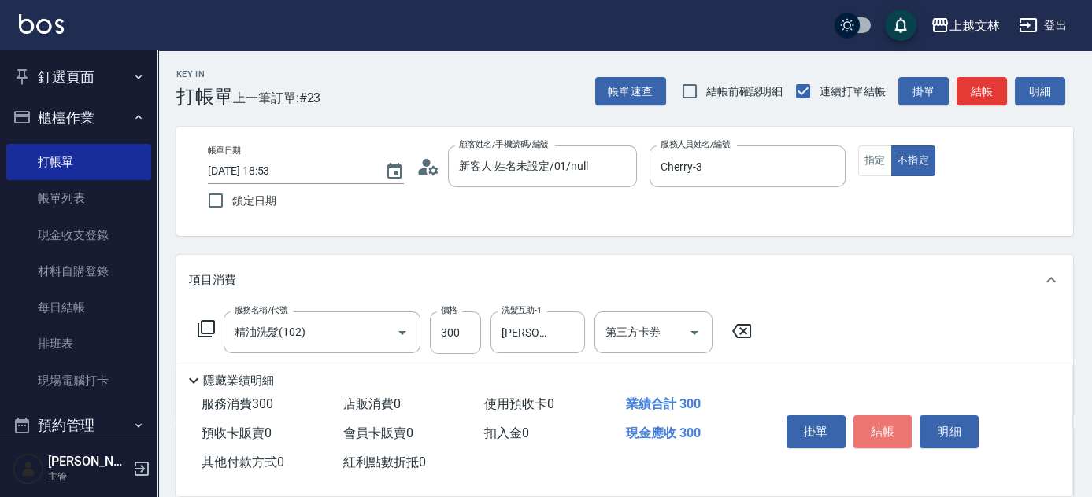
click at [878, 427] on button "結帳" at bounding box center [882, 432] width 59 height 33
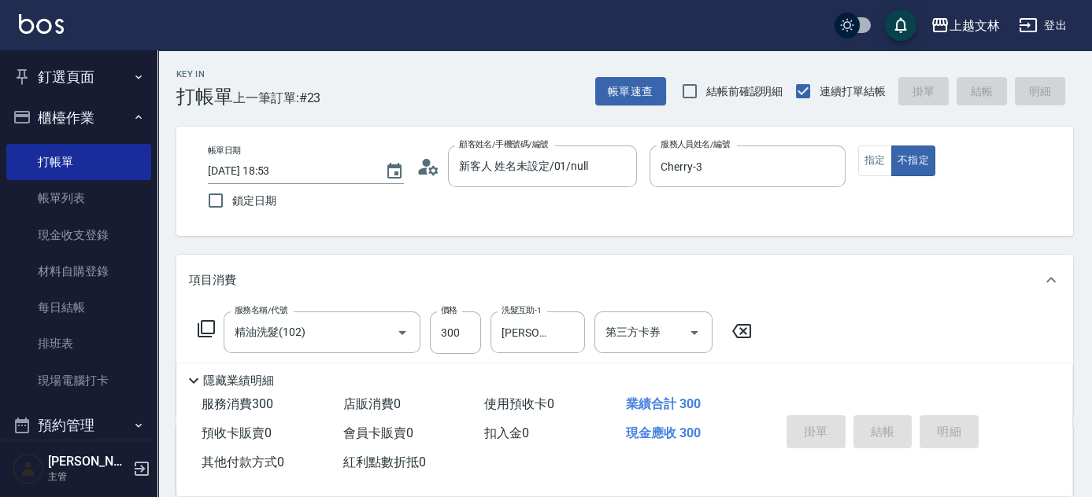
type input "[DATE] 19:00"
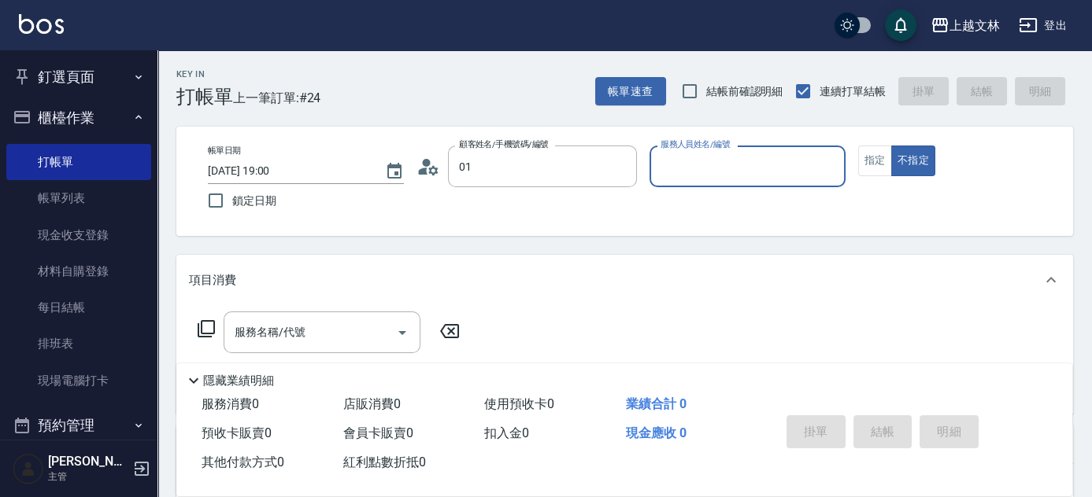
type input "新客人 姓名未設定/01/null"
type input "13."
click at [891, 146] on button "不指定" at bounding box center [913, 161] width 44 height 31
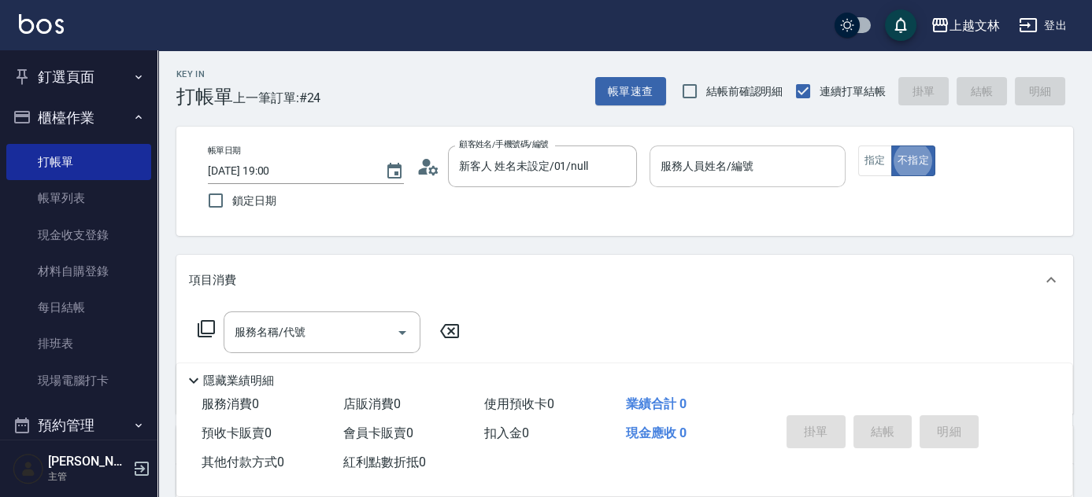
type button "false"
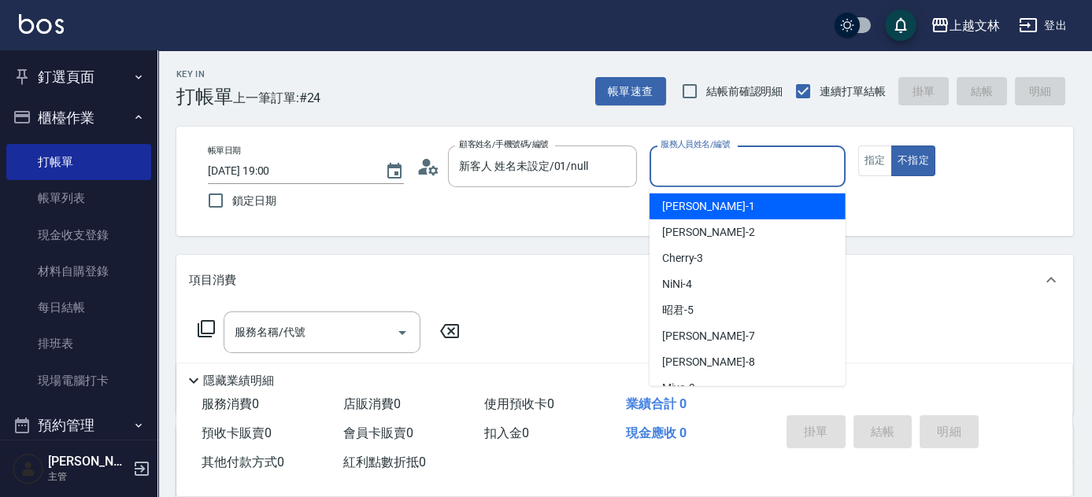
click at [743, 161] on input "服務人員姓名/編號" at bounding box center [747, 167] width 182 height 28
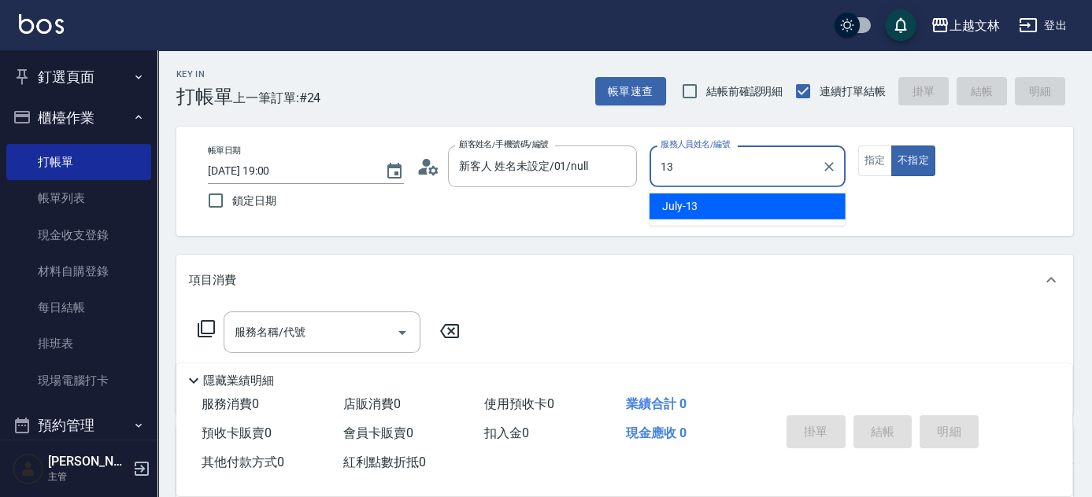
type input "July-13"
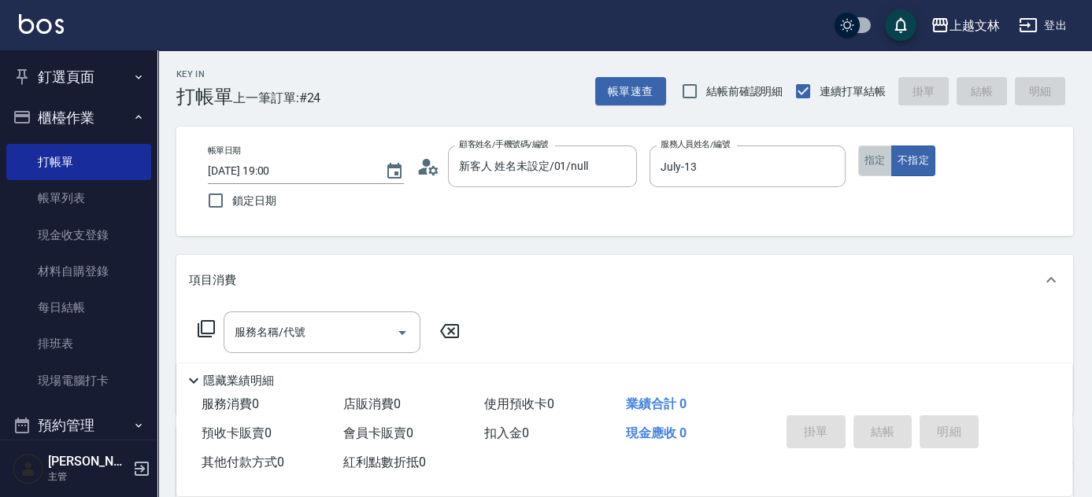
click at [874, 163] on button "指定" at bounding box center [875, 161] width 34 height 31
click at [287, 336] on div "服務名稱/代號 服務名稱/代號" at bounding box center [322, 333] width 197 height 42
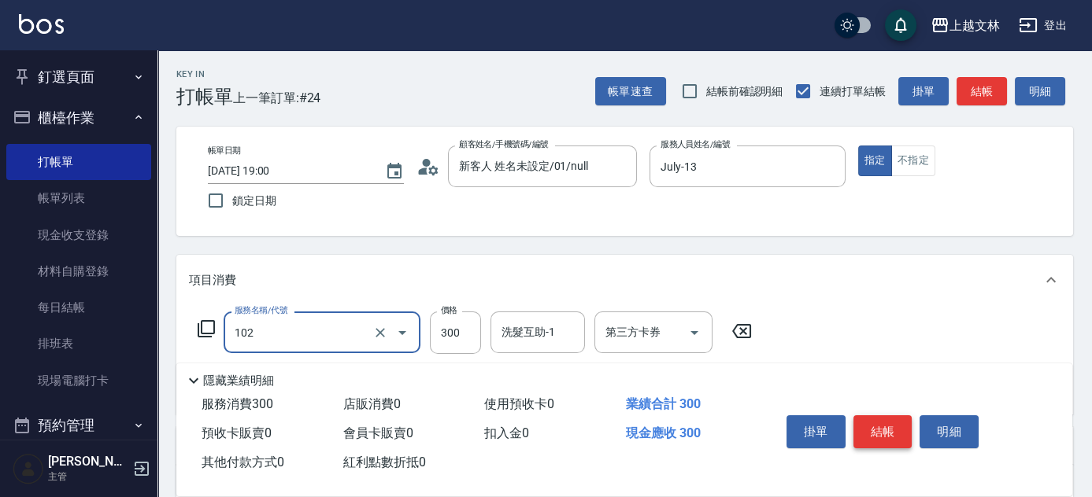
type input "精油洗髮(102)"
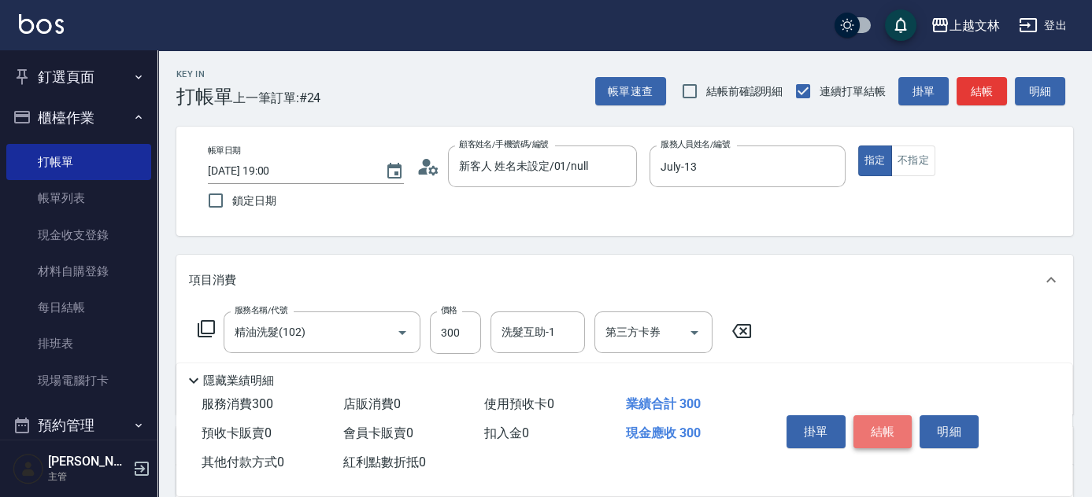
click at [892, 436] on button "結帳" at bounding box center [882, 432] width 59 height 33
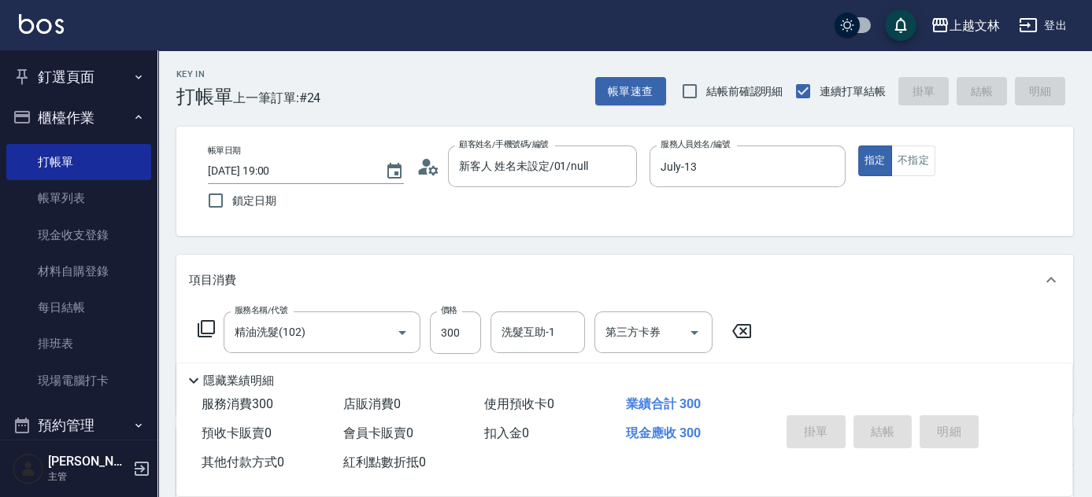
type input "[DATE] 19:01"
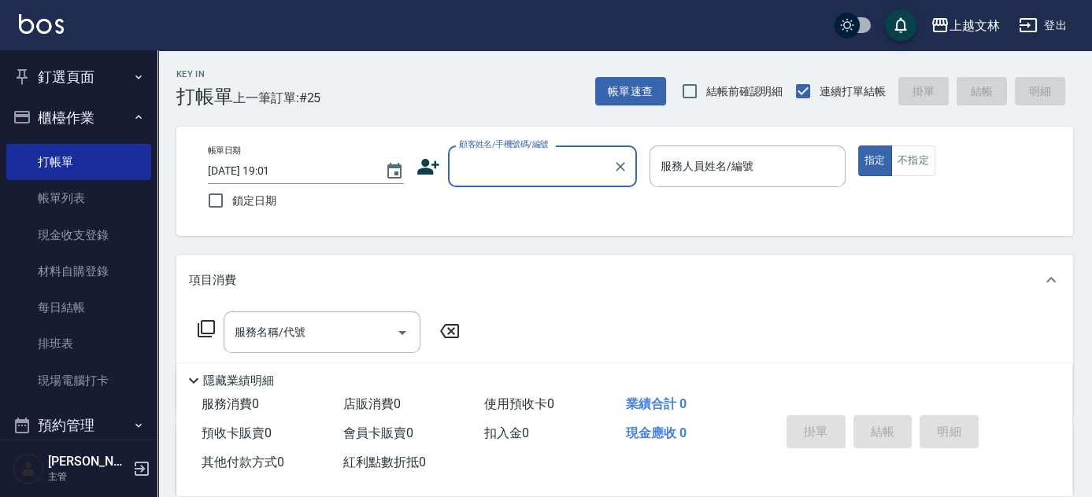
drag, startPoint x: 96, startPoint y: 377, endPoint x: 262, endPoint y: 371, distance: 166.2
click at [96, 377] on link "現場電腦打卡" at bounding box center [78, 381] width 145 height 36
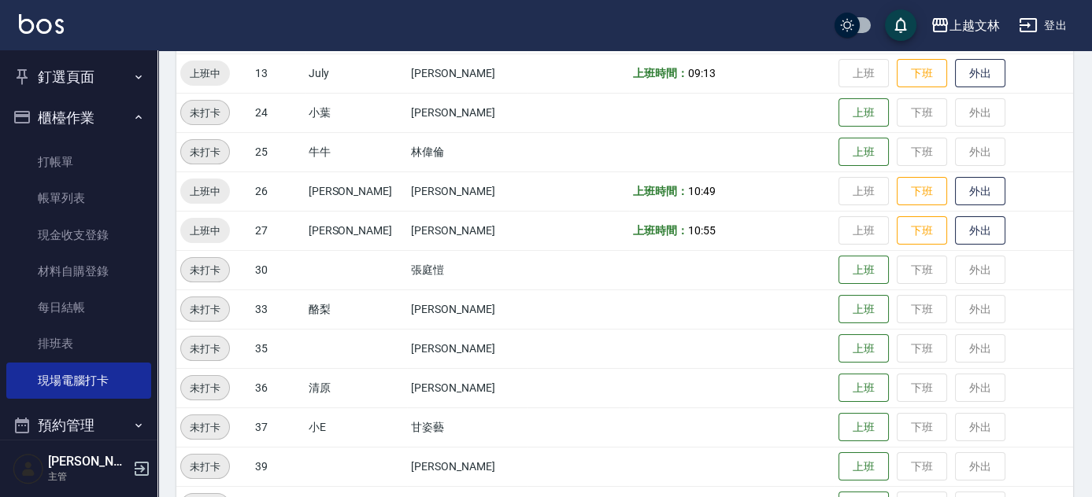
scroll to position [572, 0]
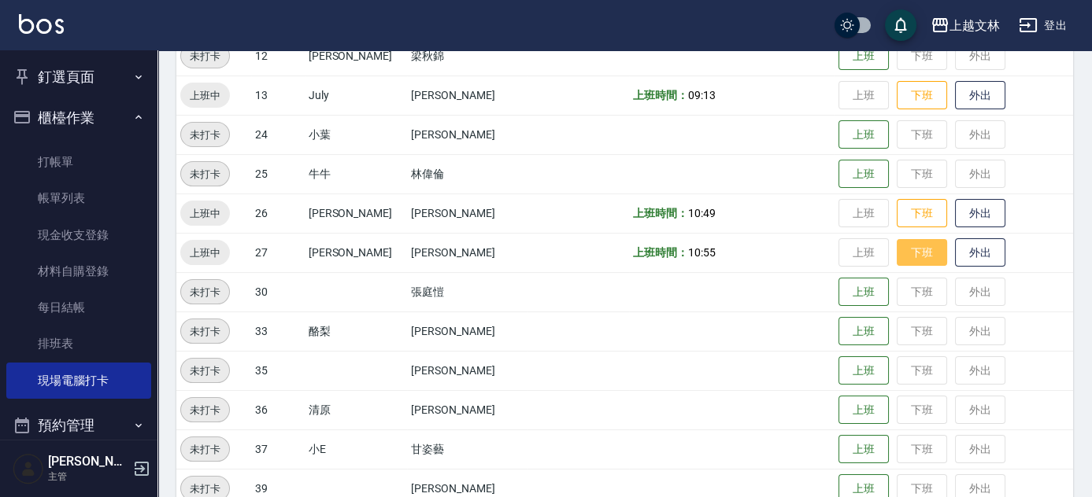
click at [922, 253] on button "下班" at bounding box center [921, 253] width 50 height 28
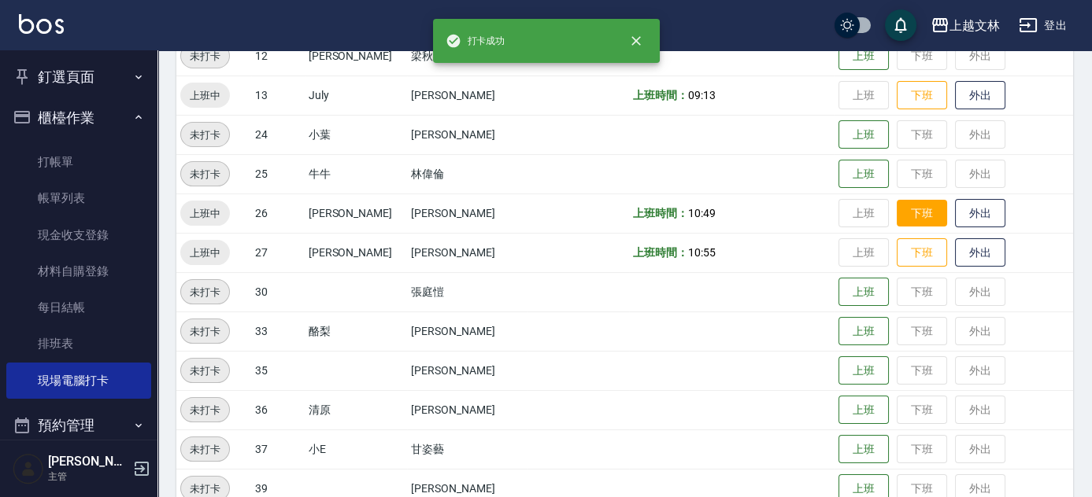
click at [908, 208] on button "下班" at bounding box center [921, 214] width 50 height 28
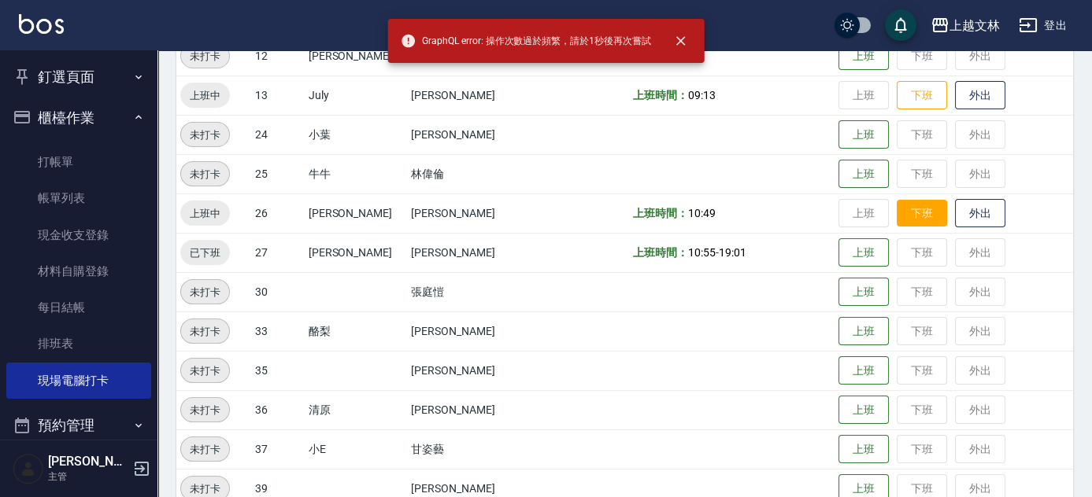
click at [905, 212] on button "下班" at bounding box center [921, 214] width 50 height 28
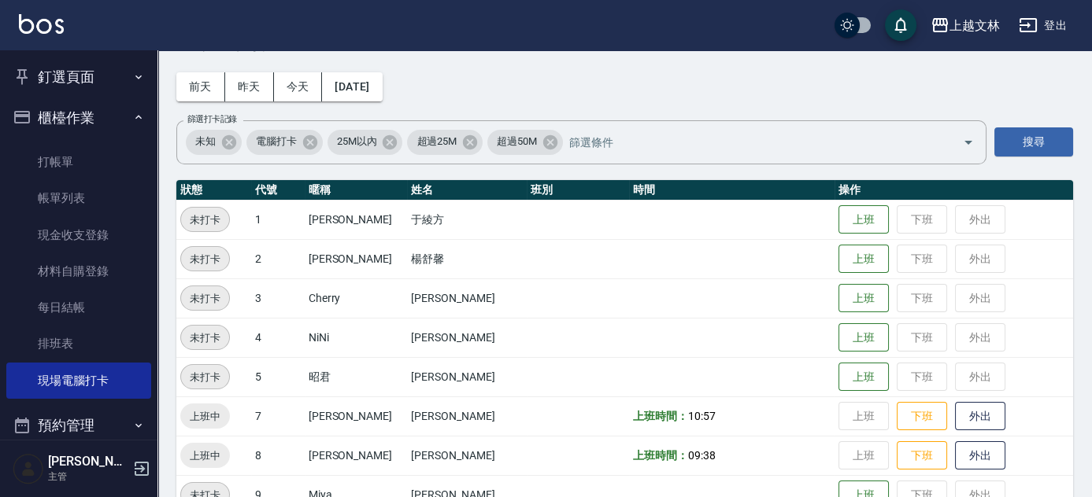
scroll to position [0, 0]
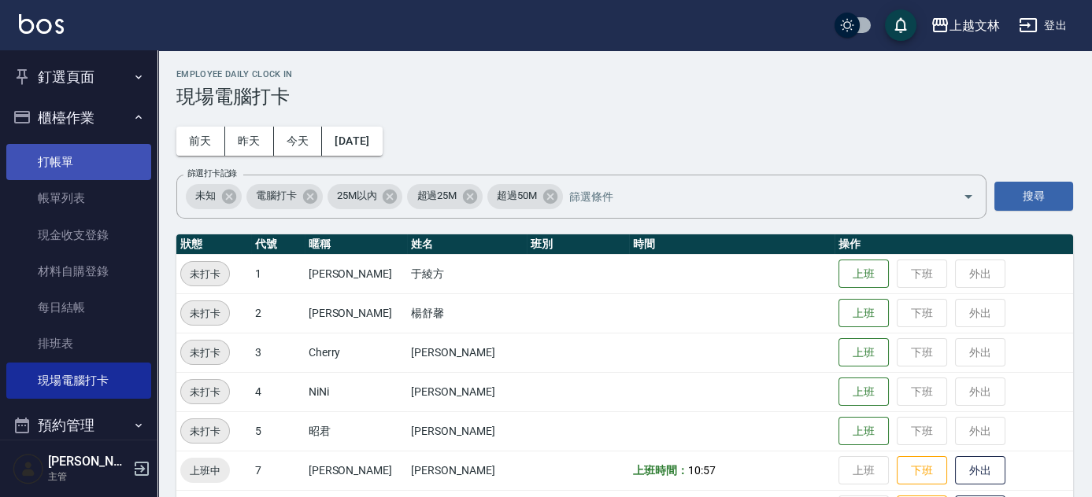
click at [80, 157] on link "打帳單" at bounding box center [78, 162] width 145 height 36
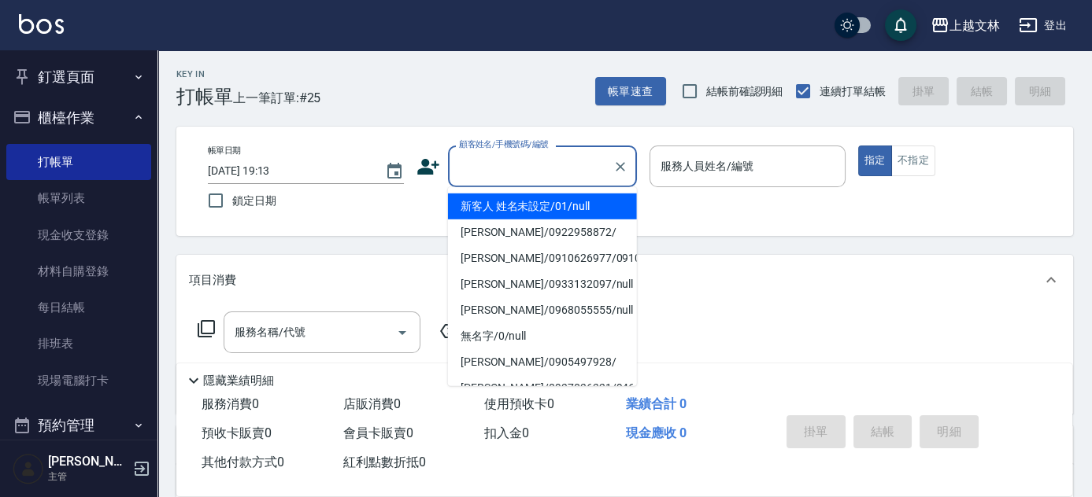
click at [478, 167] on input "顧客姓名/手機號碼/編號" at bounding box center [530, 167] width 151 height 28
click at [493, 205] on li "新客人 姓名未設定/01/null" at bounding box center [542, 207] width 189 height 26
type input "新客人 姓名未設定/01/null"
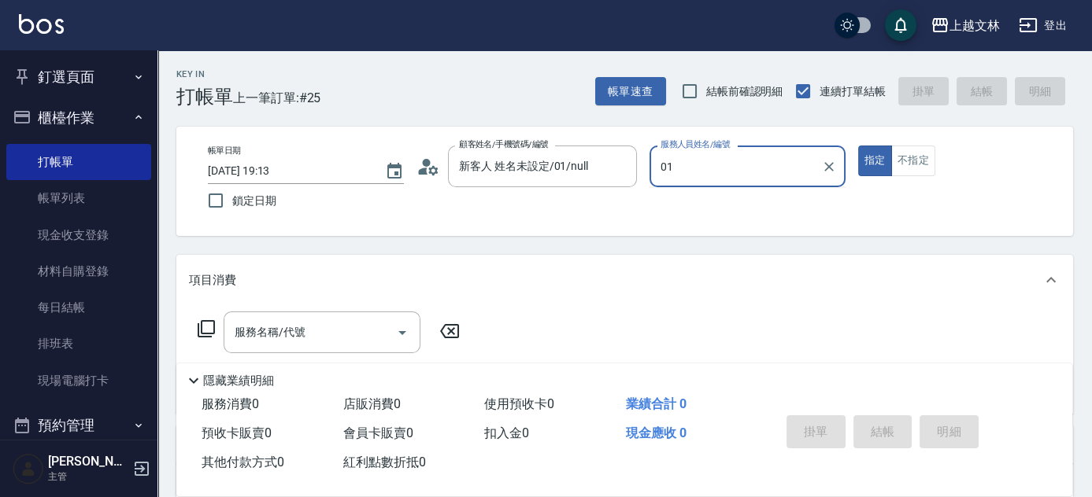
type input "0"
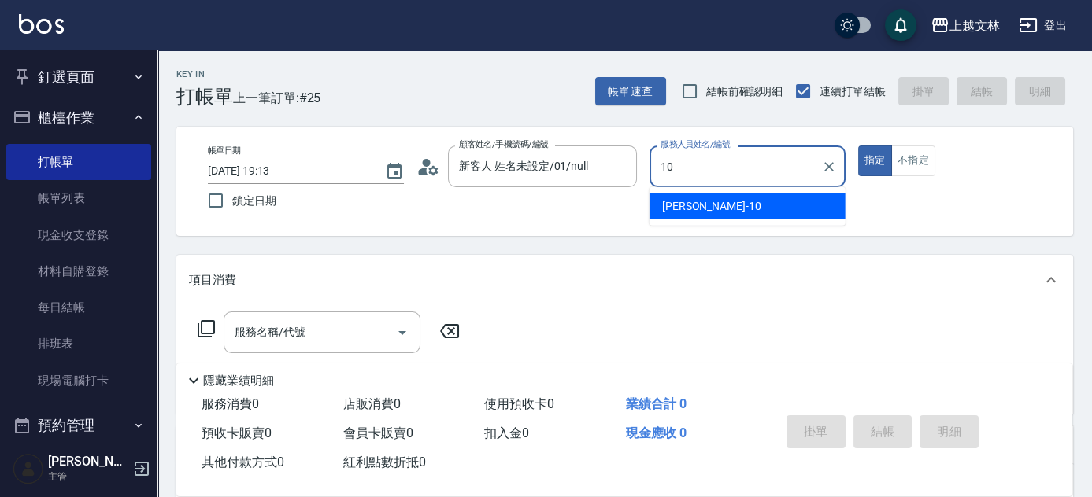
type input "[PERSON_NAME]-10"
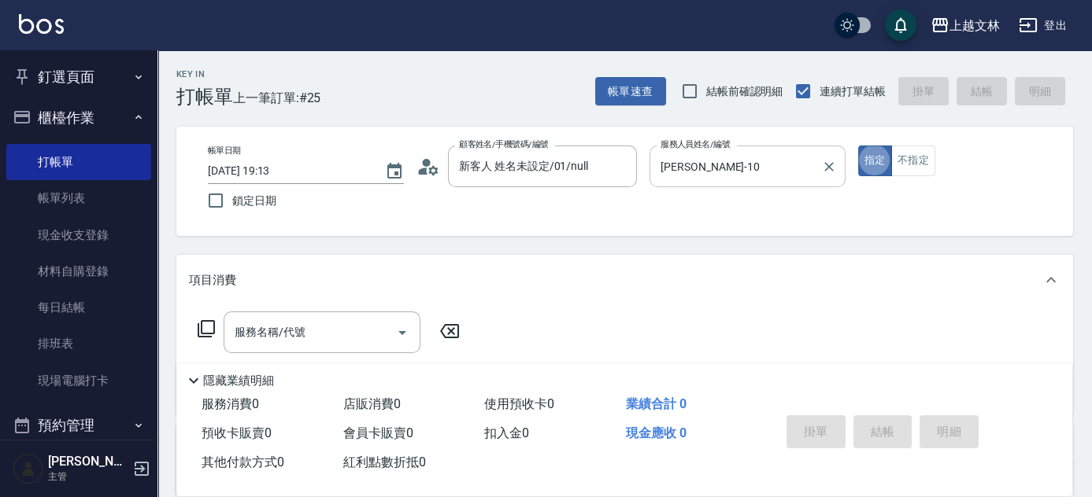
type button "true"
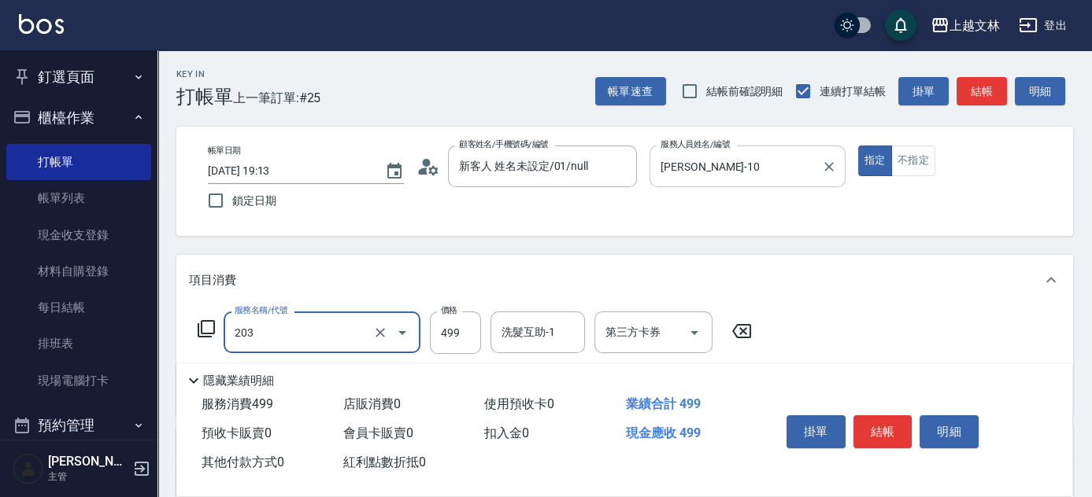
type input "B級洗+剪(203)"
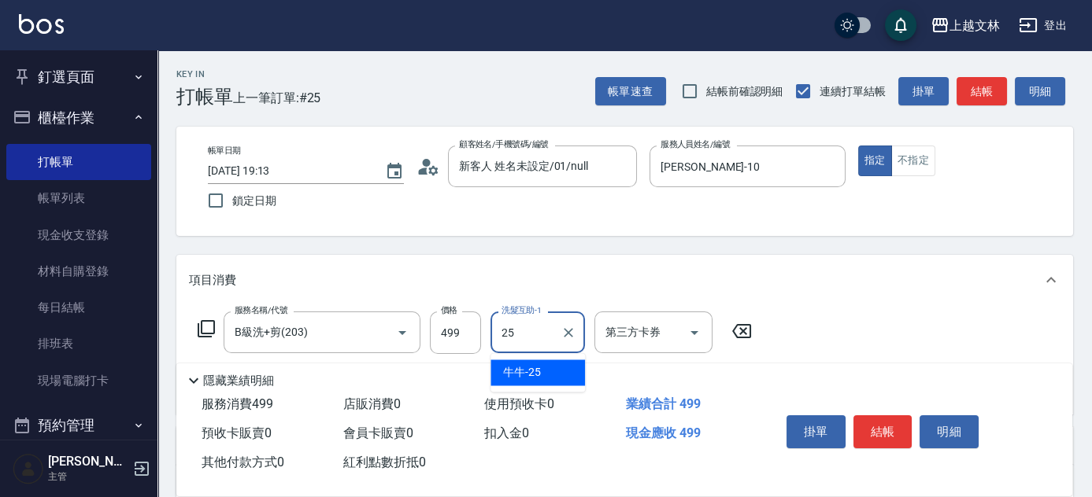
type input "2"
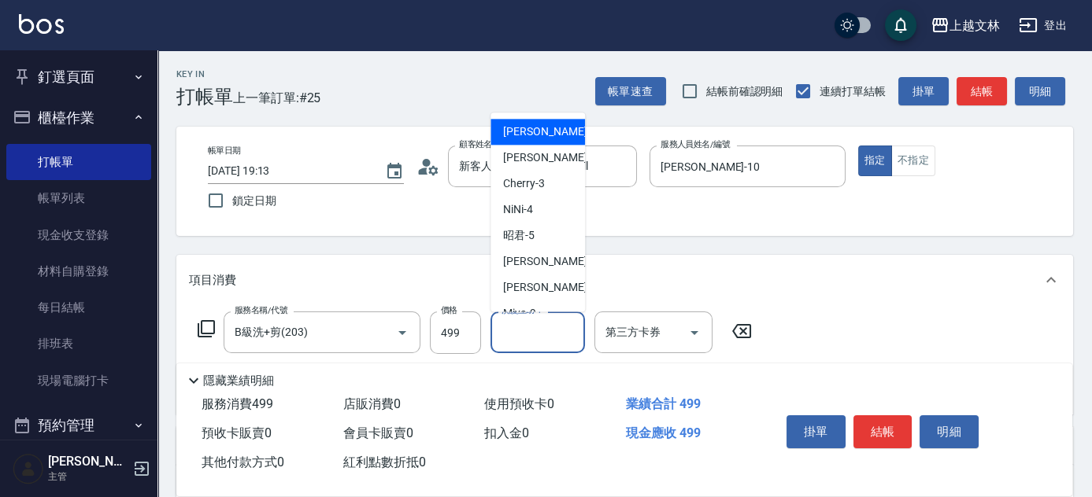
type input "[PERSON_NAME]-1"
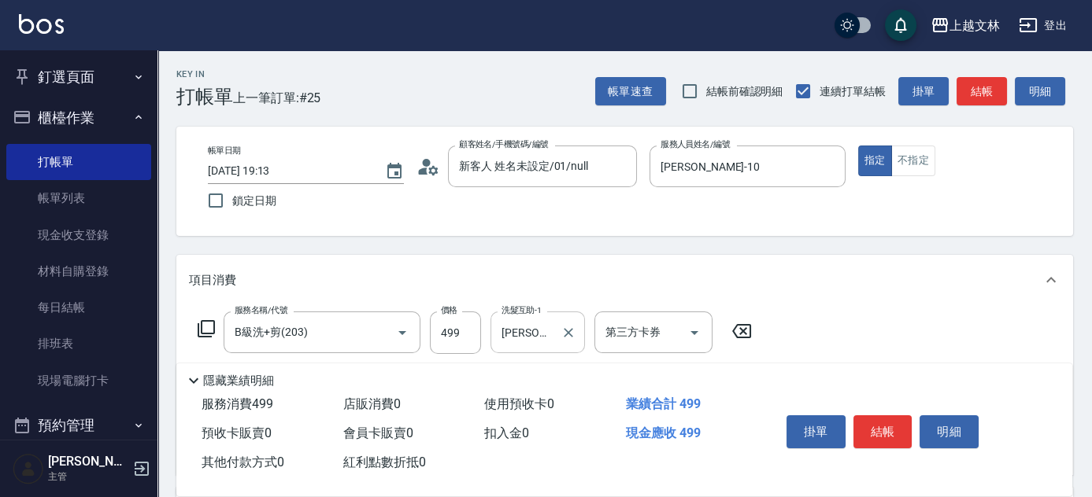
click at [569, 334] on icon "Clear" at bounding box center [568, 332] width 9 height 9
drag, startPoint x: 1095, startPoint y: 245, endPoint x: 1096, endPoint y: 264, distance: 19.0
click at [1091, 264] on html "上越文[PERSON_NAME]出 釘選頁面 店家日報表 設計師排行榜 每日結帳 櫃檯作業 打帳單 帳單列表 現金收支登錄 材料自購登錄 每日結帳 排班表 現…" at bounding box center [546, 415] width 1092 height 831
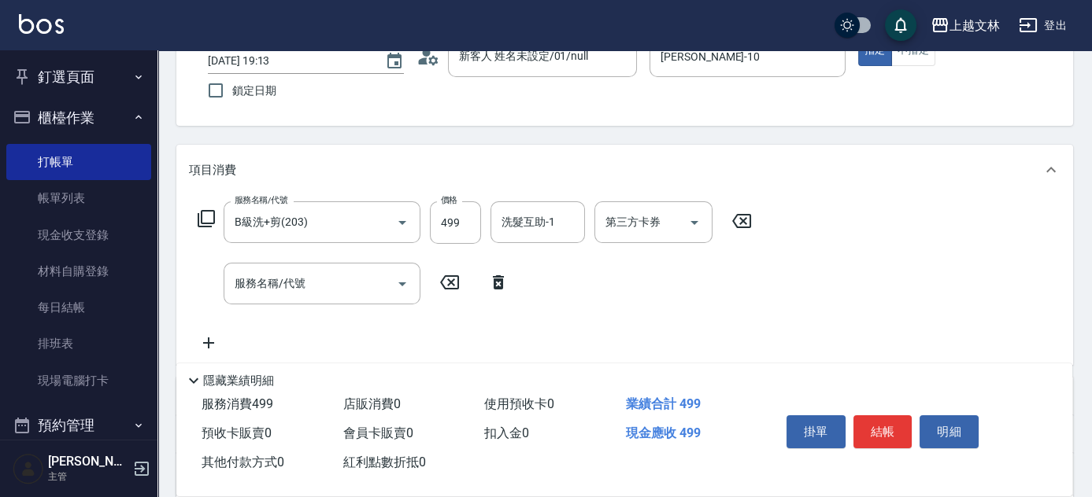
scroll to position [145, 0]
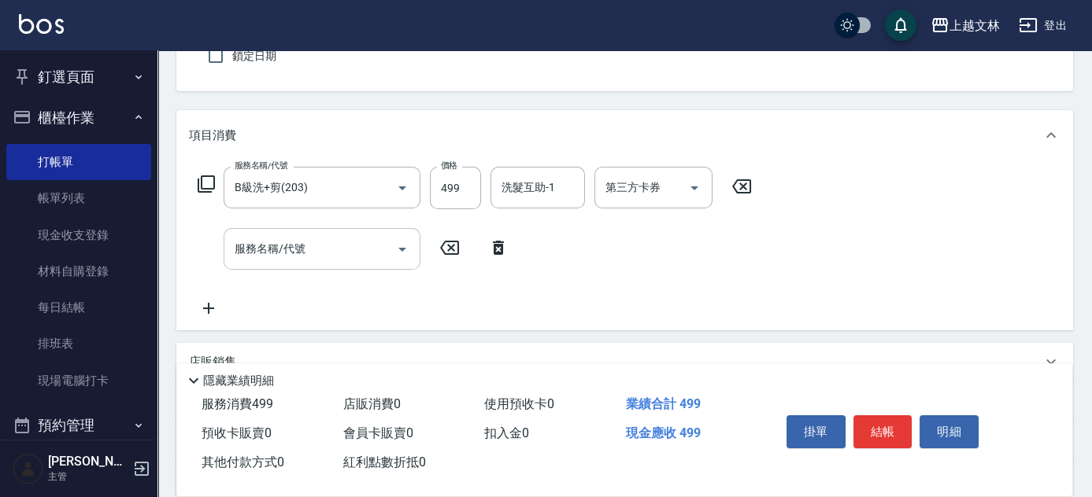
click at [318, 257] on input "服務名稱/代號" at bounding box center [310, 249] width 159 height 28
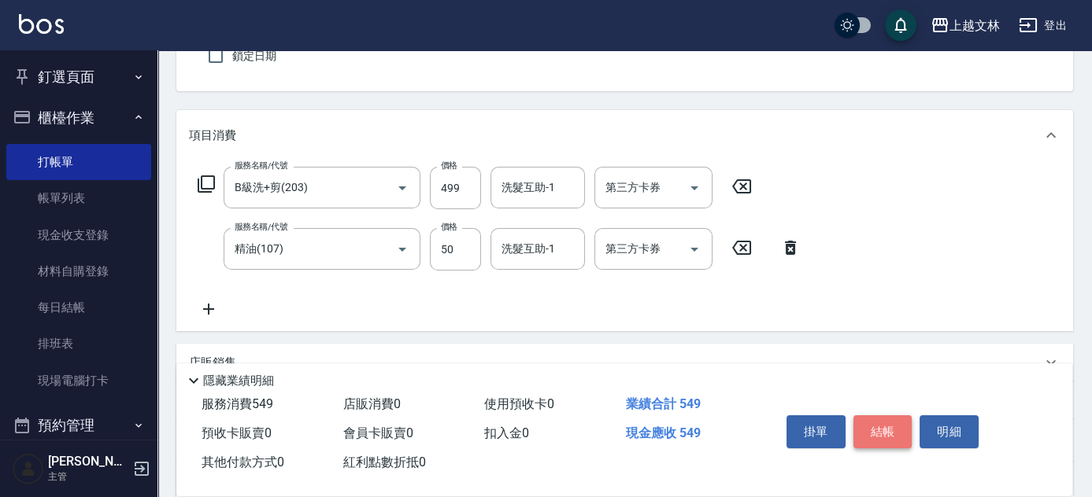
click at [867, 427] on button "結帳" at bounding box center [882, 432] width 59 height 33
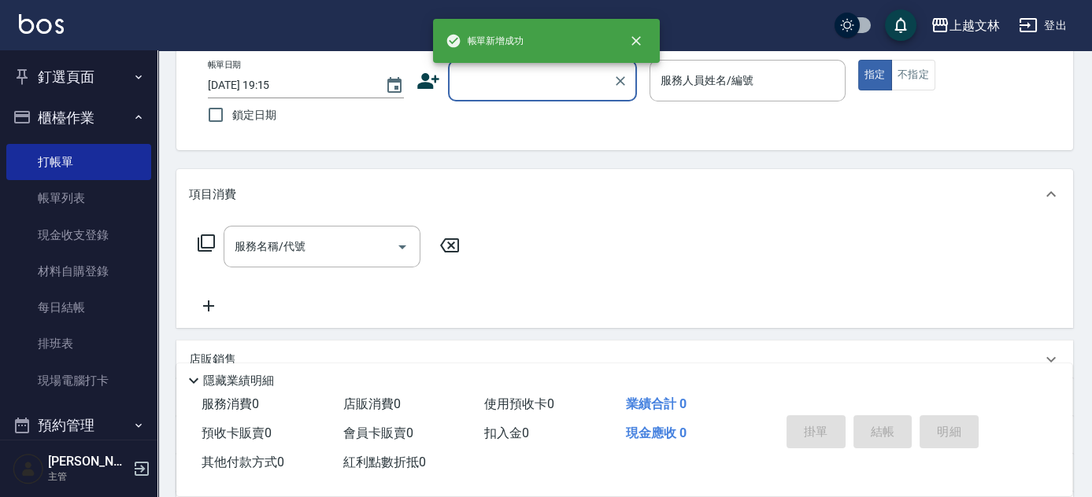
scroll to position [85, 0]
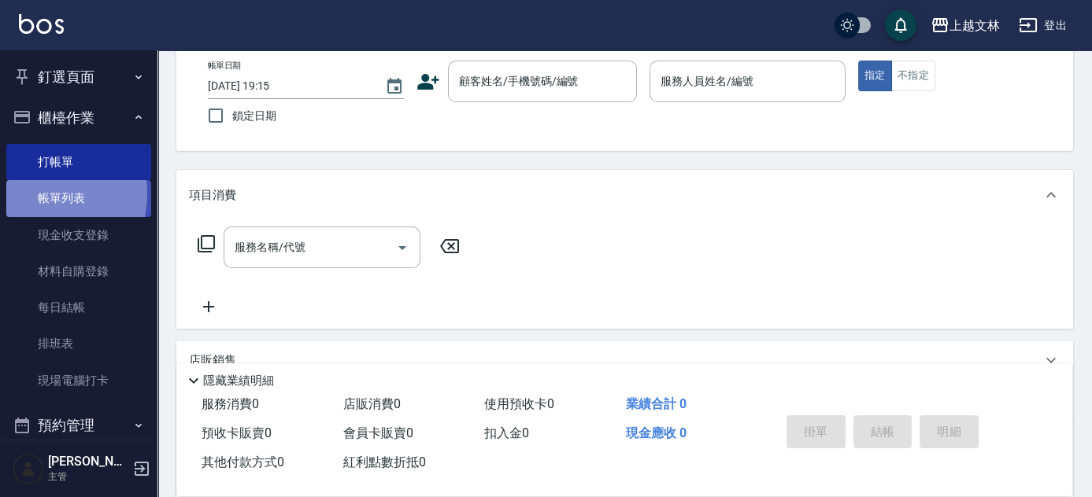
click at [39, 194] on link "帳單列表" at bounding box center [78, 198] width 145 height 36
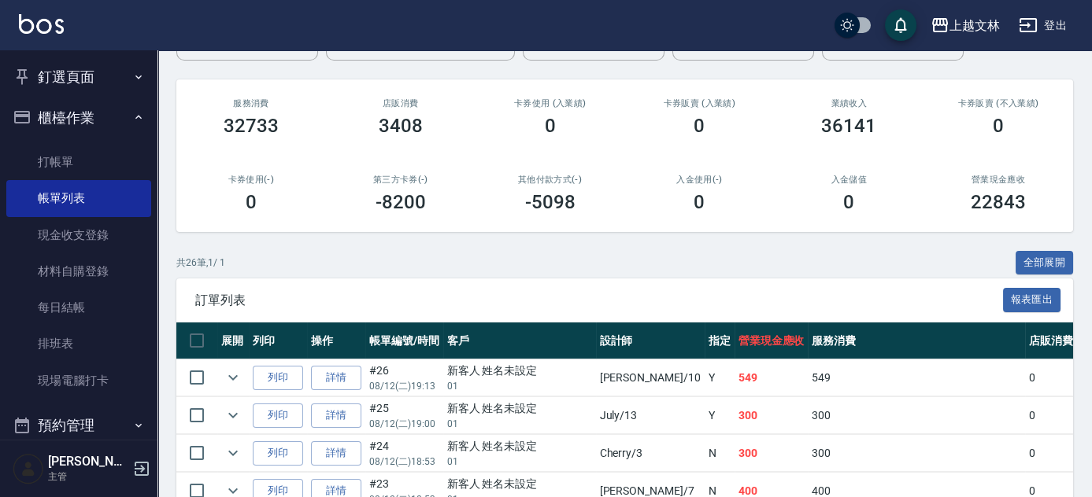
scroll to position [183, 0]
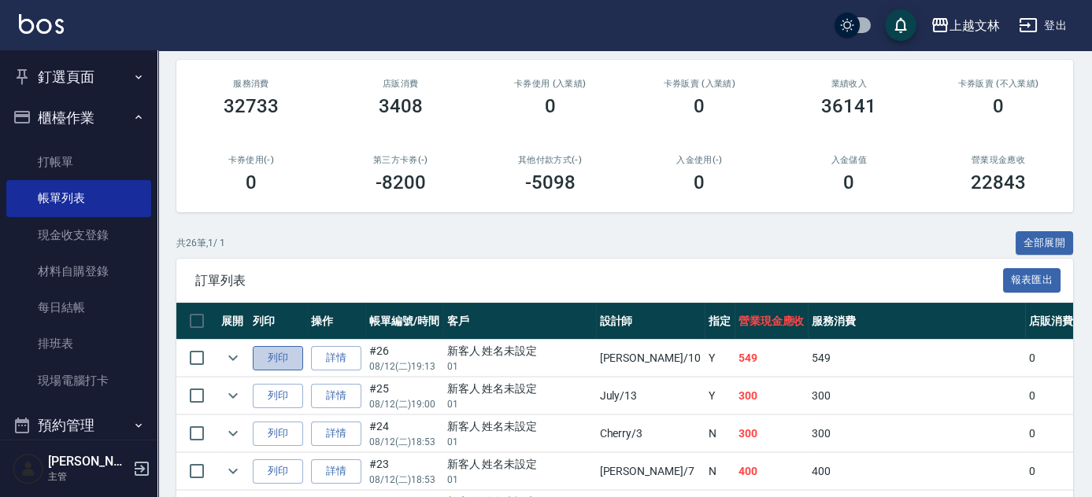
click at [269, 360] on button "列印" at bounding box center [278, 358] width 50 height 24
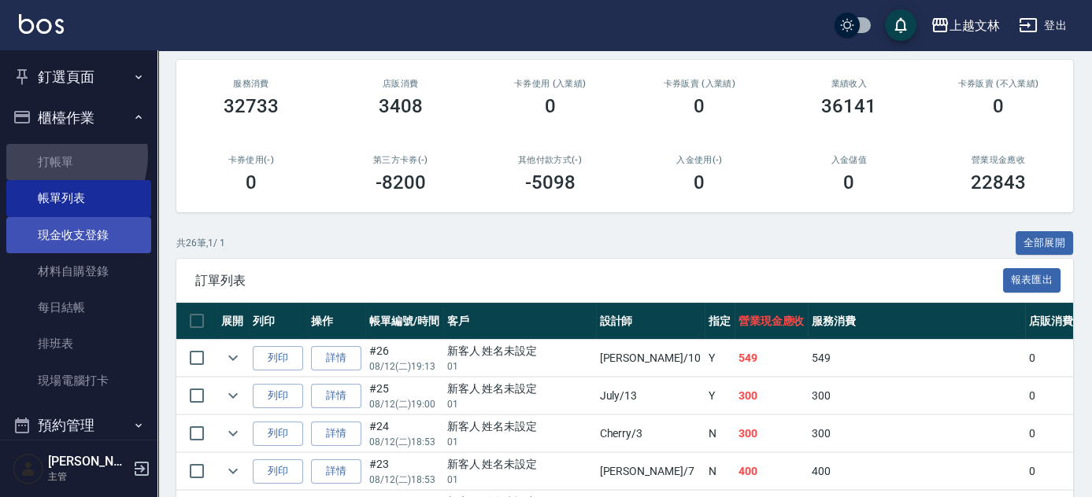
drag, startPoint x: 50, startPoint y: 155, endPoint x: 95, endPoint y: 235, distance: 92.0
click at [50, 155] on link "打帳單" at bounding box center [78, 162] width 145 height 36
click at [54, 157] on link "打帳單" at bounding box center [78, 162] width 145 height 36
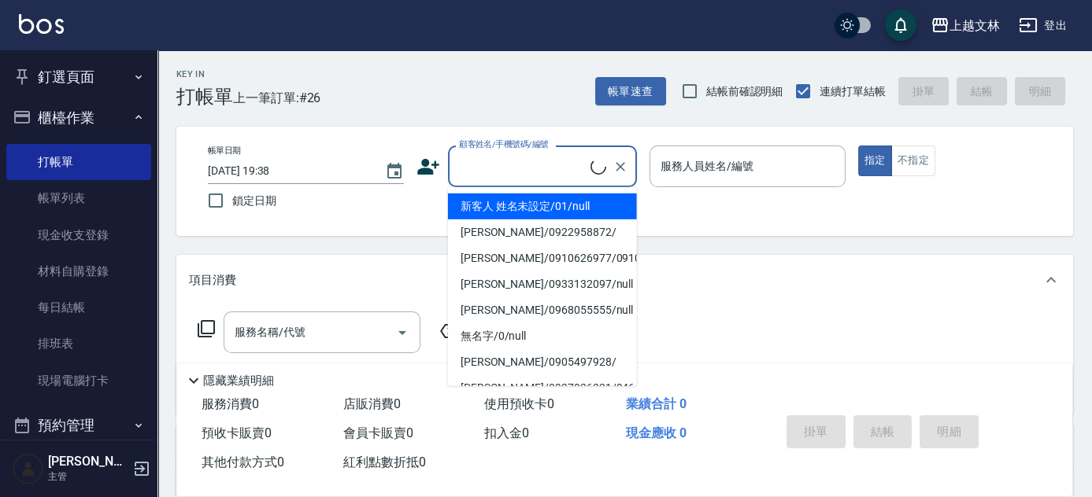
click at [499, 178] on input "顧客姓名/手機號碼/編號" at bounding box center [522, 167] width 135 height 28
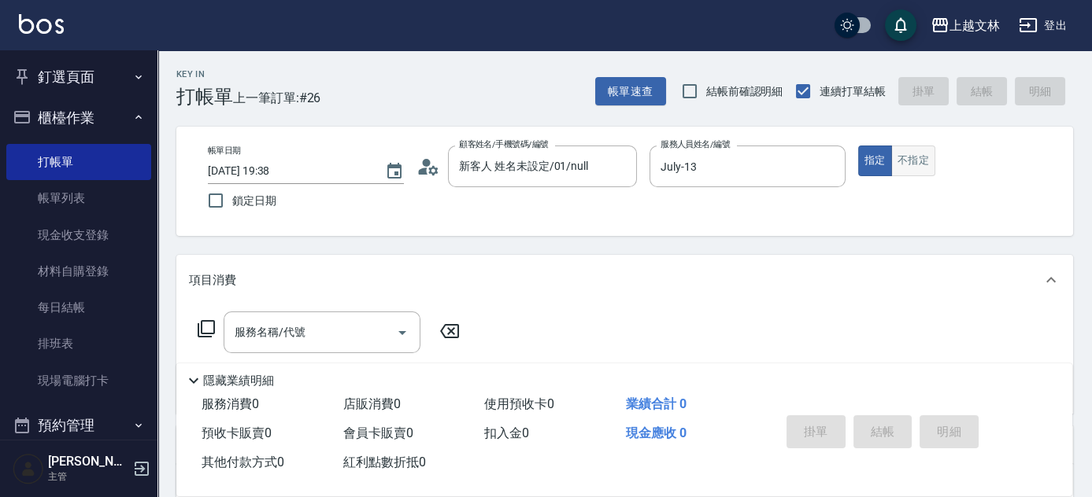
click at [925, 161] on button "不指定" at bounding box center [913, 161] width 44 height 31
click at [240, 331] on div "服務名稱/代號 服務名稱/代號" at bounding box center [322, 333] width 197 height 42
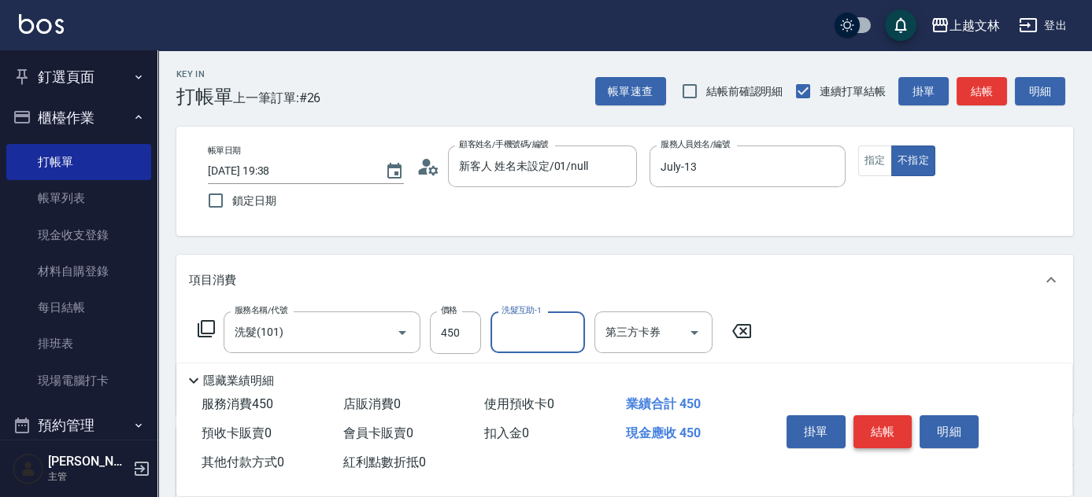
click at [864, 418] on button "結帳" at bounding box center [882, 432] width 59 height 33
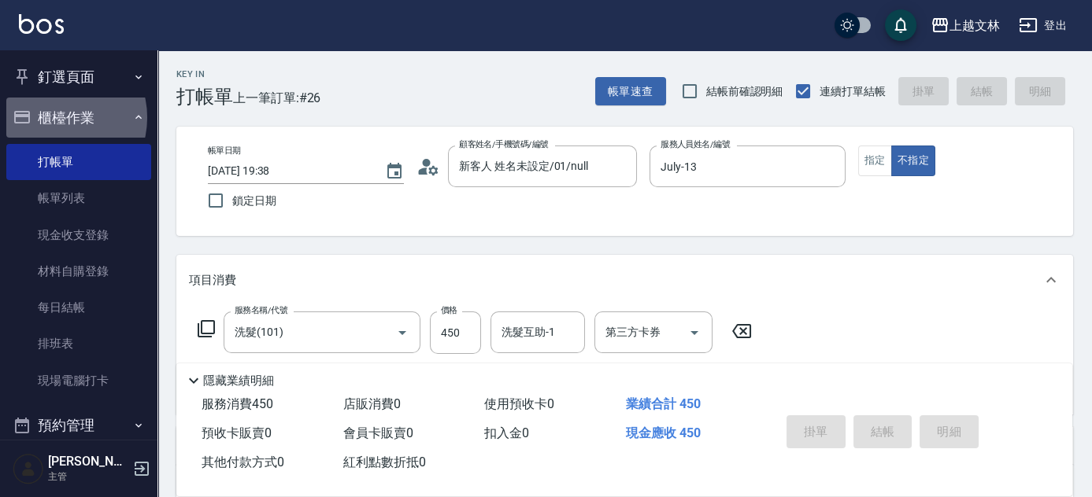
click at [57, 117] on button "櫃檯作業" at bounding box center [78, 118] width 145 height 41
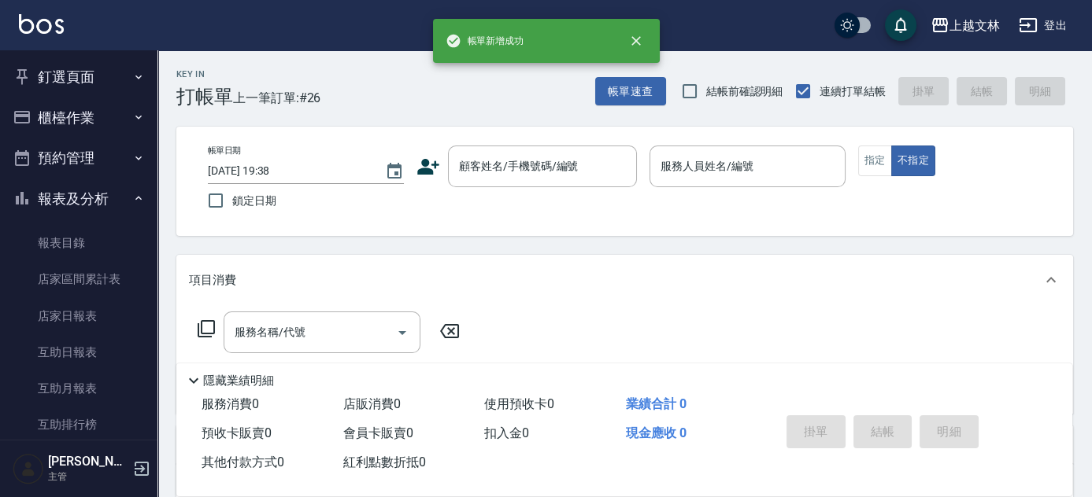
click at [148, 257] on nav "釘選頁面 店家日報表 設計師排行榜 每日結帳 櫃檯作業 打帳單 帳單列表 現金收支登錄 材料自購登錄 每日結帳 排班表 現場電腦打卡 預約管理 預約管理 單日…" at bounding box center [78, 245] width 157 height 390
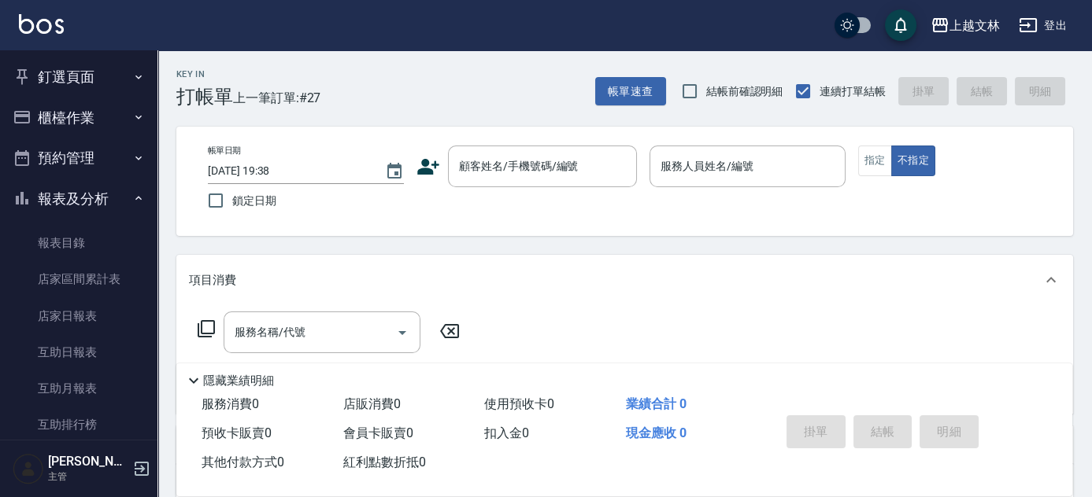
scroll to position [341, 0]
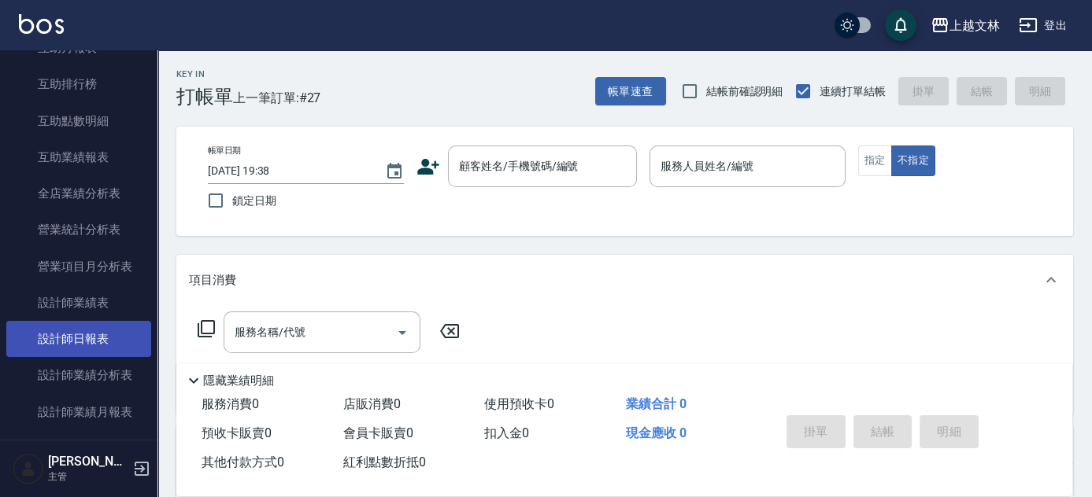
click at [127, 330] on link "設計師日報表" at bounding box center [78, 339] width 145 height 36
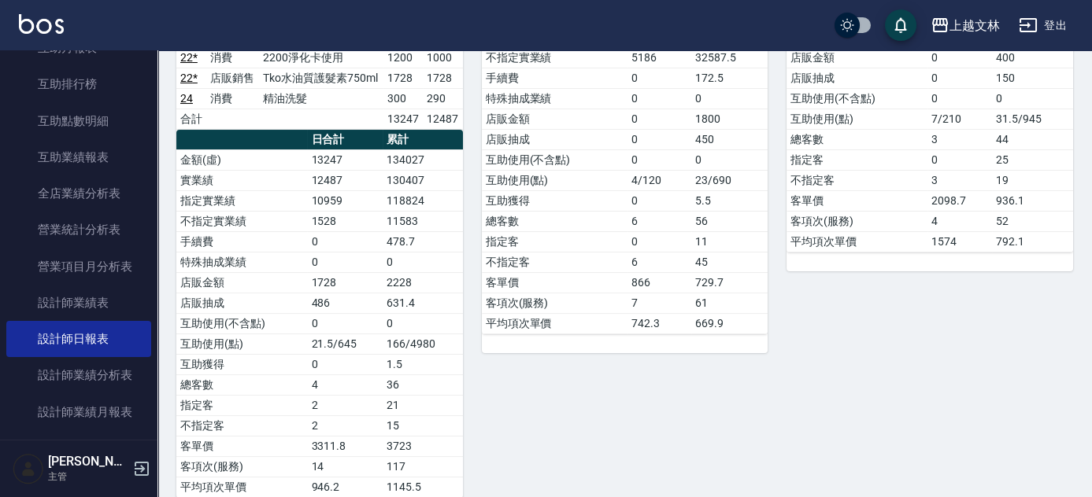
scroll to position [870, 0]
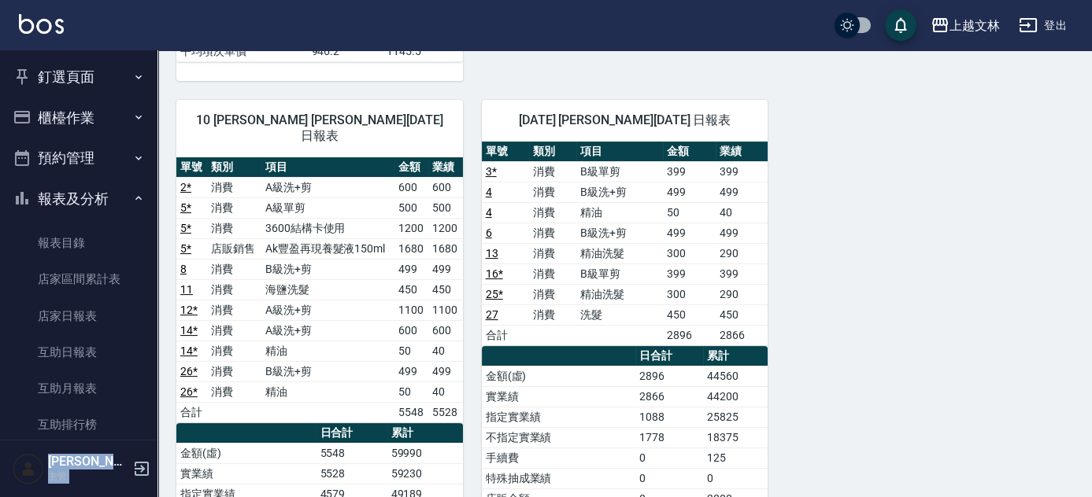
click at [92, 103] on button "櫃檯作業" at bounding box center [78, 118] width 145 height 41
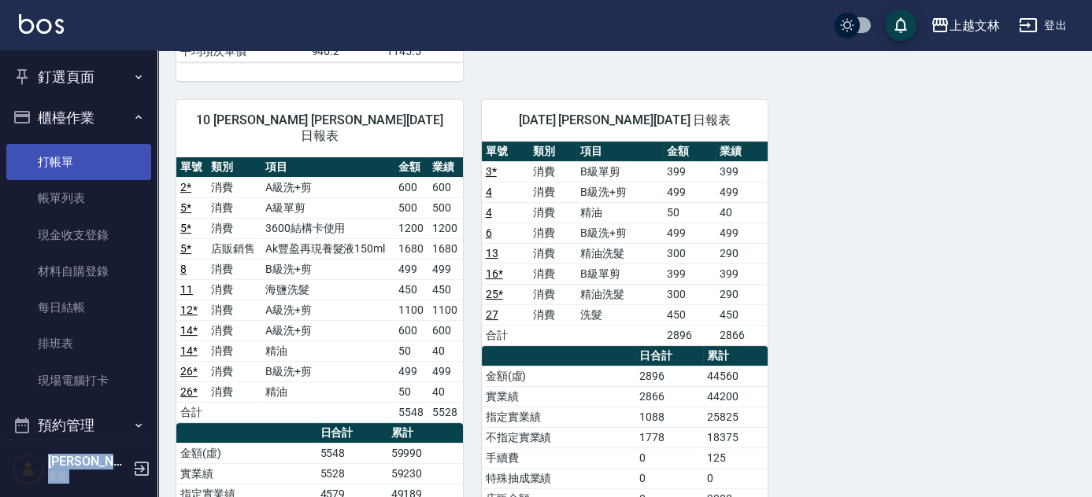
click at [39, 164] on link "打帳單" at bounding box center [78, 162] width 145 height 36
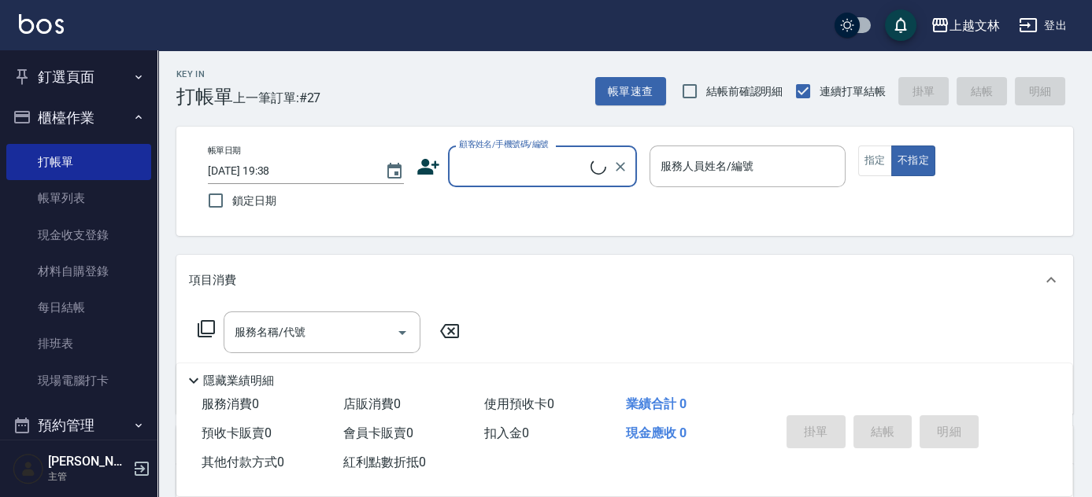
click at [505, 154] on input "顧客姓名/手機號碼/編號" at bounding box center [522, 167] width 135 height 28
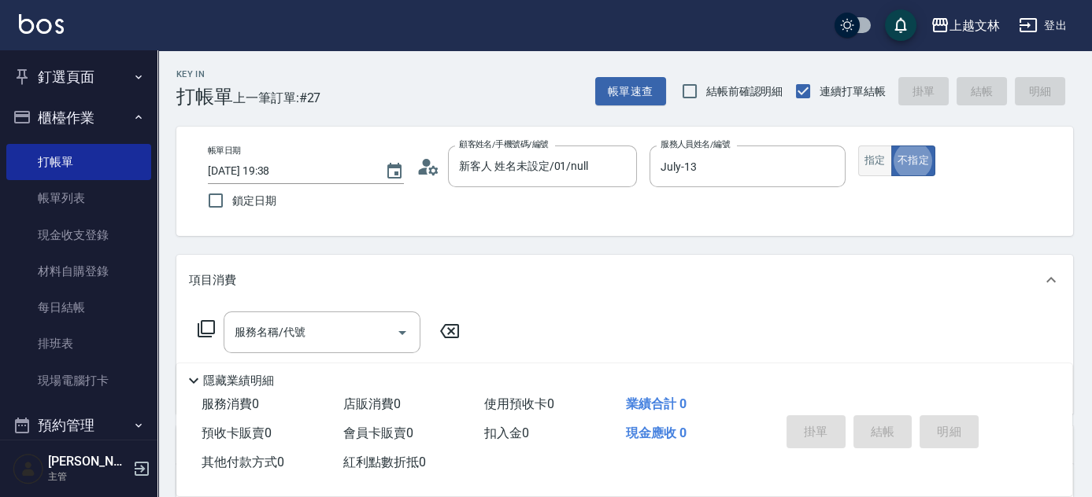
click at [869, 157] on button "指定" at bounding box center [875, 161] width 34 height 31
click at [302, 323] on input "服務名稱/代號" at bounding box center [310, 333] width 159 height 28
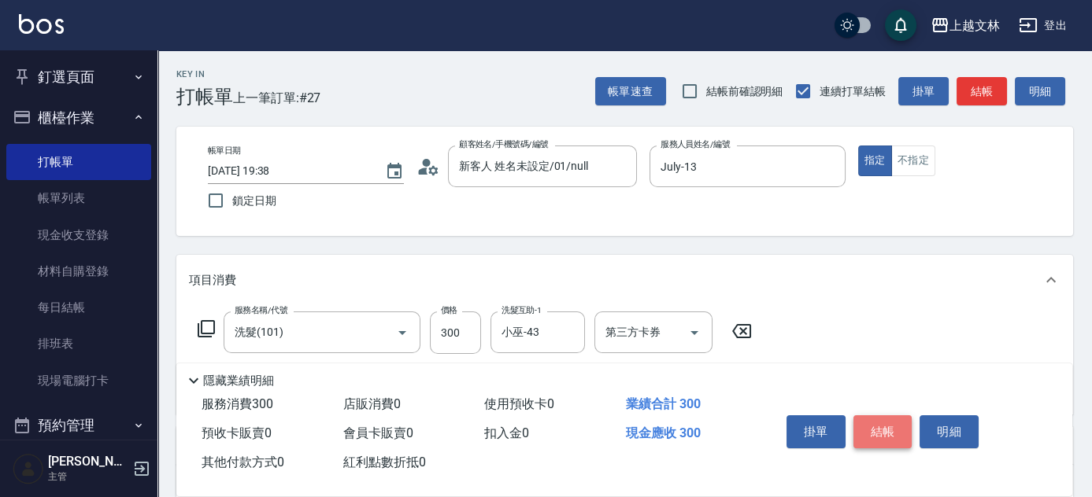
click at [890, 422] on button "結帳" at bounding box center [882, 432] width 59 height 33
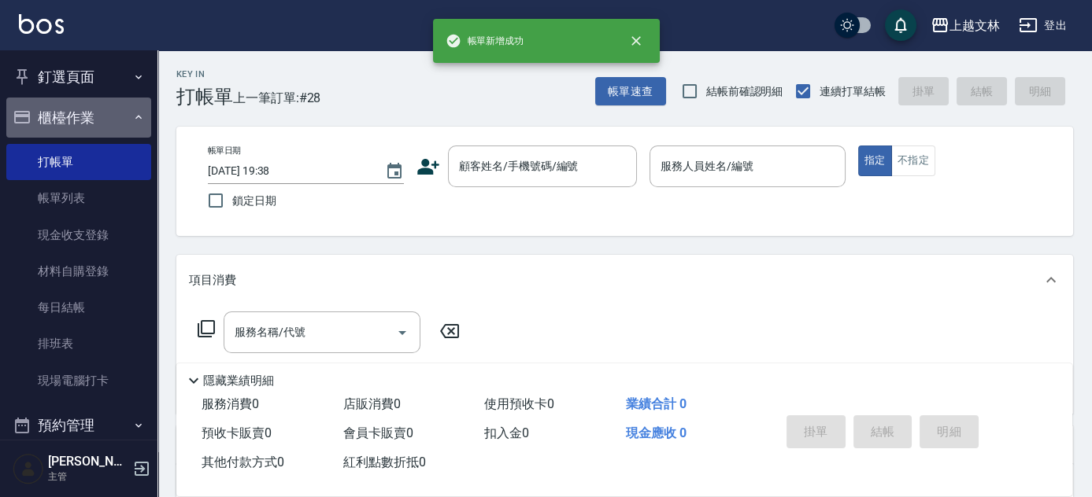
click at [99, 127] on button "櫃檯作業" at bounding box center [78, 118] width 145 height 41
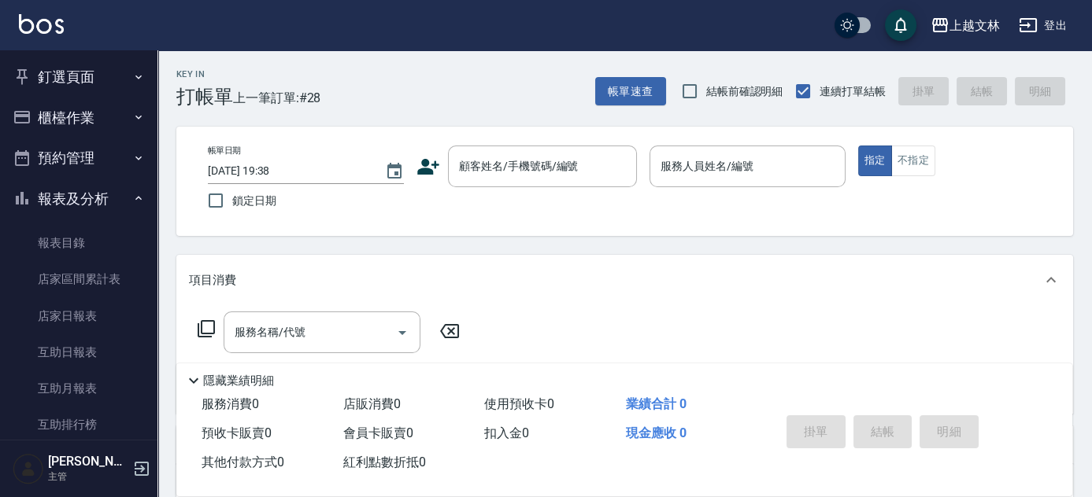
click at [149, 259] on nav "釘選頁面 店家日報表 設計師排行榜 每日結帳 櫃檯作業 打帳單 帳單列表 現金收支登錄 材料自購登錄 每日結帳 排班表 現場電腦打卡 預約管理 預約管理 單日…" at bounding box center [78, 245] width 157 height 390
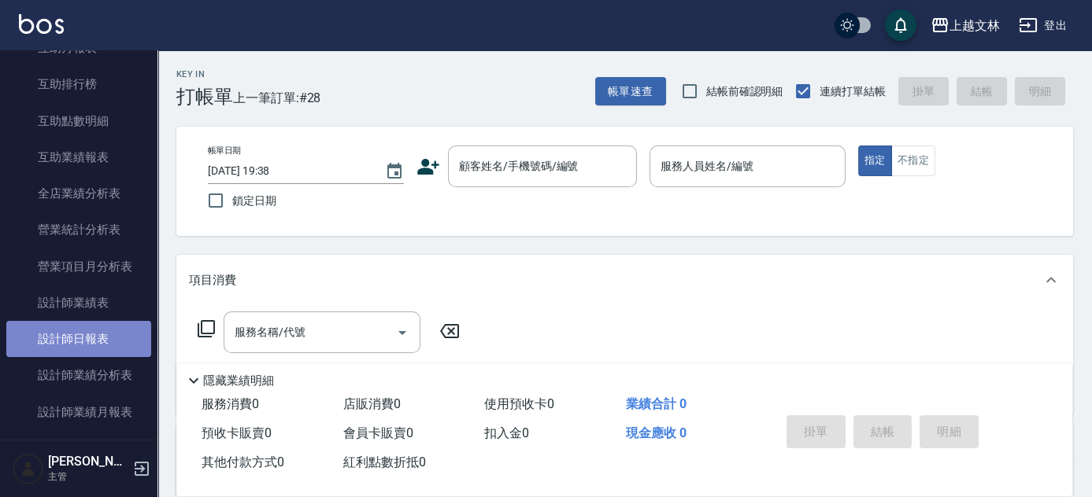
click at [118, 346] on link "設計師日報表" at bounding box center [78, 339] width 145 height 36
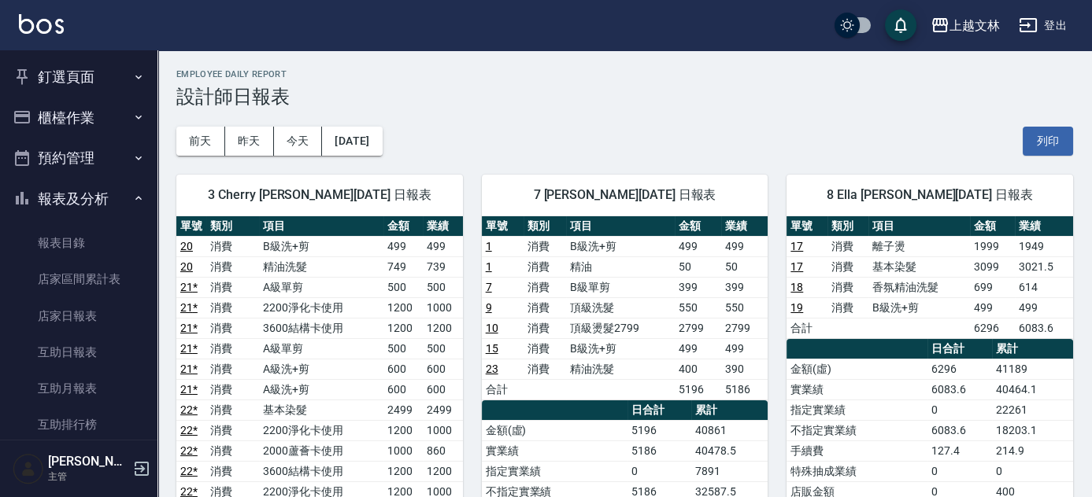
click at [63, 216] on button "報表及分析" at bounding box center [78, 199] width 145 height 41
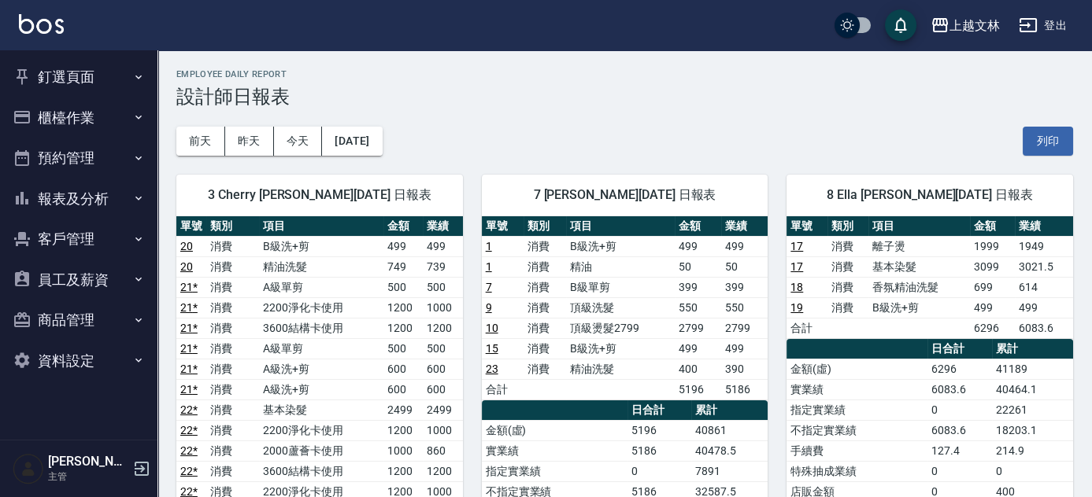
click at [79, 123] on button "櫃檯作業" at bounding box center [78, 118] width 145 height 41
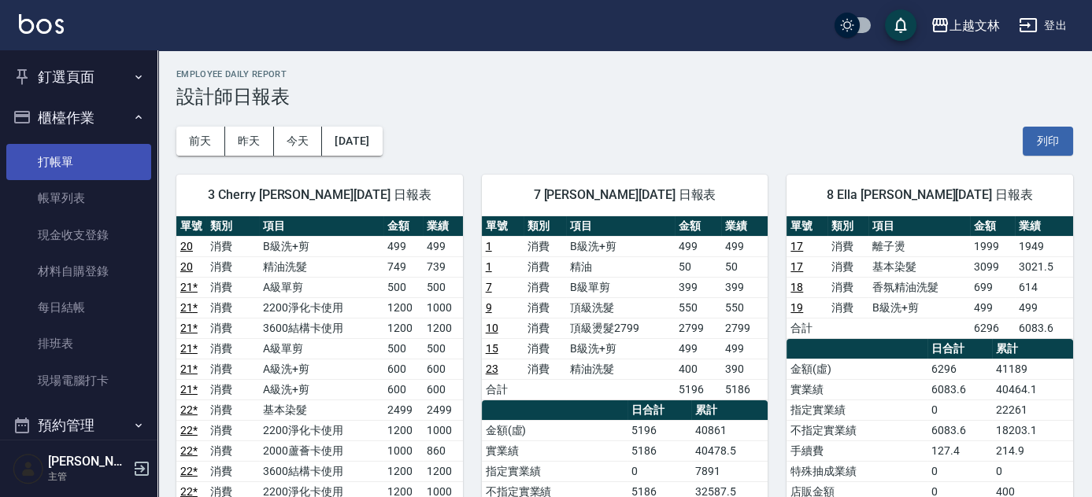
click at [74, 165] on link "打帳單" at bounding box center [78, 162] width 145 height 36
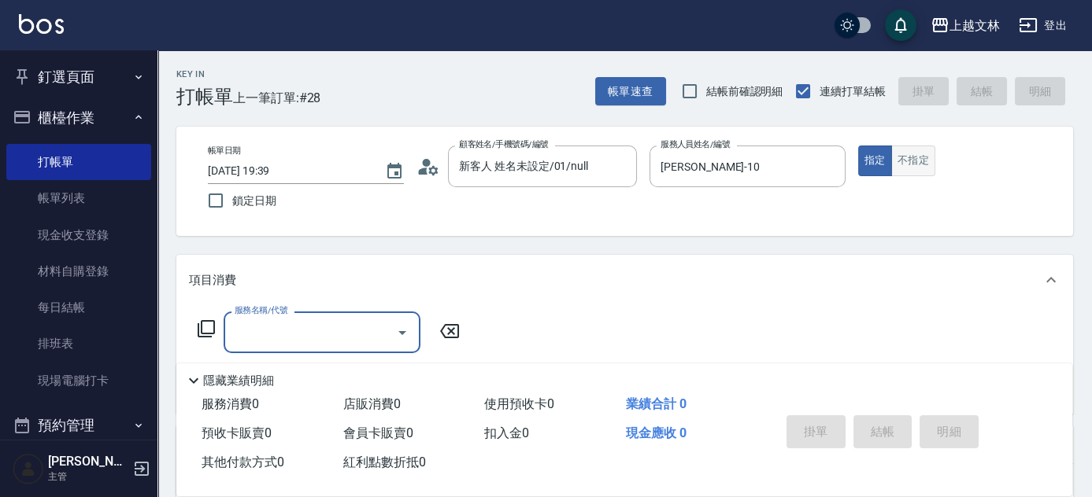
click at [908, 150] on button "不指定" at bounding box center [913, 161] width 44 height 31
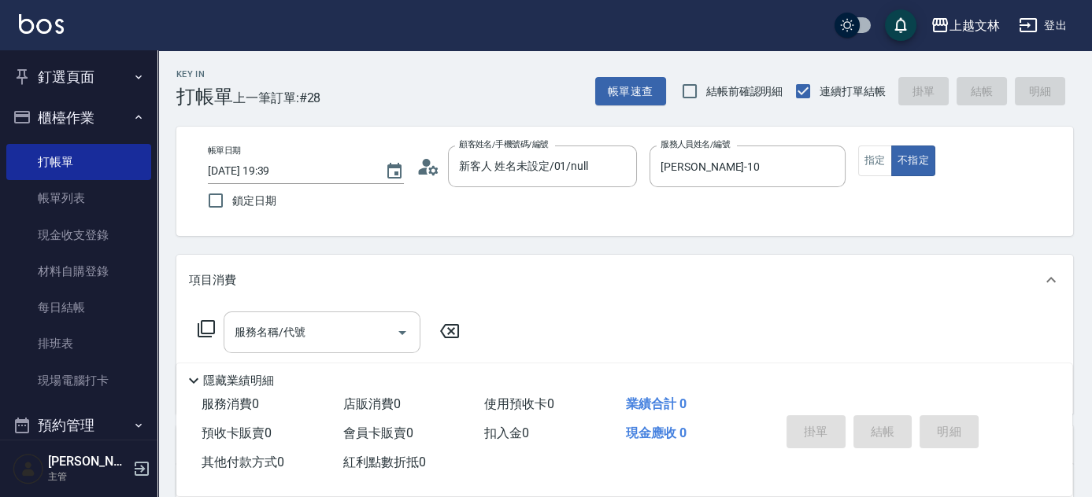
click at [348, 344] on input "服務名稱/代號" at bounding box center [310, 333] width 159 height 28
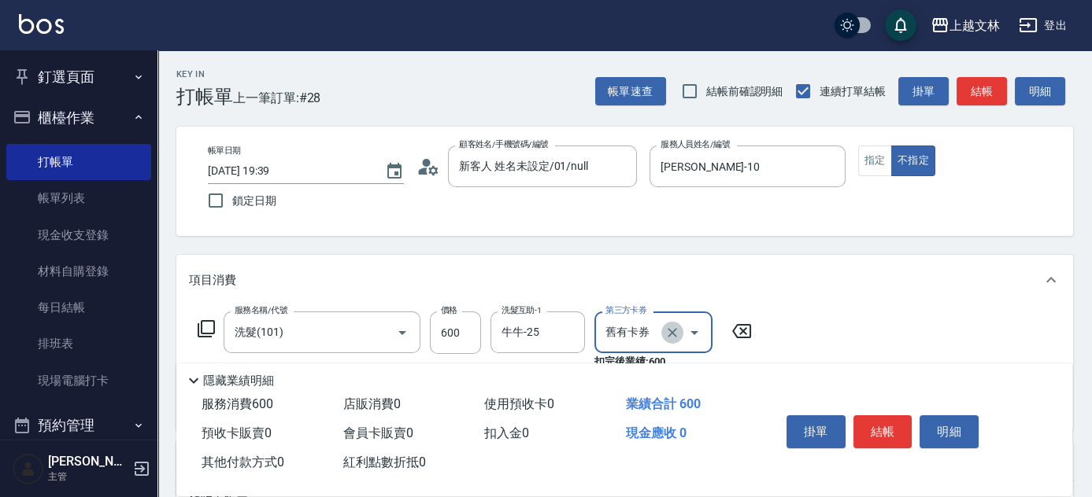
click at [670, 331] on icon "Clear" at bounding box center [671, 332] width 9 height 9
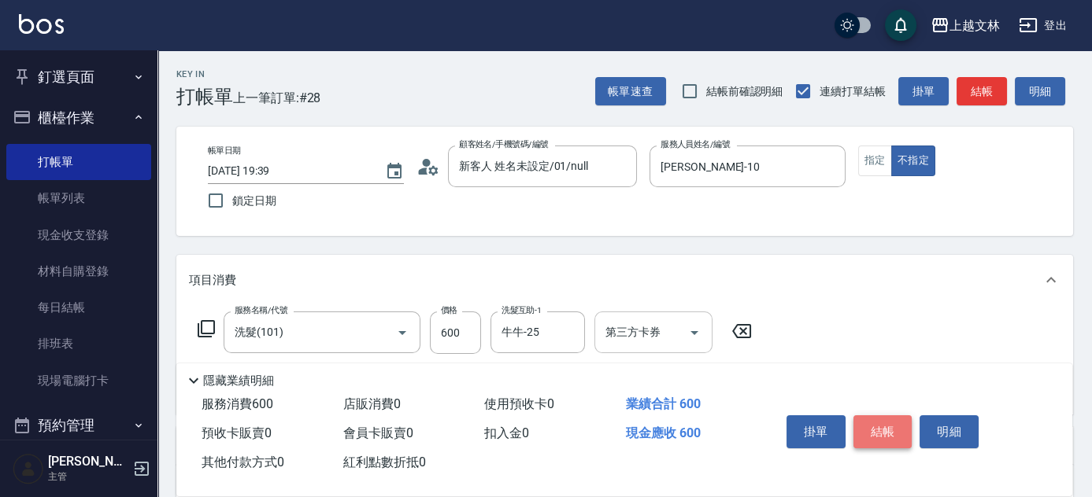
click at [874, 423] on button "結帳" at bounding box center [882, 432] width 59 height 33
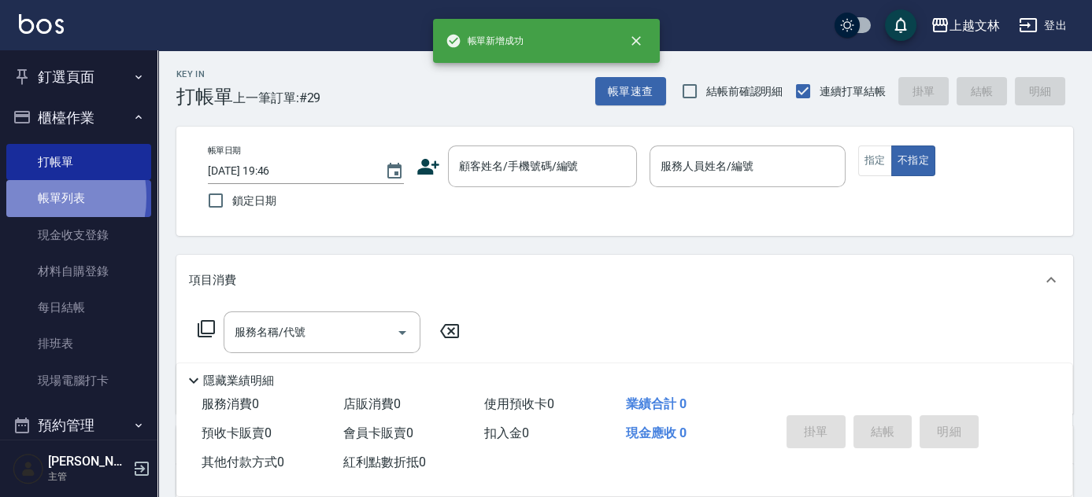
click at [32, 197] on link "帳單列表" at bounding box center [78, 198] width 145 height 36
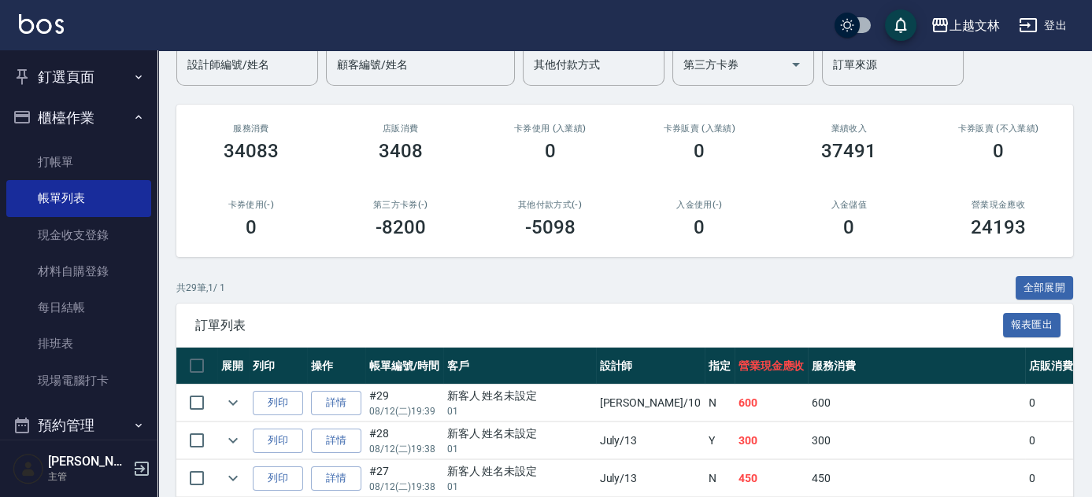
scroll to position [153, 0]
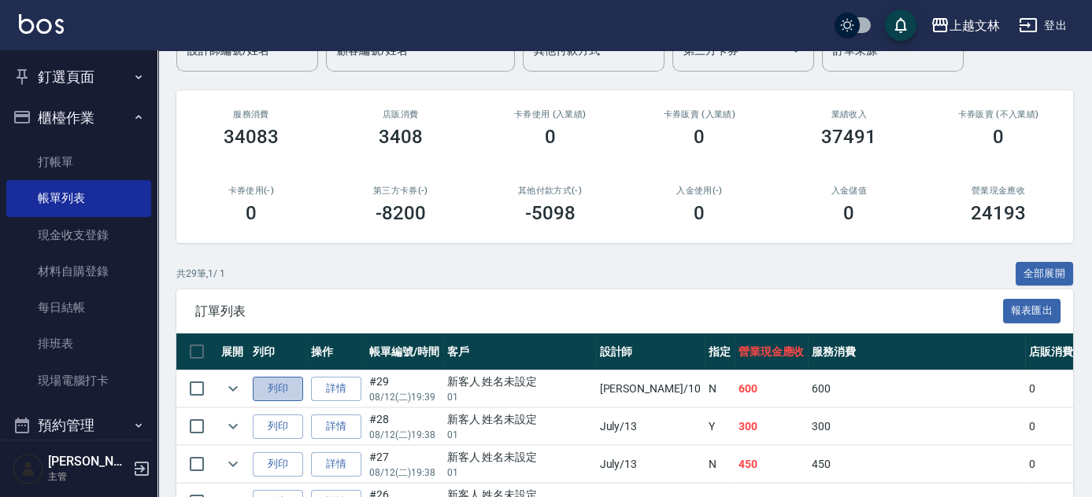
click at [294, 382] on button "列印" at bounding box center [278, 389] width 50 height 24
